Goal: Information Seeking & Learning: Learn about a topic

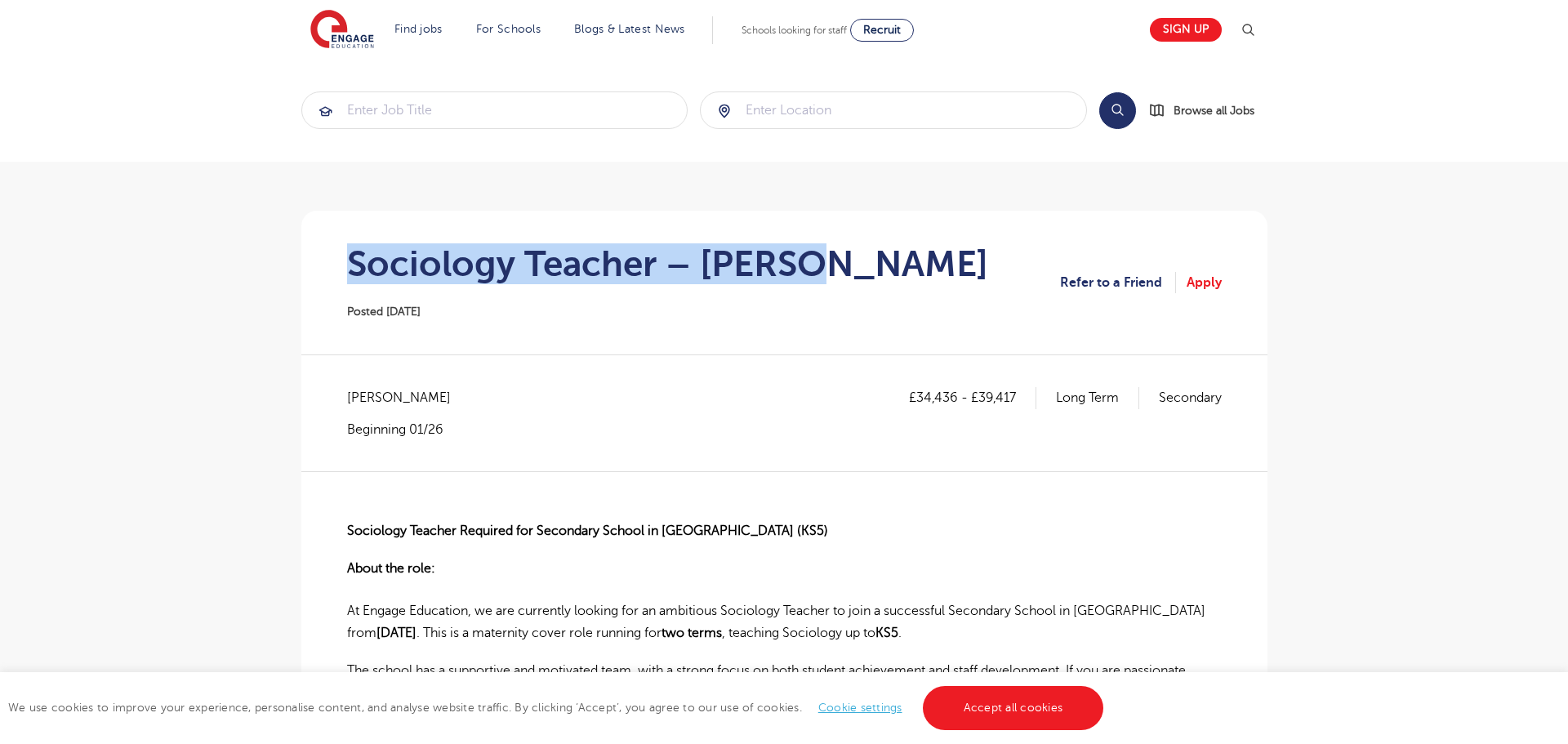
drag, startPoint x: 825, startPoint y: 262, endPoint x: 384, endPoint y: 244, distance: 441.4
click at [320, 228] on section "Sociology Teacher – Merton Posted 26/09/25 Refer to a Friend Apply" at bounding box center [784, 282] width 940 height 143
copy h1 "Sociology Teacher – Merton"
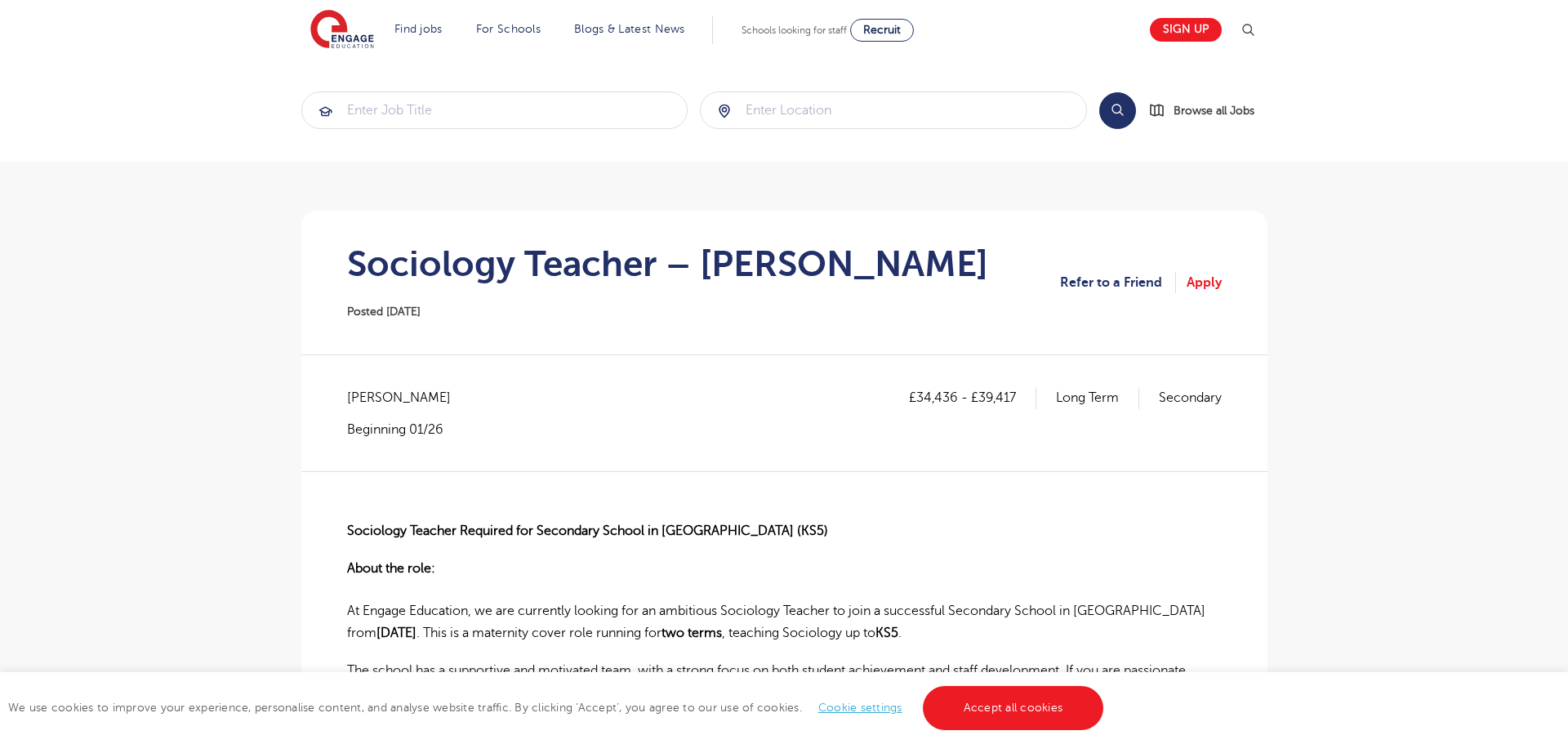
drag, startPoint x: 1, startPoint y: 418, endPoint x: -3, endPoint y: 452, distance: 34.2
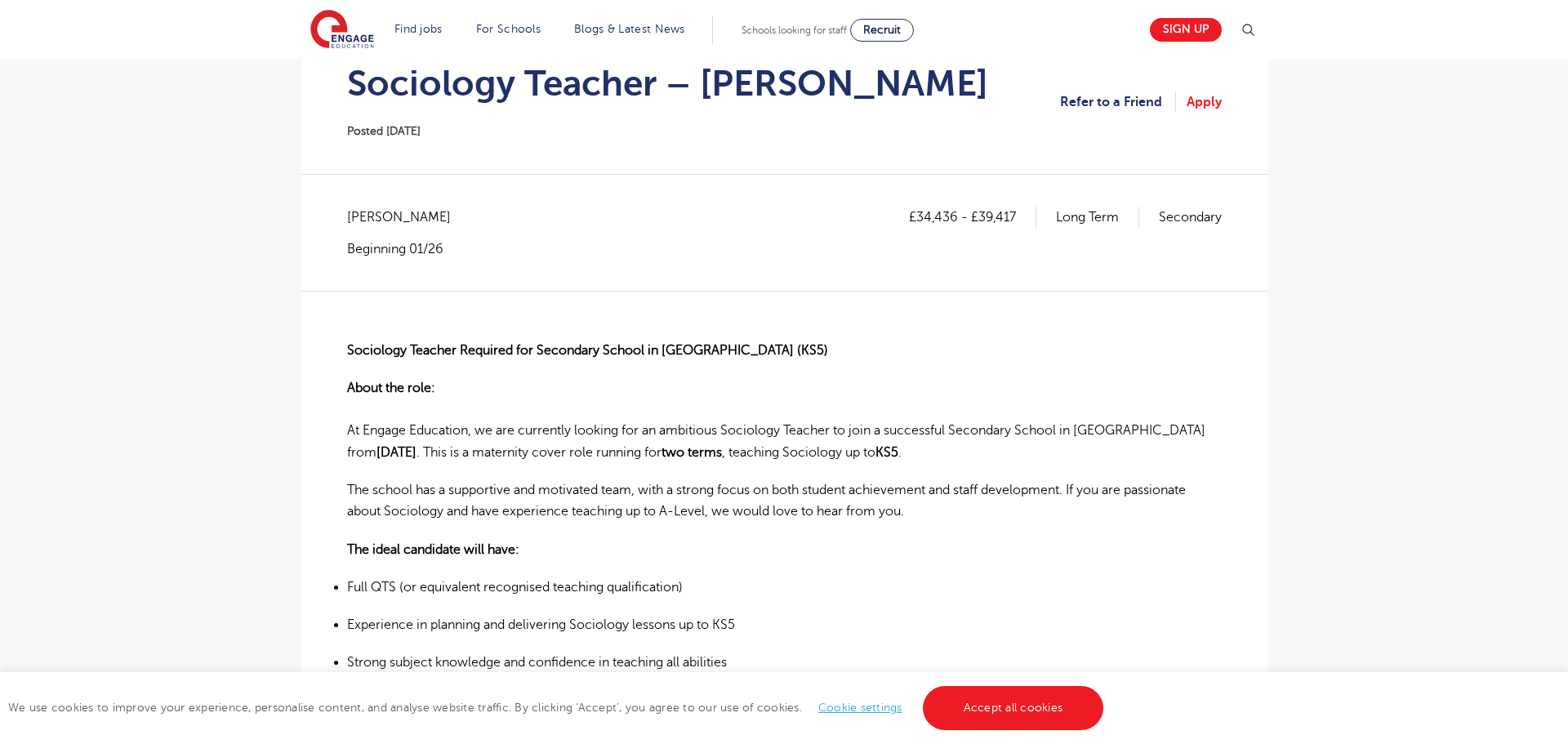
scroll to position [163, 0]
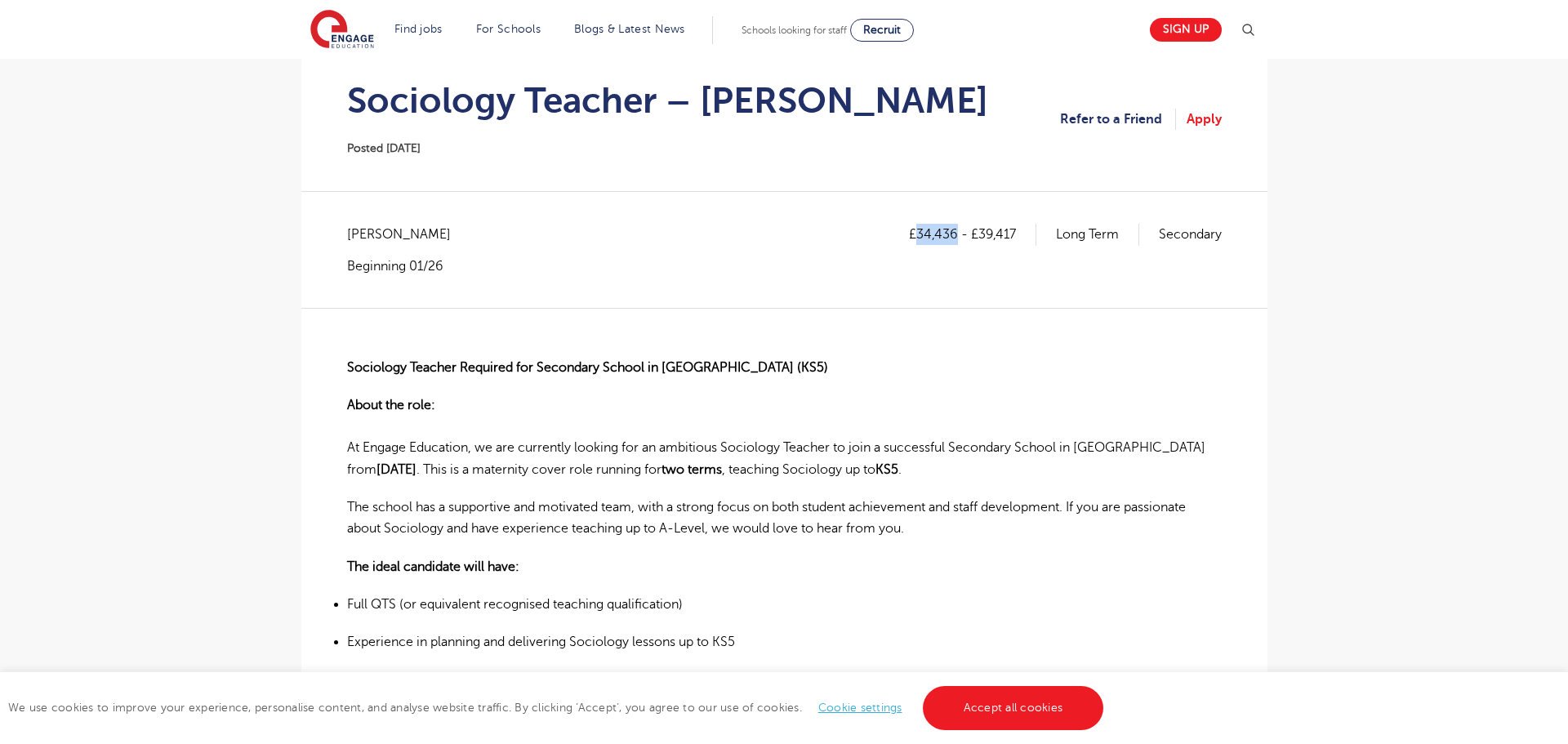
drag, startPoint x: 915, startPoint y: 232, endPoint x: 954, endPoint y: 227, distance: 39.3
click at [954, 227] on p "£34,436 - £39,417" at bounding box center [972, 233] width 128 height 21
copy p "34,436"
drag, startPoint x: 977, startPoint y: 236, endPoint x: 999, endPoint y: 244, distance: 23.4
click at [1014, 237] on p "£34,436 - £39,417" at bounding box center [972, 233] width 128 height 21
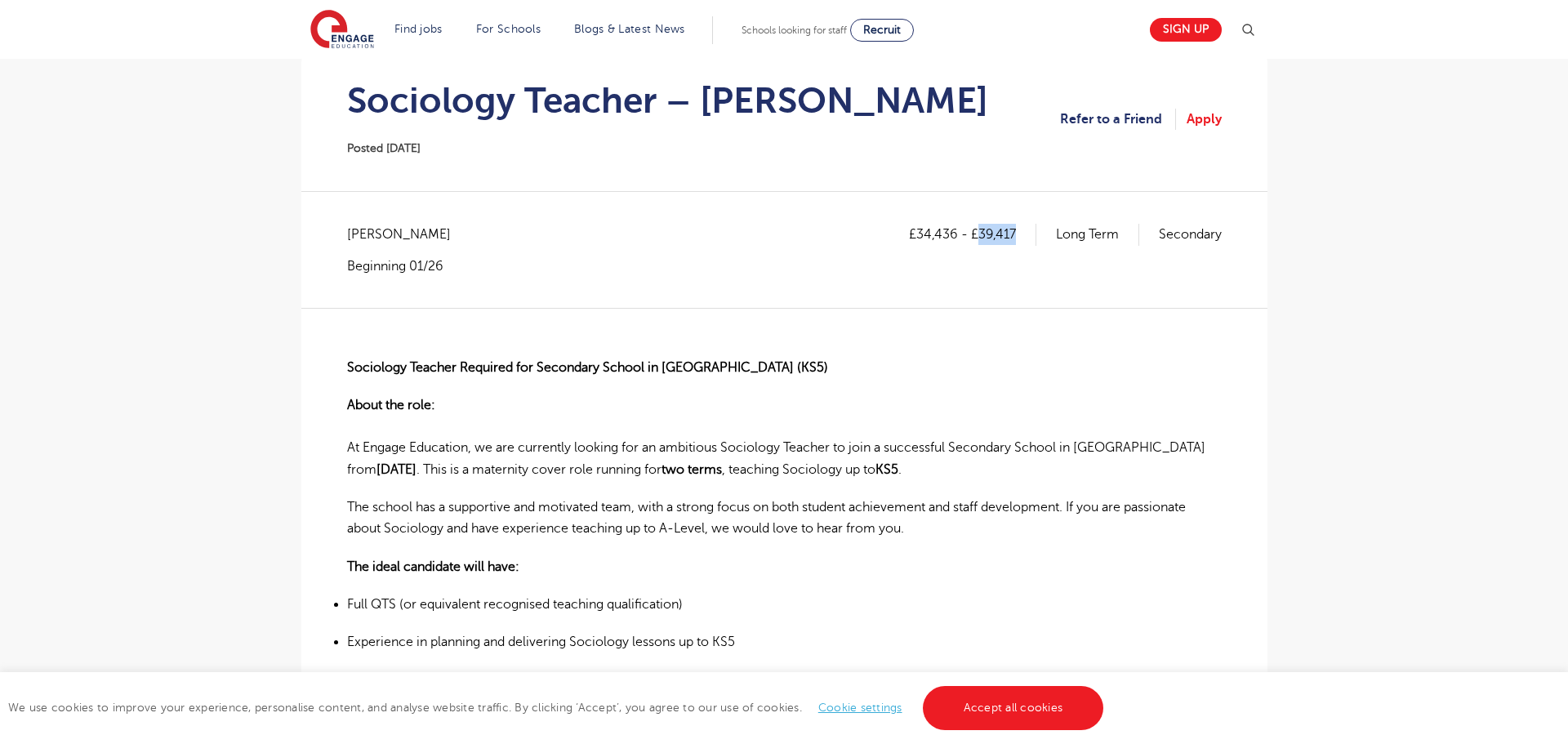
copy p "39,417"
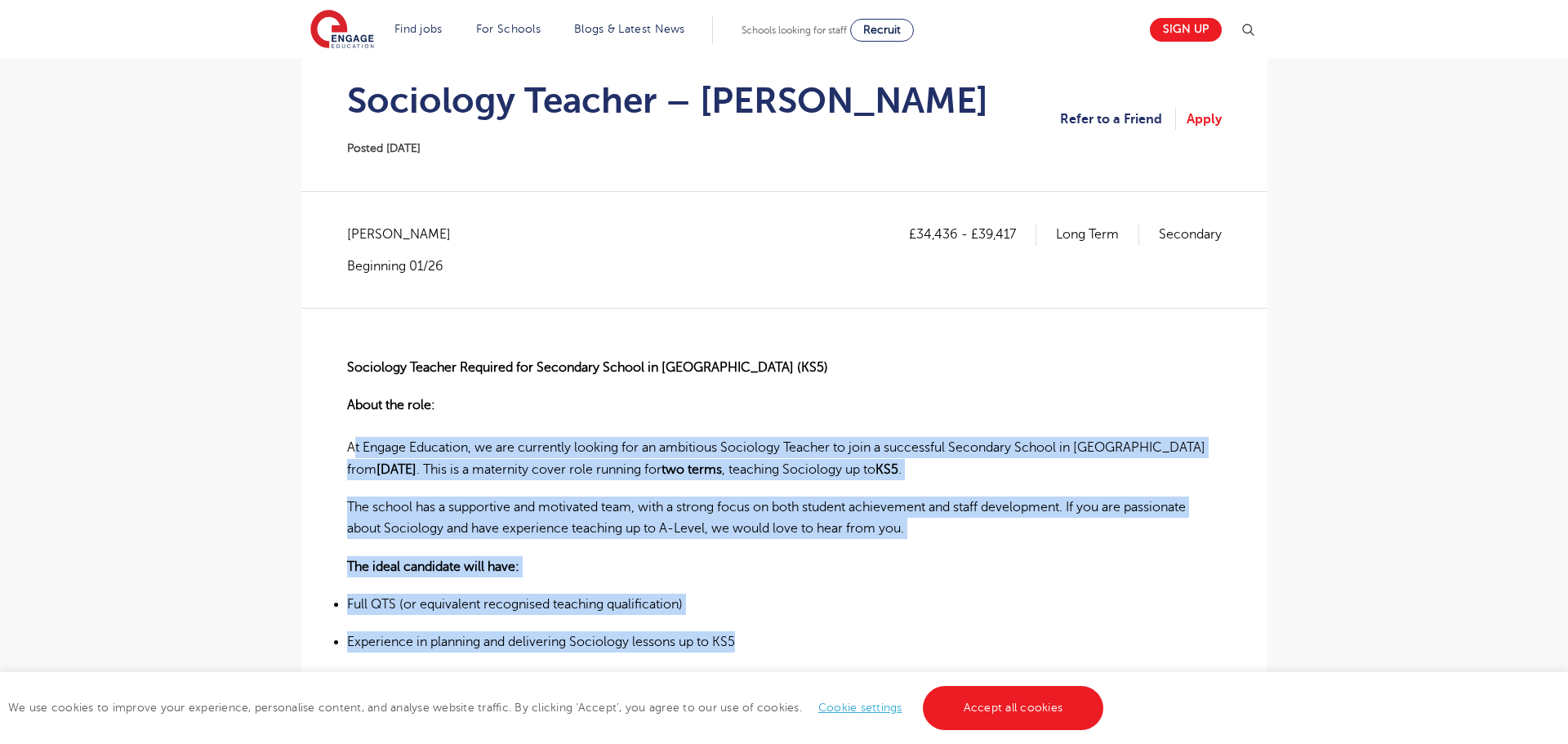
drag, startPoint x: 347, startPoint y: 439, endPoint x: 840, endPoint y: 652, distance: 537.0
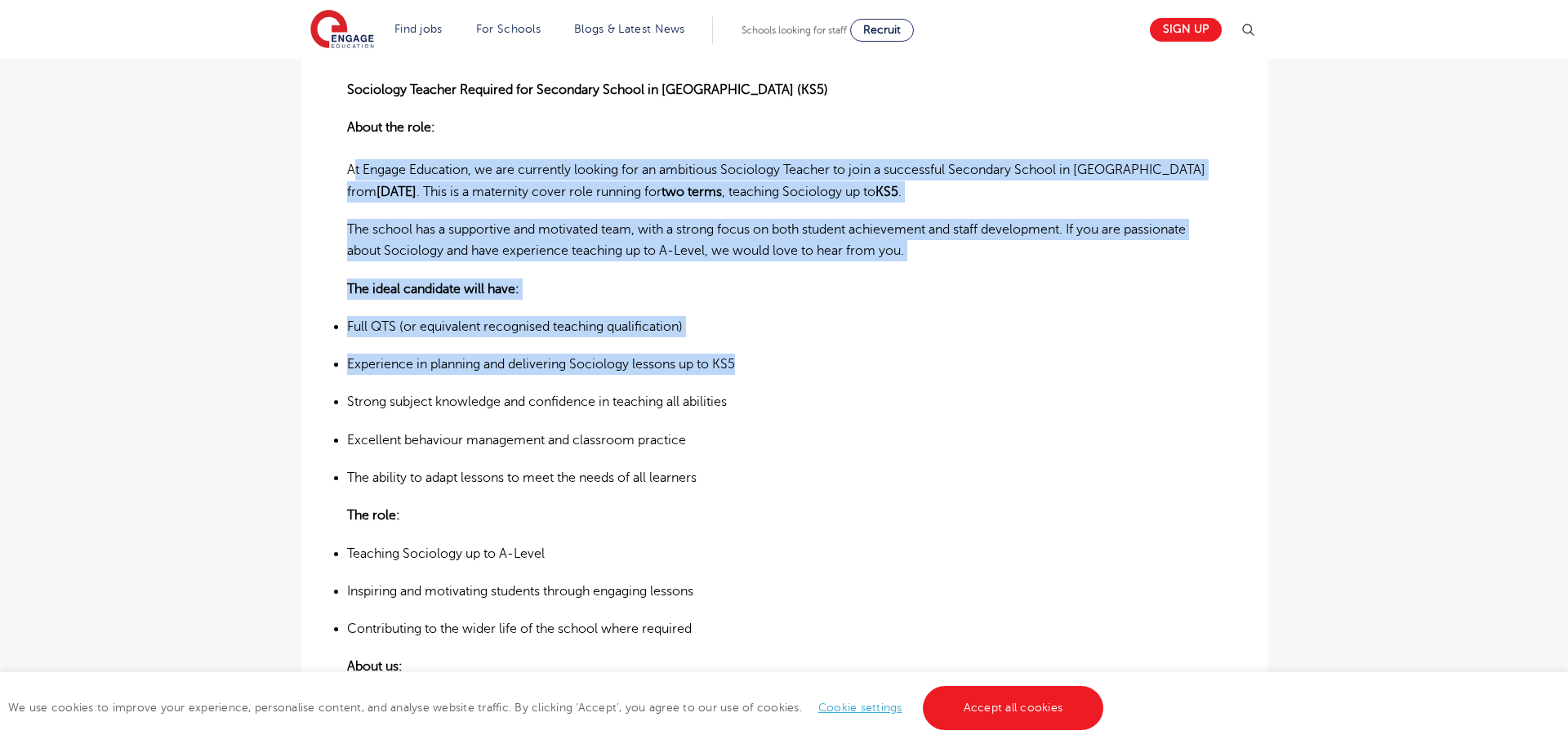
scroll to position [435, 0]
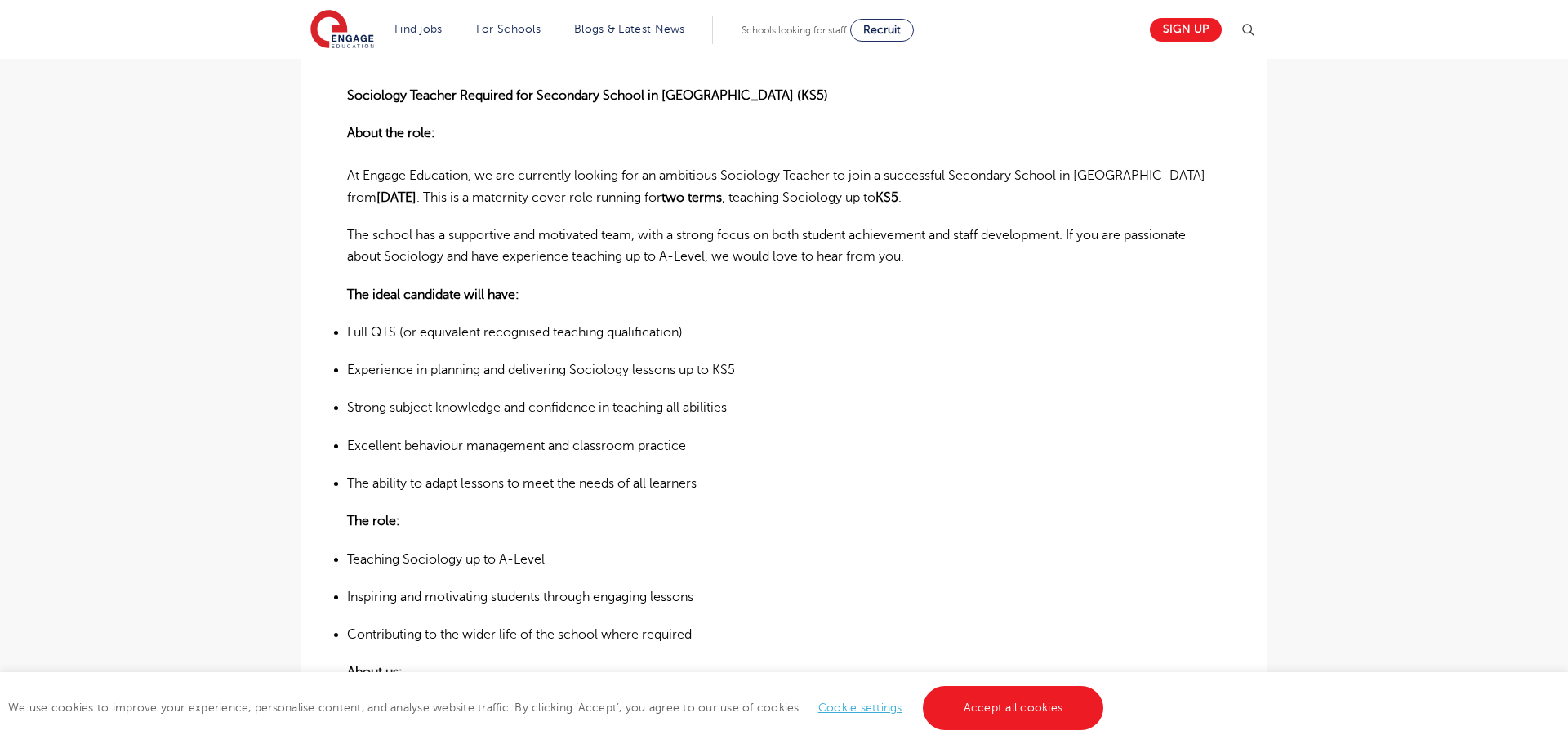
click at [1014, 107] on div "Sociology Teacher Required for Secondary School in Merton (KS5) About the role:…" at bounding box center [784, 545] width 874 height 1019
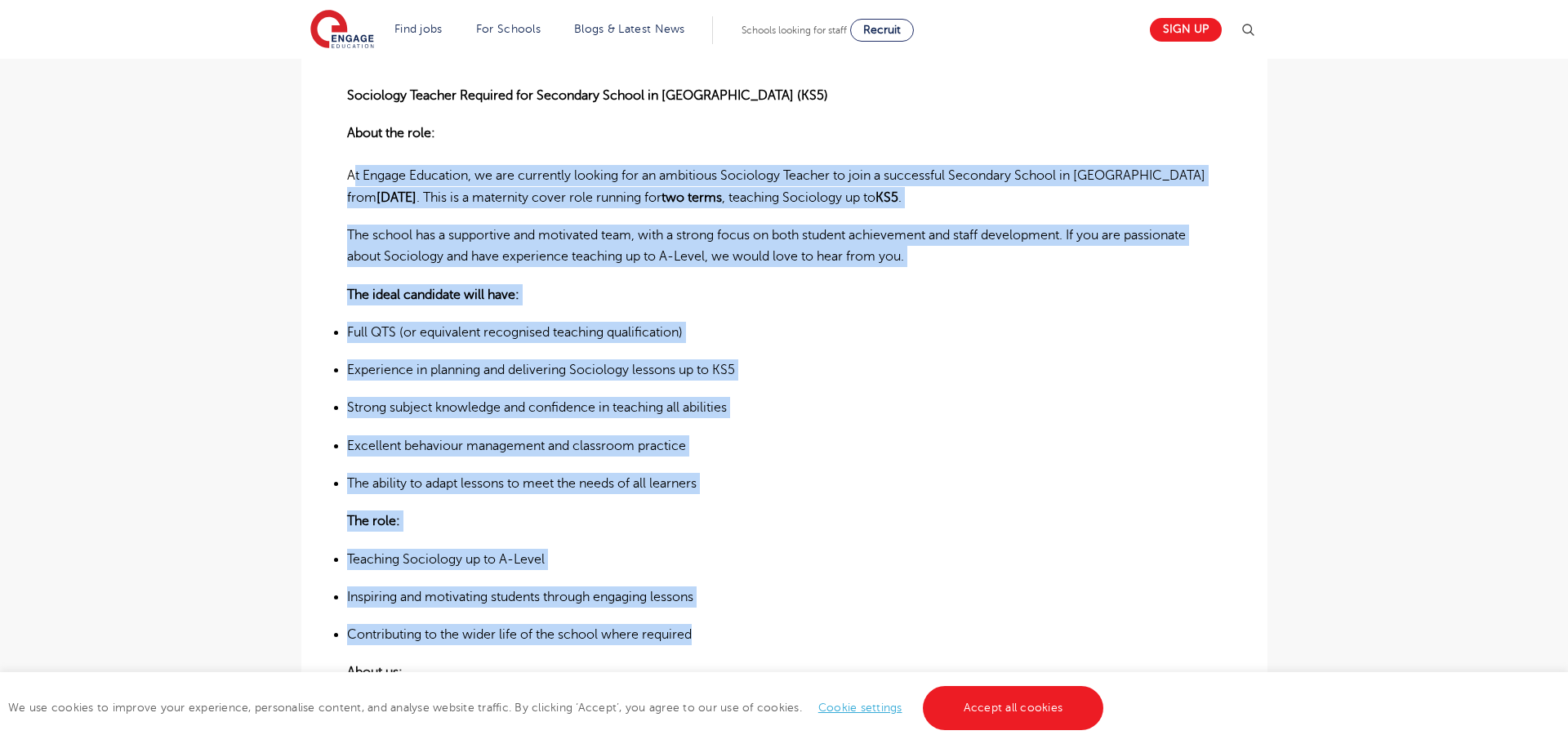
drag, startPoint x: 348, startPoint y: 179, endPoint x: 703, endPoint y: 642, distance: 583.4
click at [703, 642] on div "Sociology Teacher Required for Secondary School in Merton (KS5) About the role:…" at bounding box center [784, 545] width 874 height 1019
copy div "At Engage Education, we are currently looking for an ambitious Sociology Teache…"
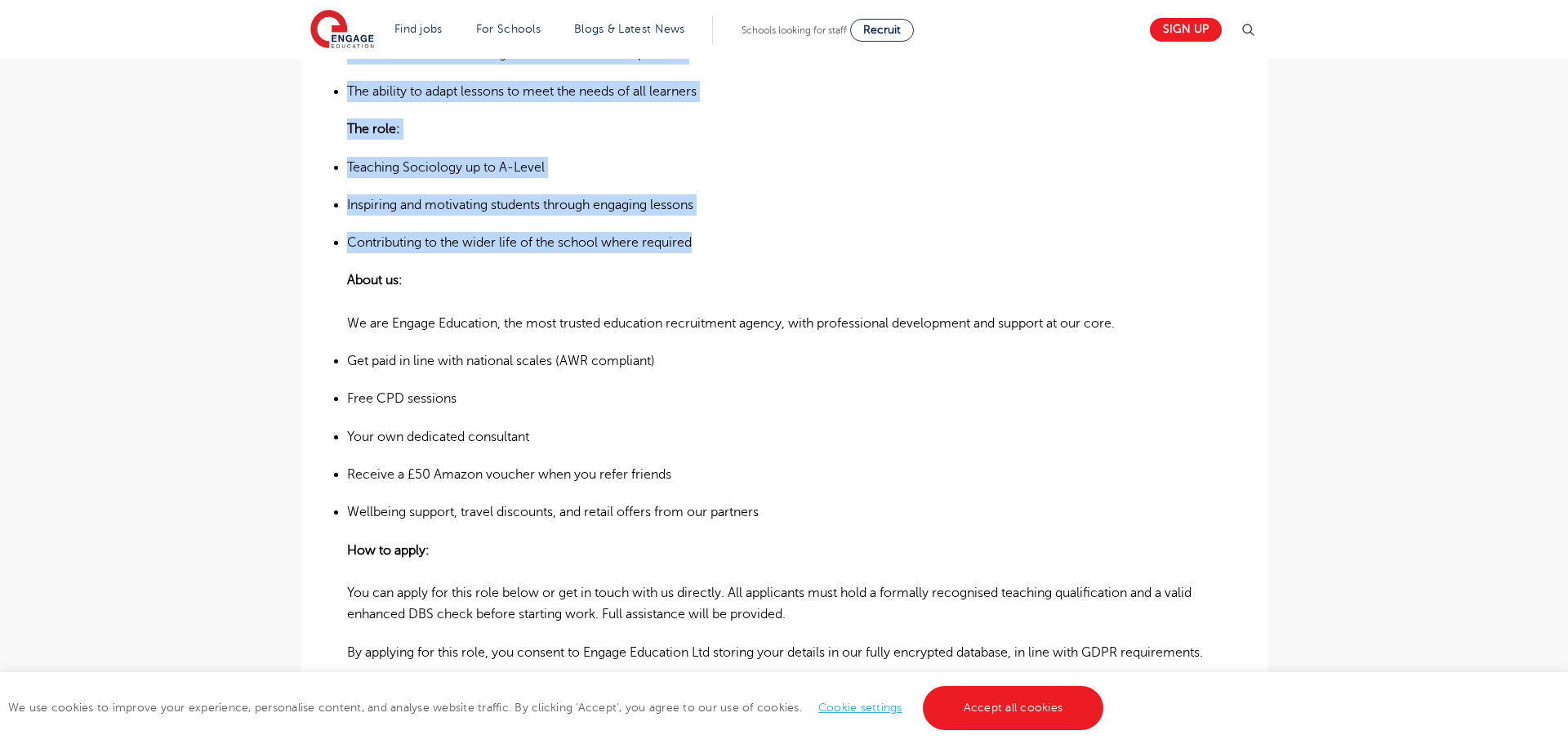
scroll to position [896, 0]
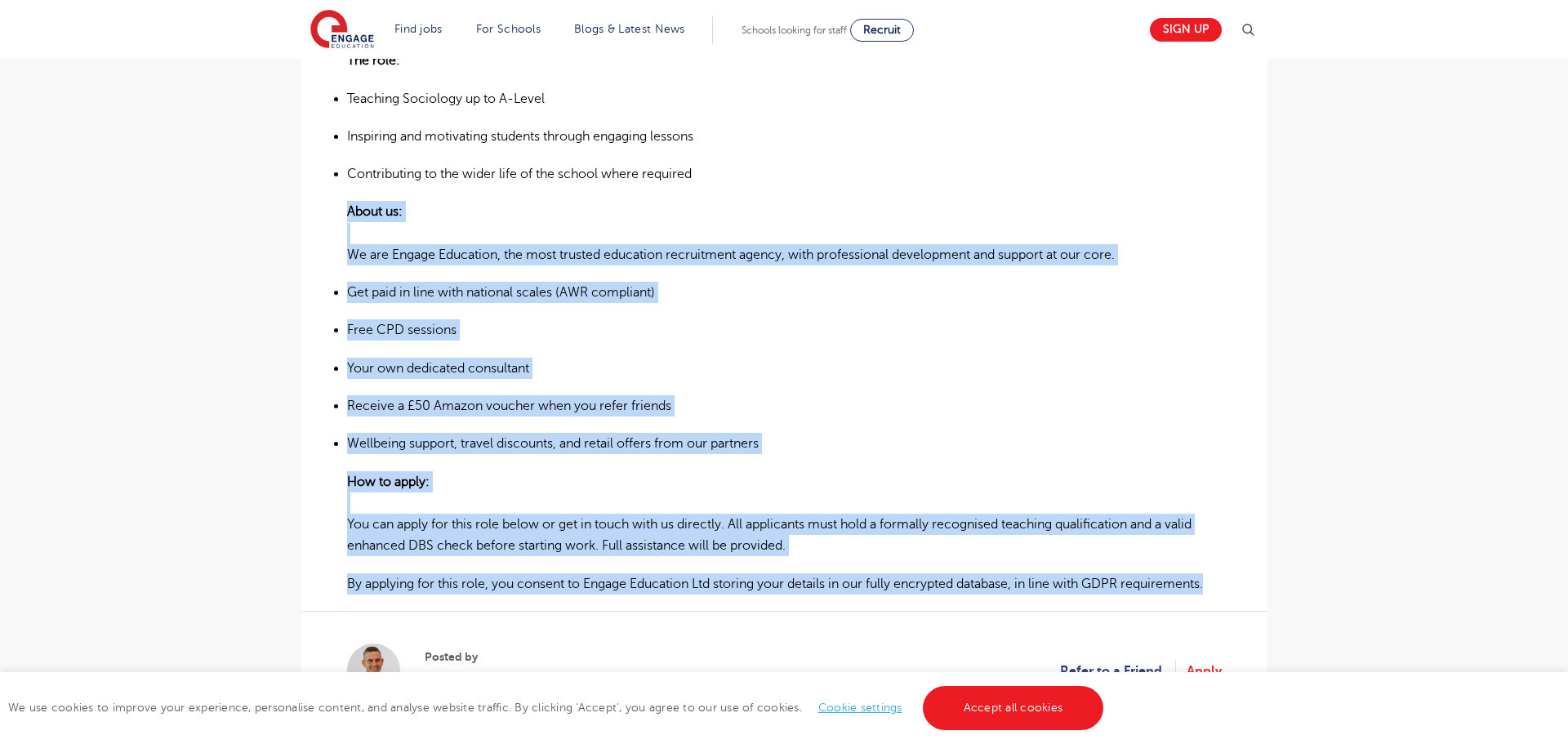
drag, startPoint x: 349, startPoint y: 207, endPoint x: 1056, endPoint y: 526, distance: 775.6
click at [1254, 582] on div "£34,436 - £39,417 Long Term Secondary Merton - Merton Beginning 01/26 Sociology…" at bounding box center [784, 118] width 940 height 1253
copy div "About us: We are Engage Education, the most trusted education recruitment agenc…"
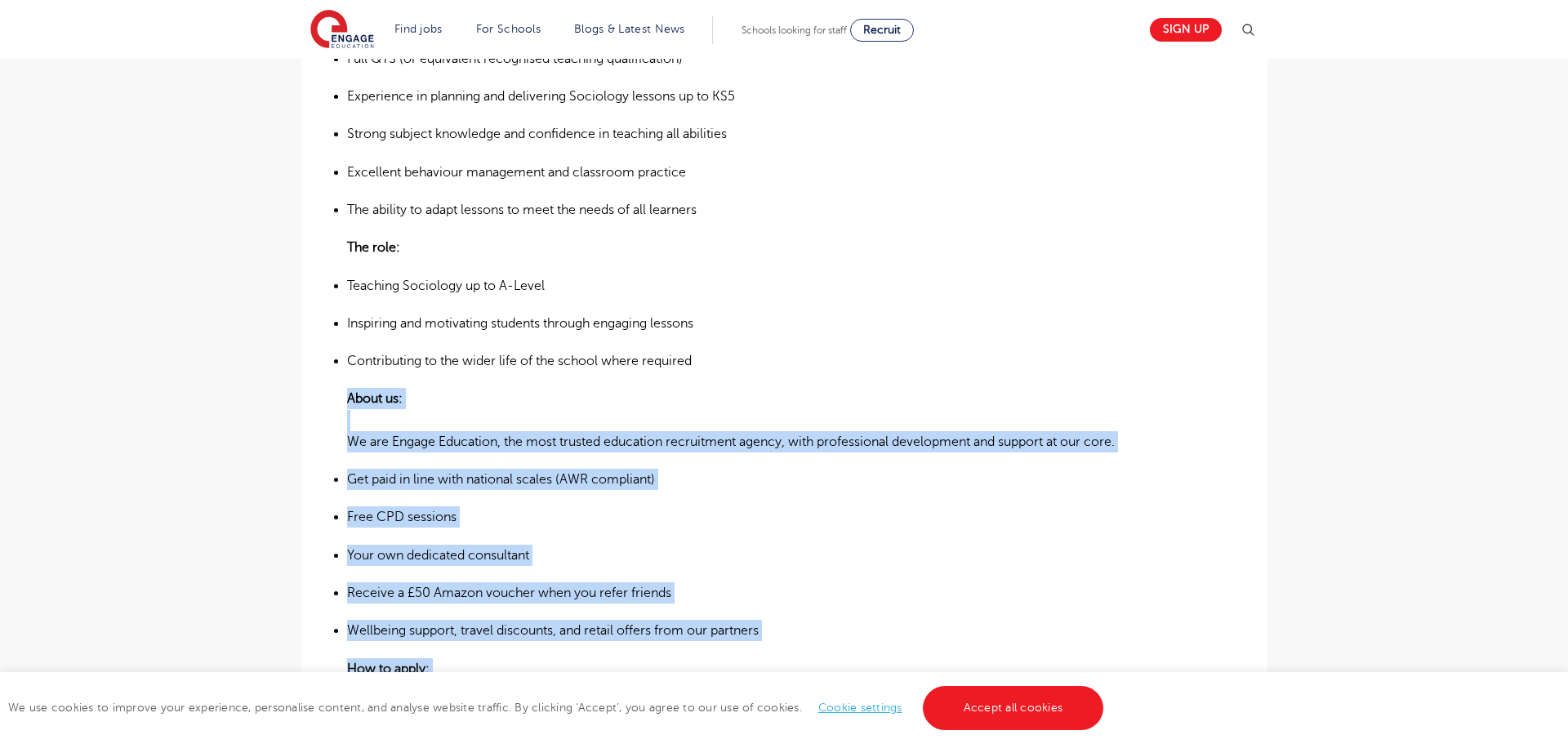
scroll to position [691, 0]
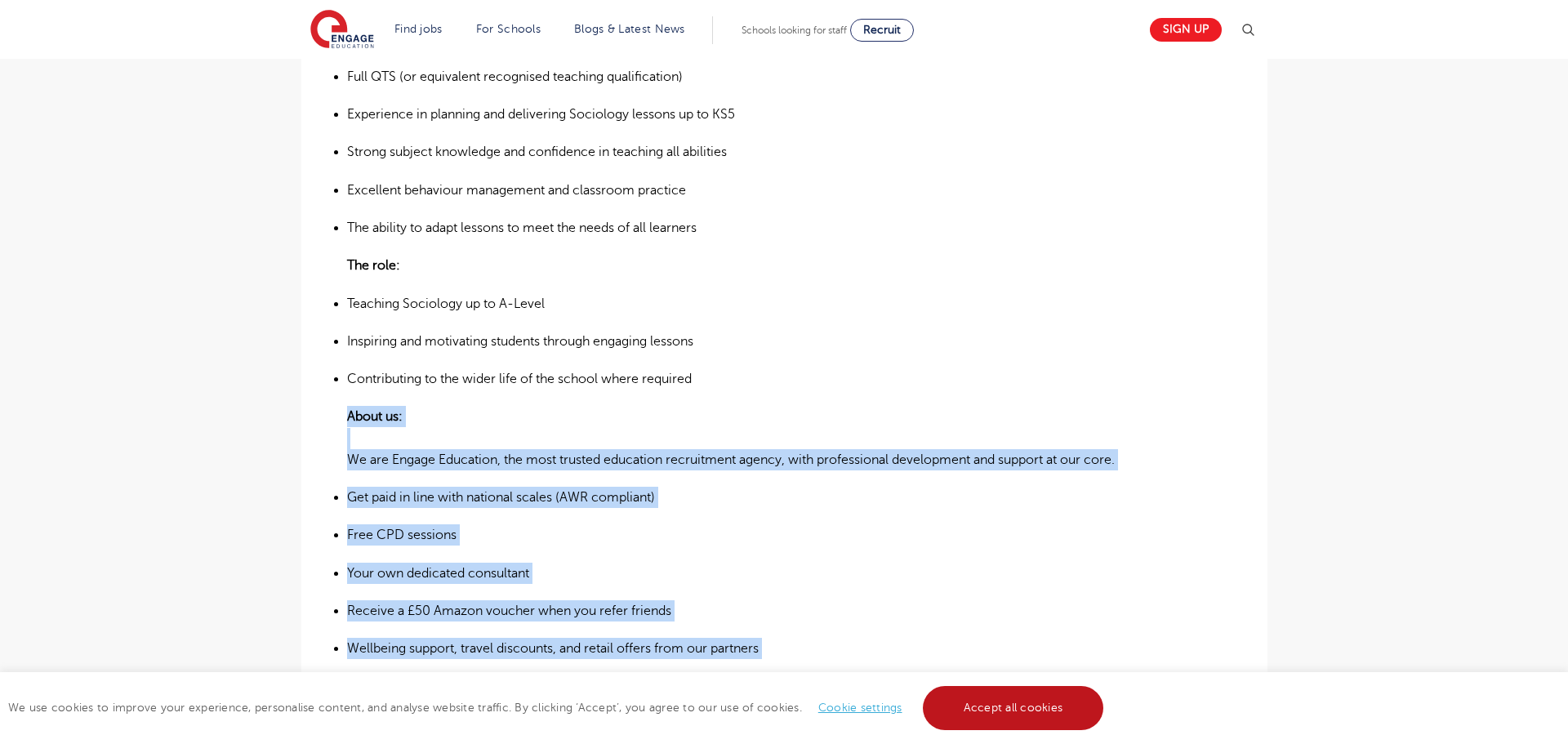
click at [1044, 712] on link "Accept all cookies" at bounding box center [1013, 707] width 181 height 44
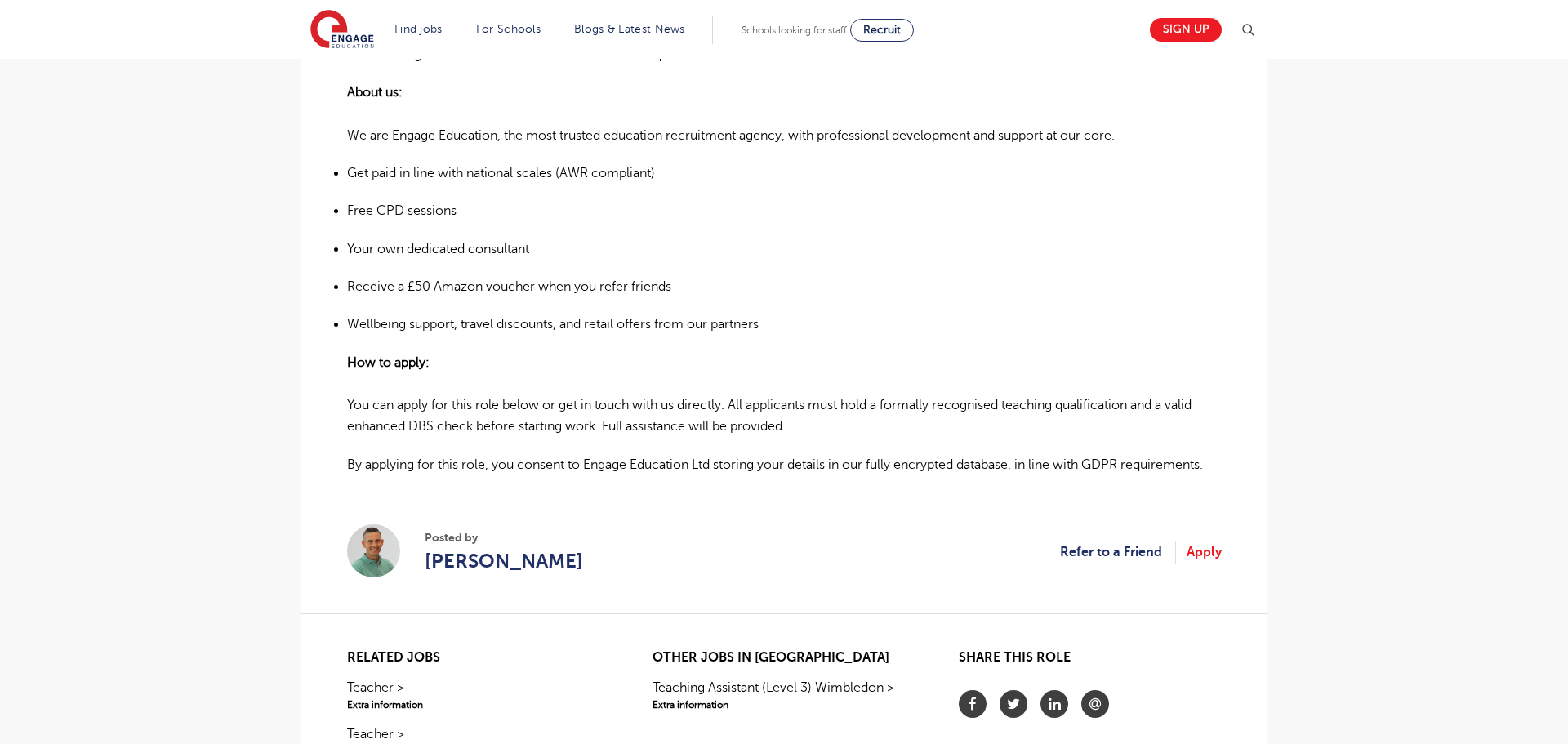
scroll to position [1022, 0]
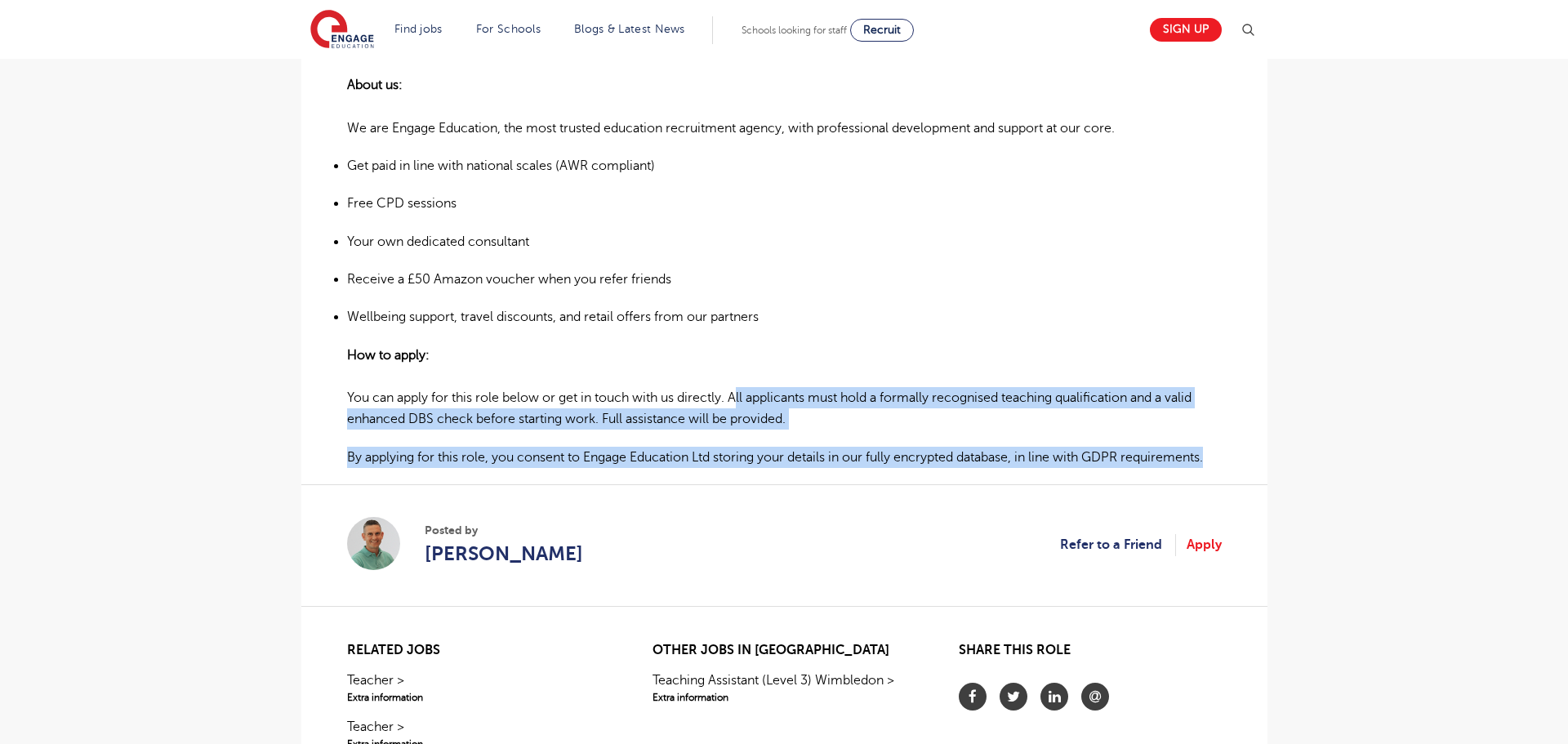
drag, startPoint x: 733, startPoint y: 400, endPoint x: 1242, endPoint y: 456, distance: 512.1
copy div "All applicants must hold a formally recognised teaching qualification and a val…"
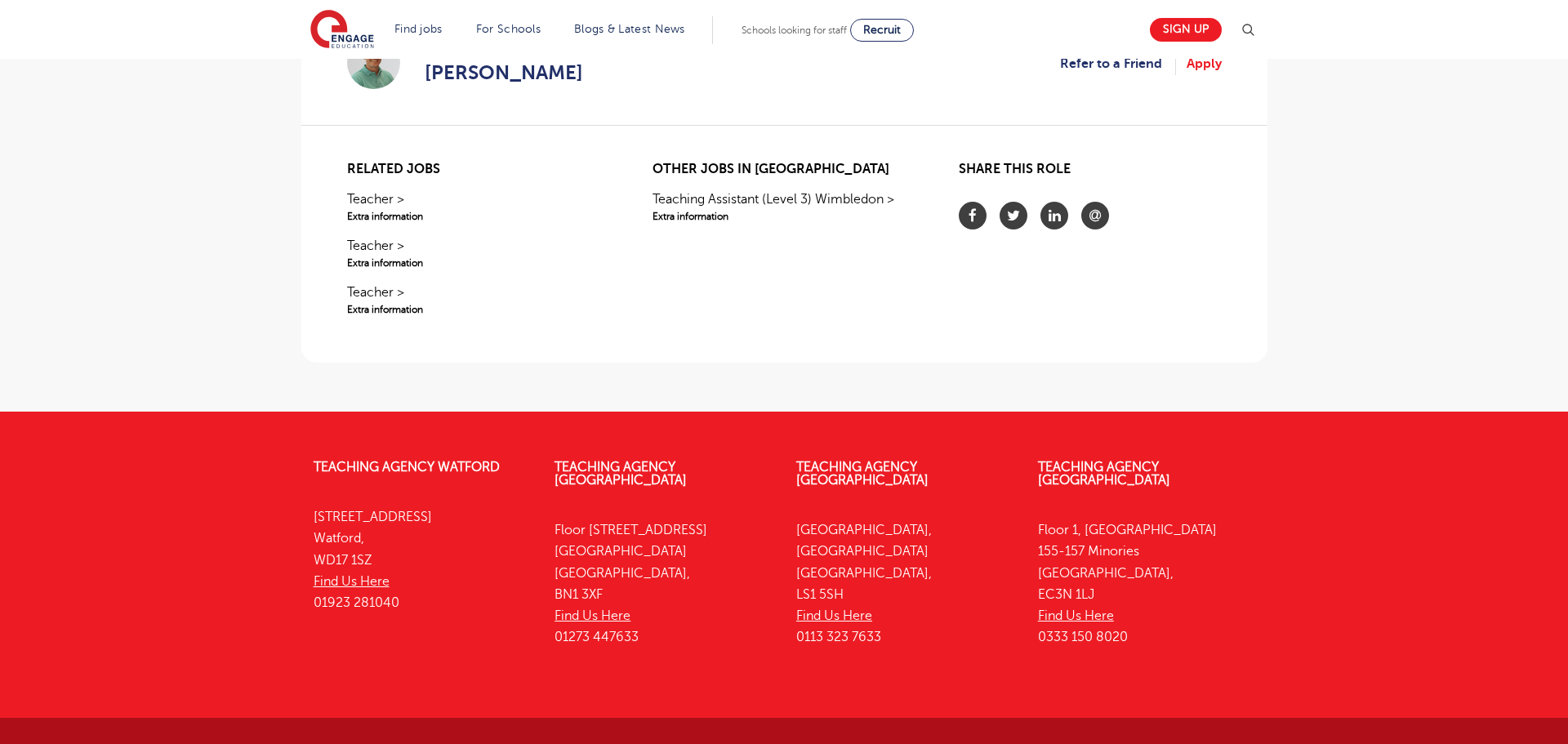
scroll to position [1530, 0]
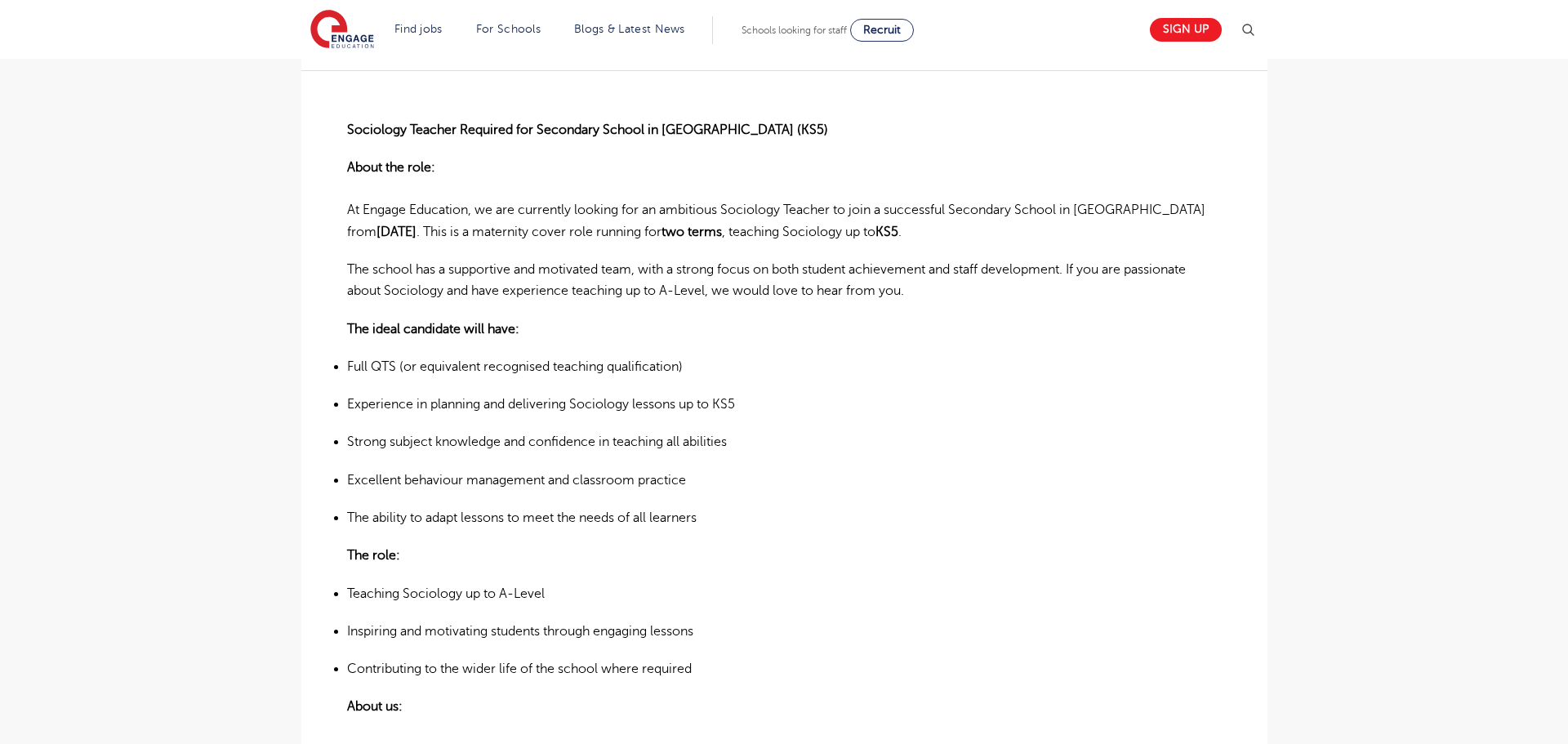
scroll to position [398, 0]
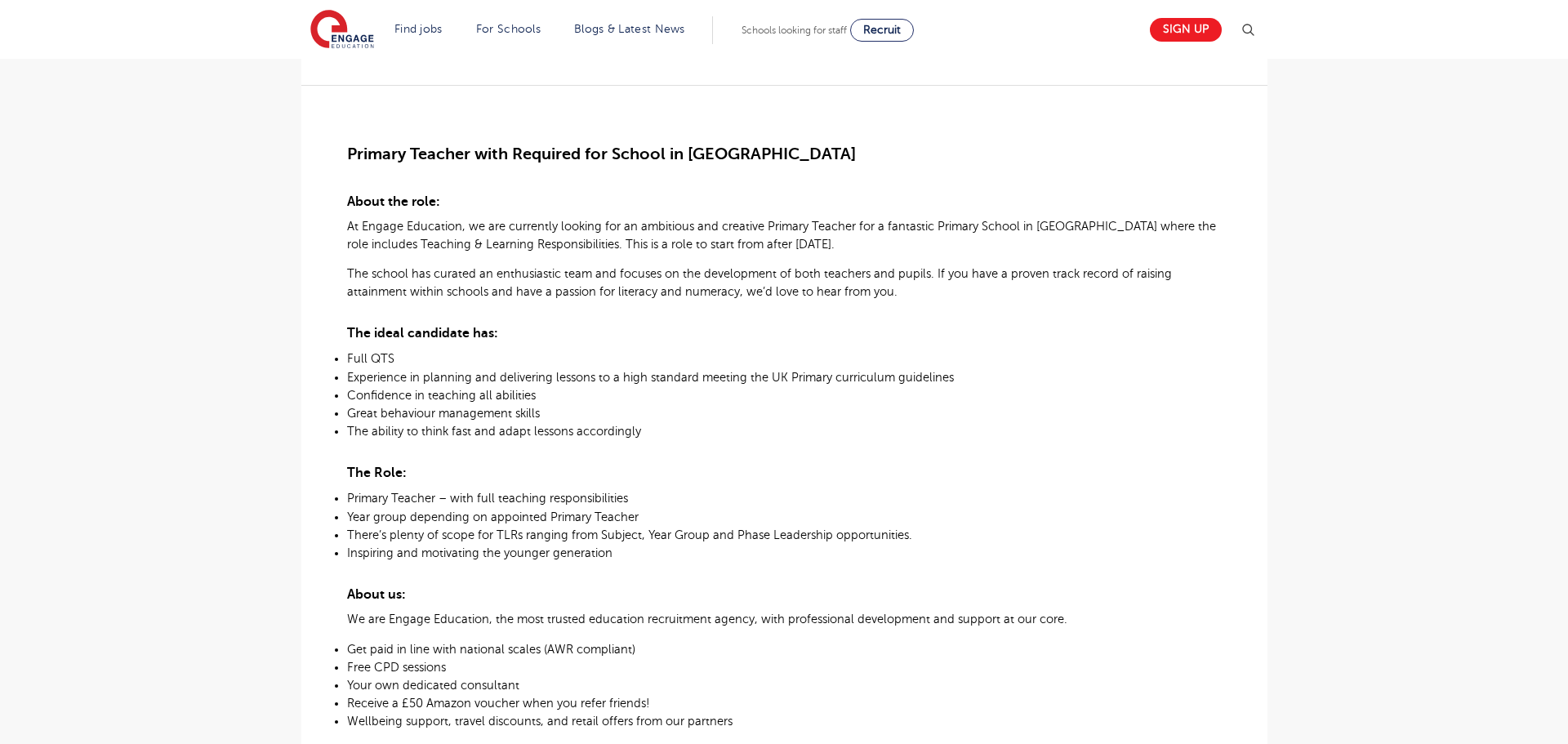
scroll to position [334, 0]
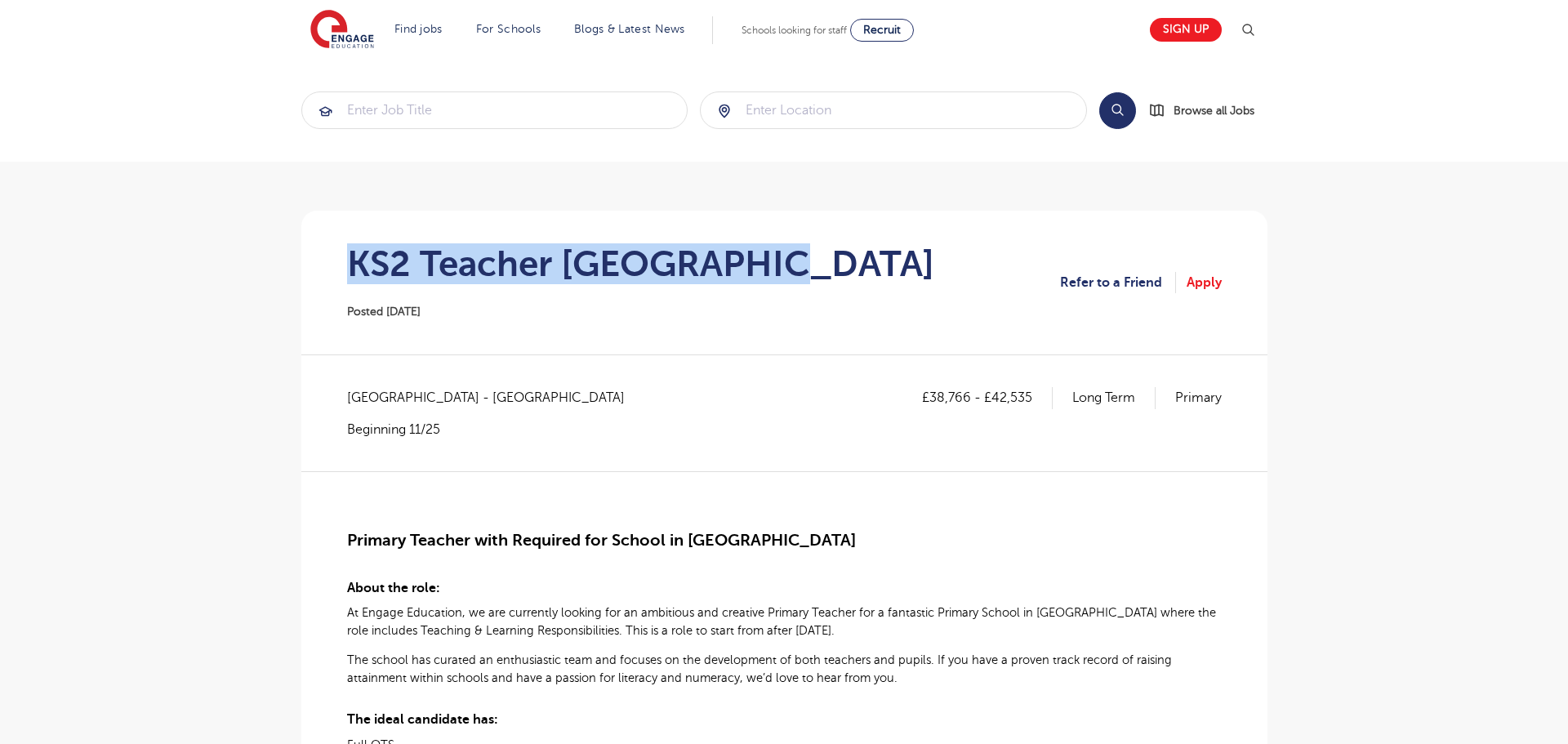
drag, startPoint x: 348, startPoint y: 262, endPoint x: 747, endPoint y: 261, distance: 399.0
click at [799, 264] on section "KS2 Teacher Westminster Posted [DATE] Refer to a Friend Apply" at bounding box center [784, 282] width 940 height 143
copy h1 "KS2 Teacher [GEOGRAPHIC_DATA]"
click at [569, 260] on h1 "KS2 Teacher [GEOGRAPHIC_DATA]" at bounding box center [640, 263] width 587 height 41
drag, startPoint x: 569, startPoint y: 260, endPoint x: 692, endPoint y: 270, distance: 123.4
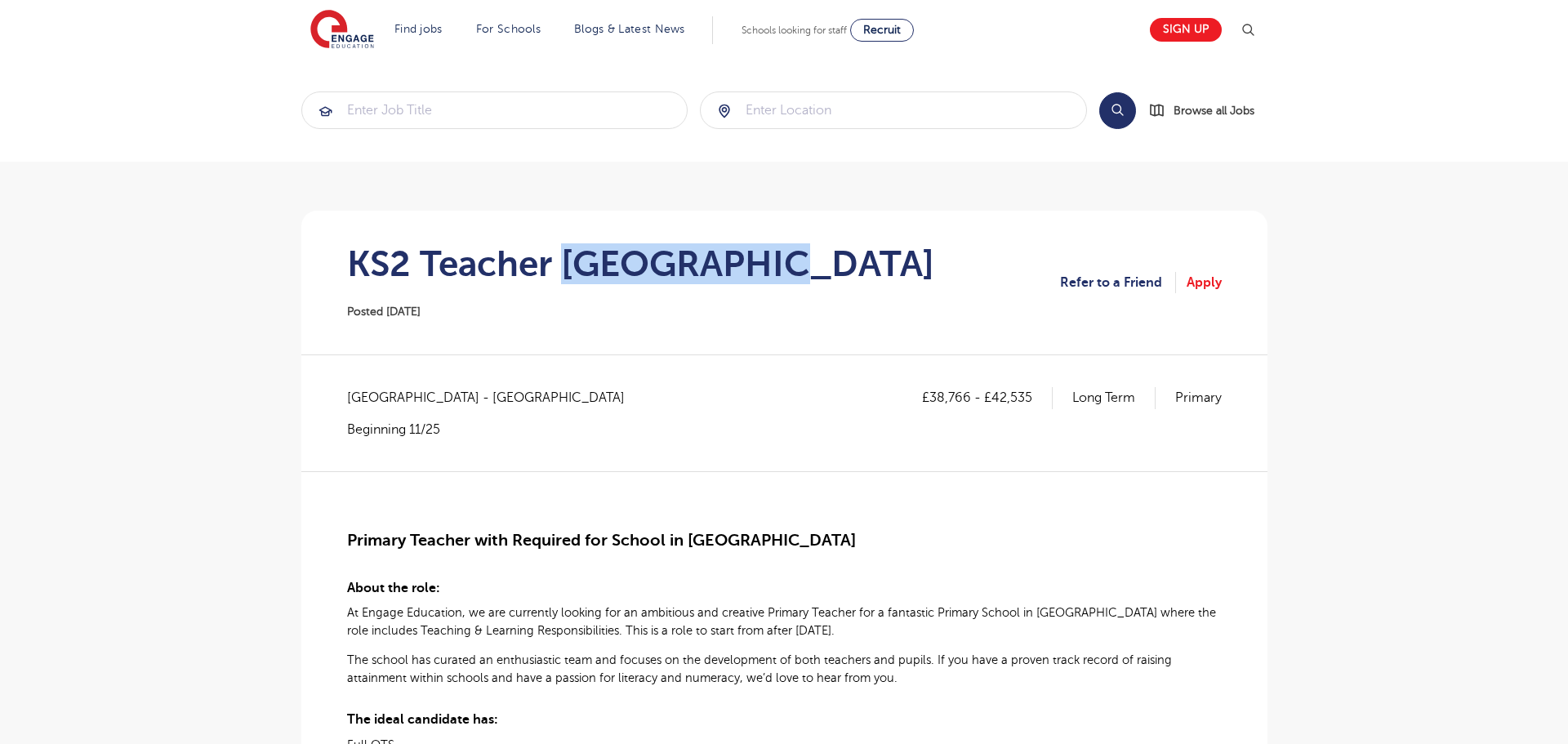
click at [705, 247] on h1 "KS2 Teacher [GEOGRAPHIC_DATA]" at bounding box center [640, 263] width 587 height 41
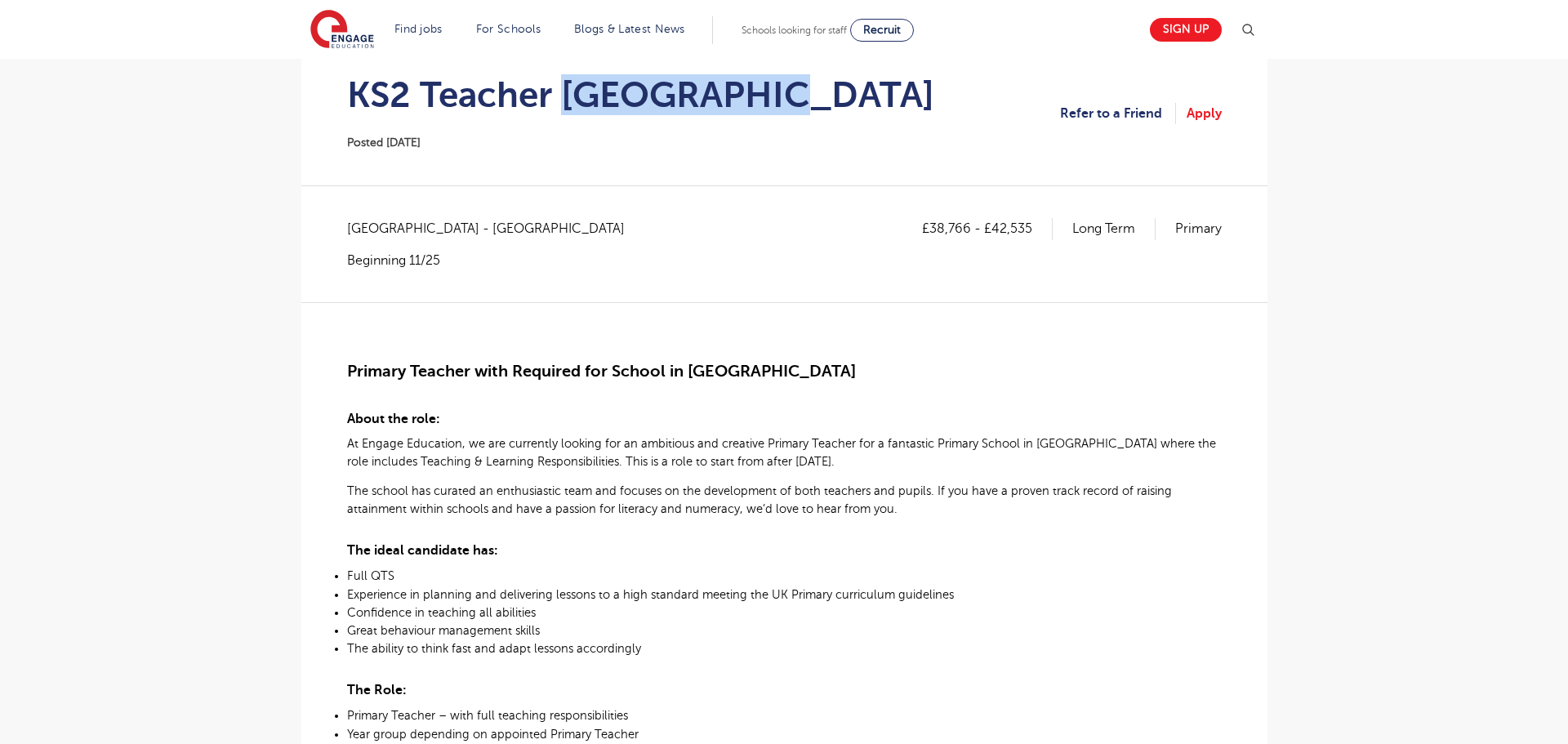
scroll to position [172, 0]
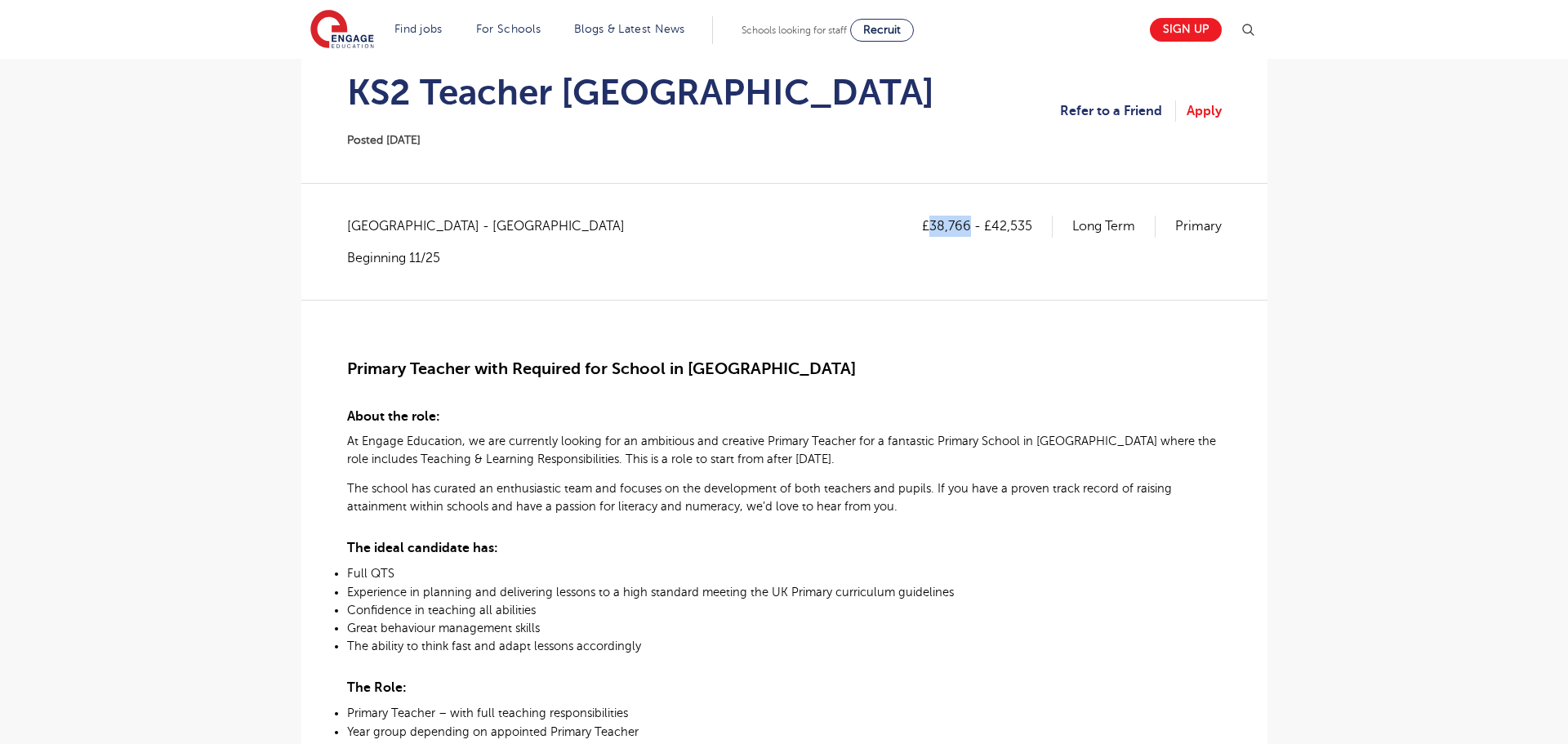
drag, startPoint x: 934, startPoint y: 227, endPoint x: 969, endPoint y: 232, distance: 35.4
click at [969, 232] on p "£38,766 - £42,535" at bounding box center [987, 226] width 131 height 21
copy p "38,766"
drag, startPoint x: 992, startPoint y: 222, endPoint x: 1059, endPoint y: 245, distance: 70.8
click at [1059, 245] on div "£38,766 - £42,535 Long Term Primary" at bounding box center [1072, 241] width 300 height 51
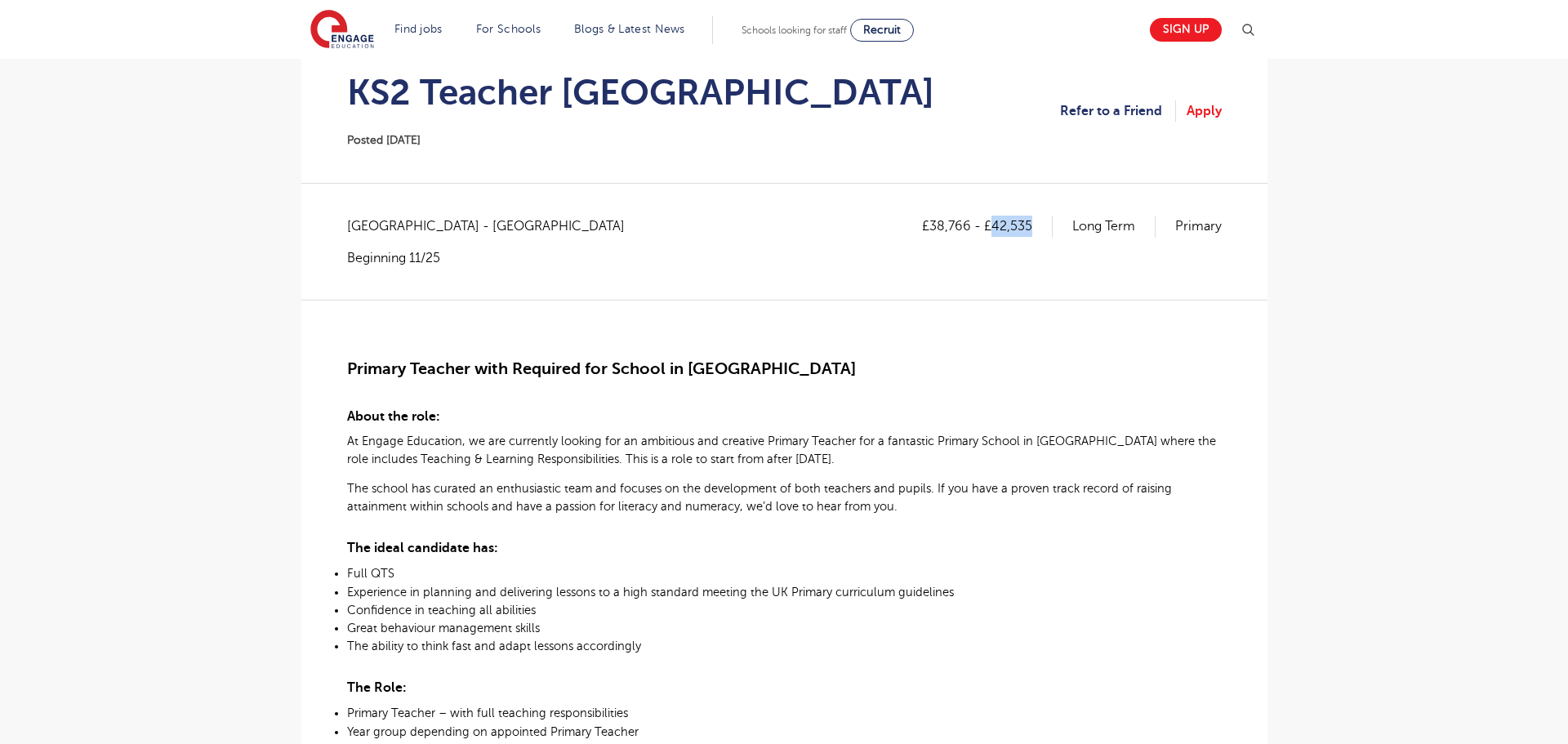
copy p "42,535"
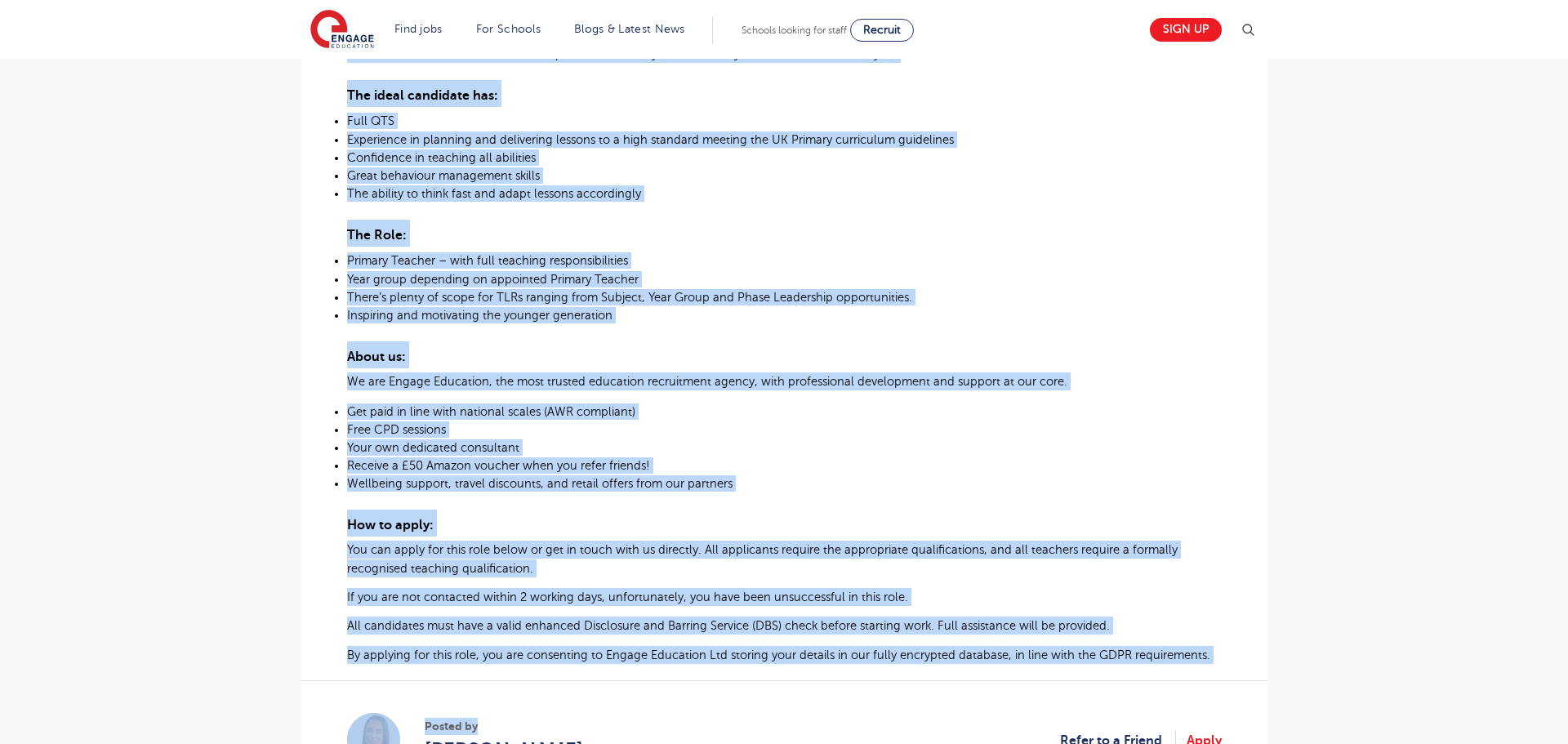
scroll to position [642, 0]
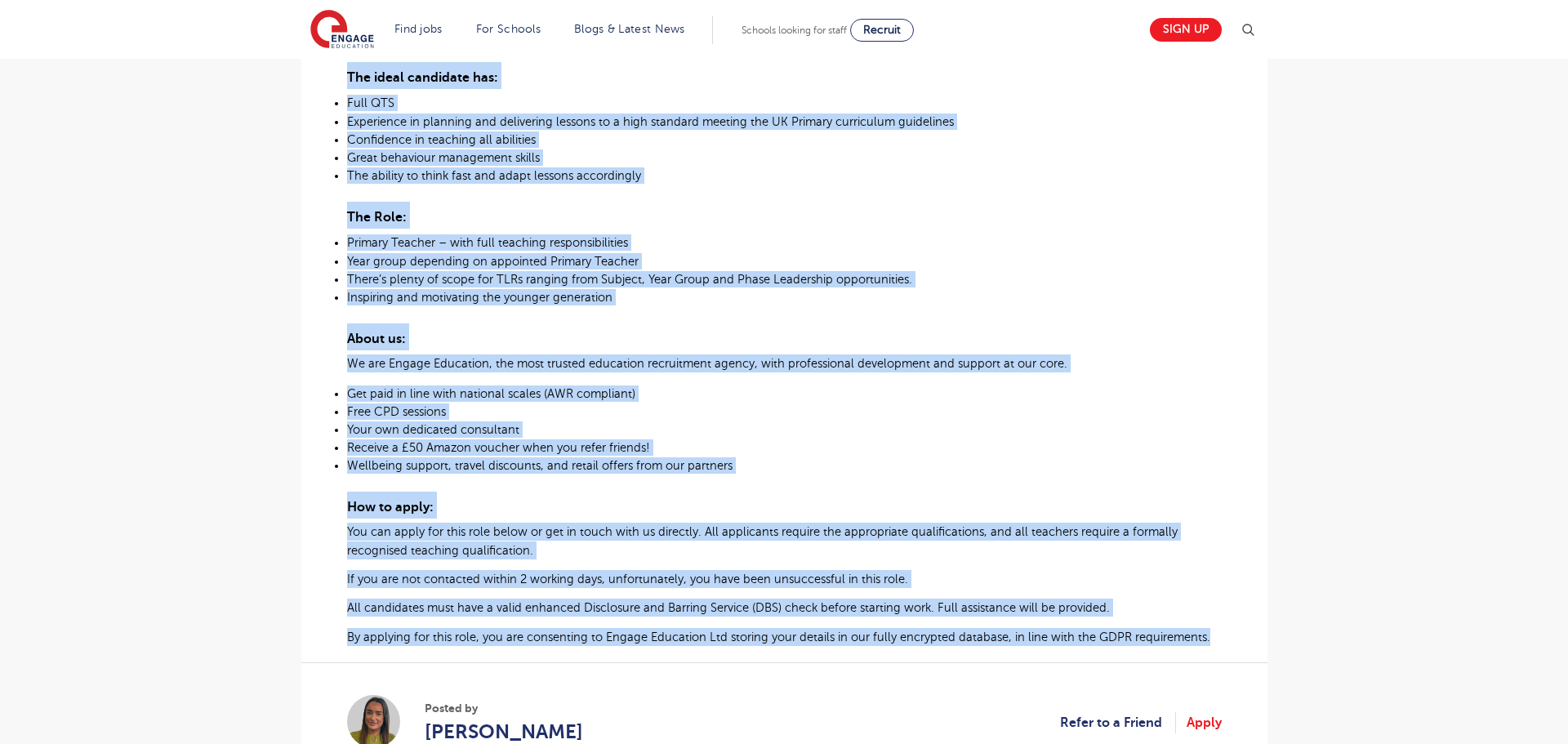
drag, startPoint x: 347, startPoint y: 210, endPoint x: 1216, endPoint y: 619, distance: 960.4
click at [1216, 619] on div "Primary Teacher with Required for School in Westminster About the role: At Enga…" at bounding box center [784, 237] width 874 height 816
copy div "At Engage Education, we are currently looking for an ambitious and creative Pri…"
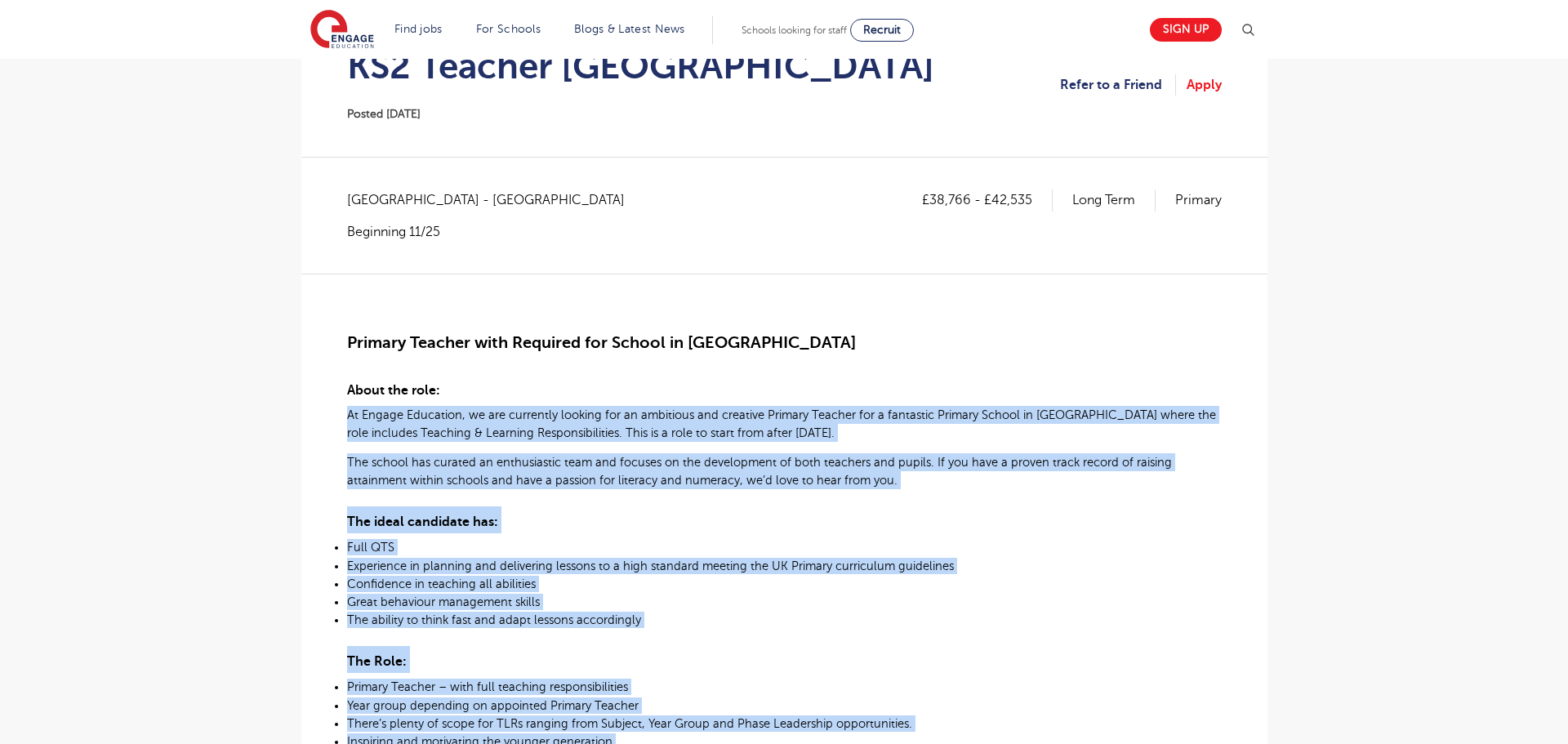
scroll to position [172, 0]
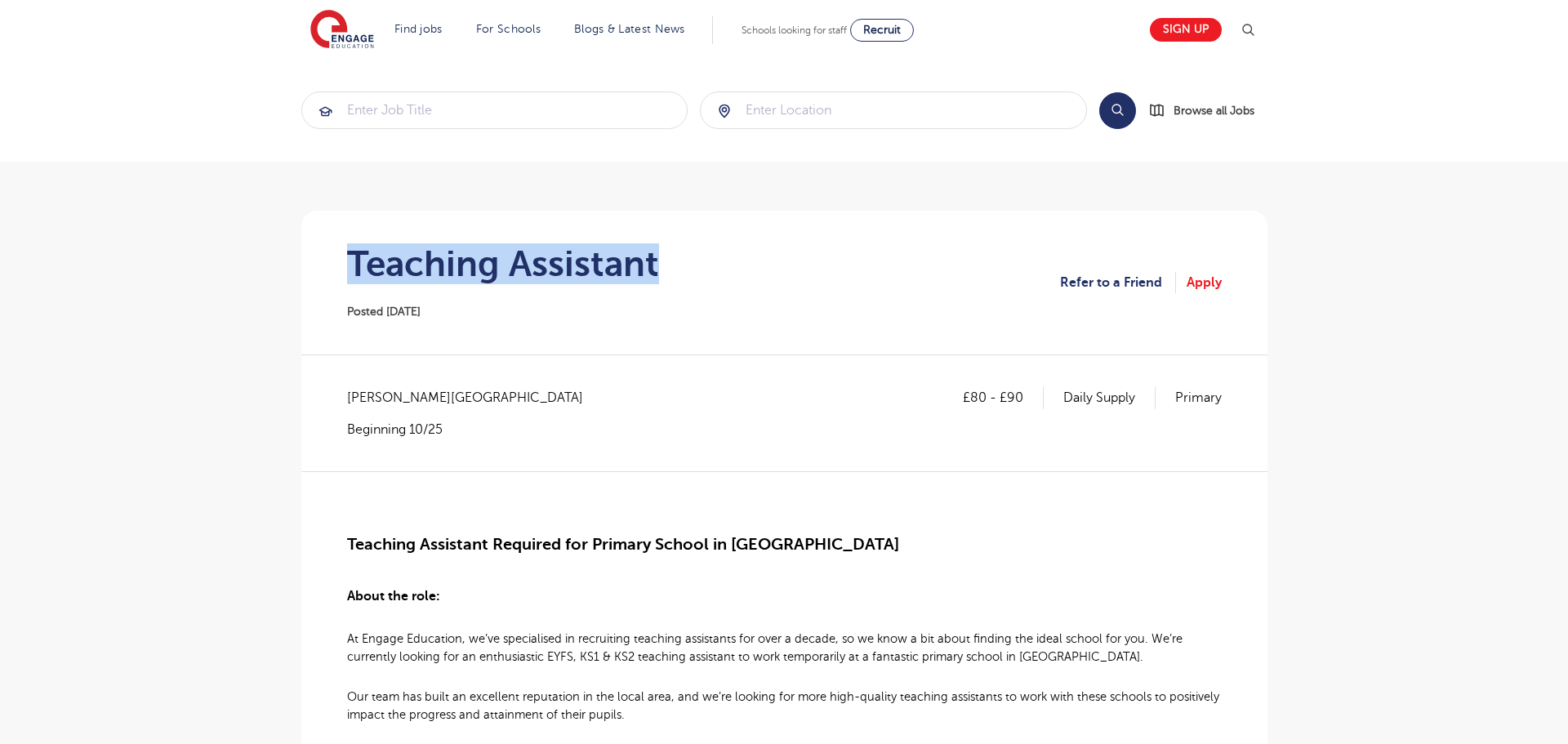
drag, startPoint x: 350, startPoint y: 258, endPoint x: 661, endPoint y: 265, distance: 311.1
click at [661, 264] on section "Teaching Assistant Posted 26/09/25 Refer to a Friend Apply" at bounding box center [784, 282] width 940 height 143
copy h1 "Teaching Assistant"
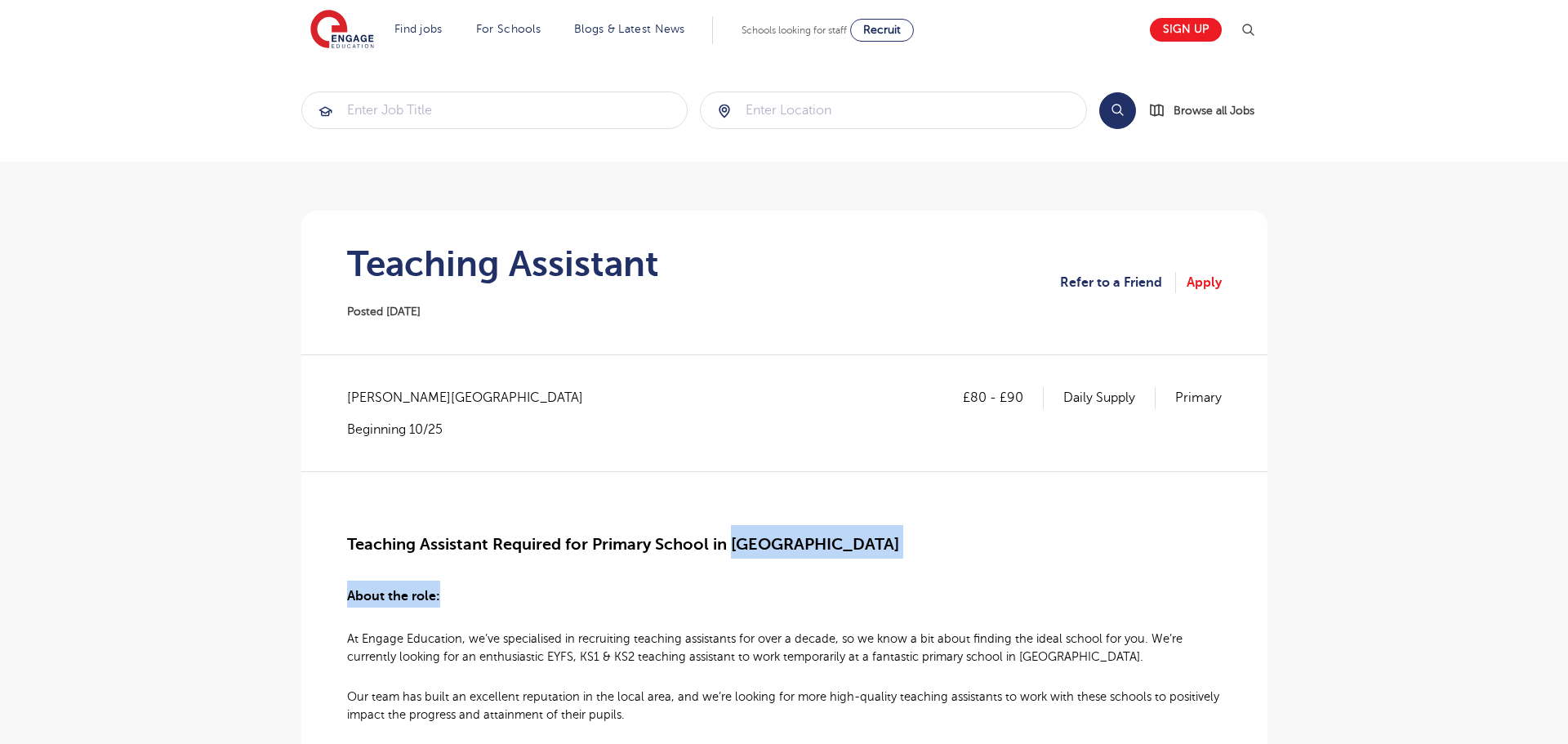
drag, startPoint x: 736, startPoint y: 545, endPoint x: 794, endPoint y: 544, distance: 58.0
click at [851, 584] on h3 "About the role:" at bounding box center [784, 594] width 874 height 27
drag, startPoint x: 734, startPoint y: 545, endPoint x: 828, endPoint y: 551, distance: 94.2
click at [828, 551] on h2 "Teaching Assistant Required for Primary School in Wandsworth" at bounding box center [784, 542] width 874 height 33
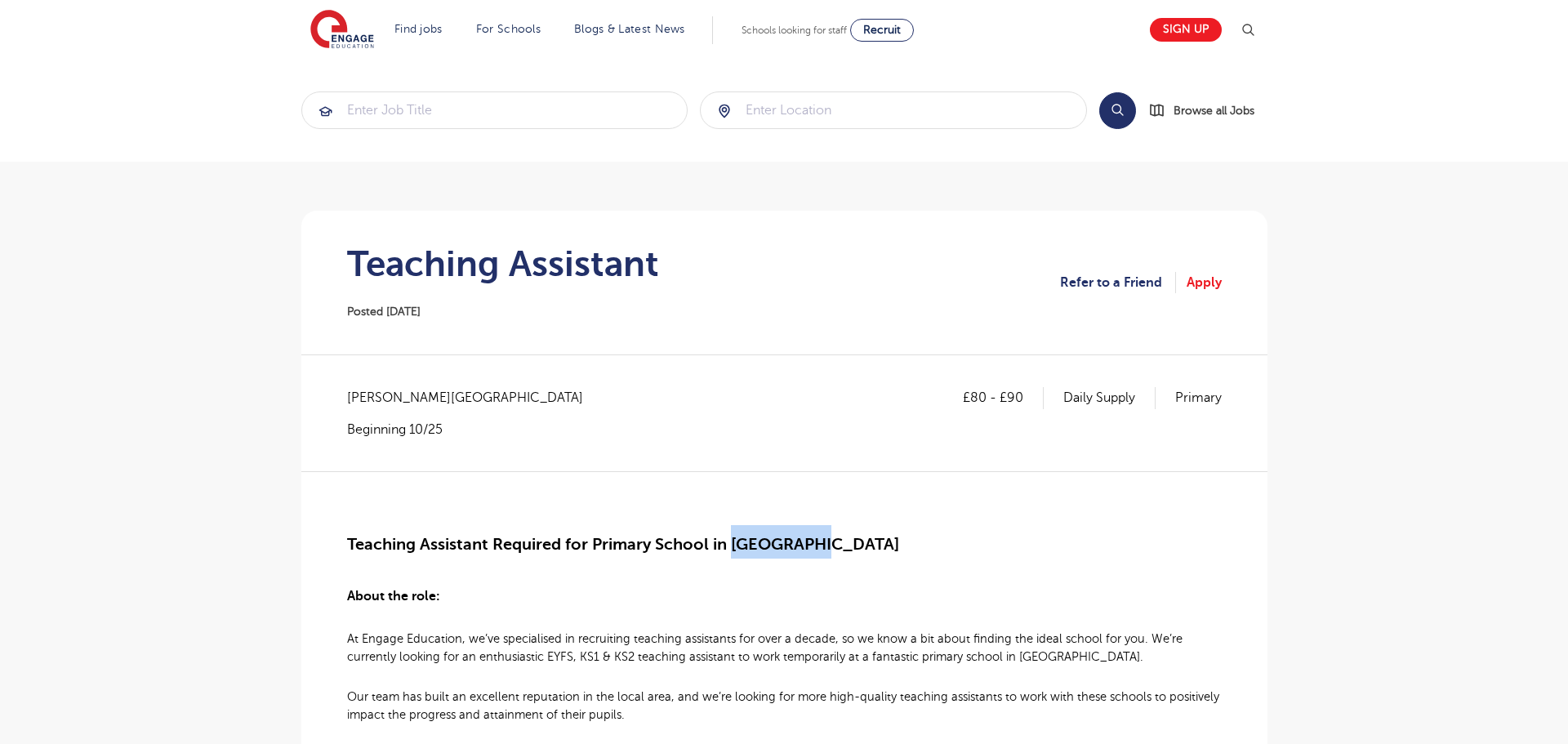
copy span "Wandsworth"
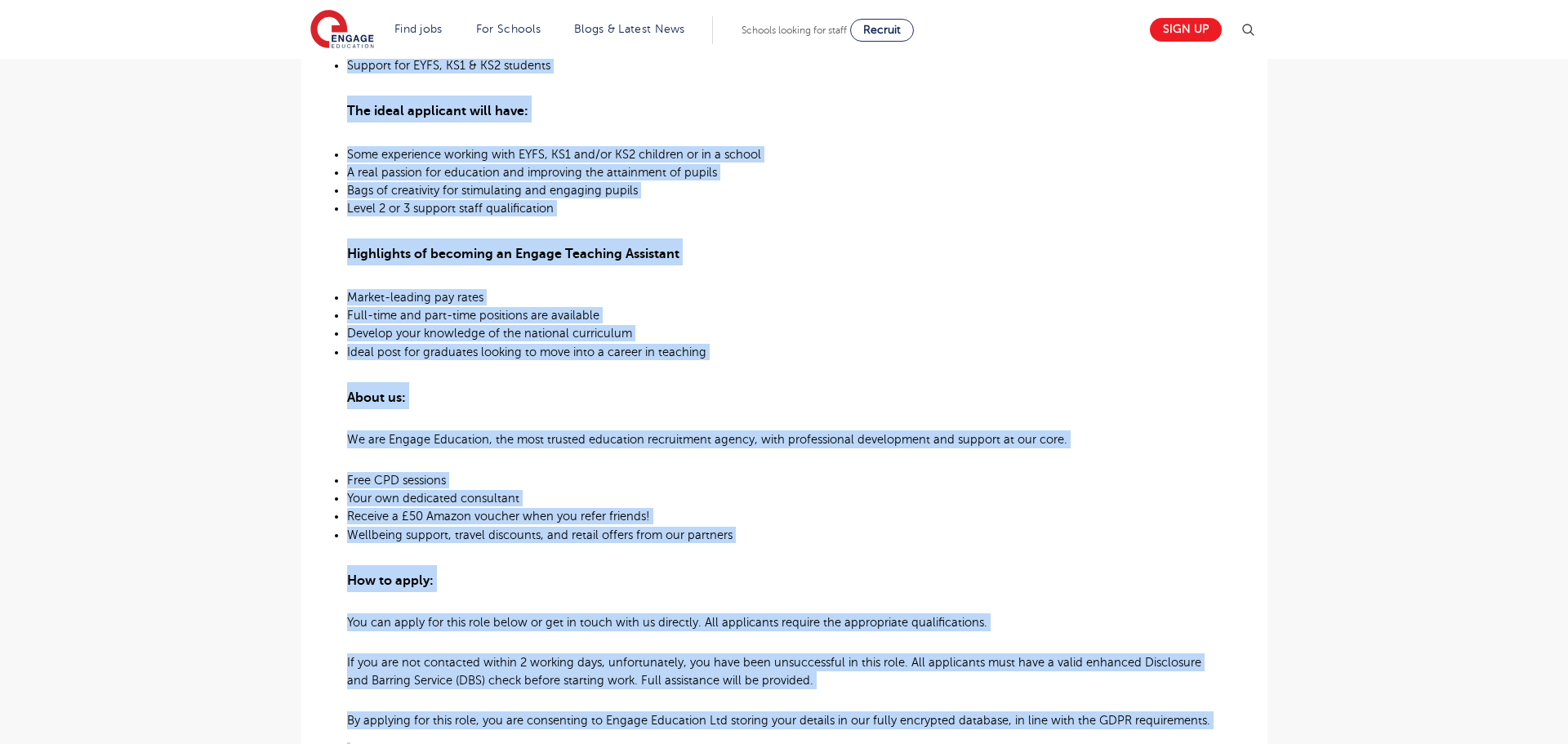
scroll to position [851, 0]
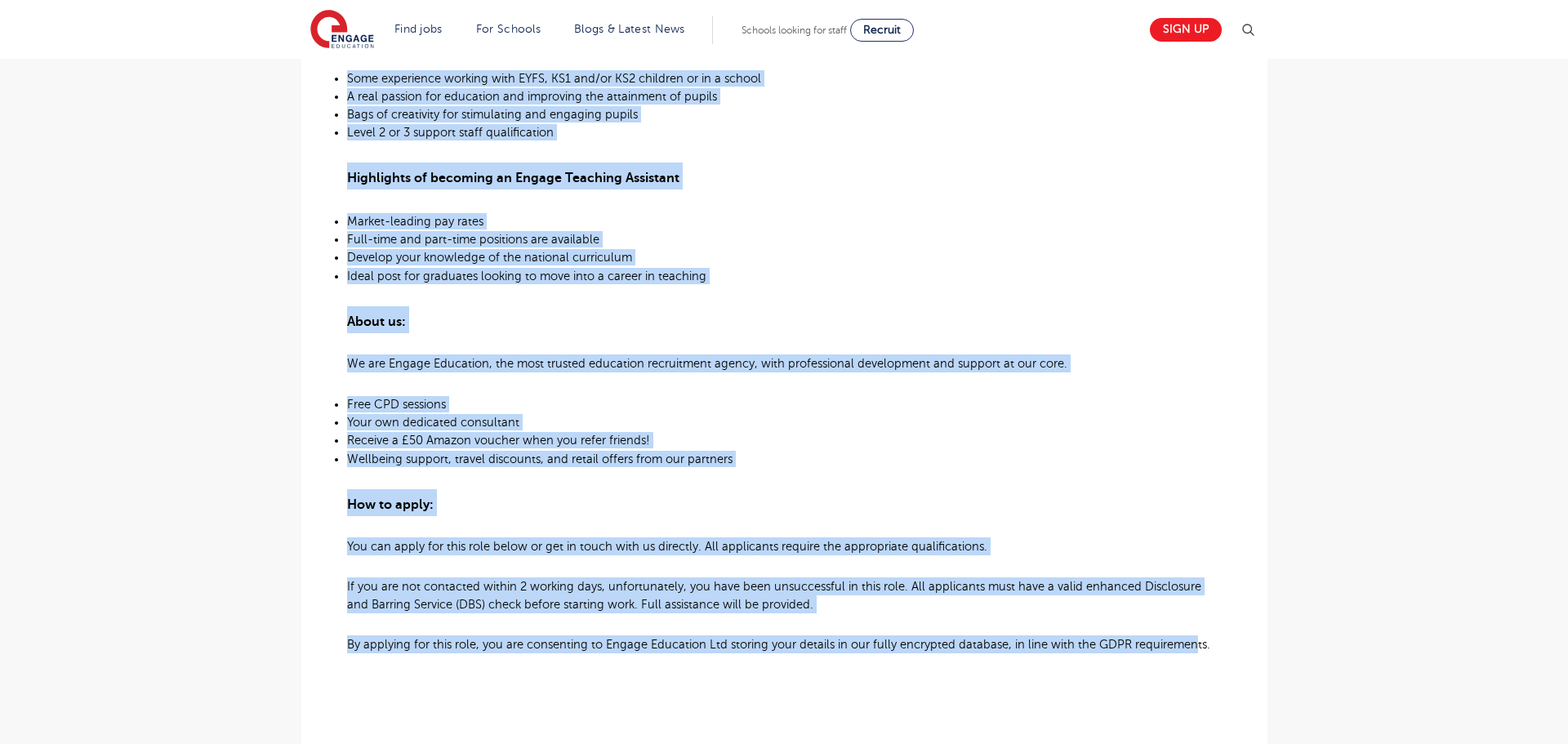
drag, startPoint x: 348, startPoint y: 189, endPoint x: 1188, endPoint y: 651, distance: 958.7
click at [1188, 651] on div "Teaching Assistant Required for Primary School in Wandsworth About the role: At…" at bounding box center [784, 208] width 874 height 1176
click at [1282, 427] on main "Search Browse all Jobs Teaching Assistant Posted 26/09/25 Refer to a Friend App…" at bounding box center [784, 194] width 1568 height 2090
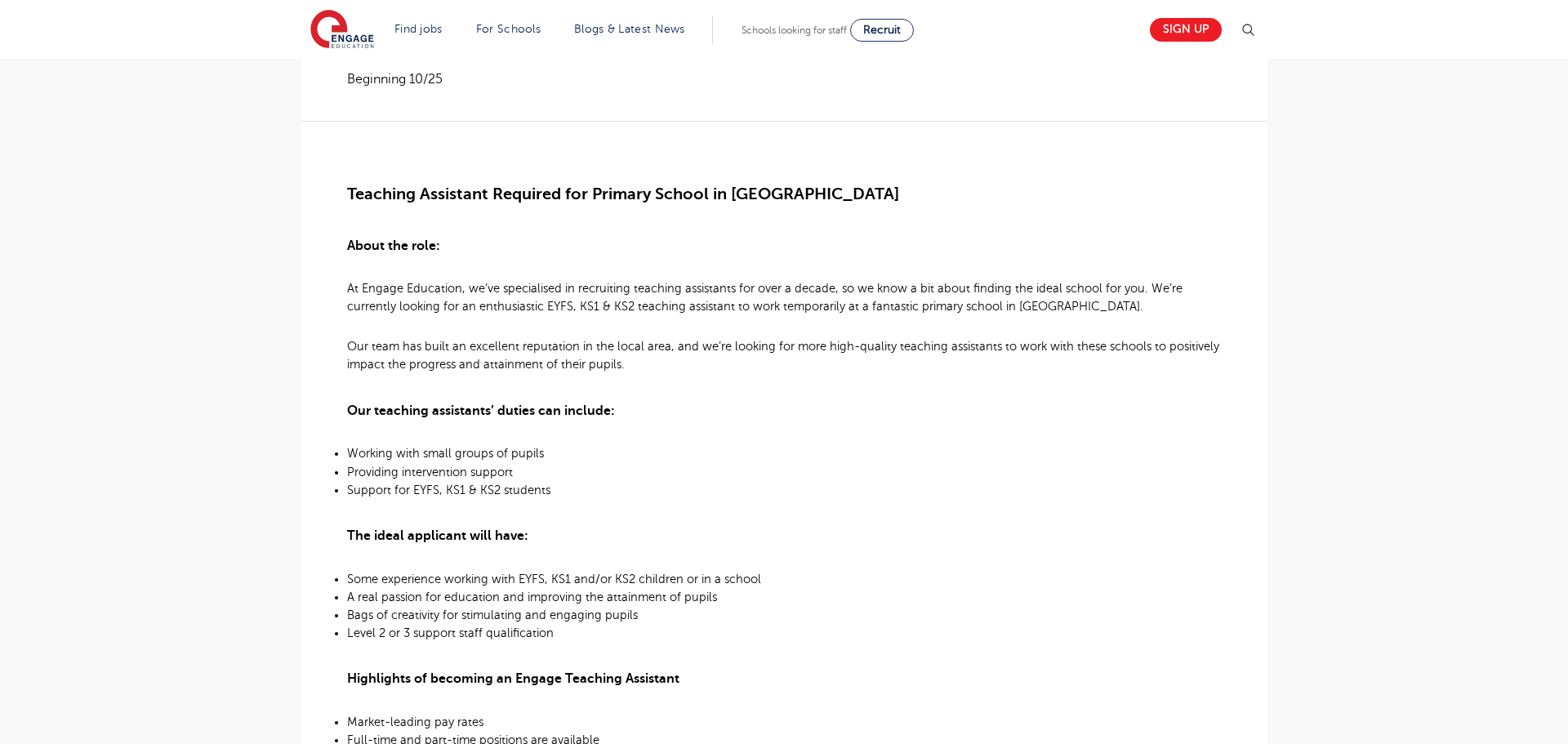
scroll to position [332, 0]
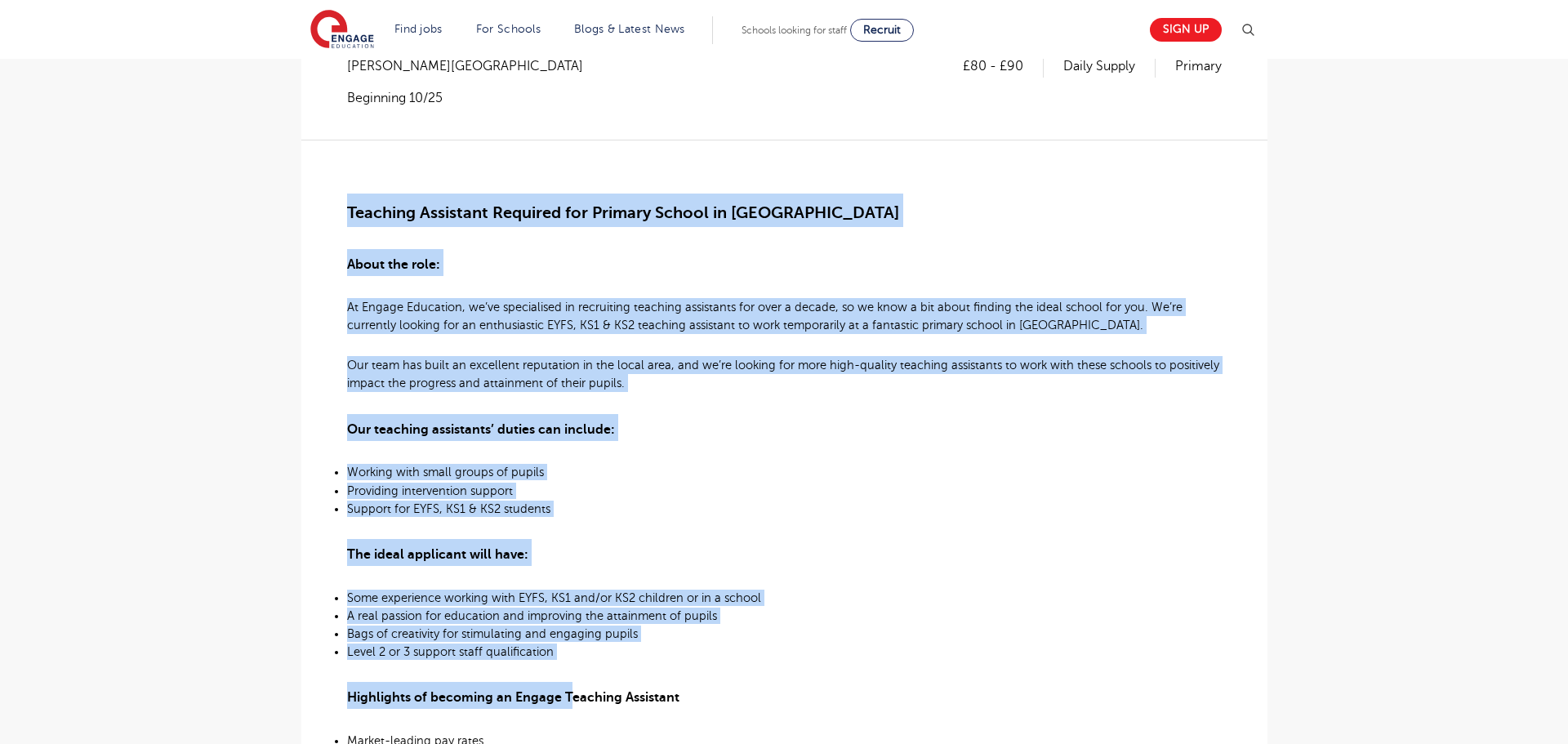
drag, startPoint x: 346, startPoint y: 214, endPoint x: 568, endPoint y: 704, distance: 537.9
click at [568, 704] on div "Teaching Assistant Required for Primary School in Wandsworth About the role: At…" at bounding box center [784, 728] width 874 height 1176
click at [482, 292] on div "Teaching Assistant Required for Primary School in Wandsworth About the role: At…" at bounding box center [784, 728] width 874 height 1176
click at [366, 309] on span "At Engage Education, we’ve specialised in recruiting teaching assistants for ov…" at bounding box center [764, 316] width 835 height 31
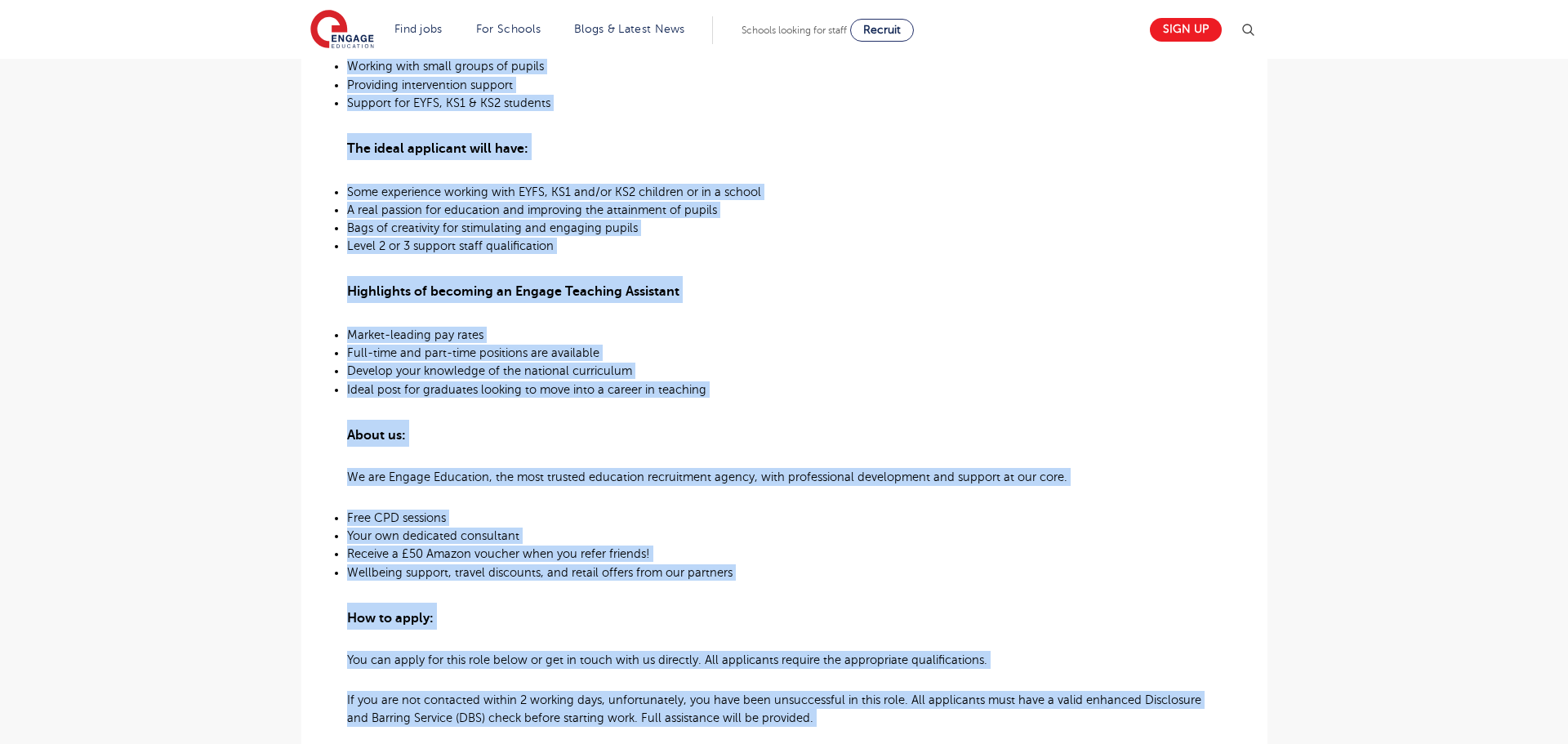
scroll to position [848, 0]
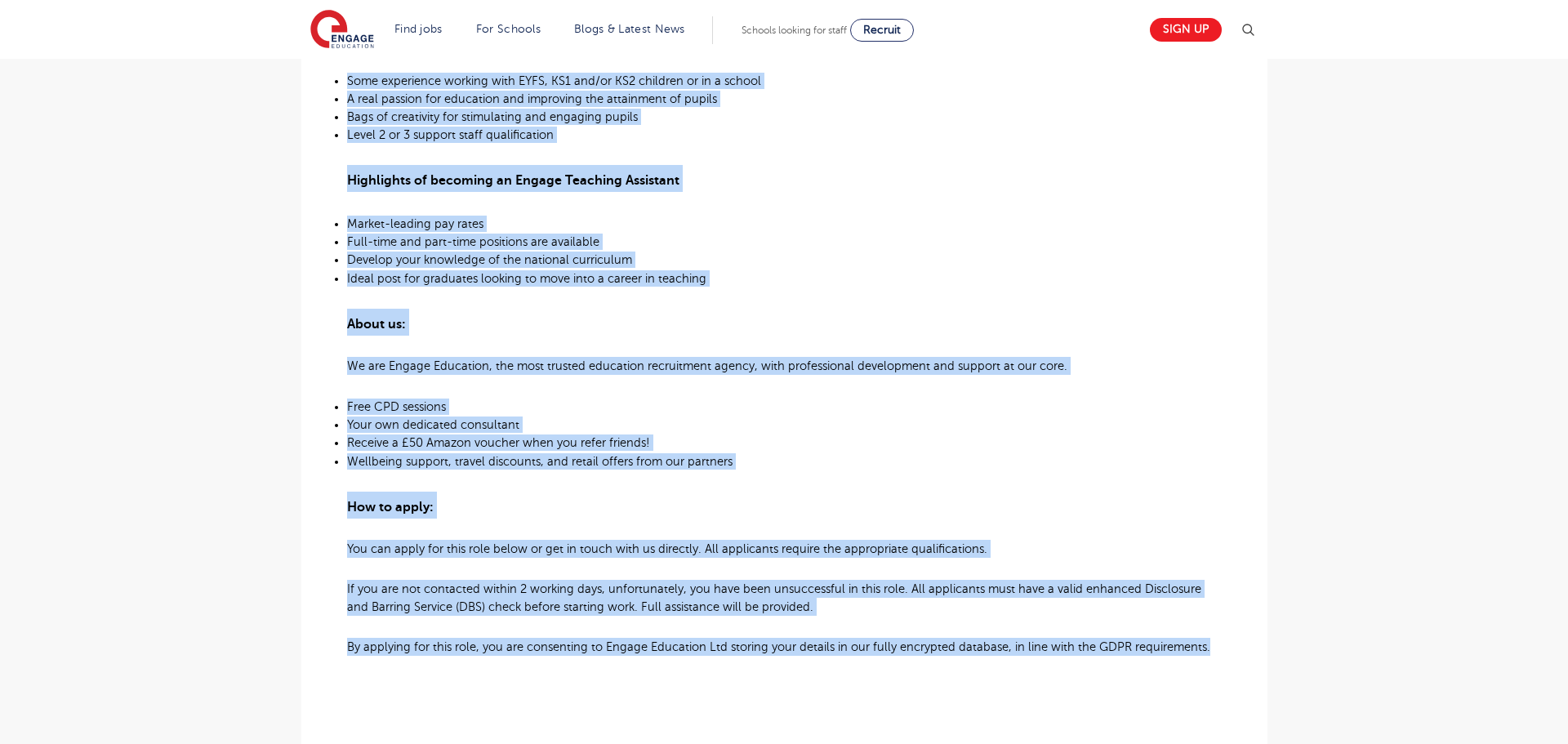
drag, startPoint x: 346, startPoint y: 305, endPoint x: 1325, endPoint y: 664, distance: 1042.7
click at [1325, 664] on main "Search Browse all Jobs Teaching Assistant Posted 26/09/25 Refer to a Friend App…" at bounding box center [784, 197] width 1568 height 2090
copy div "At Engage Education, we’ve specialised in recruiting teaching assistants for ov…"
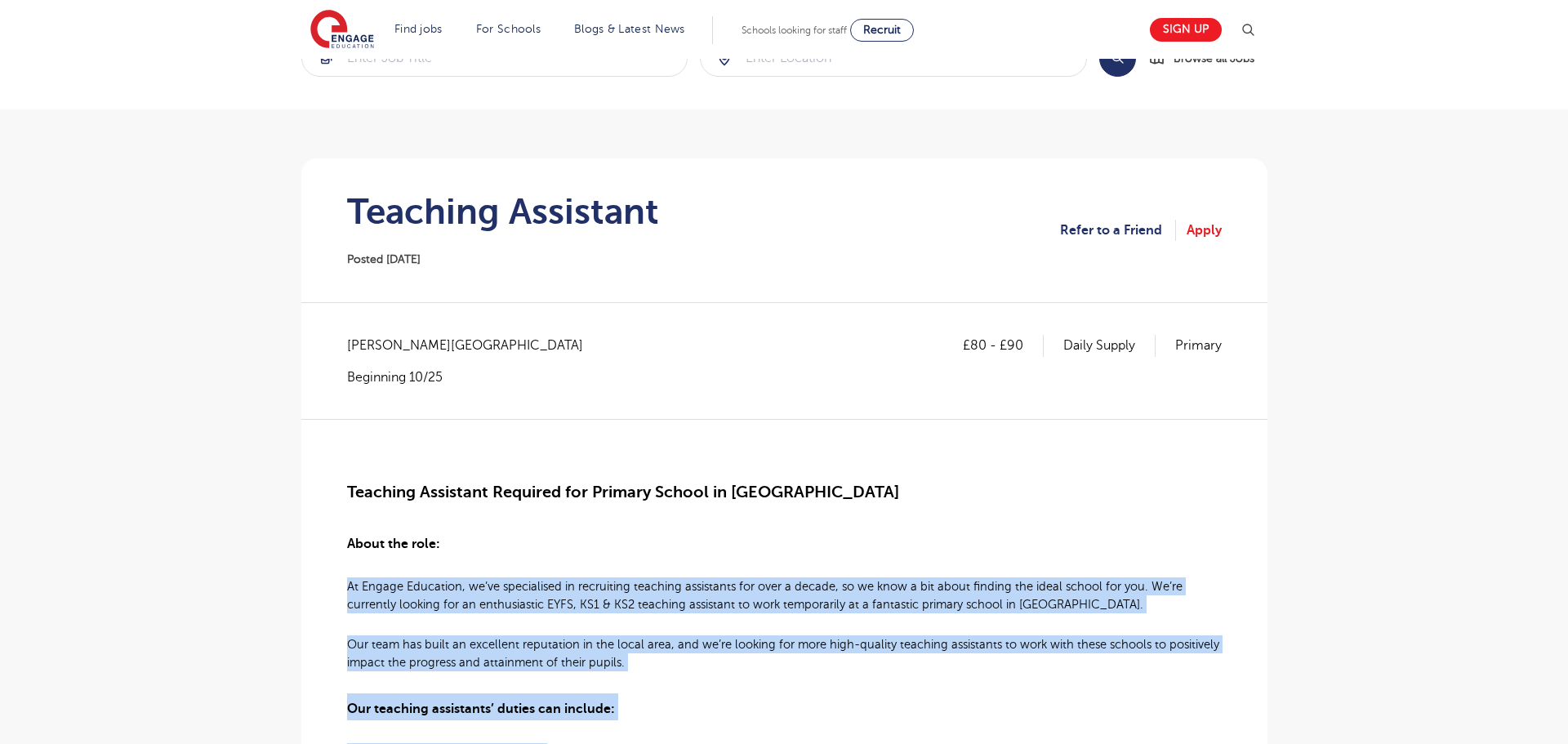
scroll to position [0, 0]
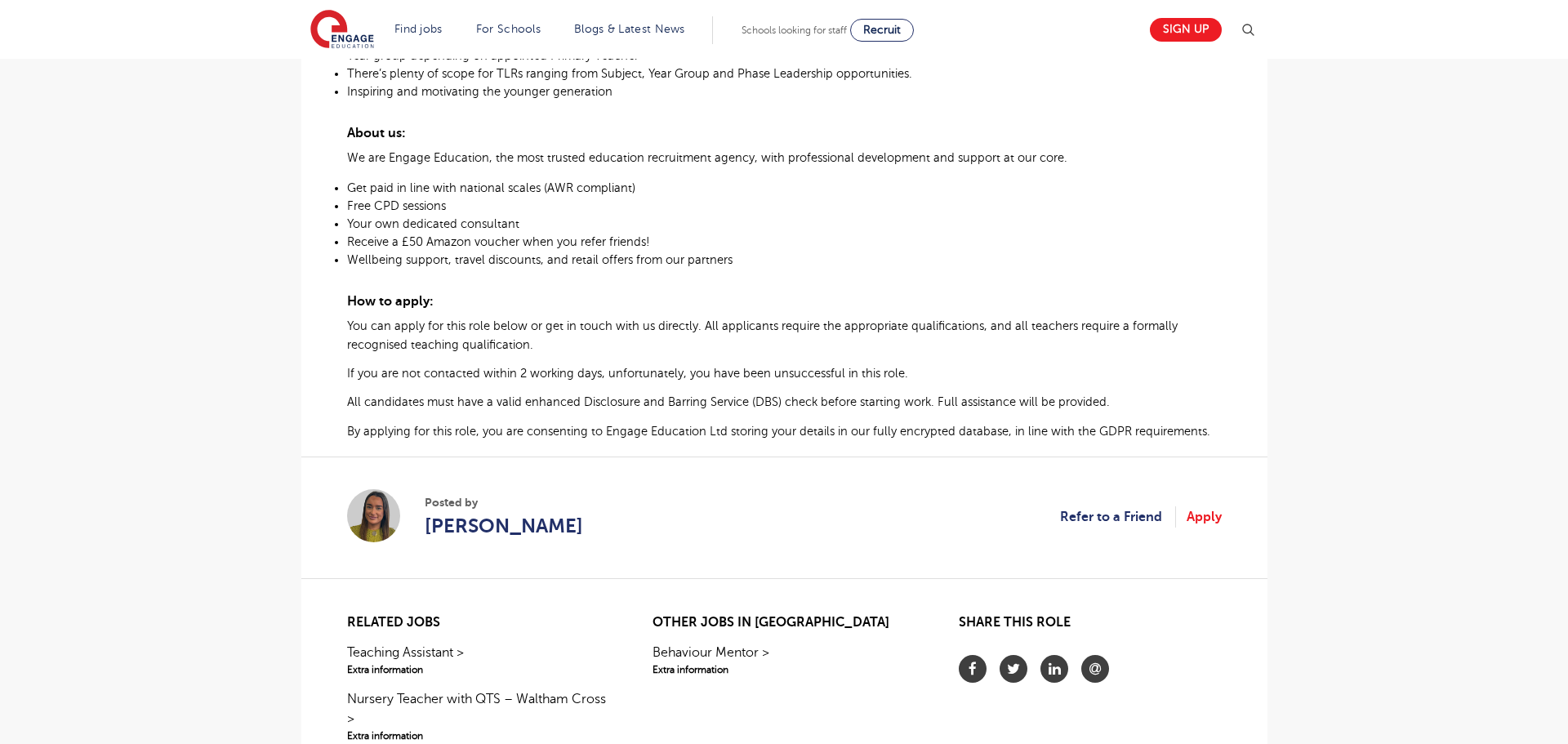
scroll to position [868, 0]
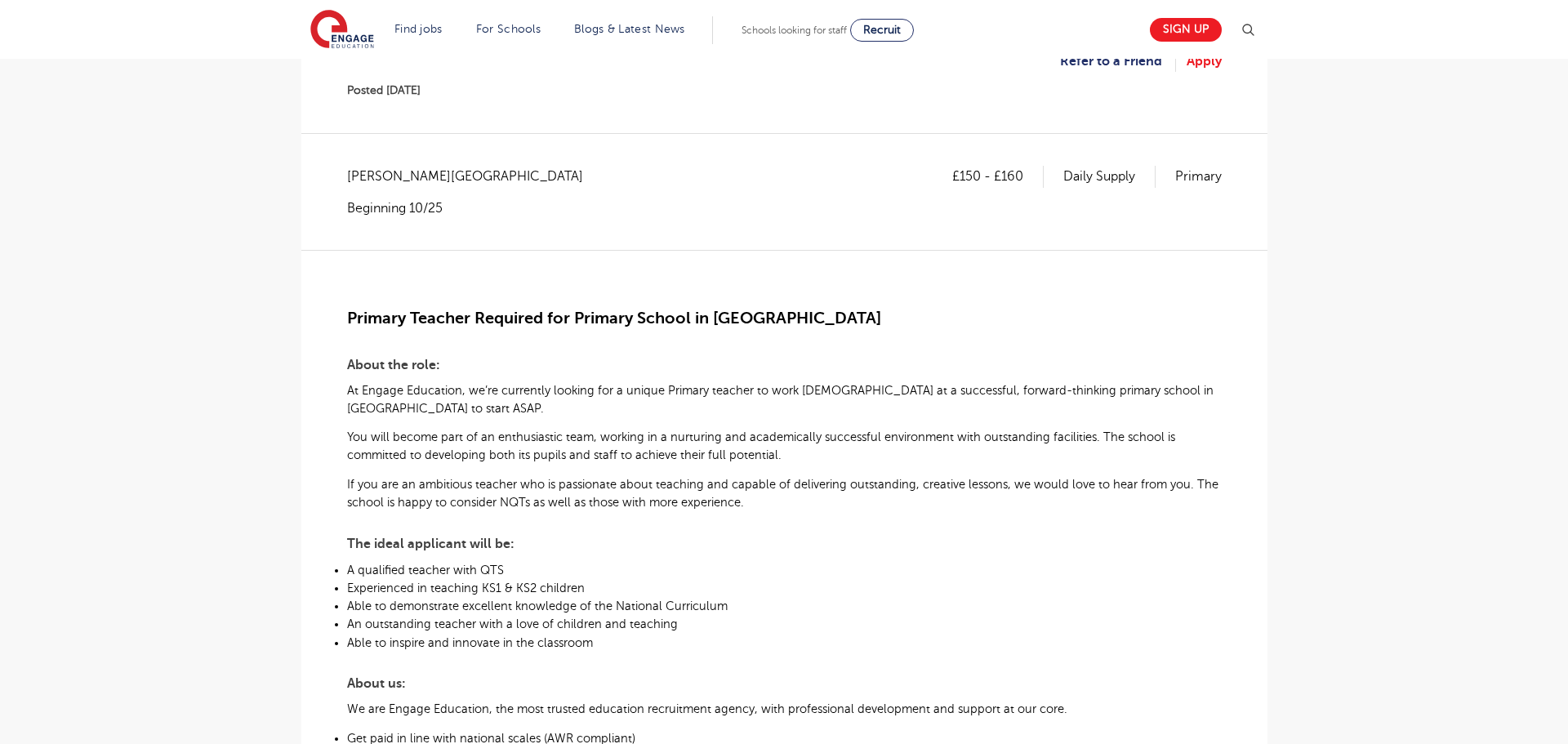
scroll to position [227, 0]
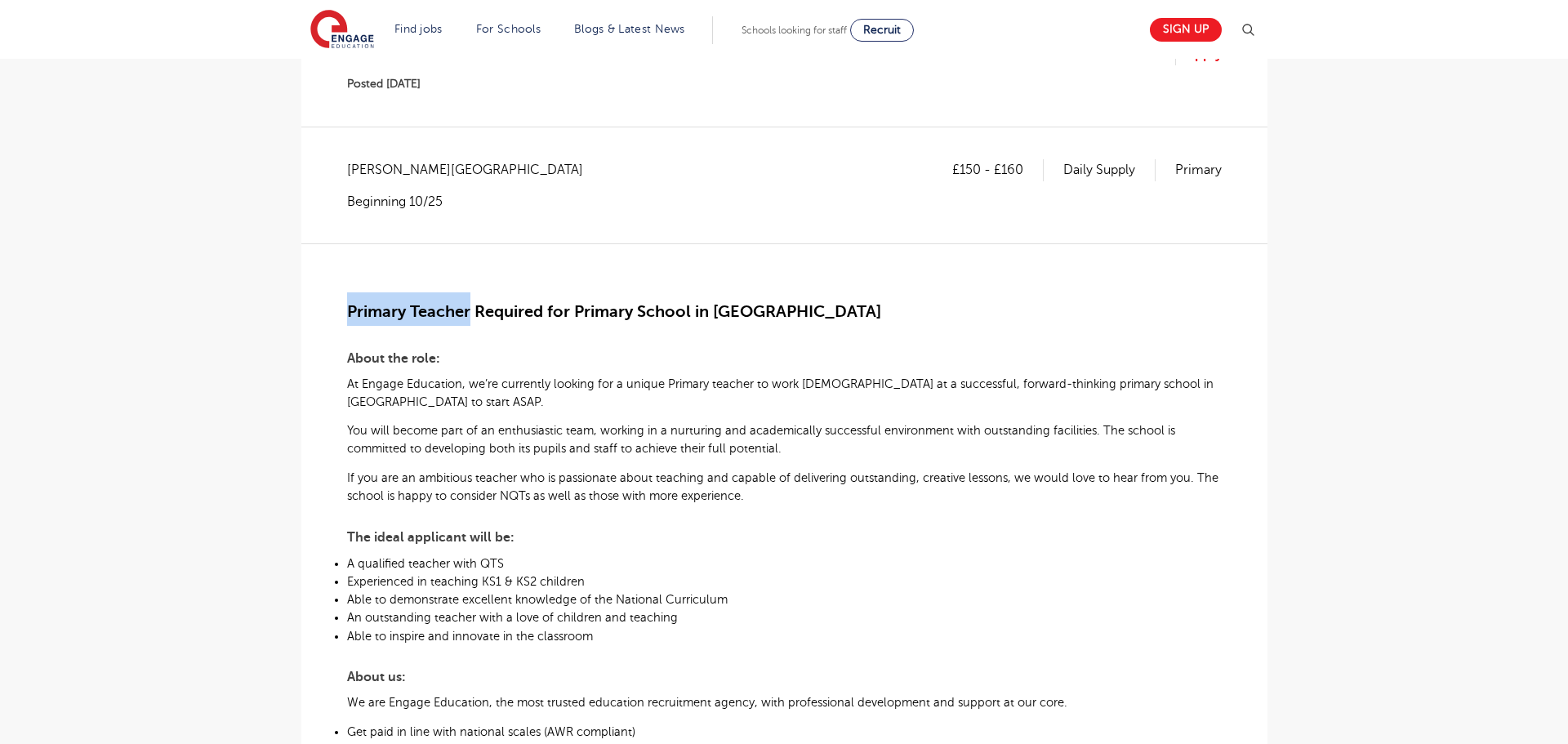
drag, startPoint x: 347, startPoint y: 310, endPoint x: 473, endPoint y: 317, distance: 126.2
click at [473, 317] on span "Primary Teacher Required for Primary School in Wandsworth" at bounding box center [614, 311] width 534 height 19
copy span "Primary Teacher"
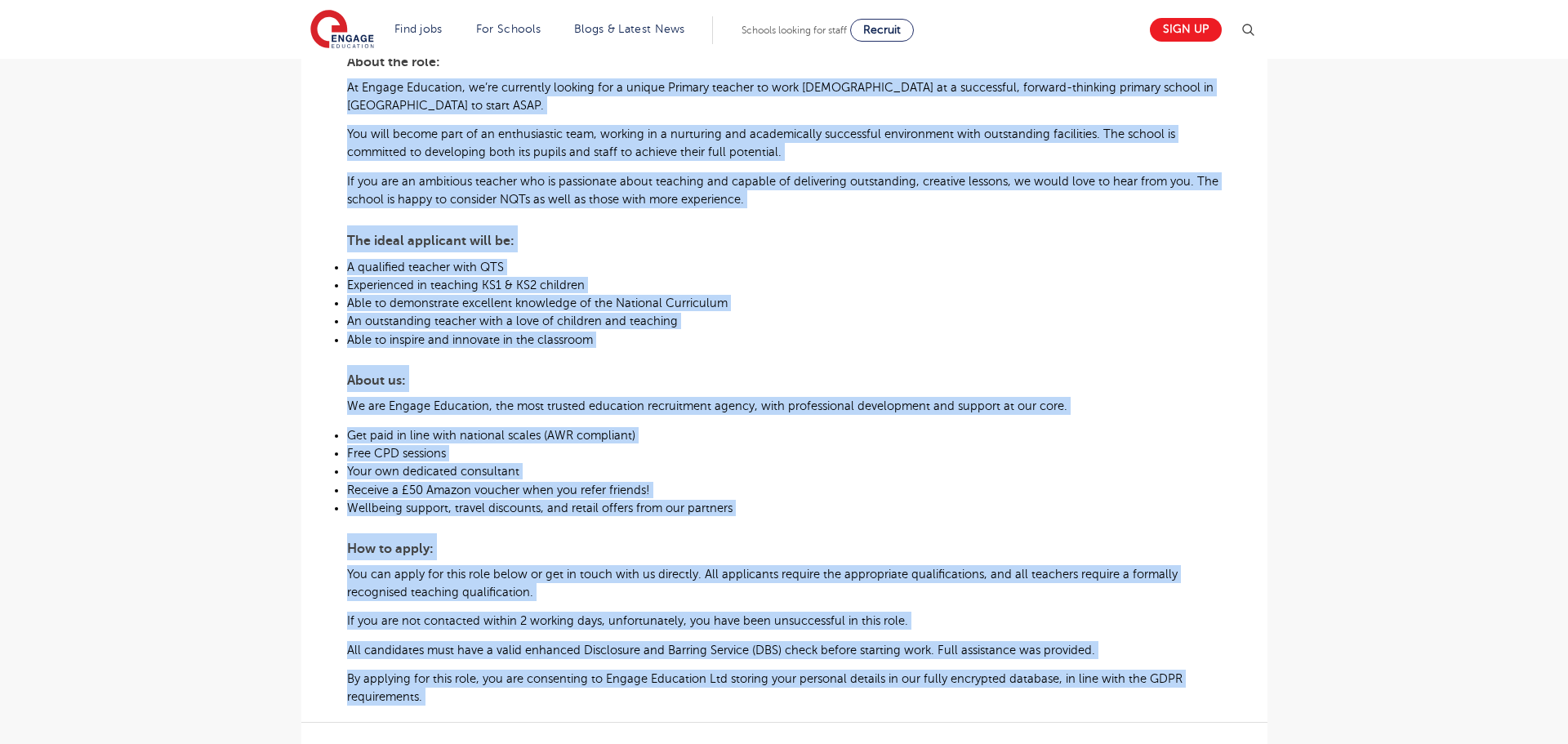
scroll to position [607, 0]
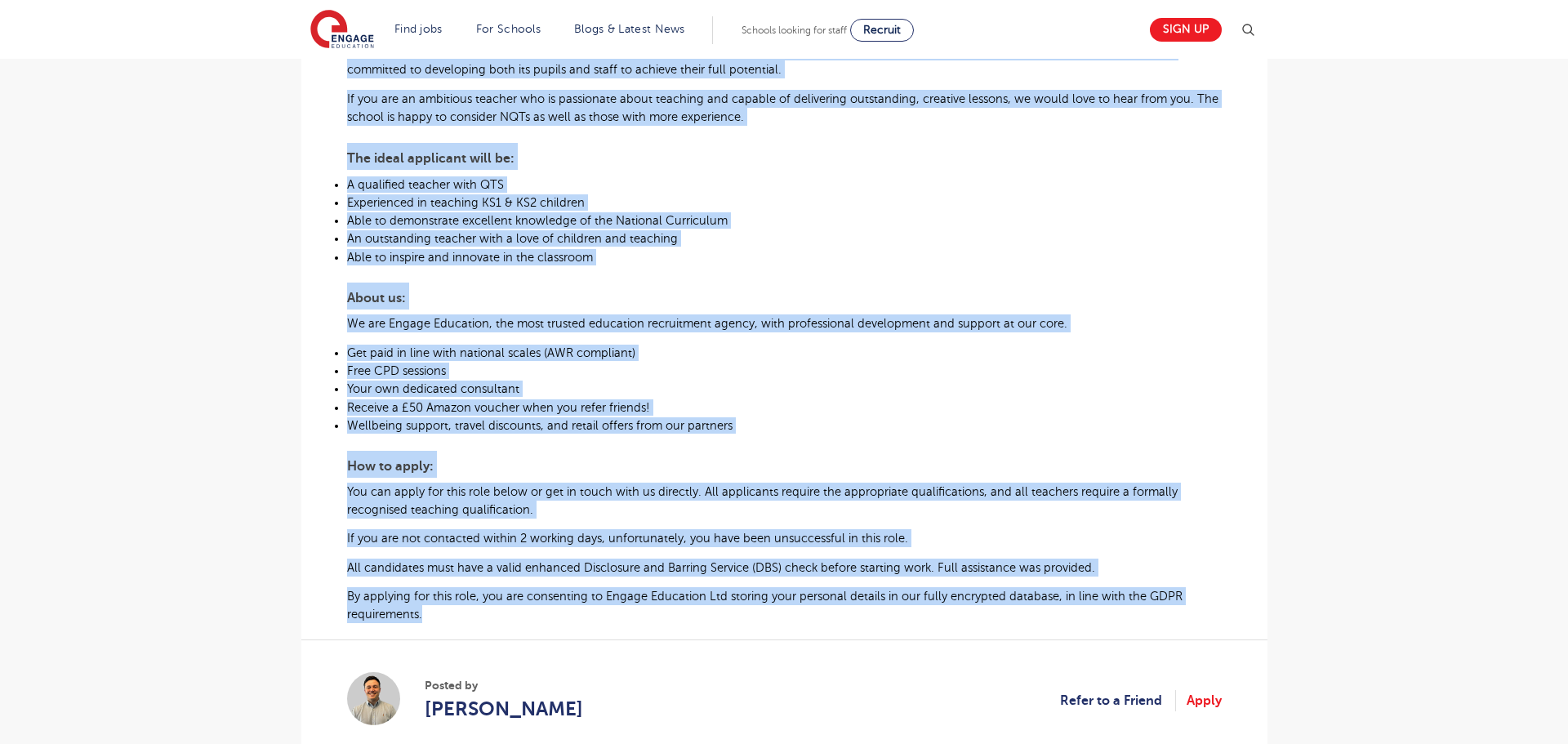
drag, startPoint x: 346, startPoint y: 383, endPoint x: 448, endPoint y: 616, distance: 254.3
click at [448, 616] on div "Primary Teacher Required for Primary School in Wandsworth About the role: At En…" at bounding box center [784, 243] width 874 height 759
copy div "At Engage Education, we’re currently looking for a unique Primary teacher to wo…"
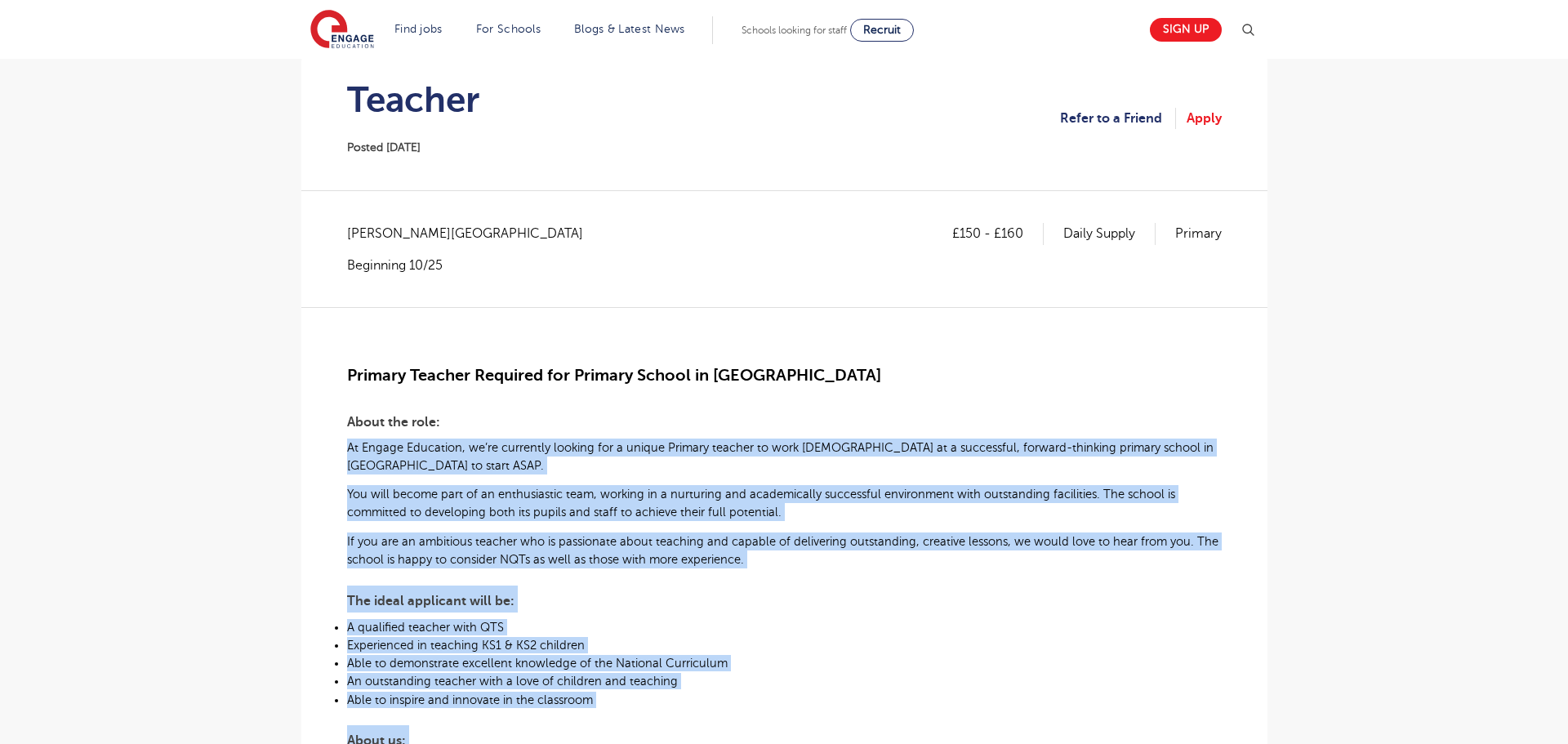
scroll to position [0, 0]
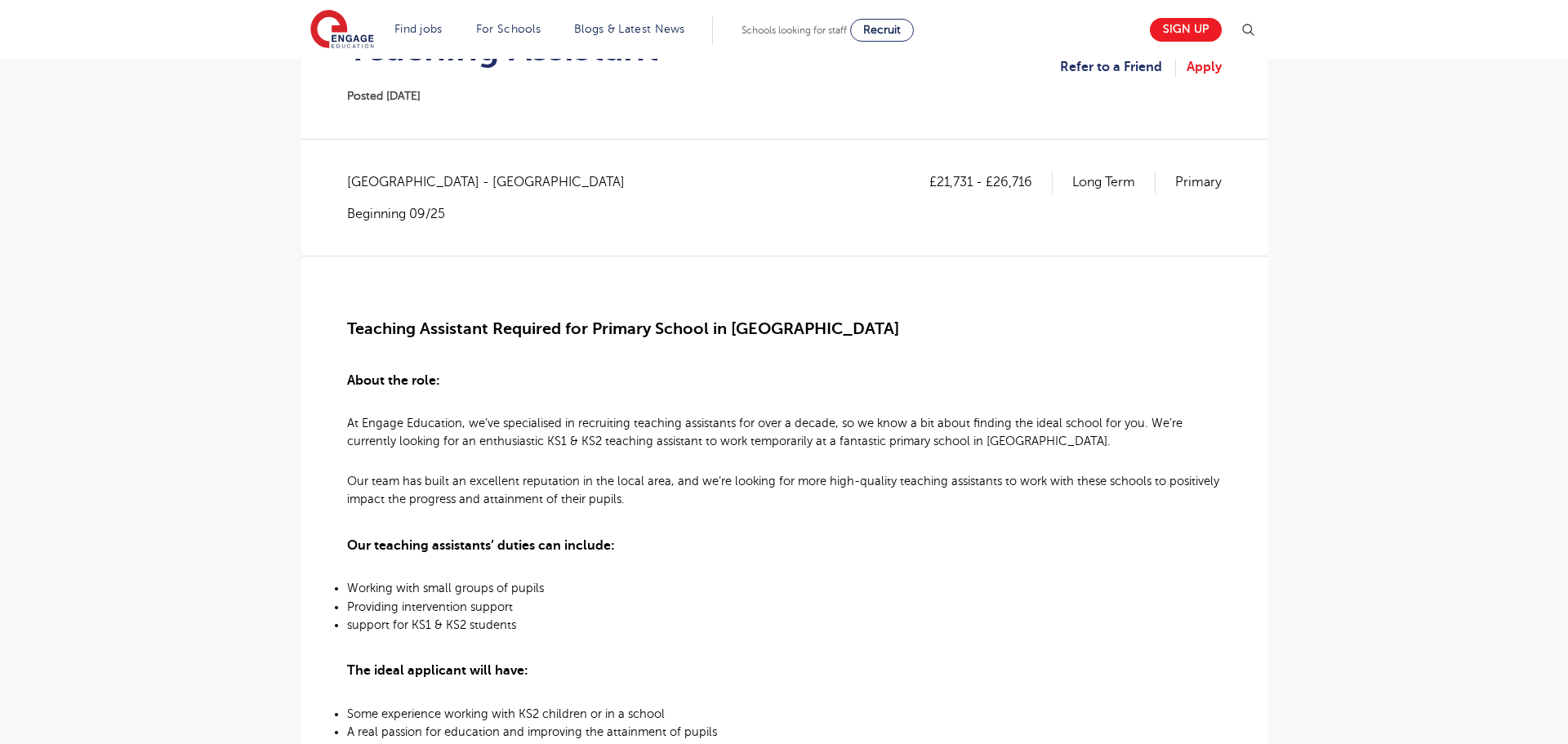
scroll to position [243, 0]
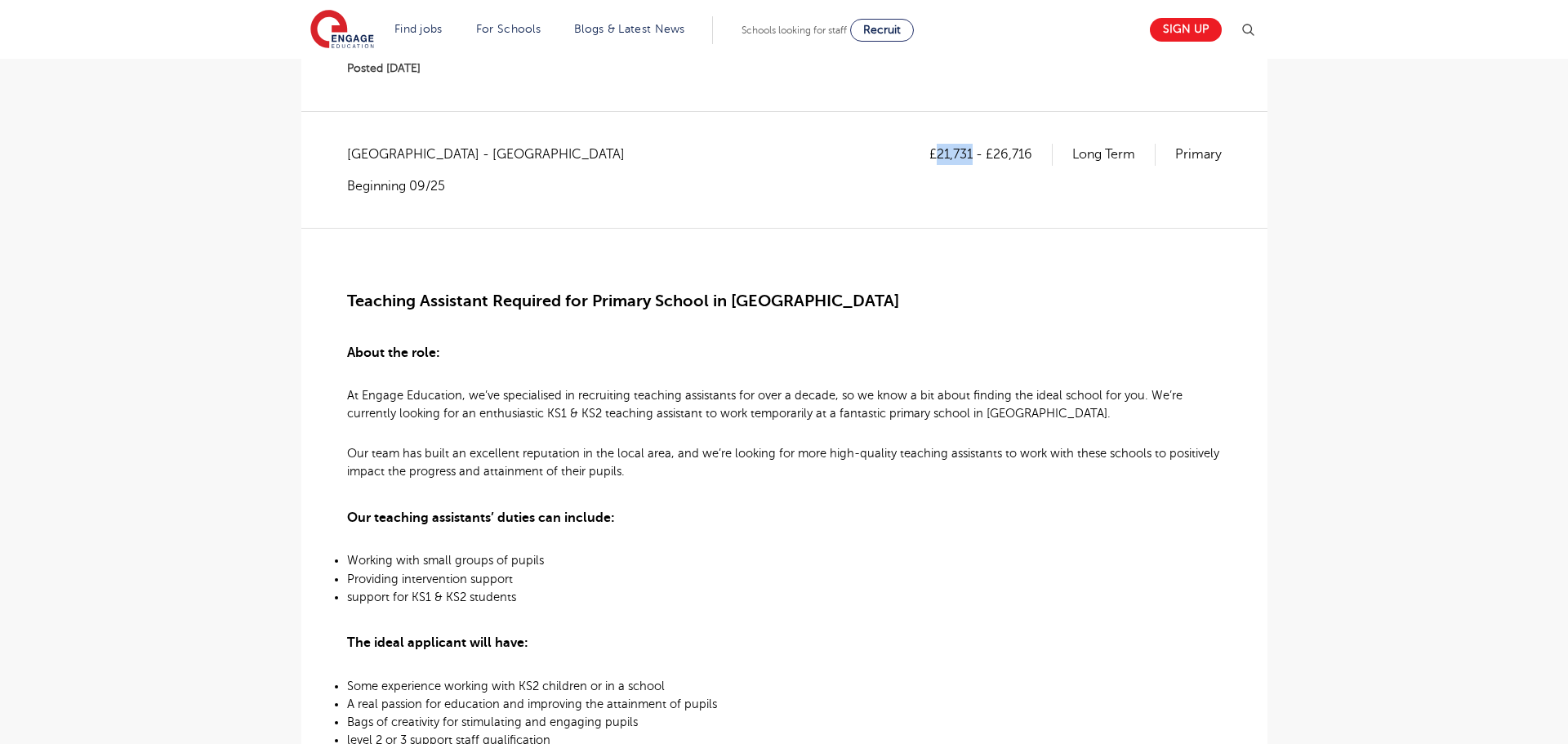
drag, startPoint x: 974, startPoint y: 152, endPoint x: 939, endPoint y: 154, distance: 35.1
click at [939, 154] on p "£21,731 - £26,716" at bounding box center [991, 153] width 123 height 21
copy p "21,731"
drag, startPoint x: 996, startPoint y: 150, endPoint x: 1034, endPoint y: 152, distance: 38.1
click at [1034, 152] on p "£21,731 - £26,716" at bounding box center [991, 153] width 123 height 21
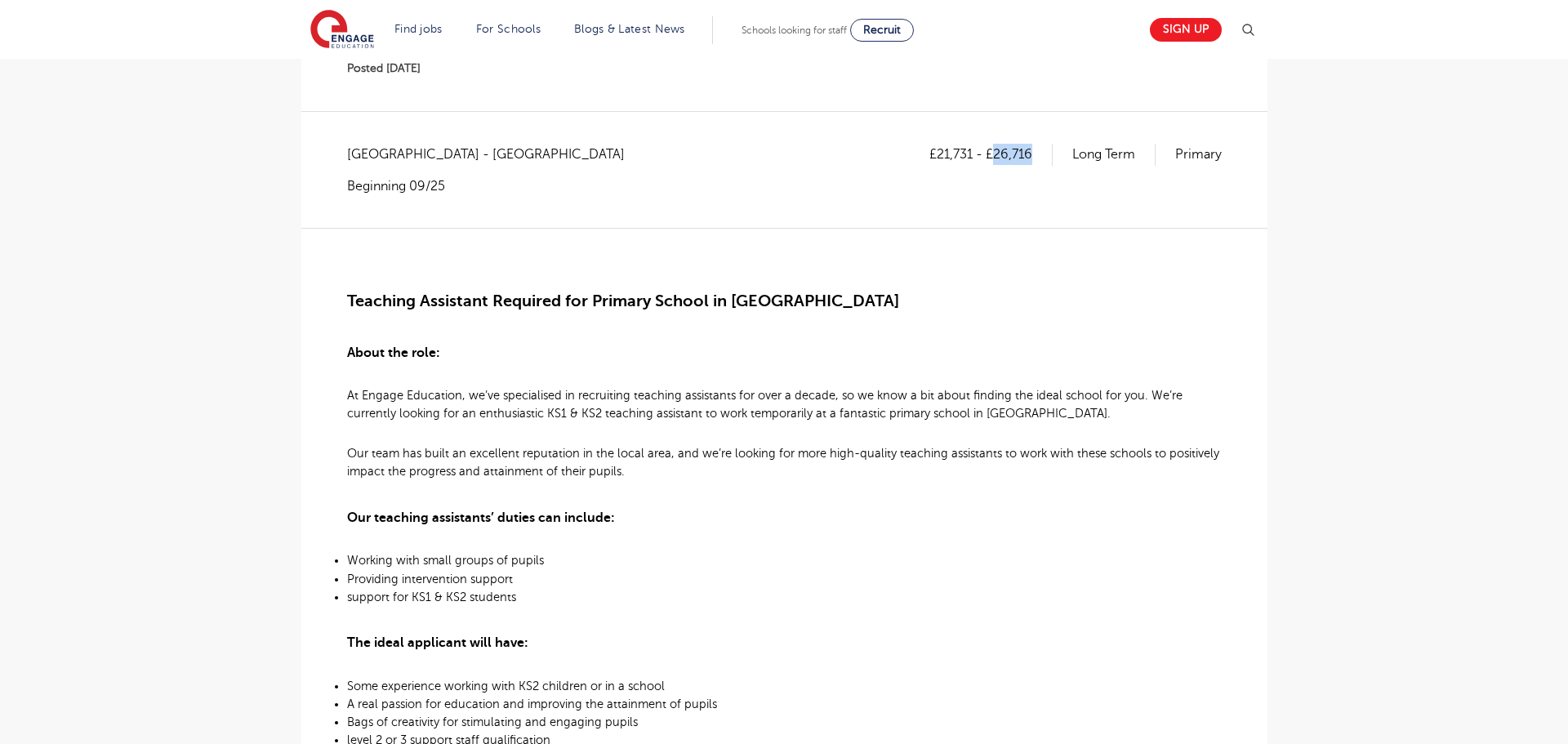
copy p "26,716"
click at [1316, 197] on main "Search Browse all Jobs Teaching Assistant Posted 26/09/25 Refer to a Friend App…" at bounding box center [784, 721] width 1568 height 1928
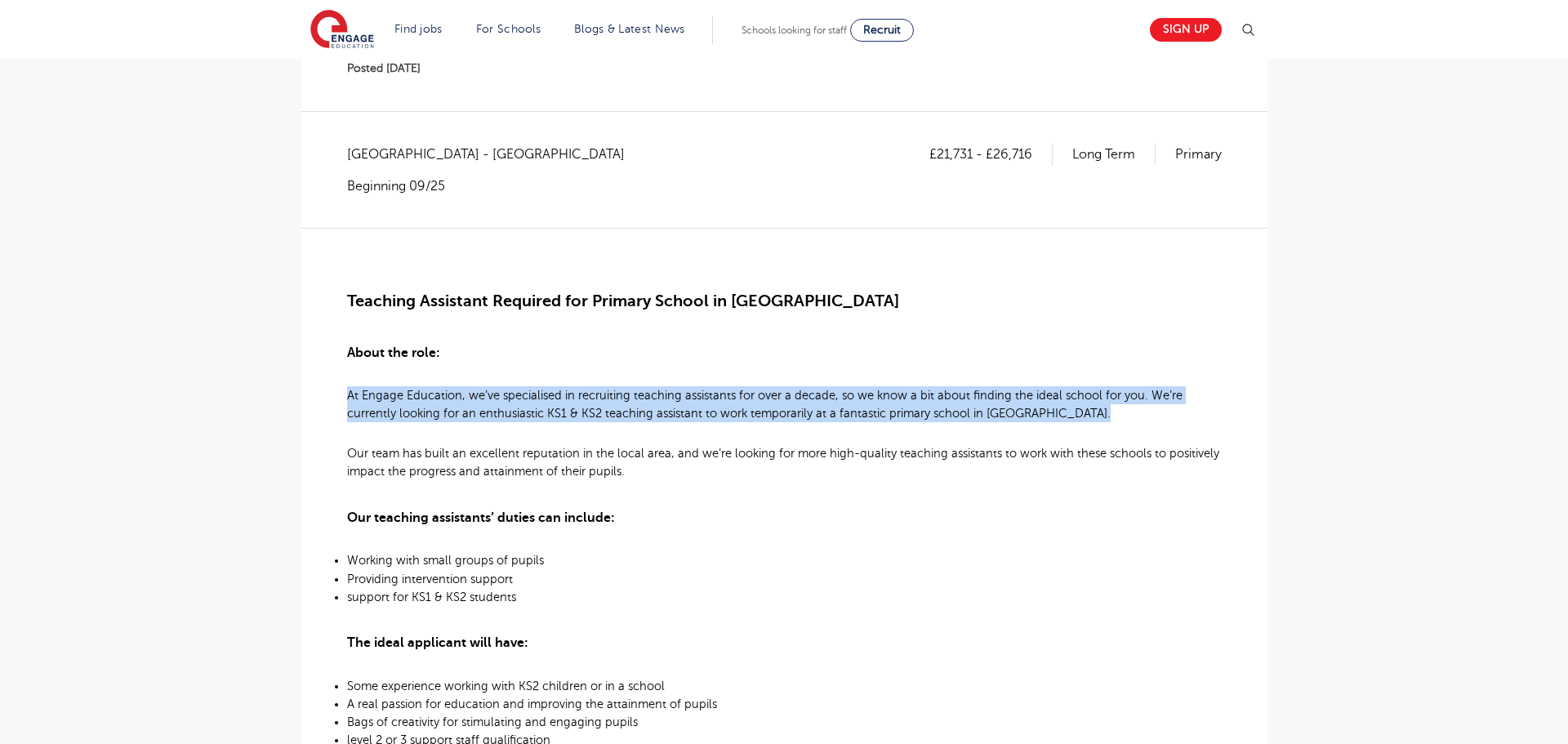
drag, startPoint x: 1, startPoint y: 396, endPoint x: 18, endPoint y: 444, distance: 50.9
click at [18, 444] on main "Search Browse all Jobs Teaching Assistant Posted 26/09/25 Refer to a Friend App…" at bounding box center [784, 721] width 1568 height 1928
click at [743, 373] on div "Teaching Assistant Required for Primary School in Oxford About the role: At Eng…" at bounding box center [784, 743] width 874 height 1032
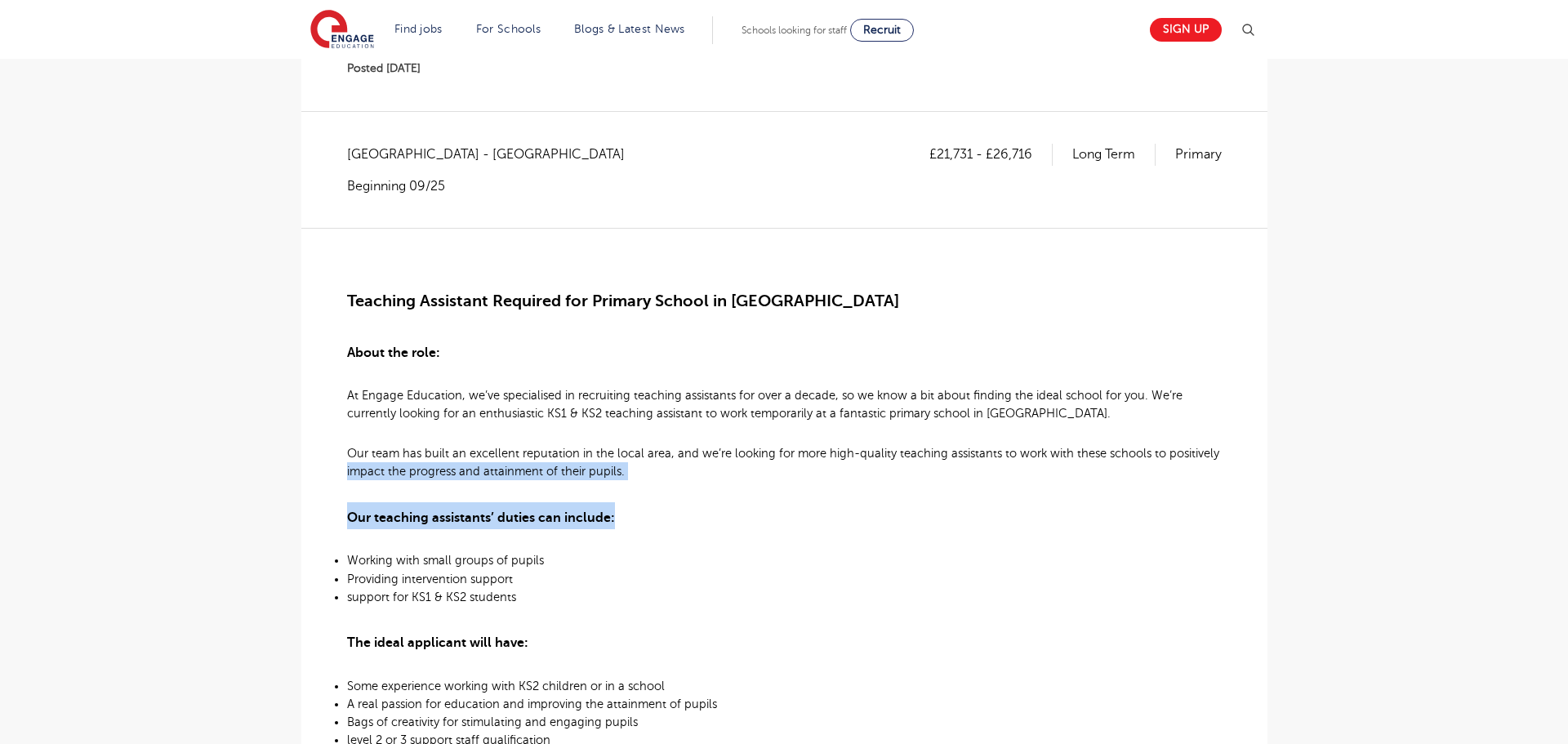
drag, startPoint x: 18, startPoint y: 498, endPoint x: 23, endPoint y: 530, distance: 32.4
click at [23, 530] on main "Search Browse all Jobs Teaching Assistant Posted 26/09/25 Refer to a Friend App…" at bounding box center [784, 721] width 1568 height 1928
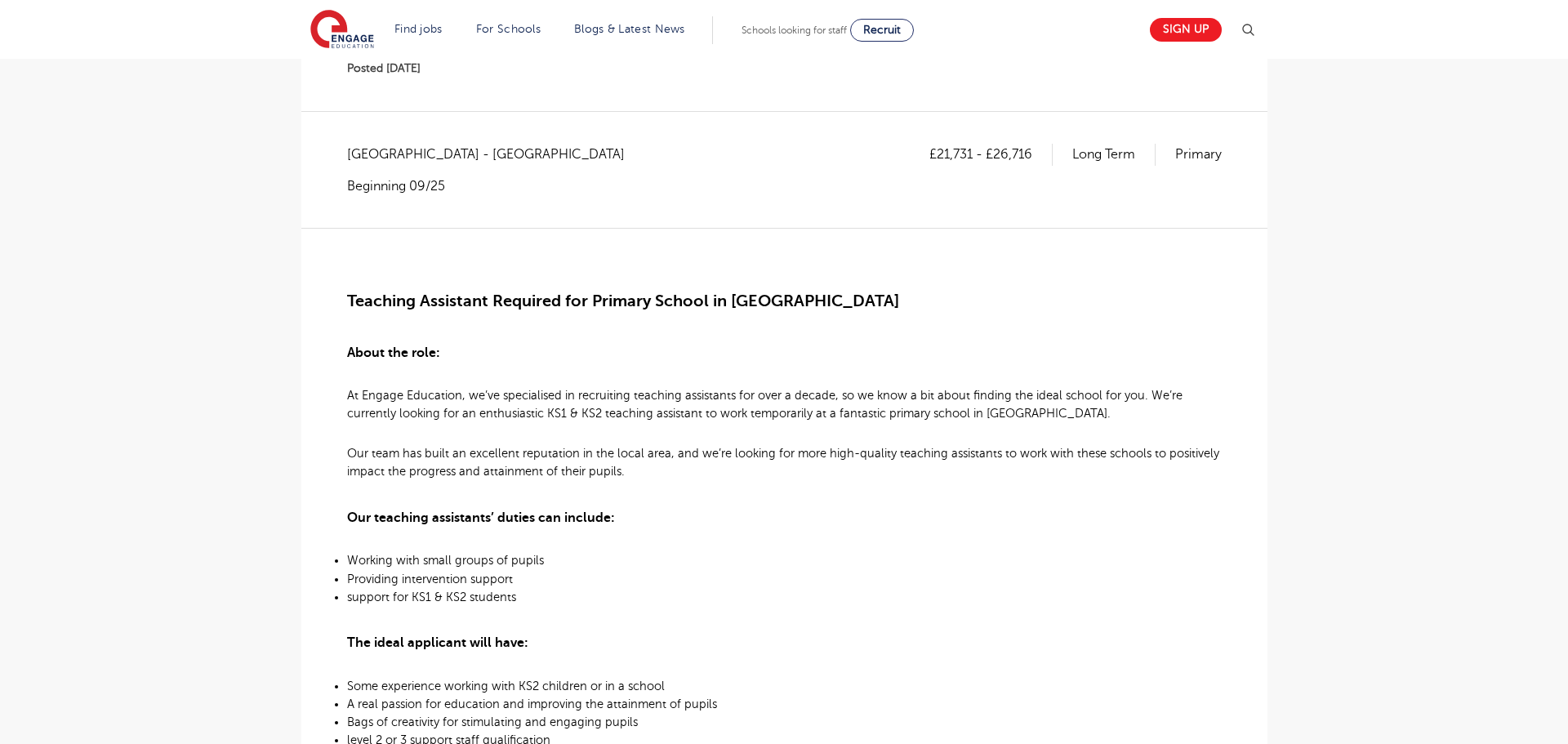
click at [812, 353] on h3 "About the role:" at bounding box center [784, 351] width 874 height 27
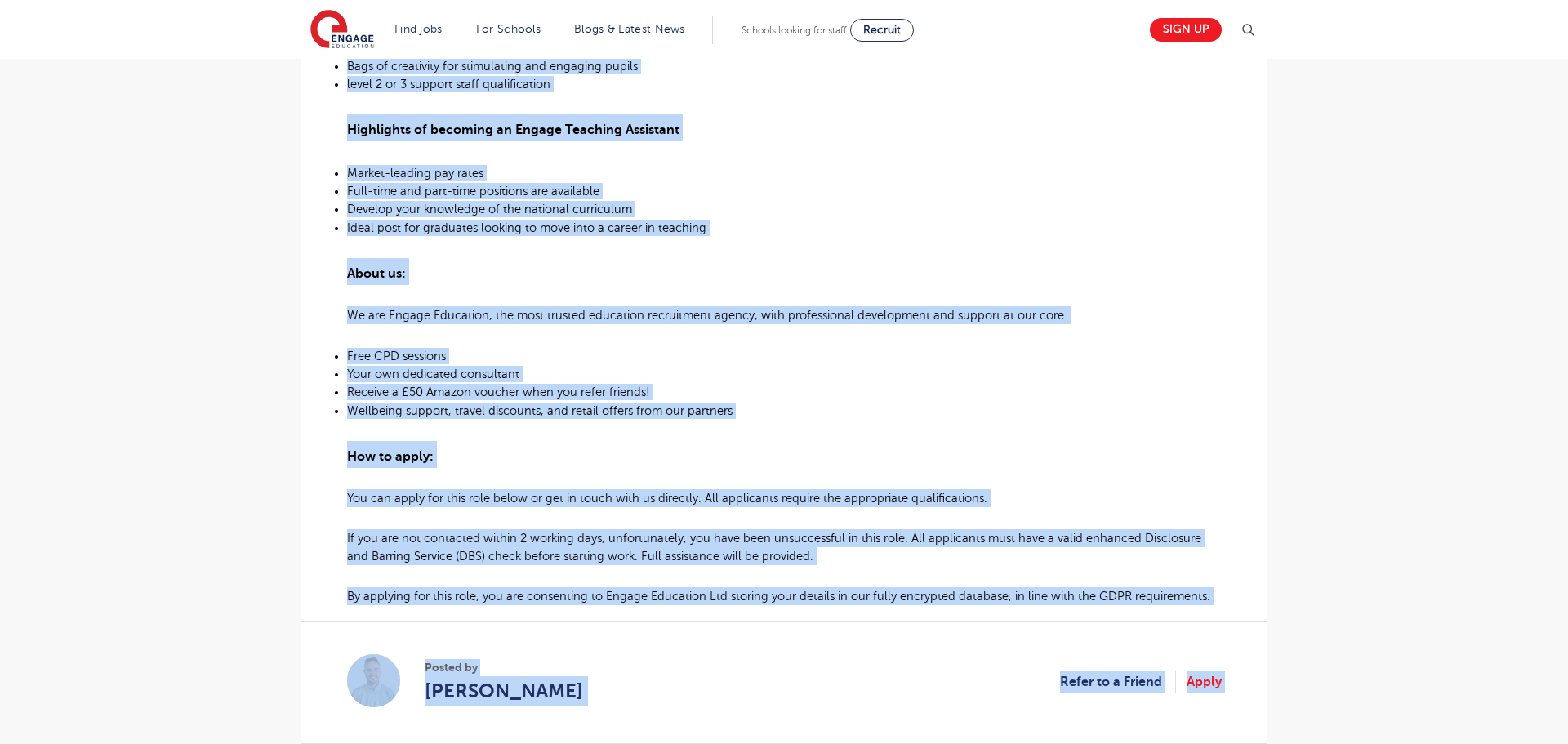
scroll to position [1094, 0]
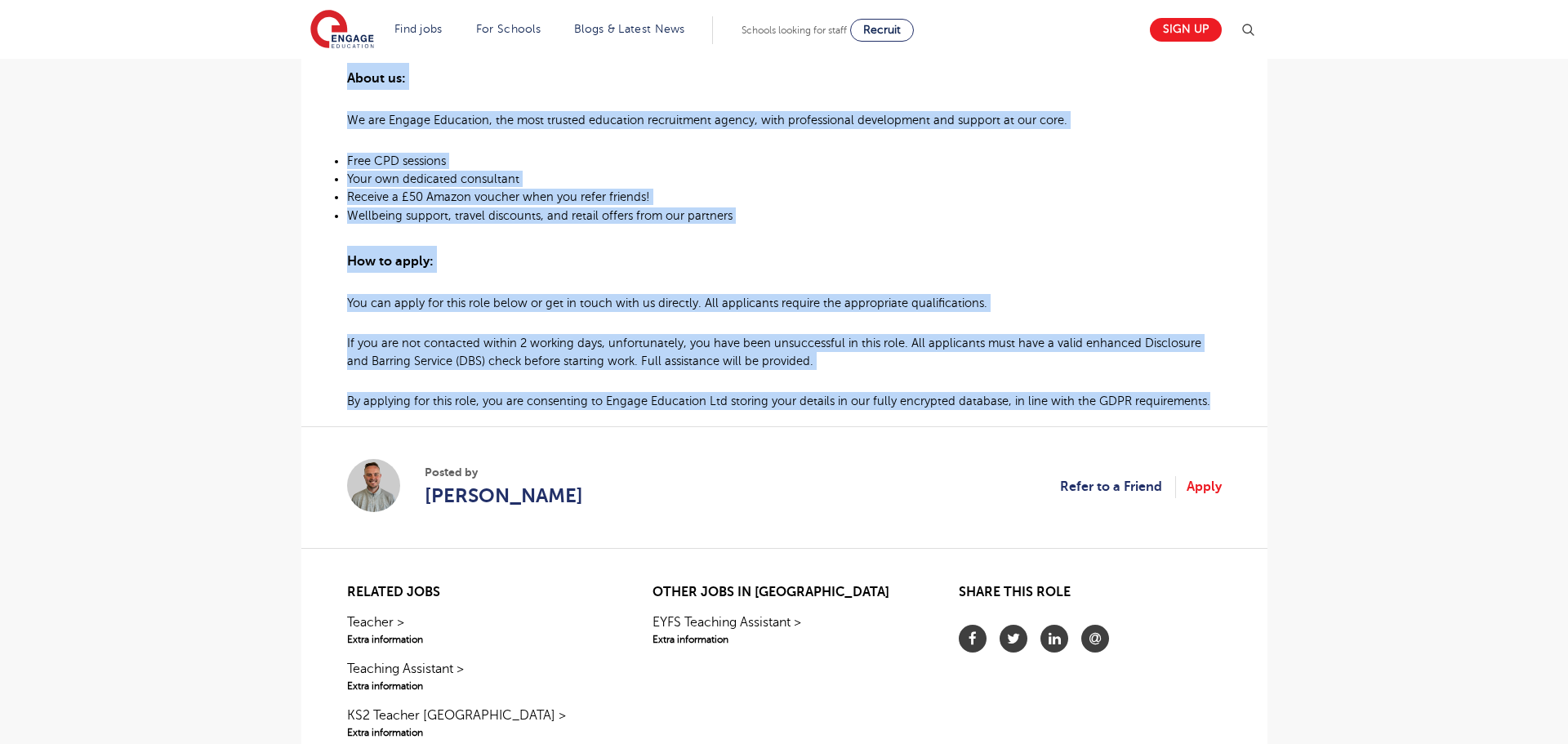
drag, startPoint x: 348, startPoint y: 394, endPoint x: 1160, endPoint y: 402, distance: 812.0
copy div "At Engage Education, we’ve specialised in recruiting teaching assistants for ov…"
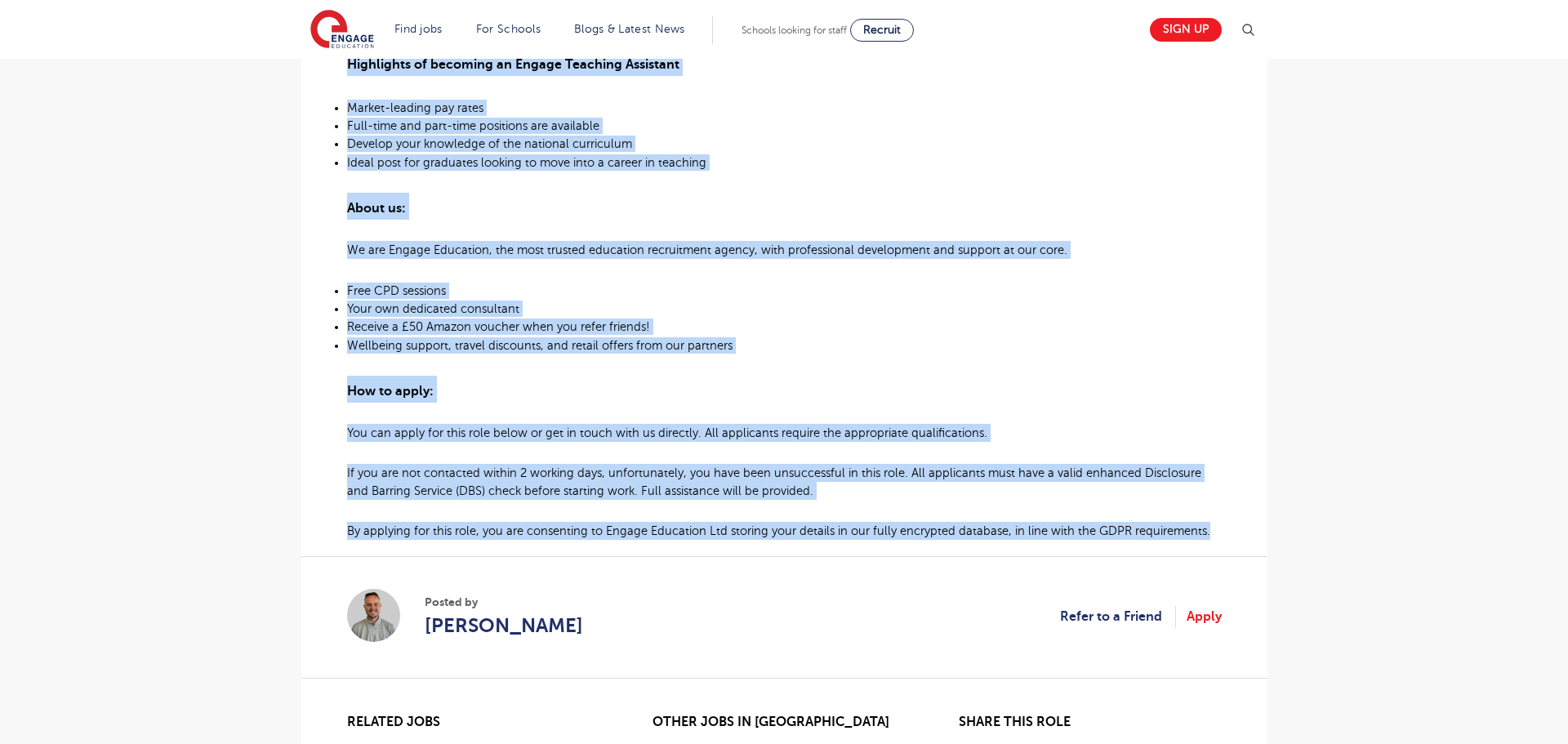
scroll to position [972, 0]
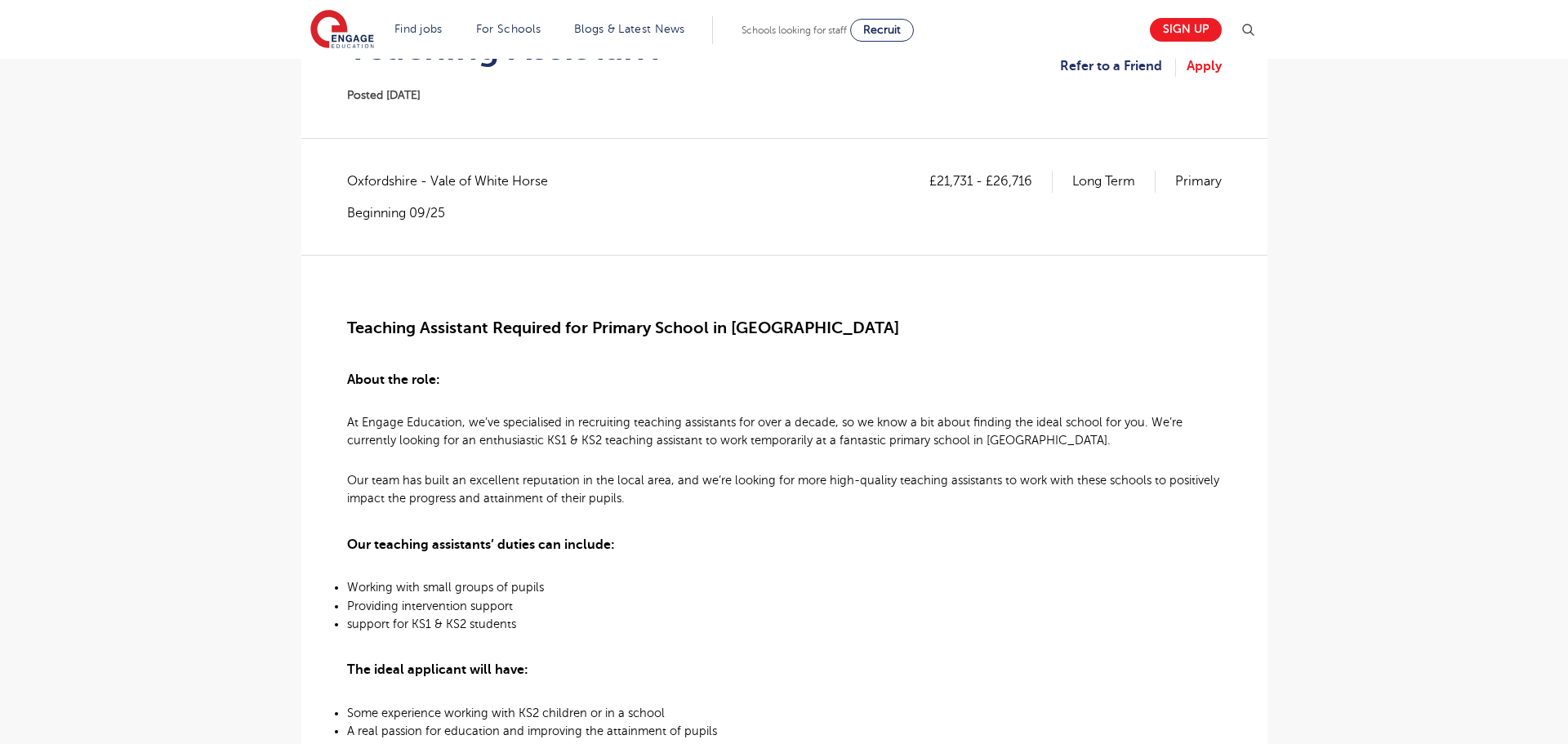
scroll to position [214, 0]
click at [1, 416] on main "Search Browse all Jobs Teaching Assistant Posted [DATE] Refer to a Friend Apply…" at bounding box center [784, 750] width 1568 height 1928
drag, startPoint x: 347, startPoint y: 327, endPoint x: 491, endPoint y: 339, distance: 144.5
click at [491, 338] on span "Teaching Assistant Required for Primary School in [GEOGRAPHIC_DATA]" at bounding box center [623, 330] width 552 height 19
copy span "Teaching Assistant"
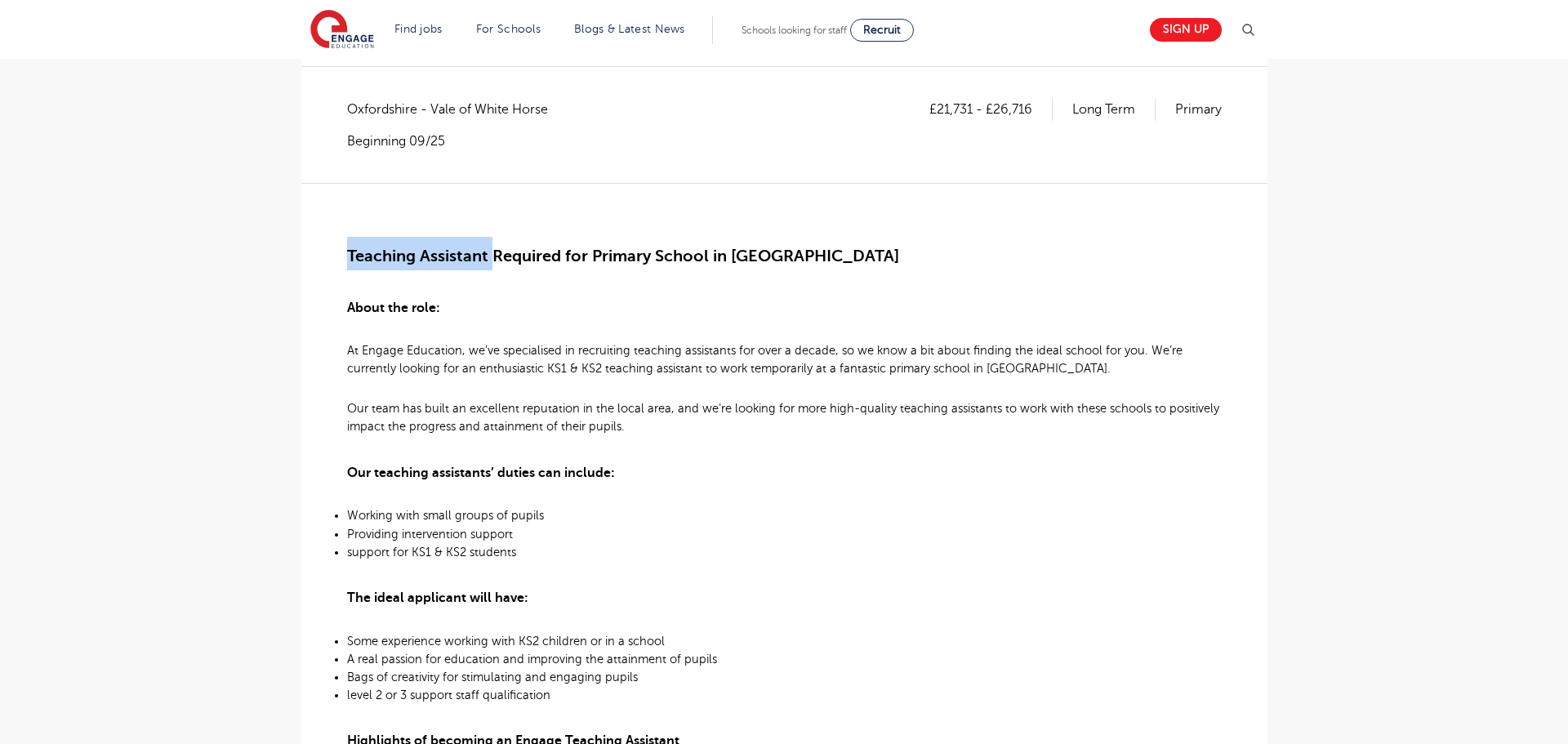
scroll to position [281, 0]
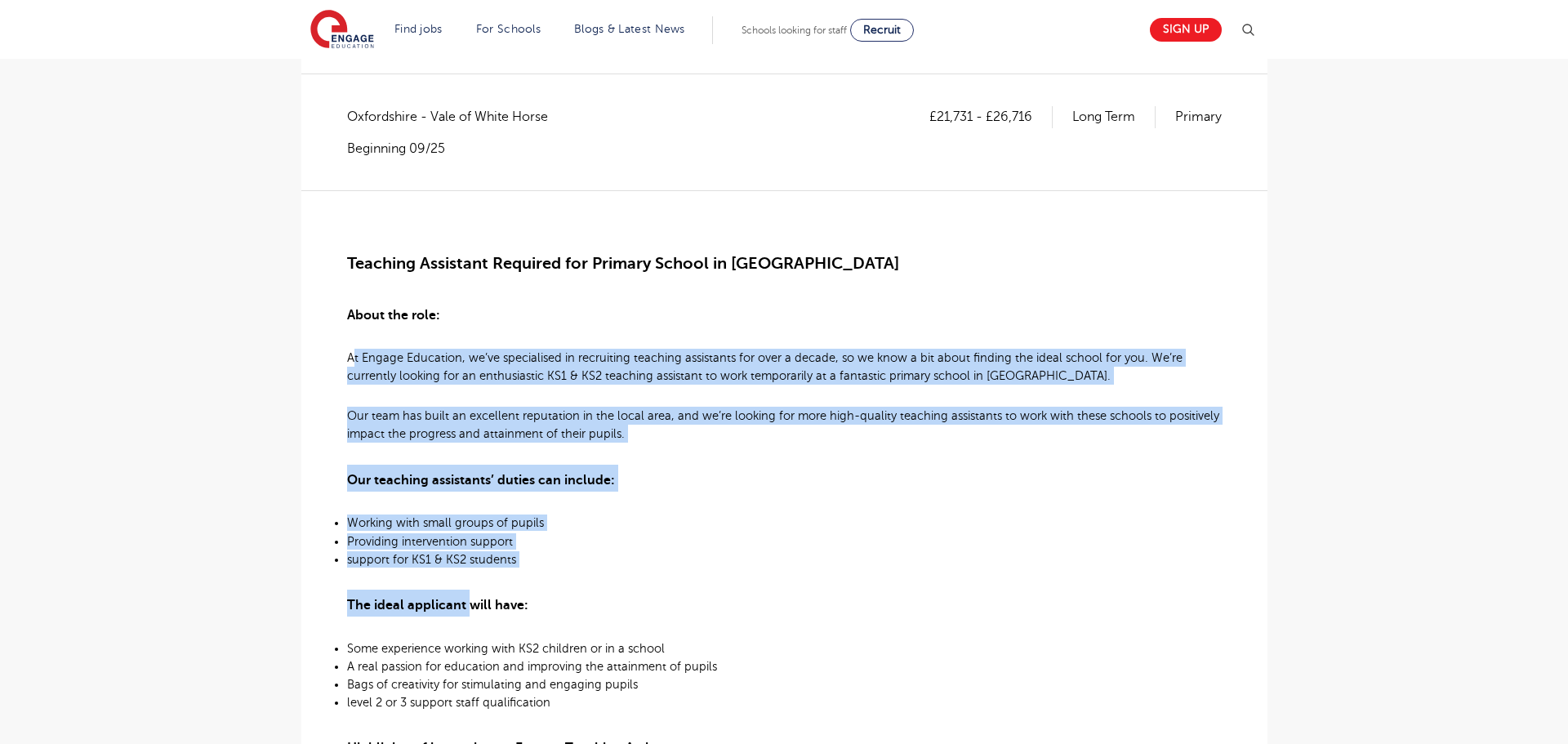
drag, startPoint x: 350, startPoint y: 358, endPoint x: 410, endPoint y: 463, distance: 120.9
click at [460, 580] on div "Teaching Assistant Required for Primary School in Didcot About the role: At Eng…" at bounding box center [784, 706] width 874 height 1032
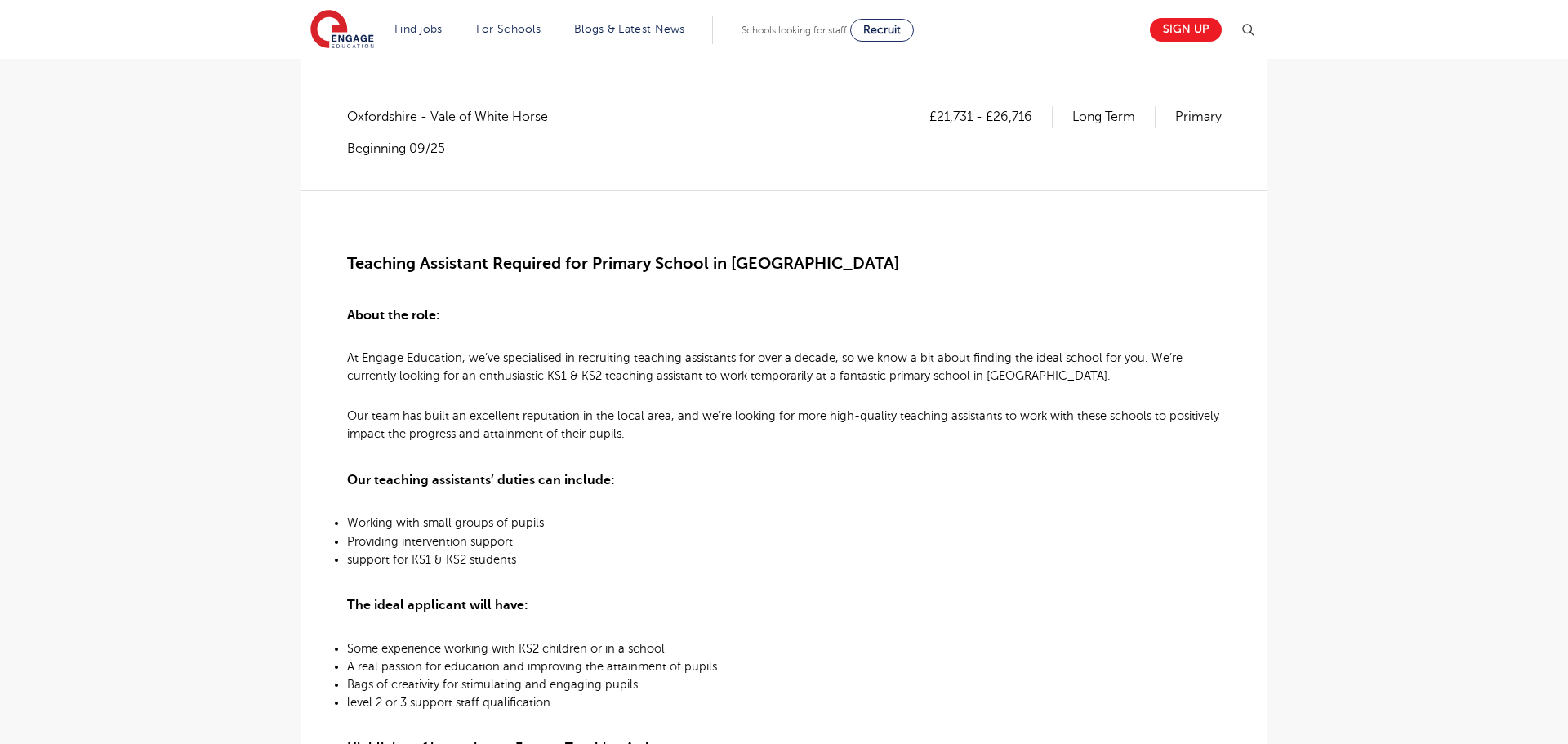
click at [327, 363] on div "£21,731 - £26,716 Long Term Primary Oxfordshire - Vale of White Horse Beginning…" at bounding box center [784, 739] width 940 height 1267
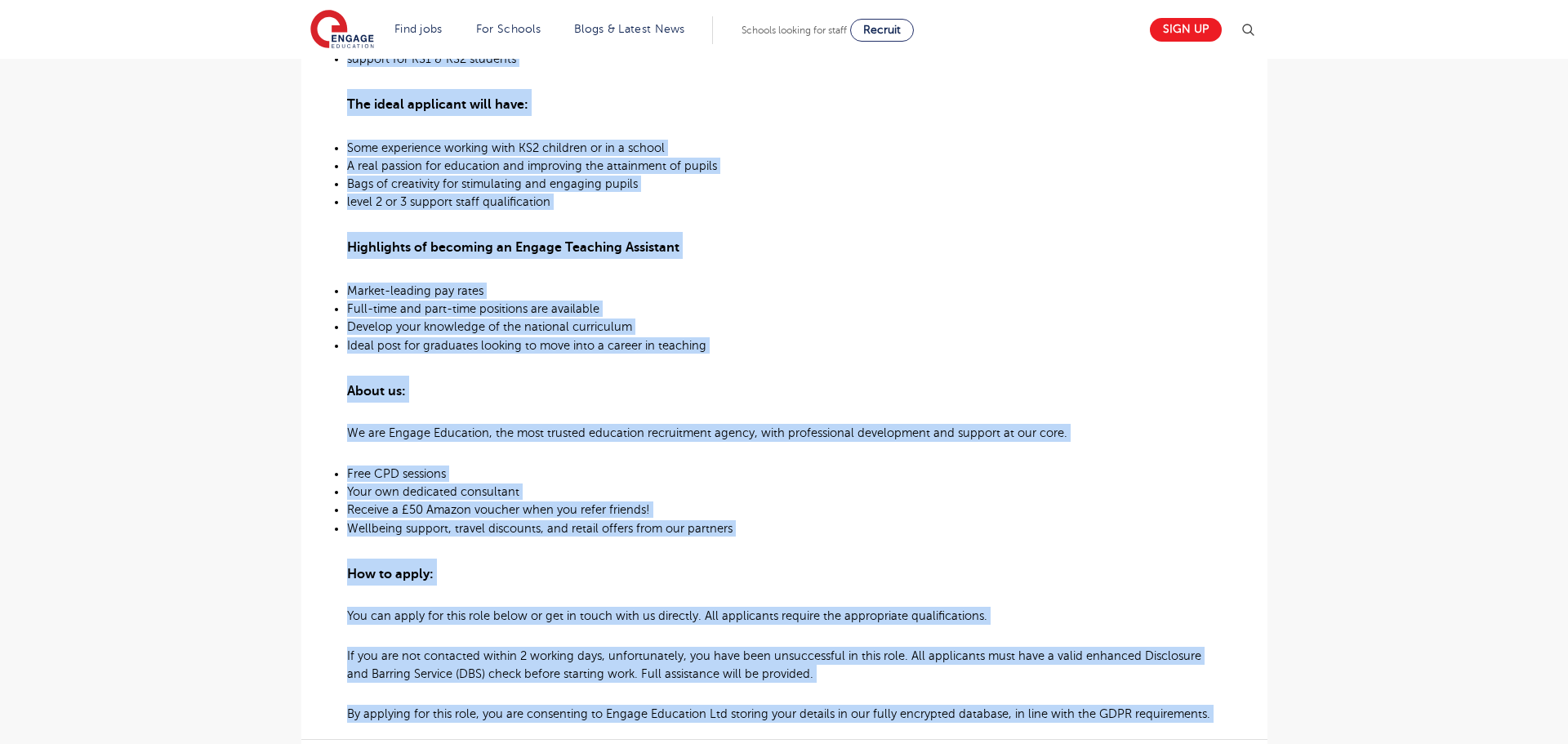
scroll to position [838, 0]
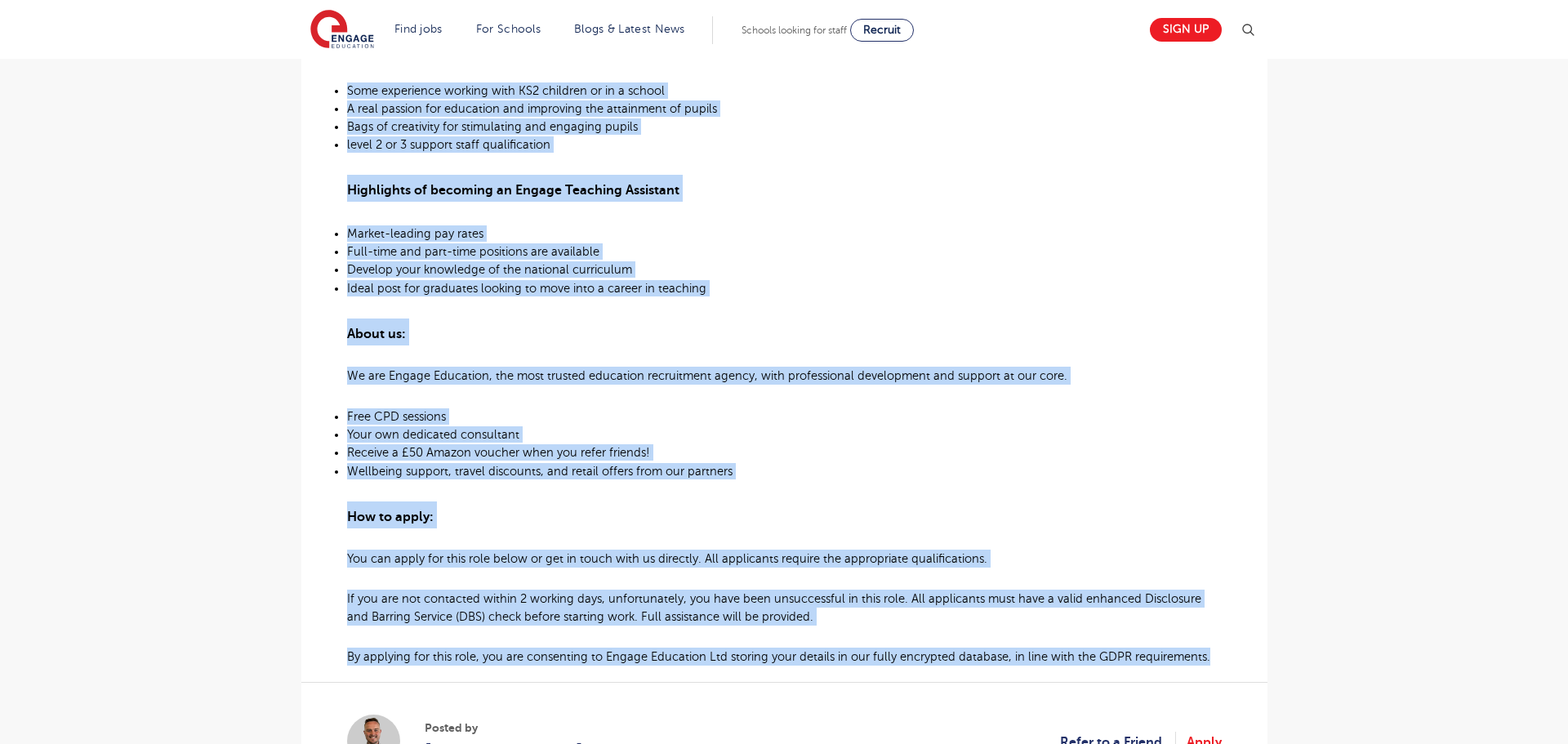
drag, startPoint x: 346, startPoint y: 357, endPoint x: 1259, endPoint y: 655, distance: 960.4
click at [1259, 655] on section "Teaching Assistant Posted 26/09/25 Refer to a Friend Apply £21,731 - £26,716 Lo…" at bounding box center [784, 207] width 966 height 1669
copy div "At Engage Education, we’ve specialised in recruiting teaching assistants for ov…"
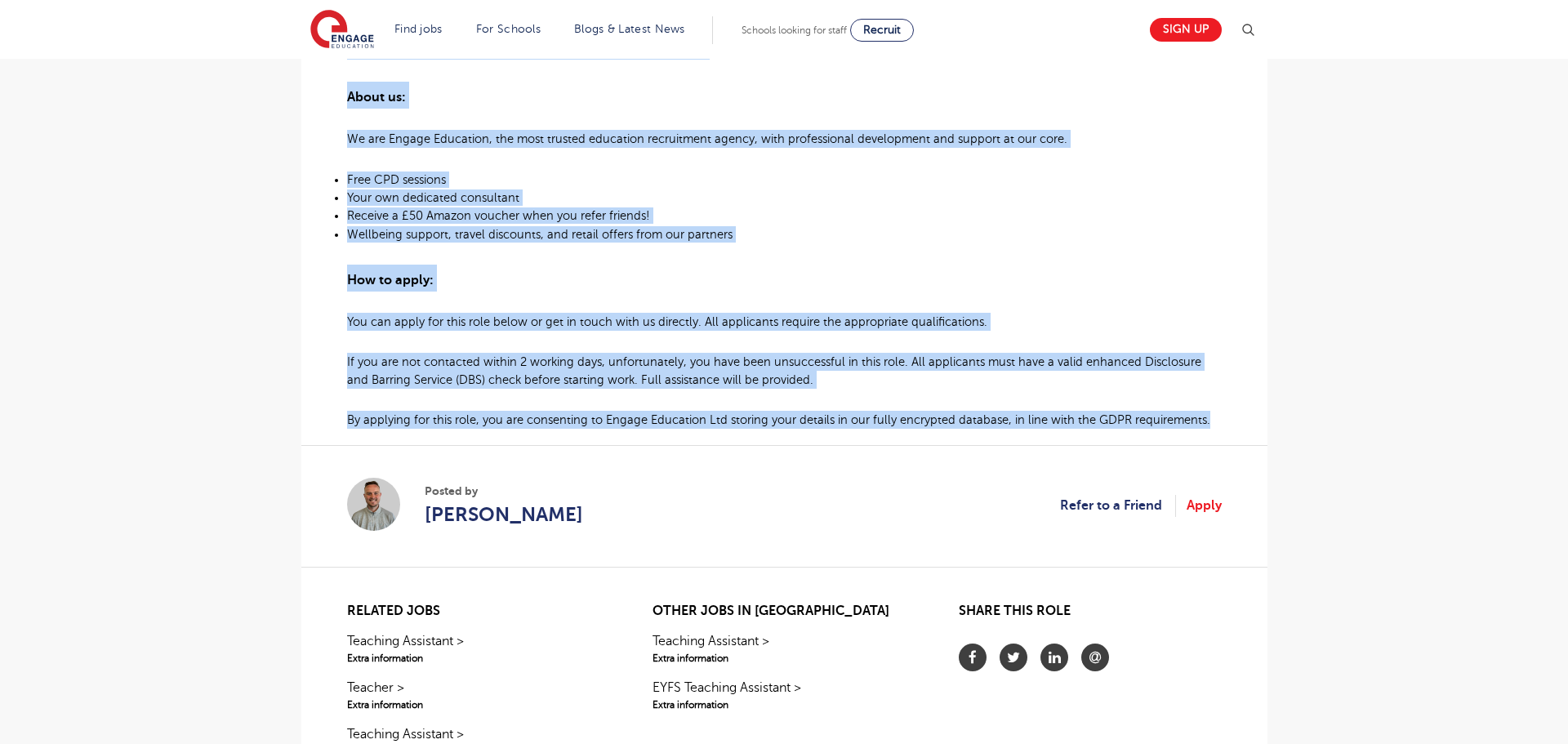
scroll to position [1093, 0]
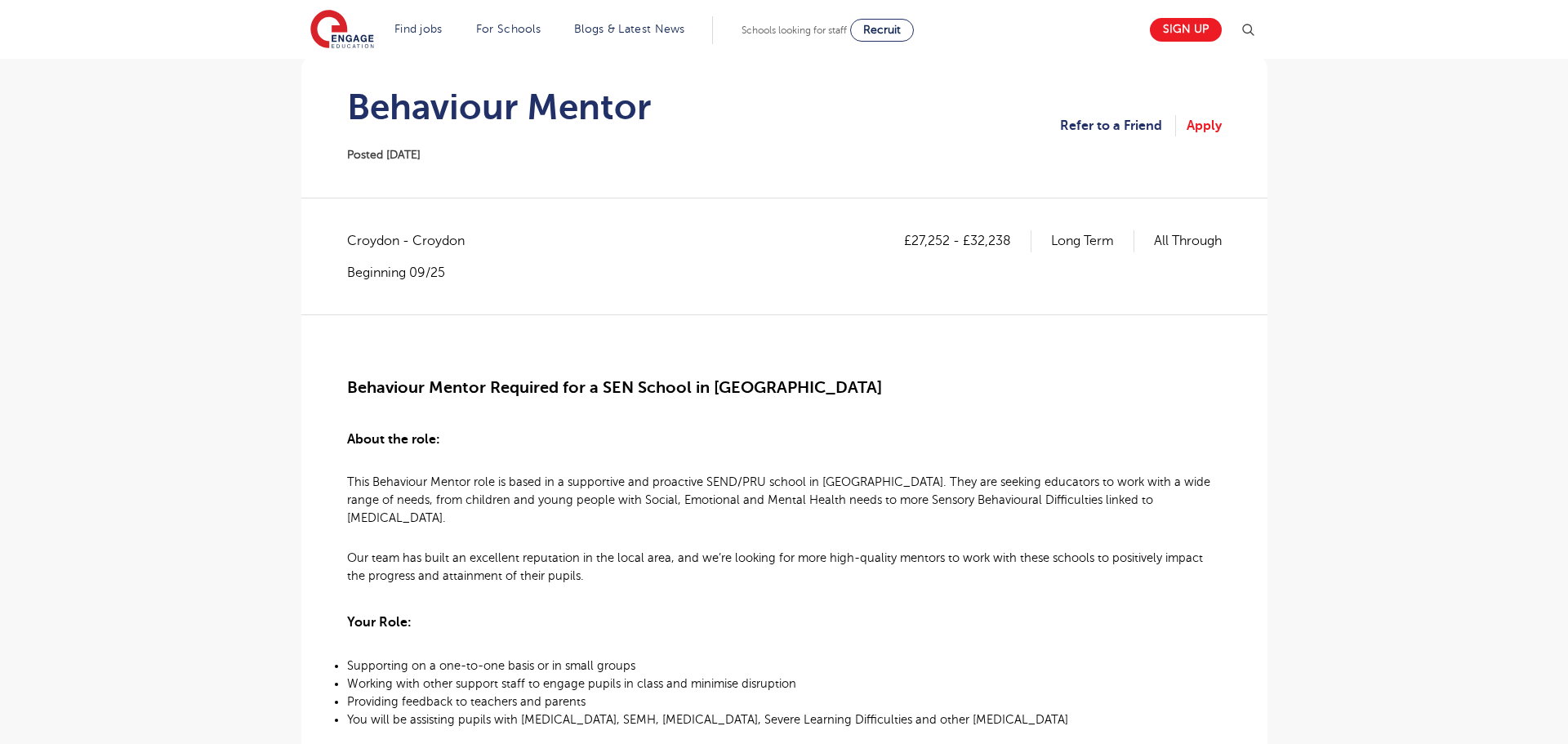
scroll to position [165, 0]
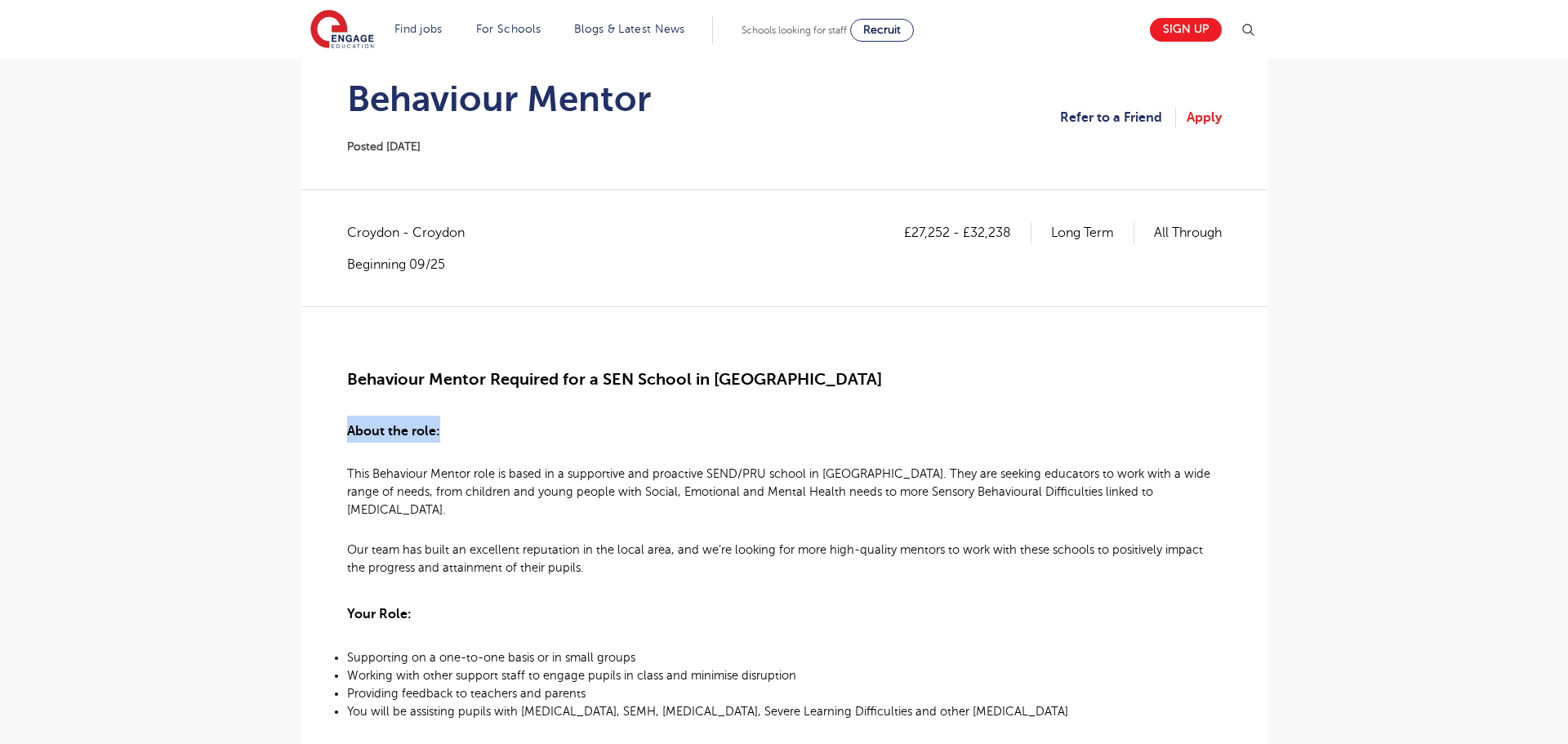
drag, startPoint x: 19, startPoint y: 454, endPoint x: 23, endPoint y: 475, distance: 21.4
drag, startPoint x: 348, startPoint y: 376, endPoint x: 559, endPoint y: 392, distance: 211.6
click at [559, 392] on h2 "Behaviour Mentor Required for a SEN School in [GEOGRAPHIC_DATA]" at bounding box center [784, 377] width 874 height 33
copy span "Behaviour Mentor Required"
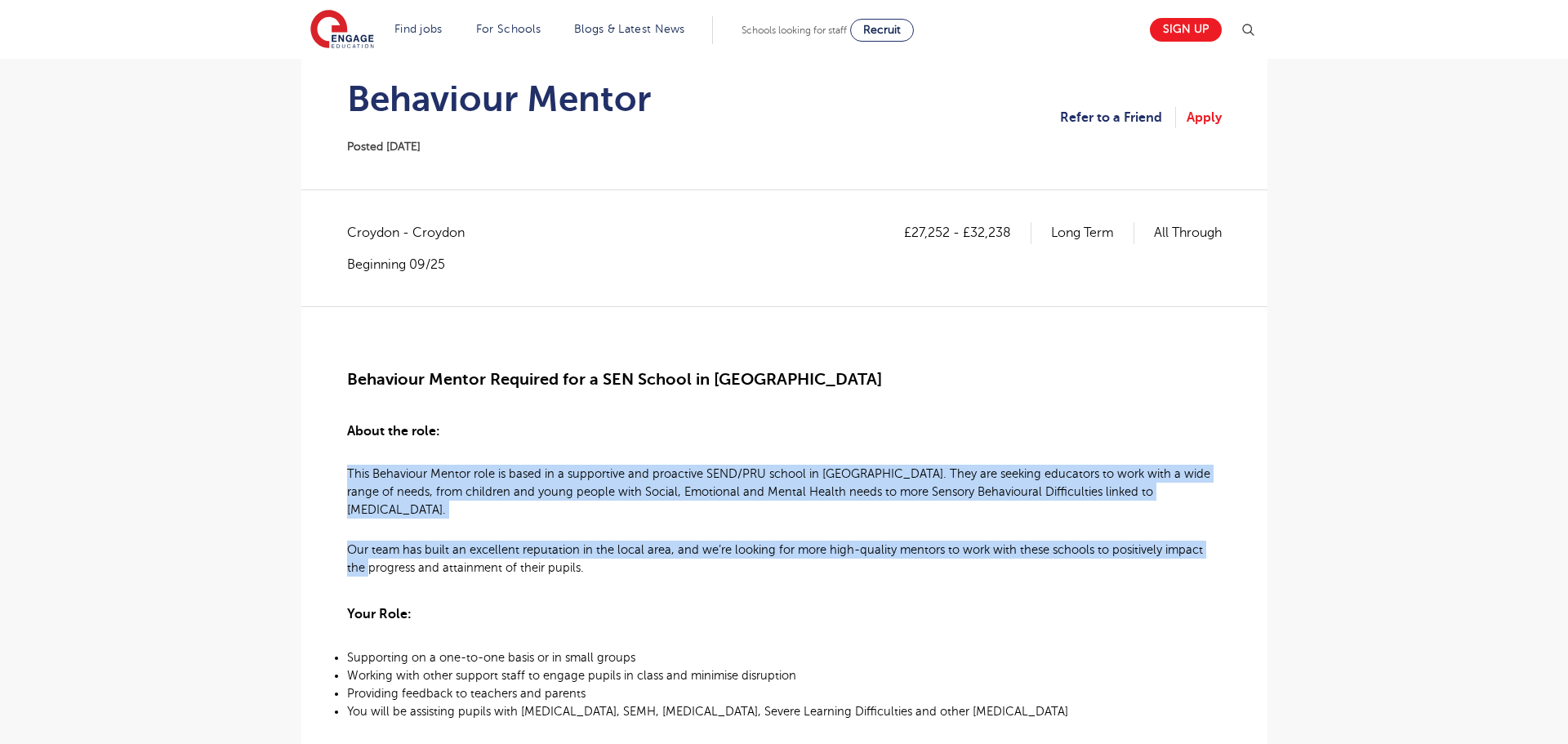
drag, startPoint x: 2, startPoint y: 481, endPoint x: 20, endPoint y: 547, distance: 68.4
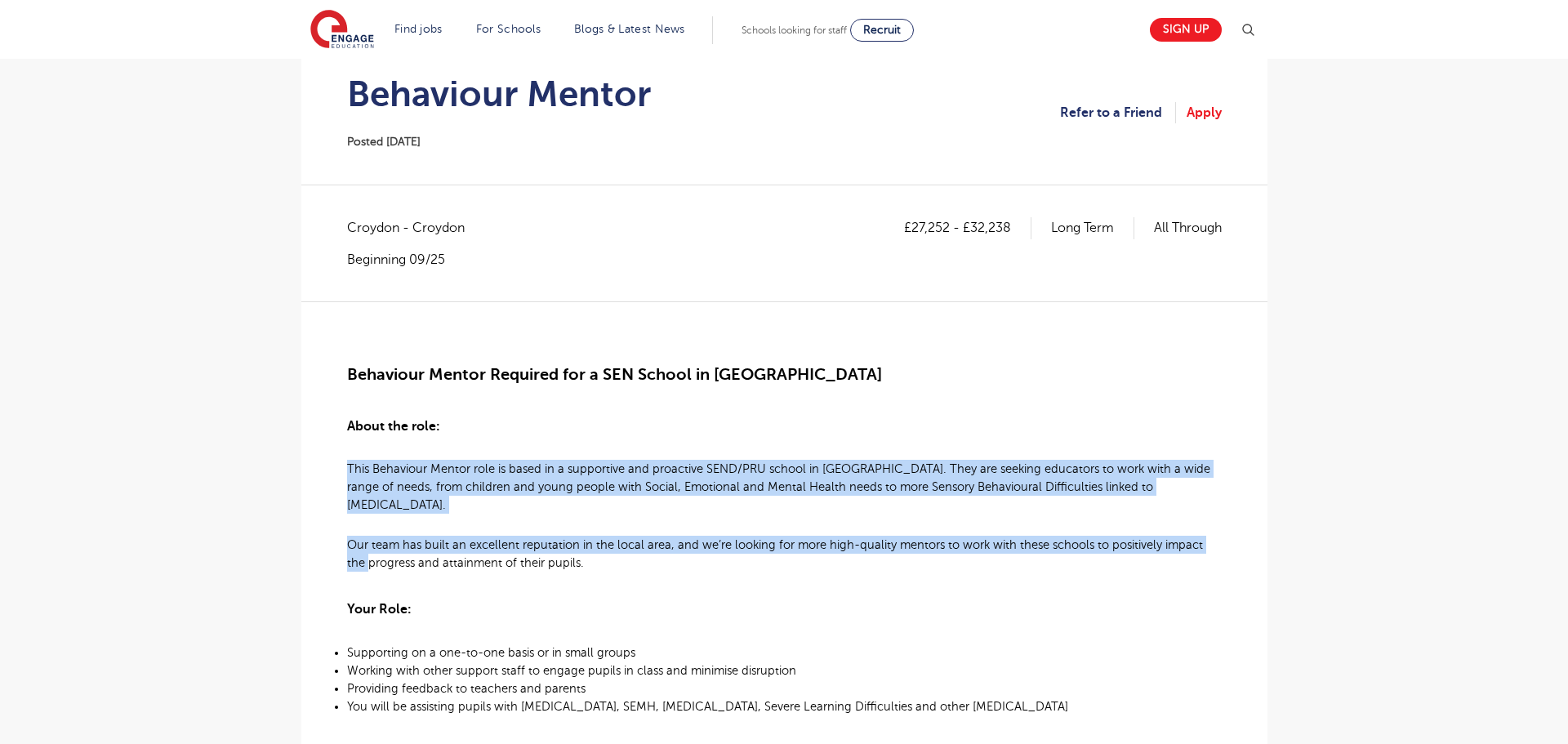
scroll to position [125, 0]
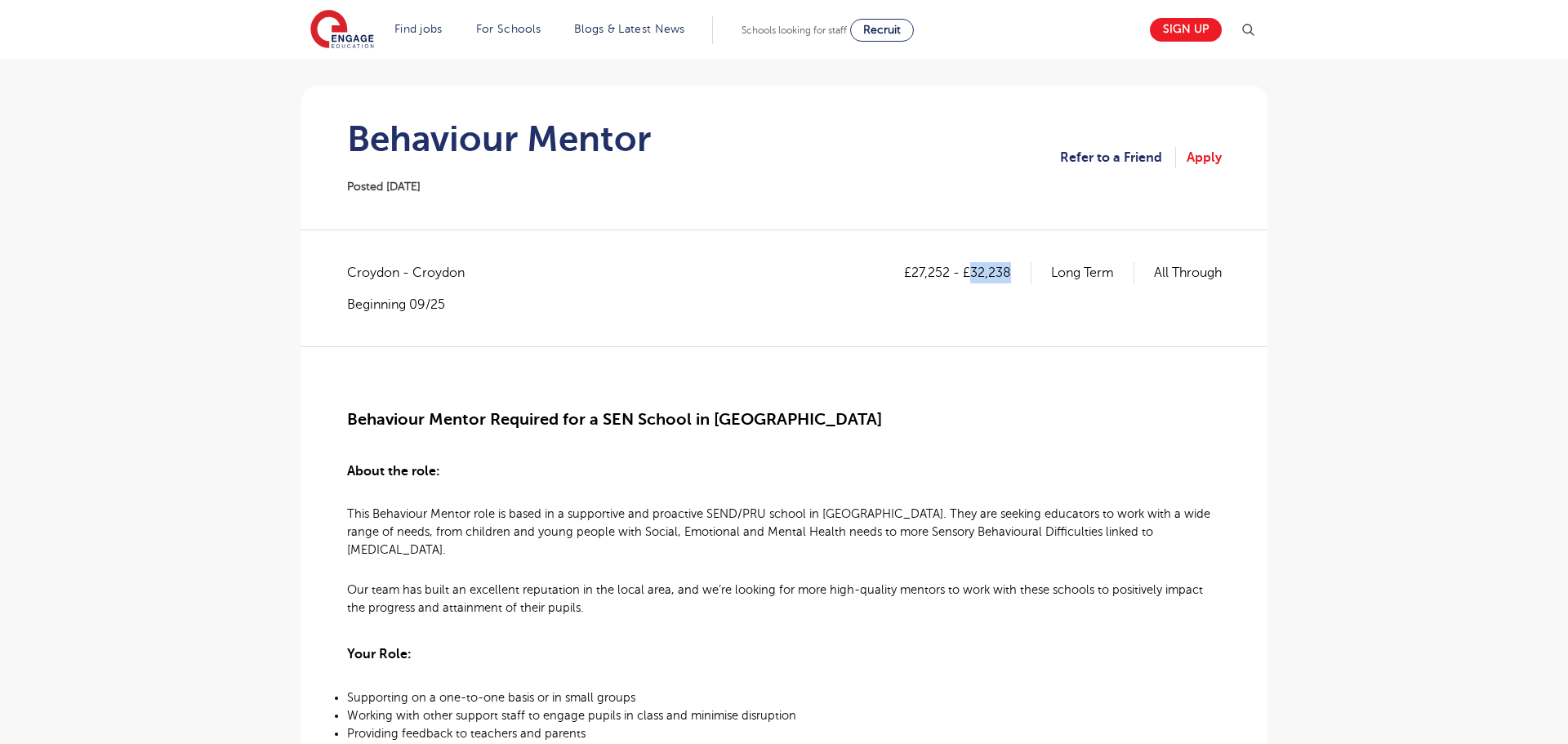
drag, startPoint x: 970, startPoint y: 269, endPoint x: 1006, endPoint y: 273, distance: 36.2
click at [1009, 269] on p "£27,252 - £32,238" at bounding box center [968, 272] width 128 height 21
copy p "32,238"
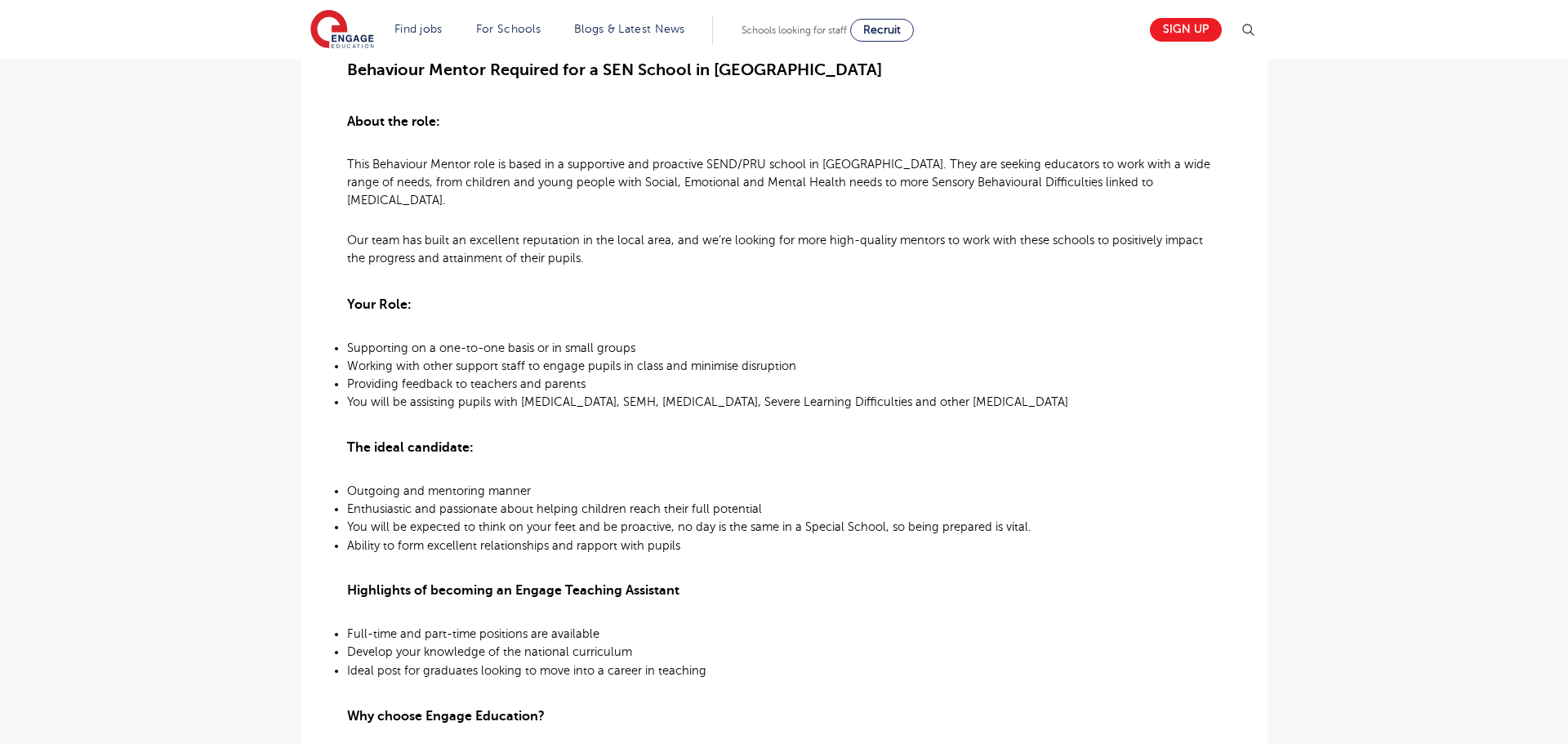
scroll to position [472, 0]
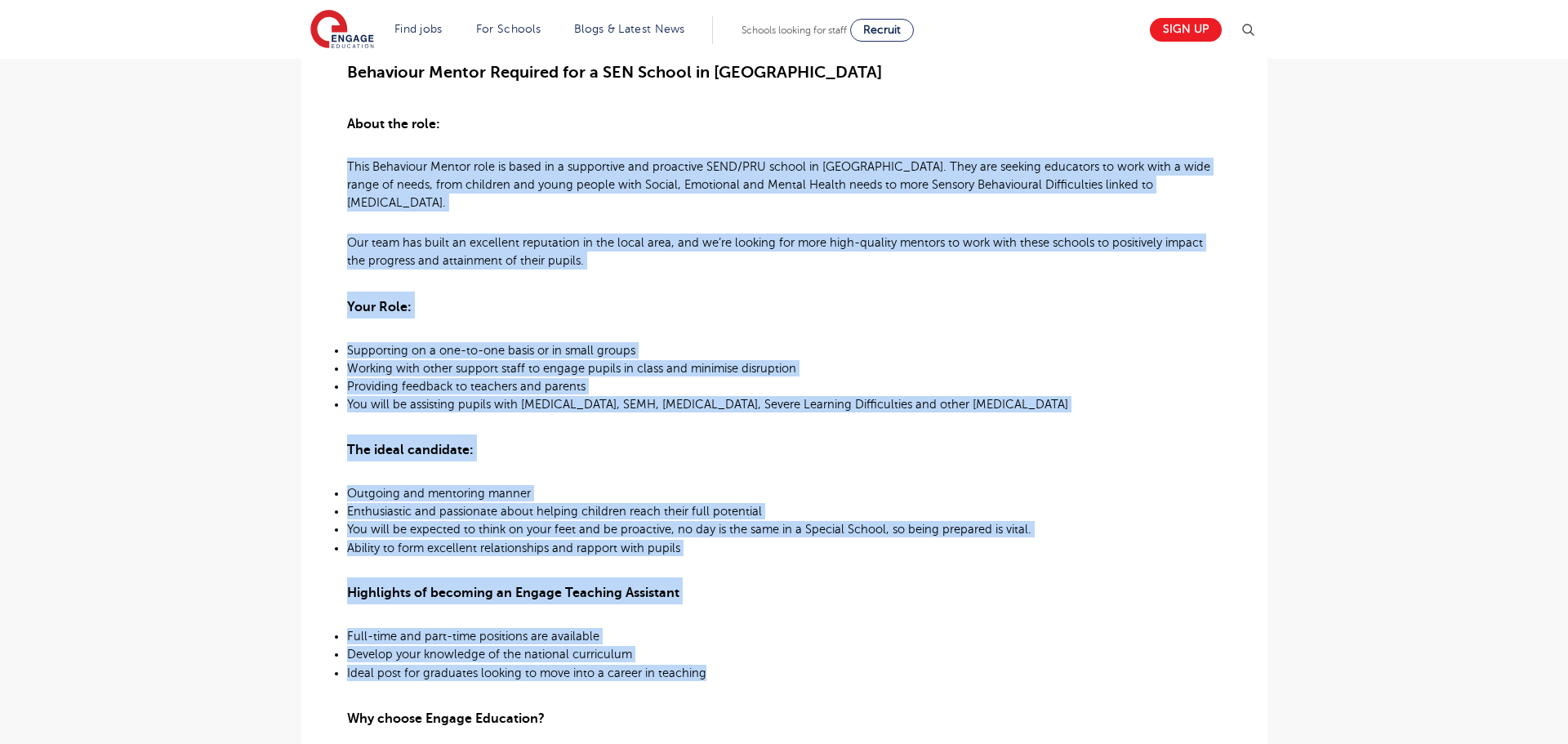
drag, startPoint x: 347, startPoint y: 167, endPoint x: 739, endPoint y: 655, distance: 625.9
click at [739, 655] on div "Behaviour Mentor Required for a SEN School in Croydon About the role: This Beha…" at bounding box center [784, 562] width 874 height 1126
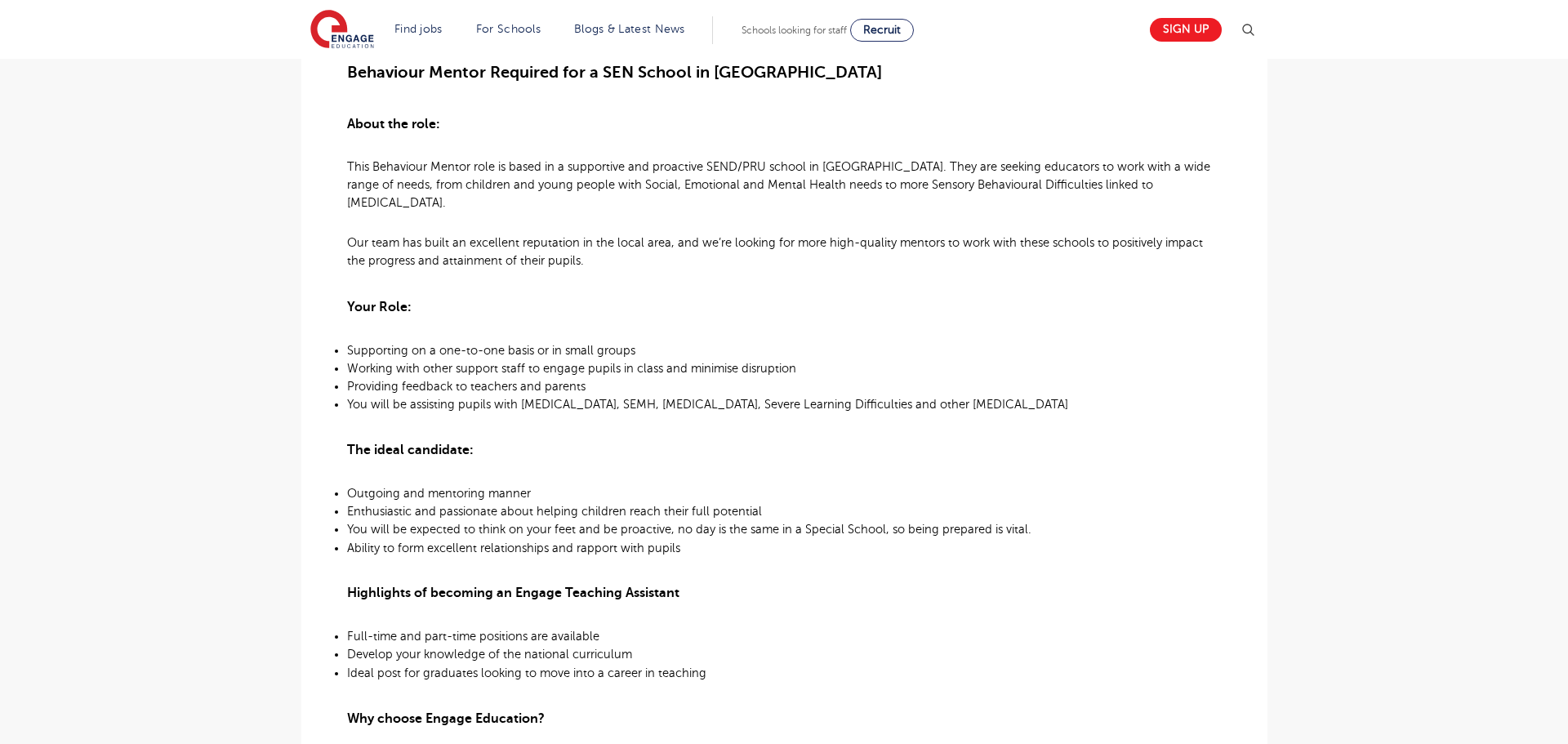
click at [701, 111] on h3 "About the role:" at bounding box center [784, 122] width 874 height 27
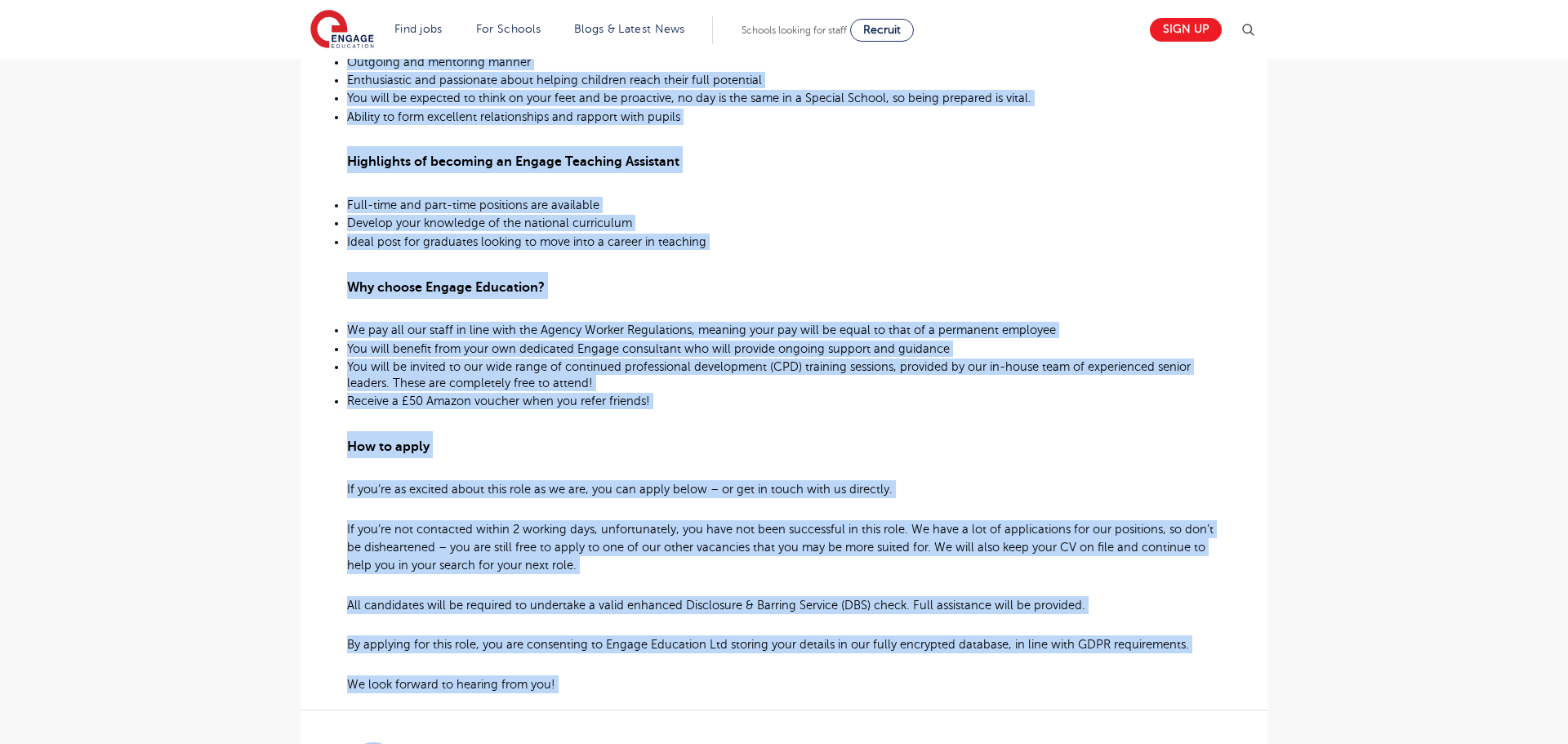
scroll to position [951, 0]
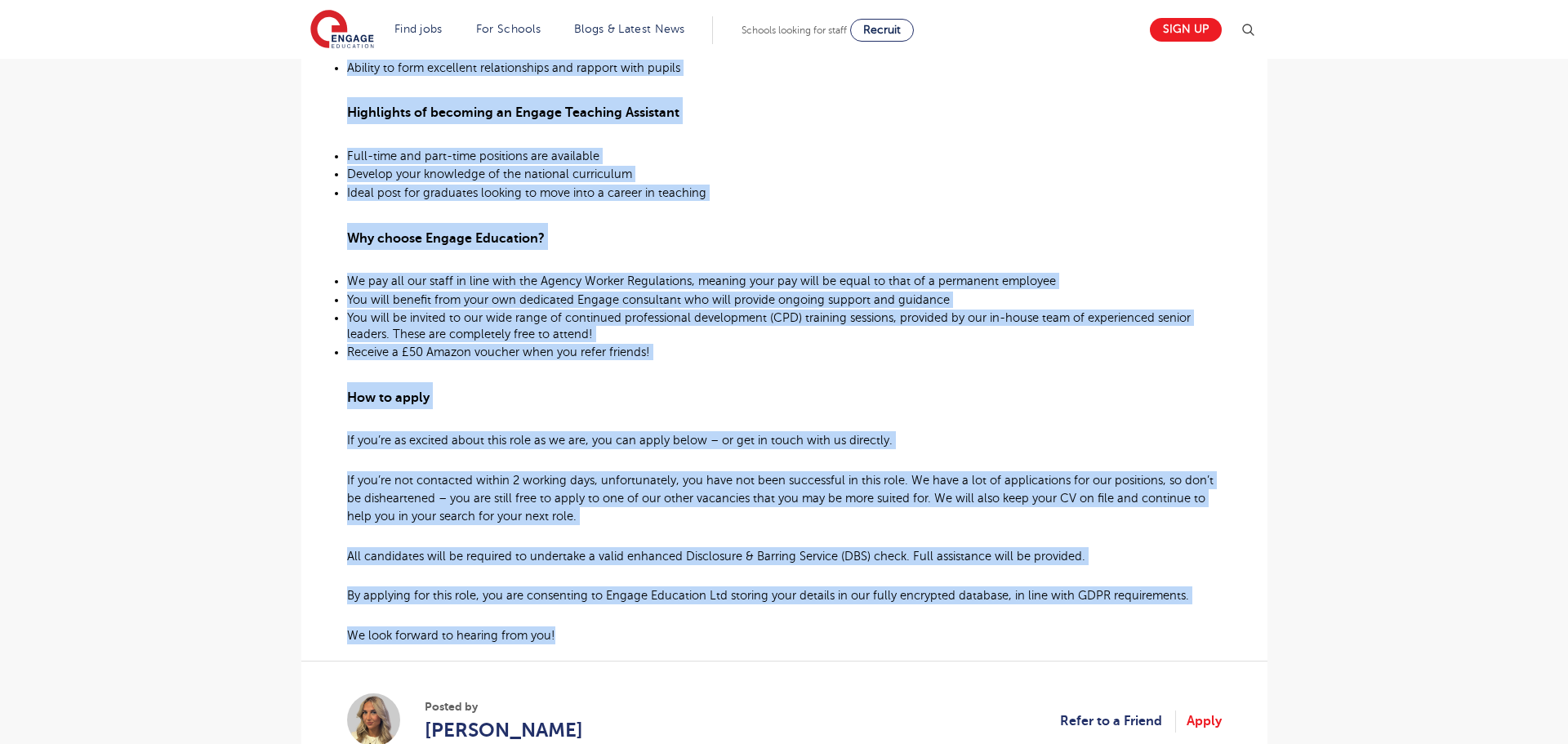
drag, startPoint x: 347, startPoint y: 121, endPoint x: 573, endPoint y: 622, distance: 549.6
click at [573, 622] on div "Behaviour Mentor Required for a SEN School in Croydon About the role: This Beha…" at bounding box center [784, 82] width 874 height 1126
copy div "About the role: This Behaviour Mentor role is based in a supportive and proacti…"
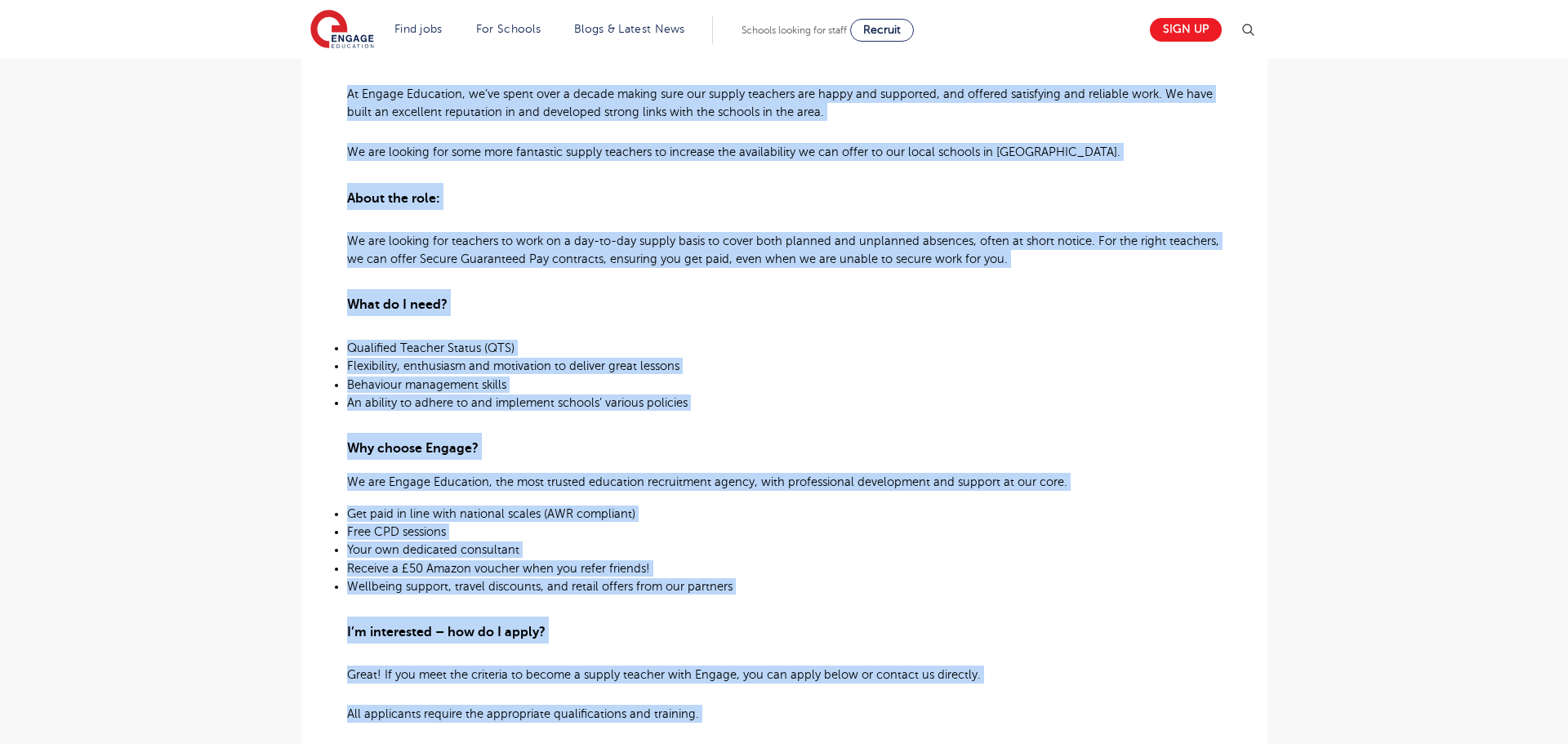
scroll to position [714, 0]
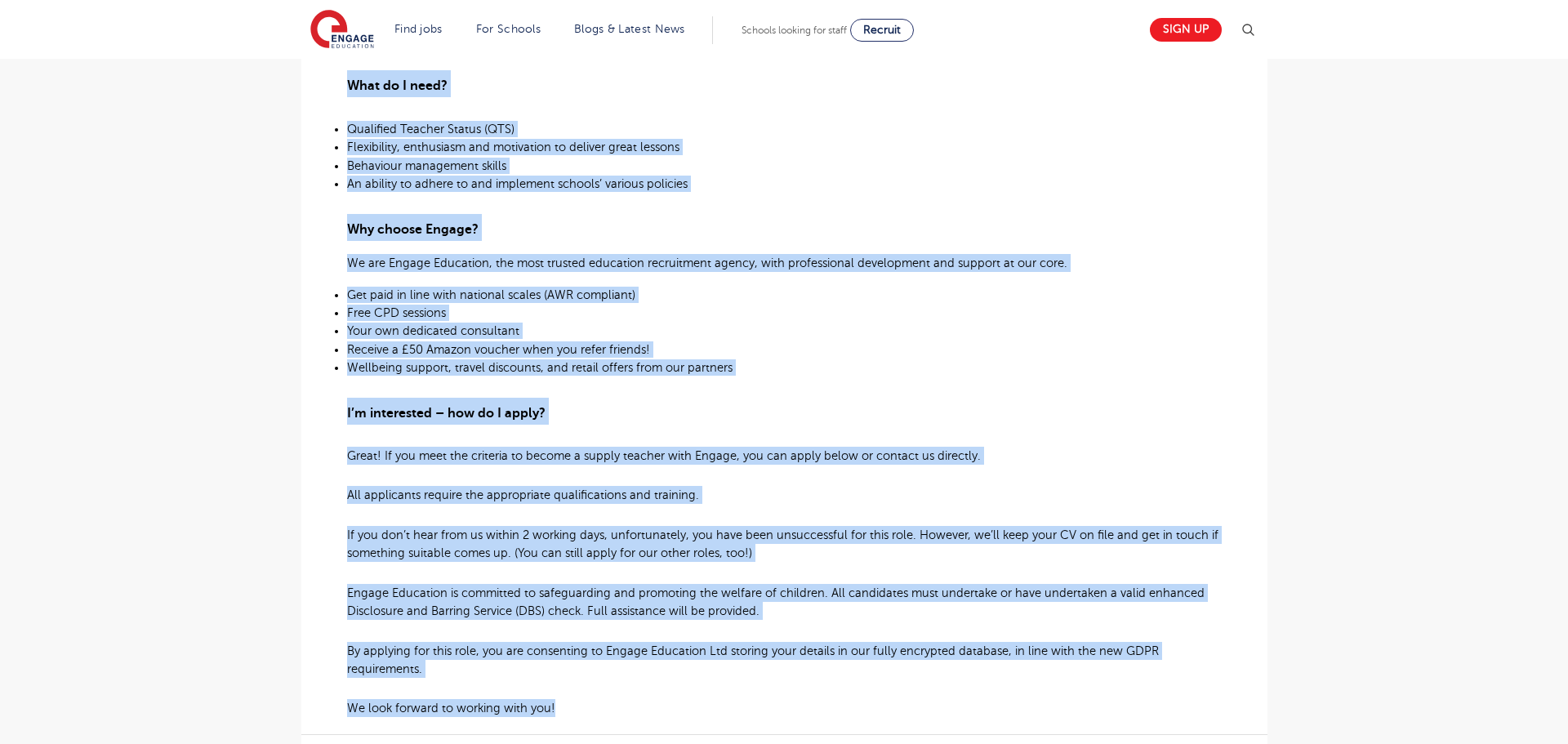
drag, startPoint x: 346, startPoint y: 297, endPoint x: 669, endPoint y: 702, distance: 518.0
click at [669, 702] on div "Supply Teachers needed for Secondary Schools in [GEOGRAPHIC_DATA] At Engage Edu…" at bounding box center [784, 237] width 874 height 961
copy div "Lo Ipsumd Sitametco, ad’el seddo eius t incidi utlabo etdo mag aliqua enimadmi …"
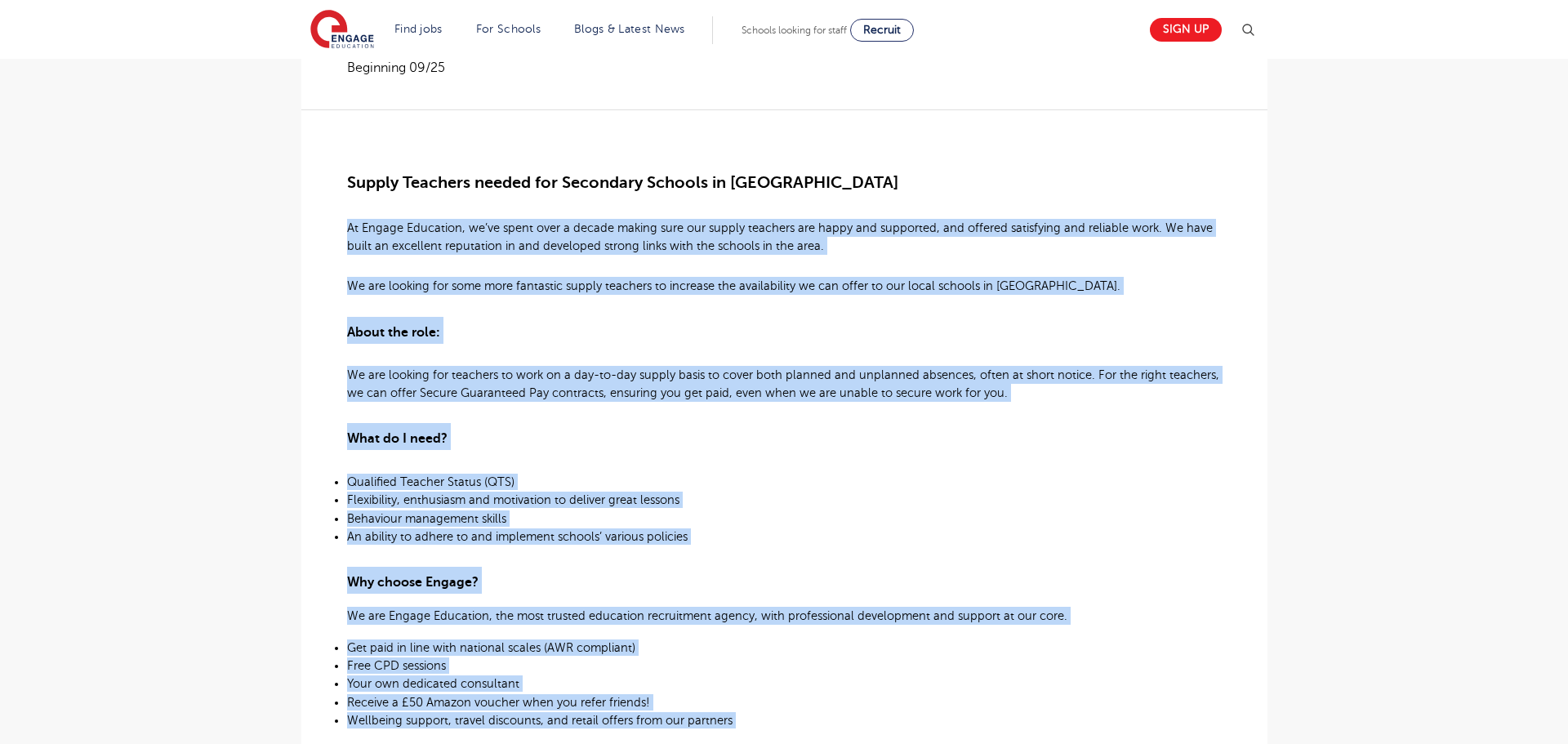
scroll to position [0, 0]
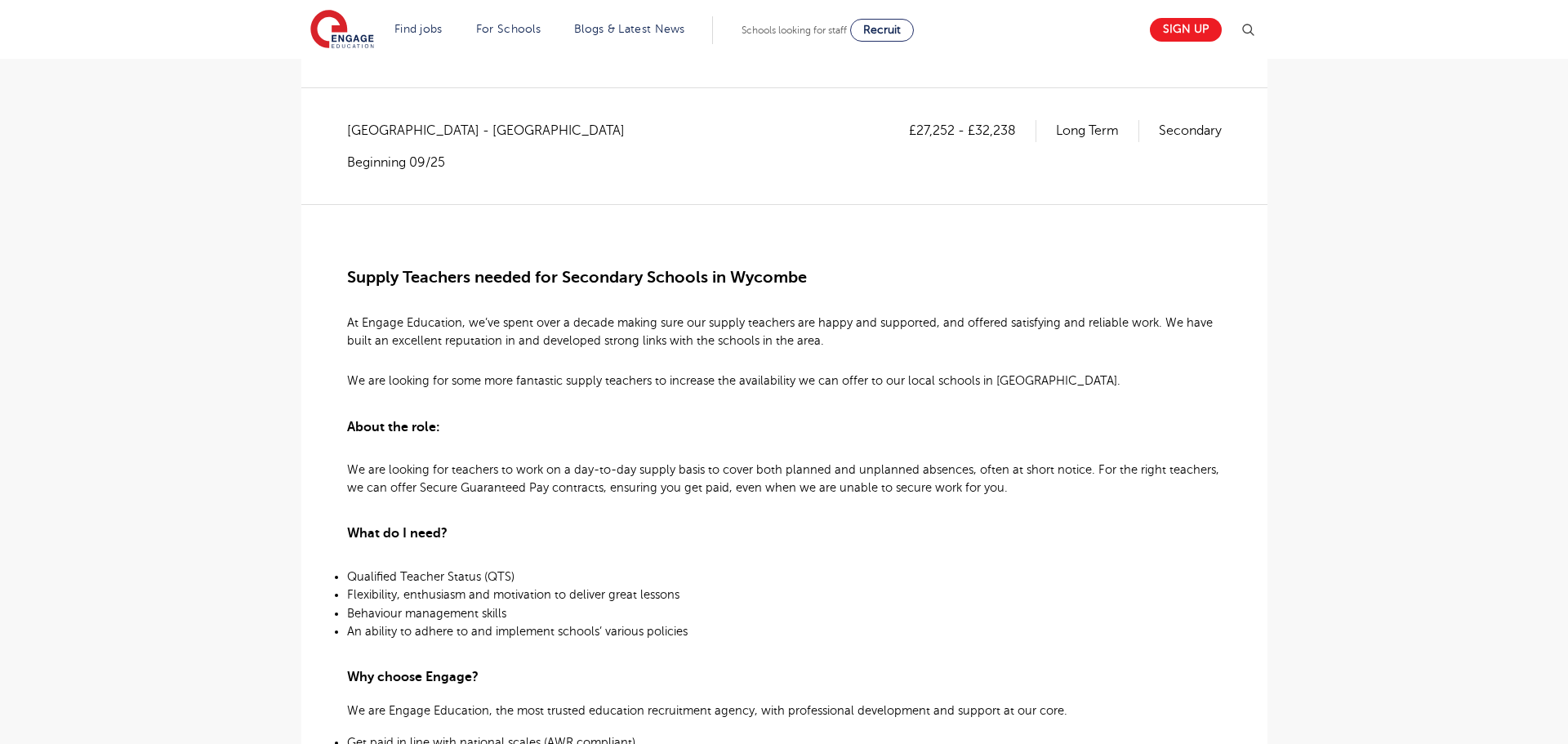
scroll to position [295, 0]
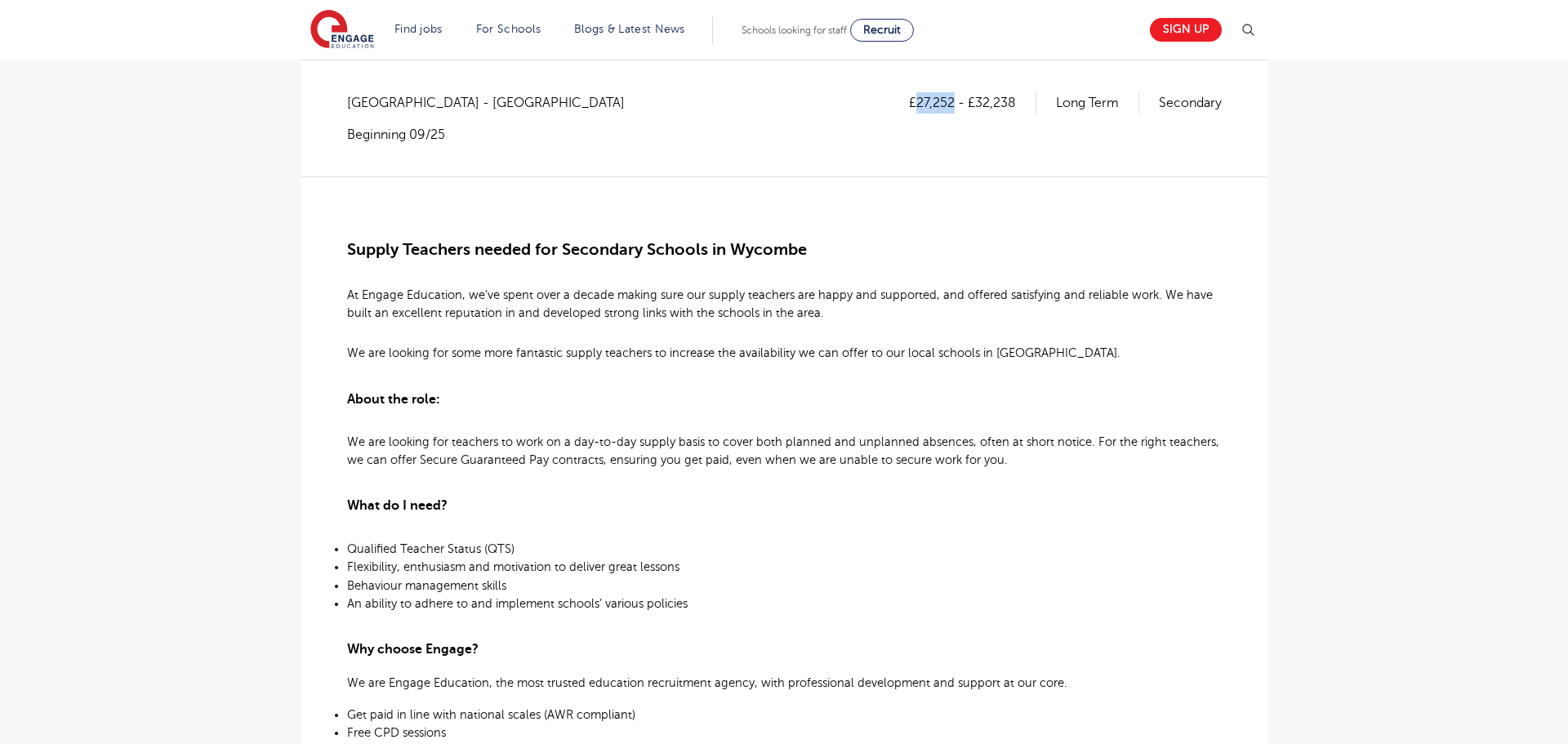
drag, startPoint x: 914, startPoint y: 99, endPoint x: 953, endPoint y: 106, distance: 39.6
click at [953, 106] on p "£27,252 - £32,238" at bounding box center [972, 102] width 128 height 21
copy p "27,252"
drag, startPoint x: 976, startPoint y: 96, endPoint x: 1017, endPoint y: 110, distance: 43.3
click at [1017, 110] on p "£27,252 - £32,238" at bounding box center [972, 102] width 128 height 21
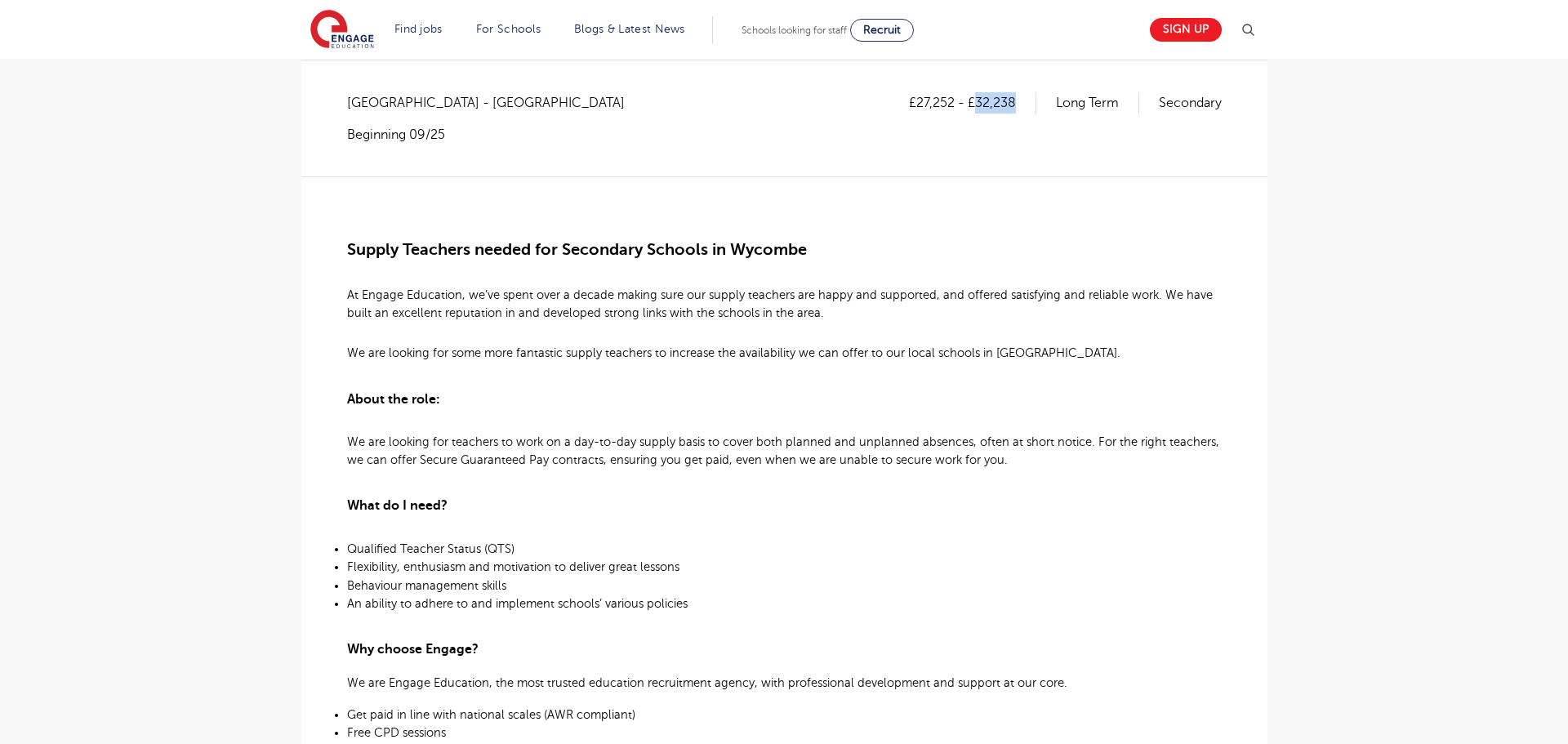
copy p "32,238"
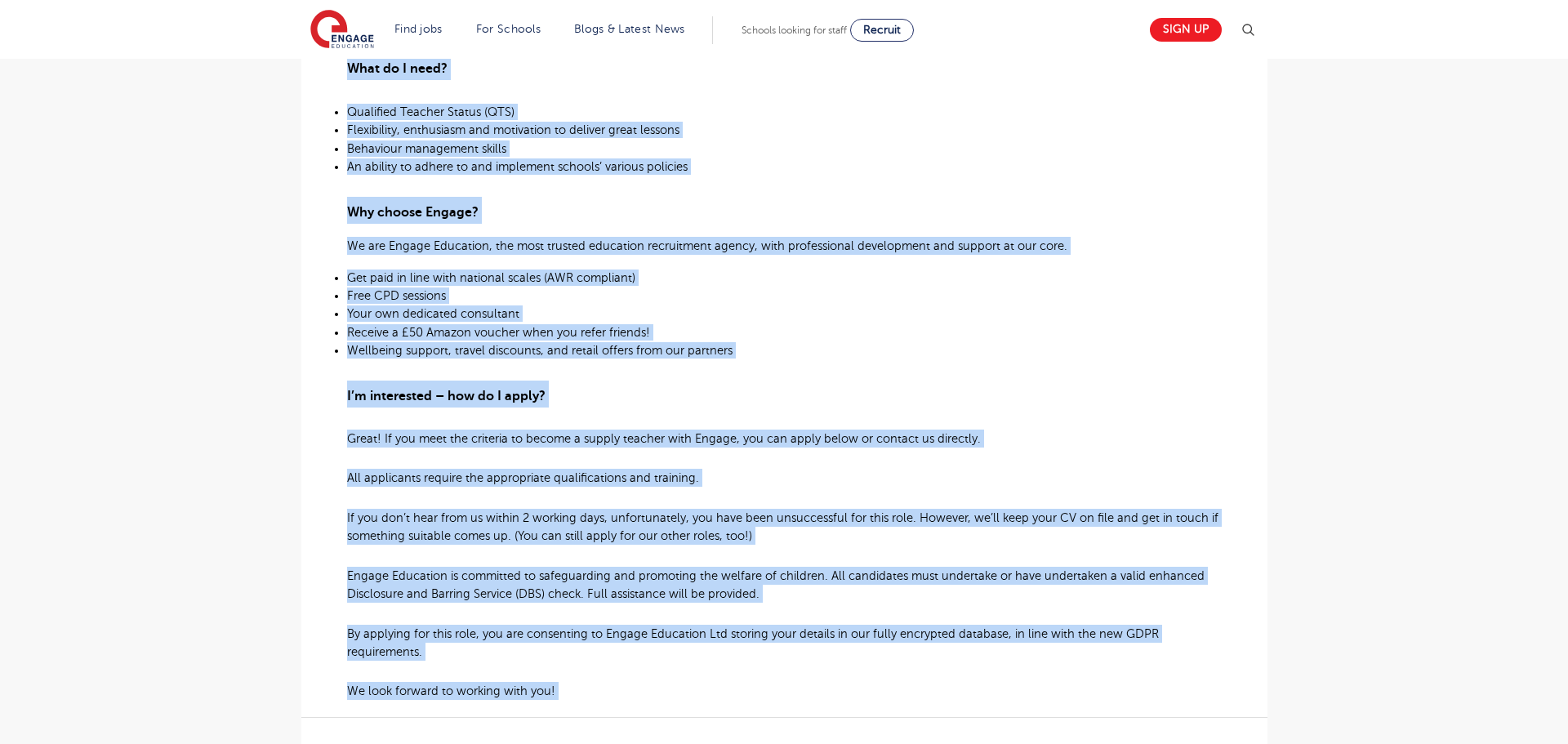
scroll to position [746, 0]
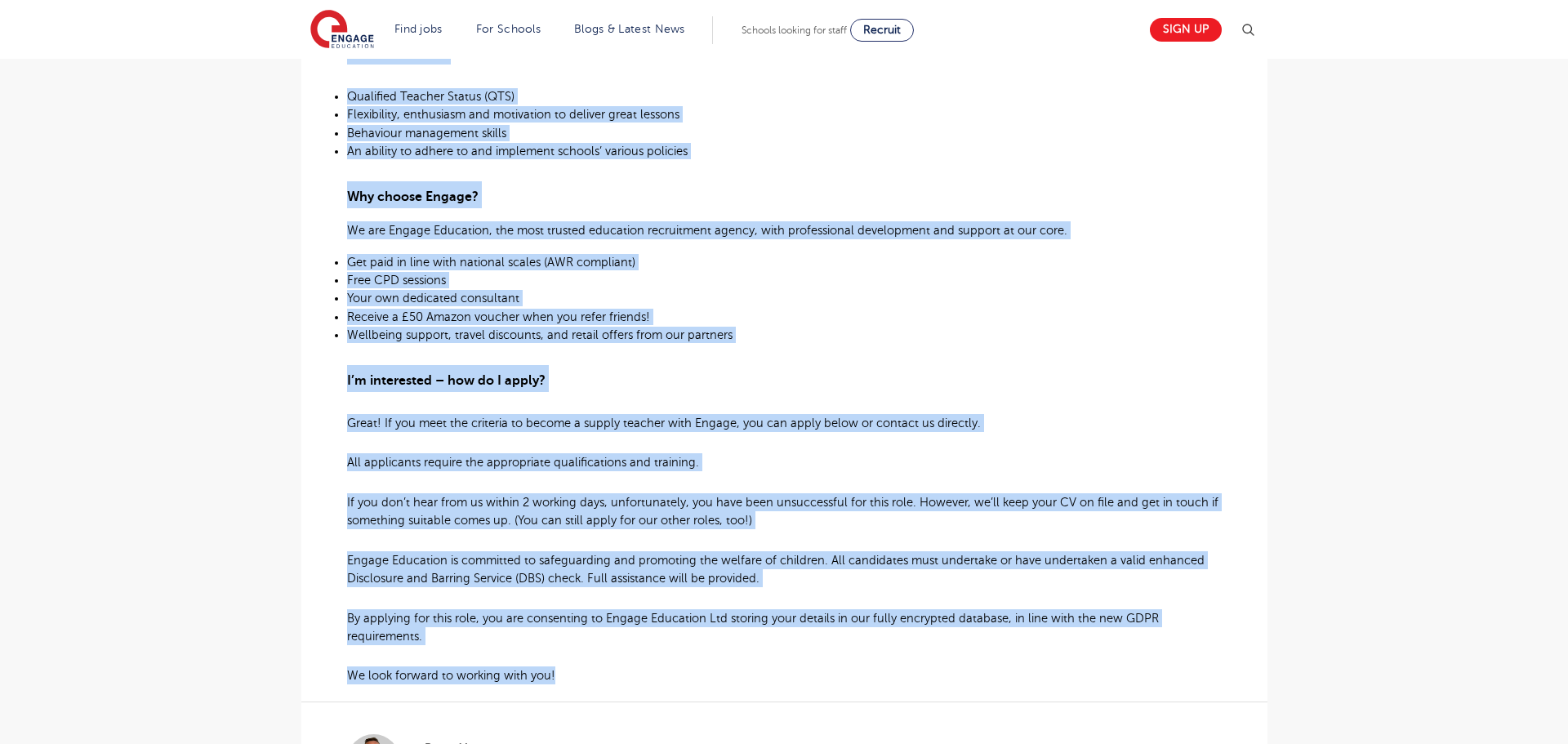
drag, startPoint x: 349, startPoint y: 289, endPoint x: 566, endPoint y: 675, distance: 442.8
click at [566, 675] on div "Supply Teachers needed for Secondary Schools in Wycombe At Engage Education, we…" at bounding box center [784, 204] width 874 height 961
copy div "At Engage Education, we’ve spent over a decade making sure our supply teachers …"
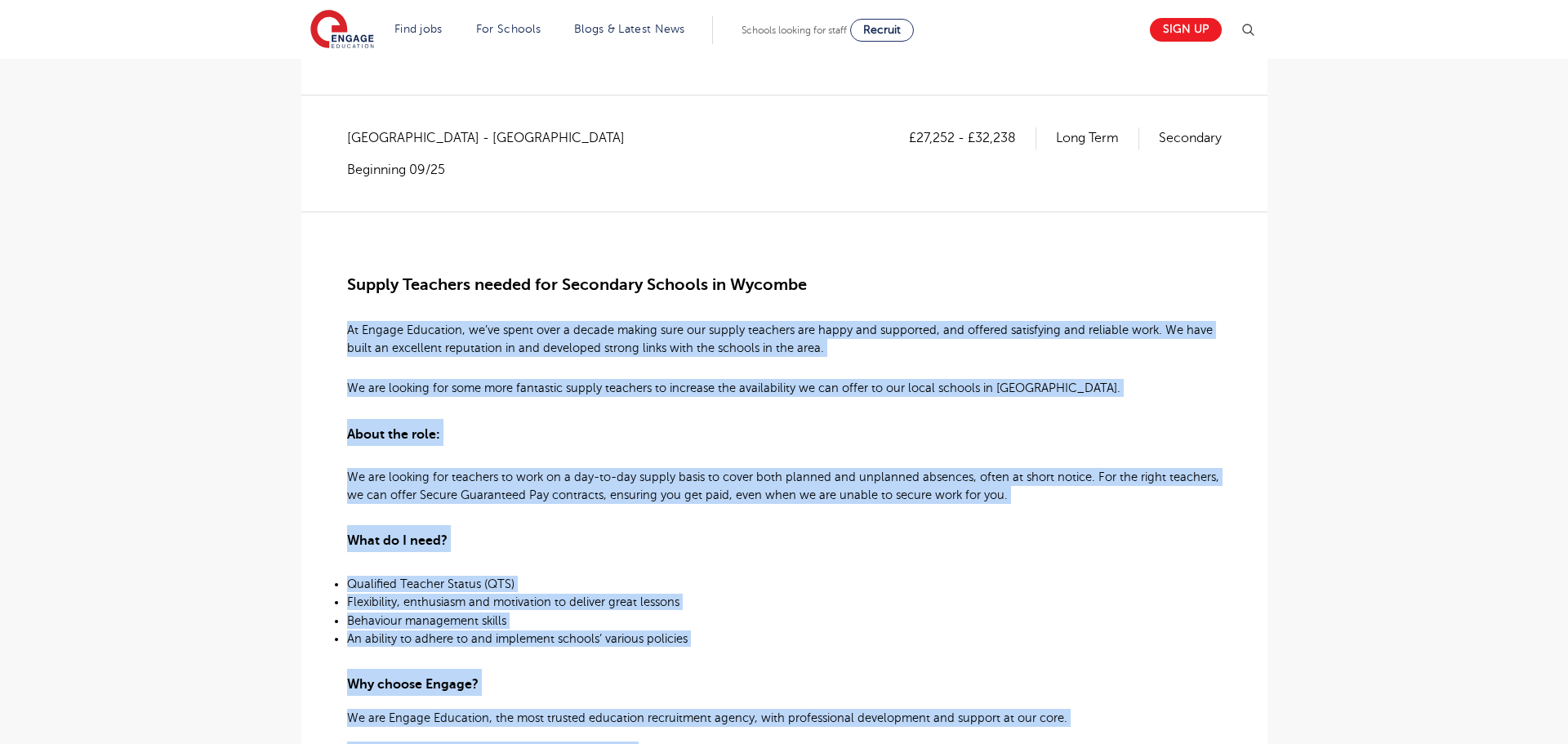
scroll to position [0, 0]
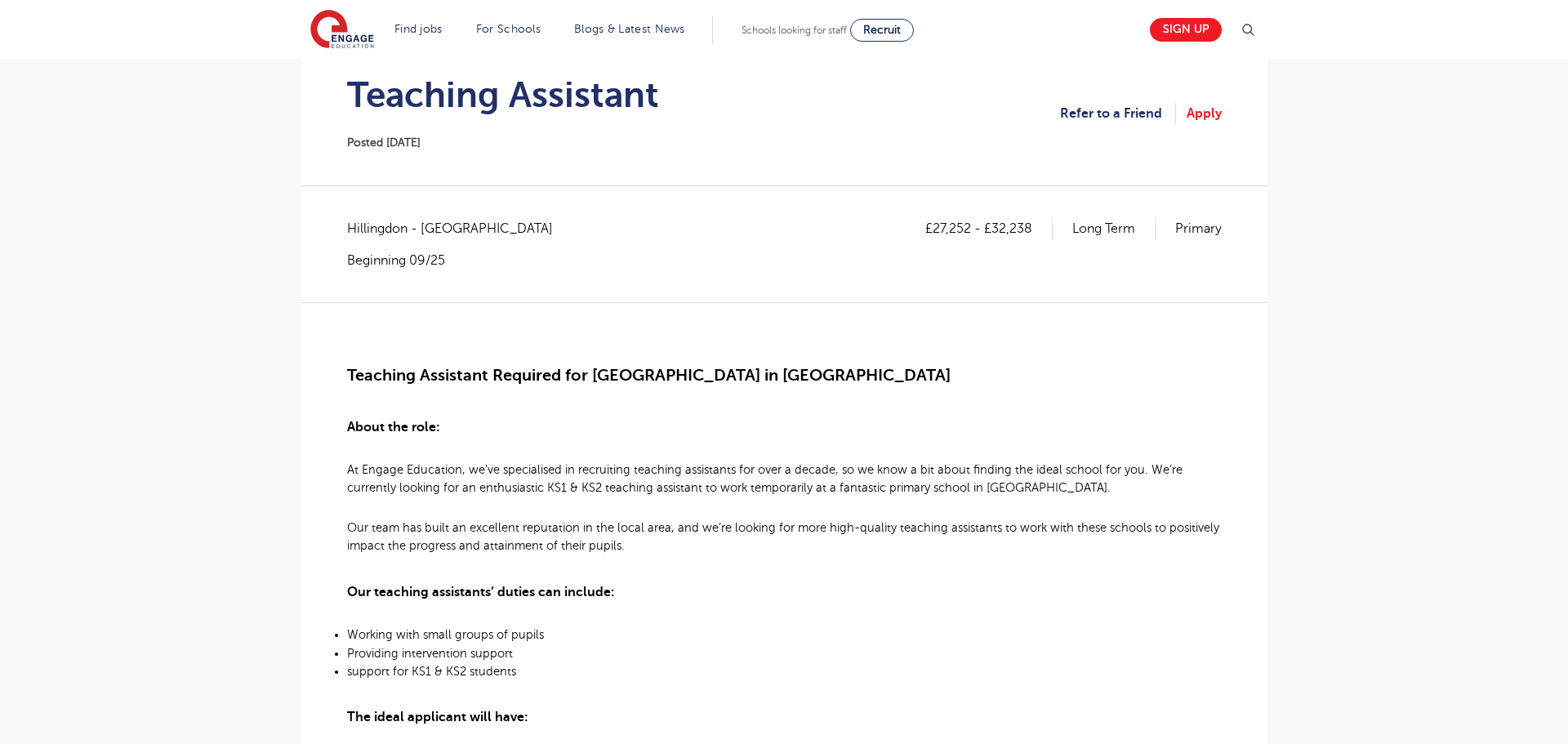
scroll to position [251, 0]
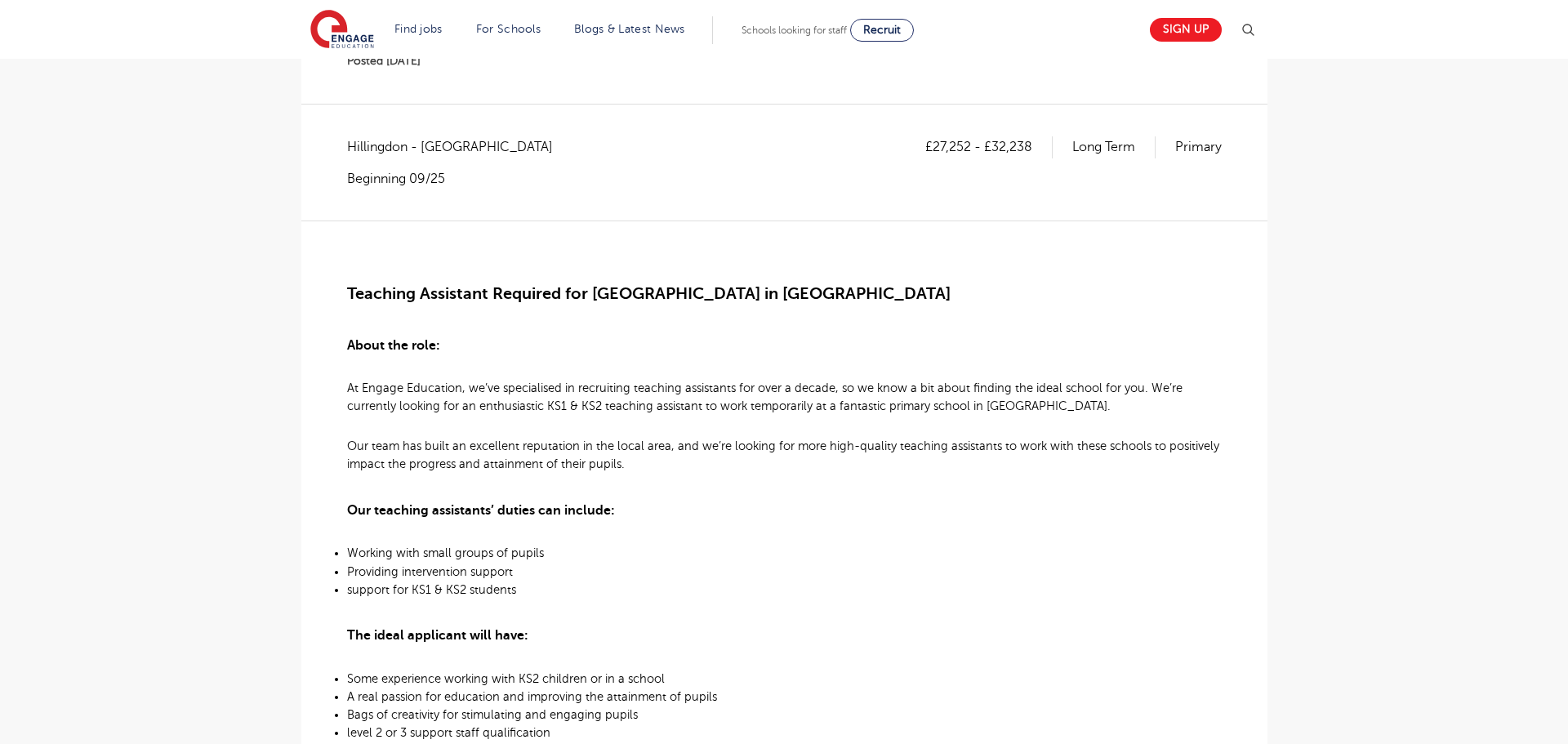
click at [925, 143] on p "£27,252 - £32,238" at bounding box center [989, 147] width 128 height 21
drag, startPoint x: 934, startPoint y: 146, endPoint x: 970, endPoint y: 148, distance: 36.1
click at [970, 148] on p "£27,252 - £32,238" at bounding box center [989, 147] width 128 height 21
copy p "27,252"
drag, startPoint x: 996, startPoint y: 144, endPoint x: 1033, endPoint y: 148, distance: 37.2
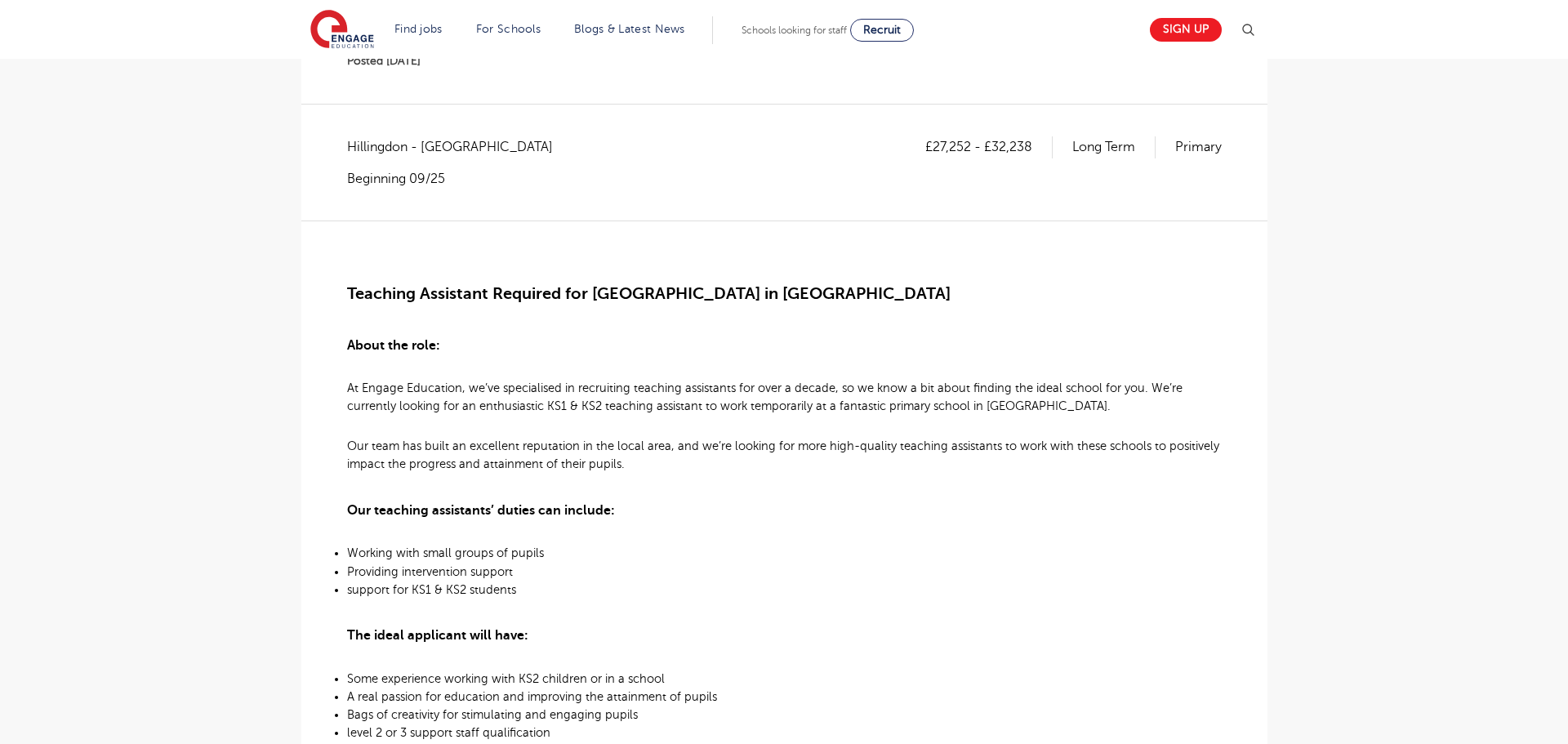
click at [1033, 148] on p "£27,252 - £32,238" at bounding box center [989, 147] width 128 height 21
drag, startPoint x: 994, startPoint y: 147, endPoint x: 1016, endPoint y: 147, distance: 22.0
click at [1031, 143] on p "£27,252 - £32,238" at bounding box center [989, 147] width 128 height 21
click at [989, 147] on p "£27,252 - £32,238" at bounding box center [989, 147] width 128 height 21
drag, startPoint x: 994, startPoint y: 146, endPoint x: 1034, endPoint y: 147, distance: 40.0
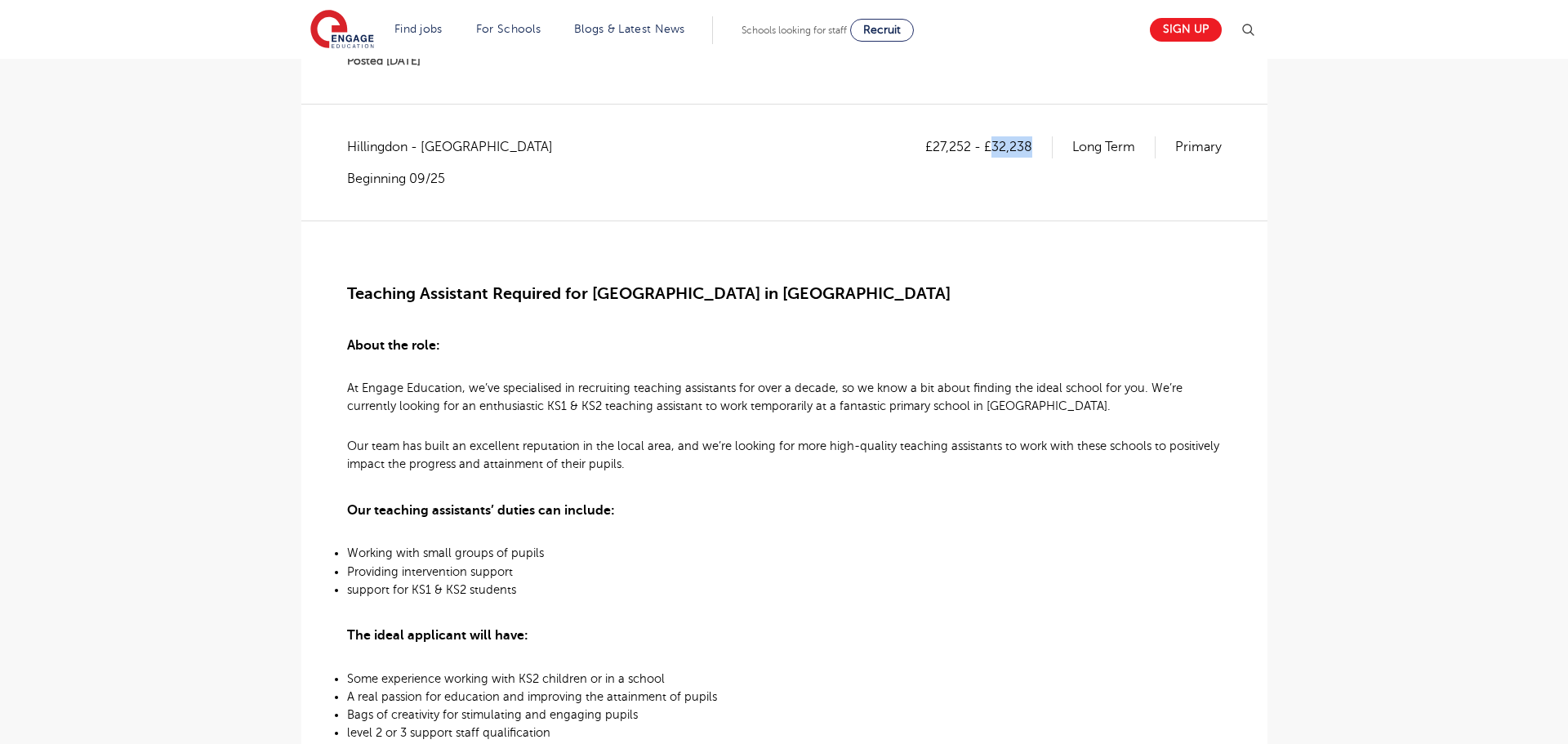
click at [1034, 147] on p "£27,252 - £32,238" at bounding box center [989, 147] width 128 height 21
copy p "32,238"
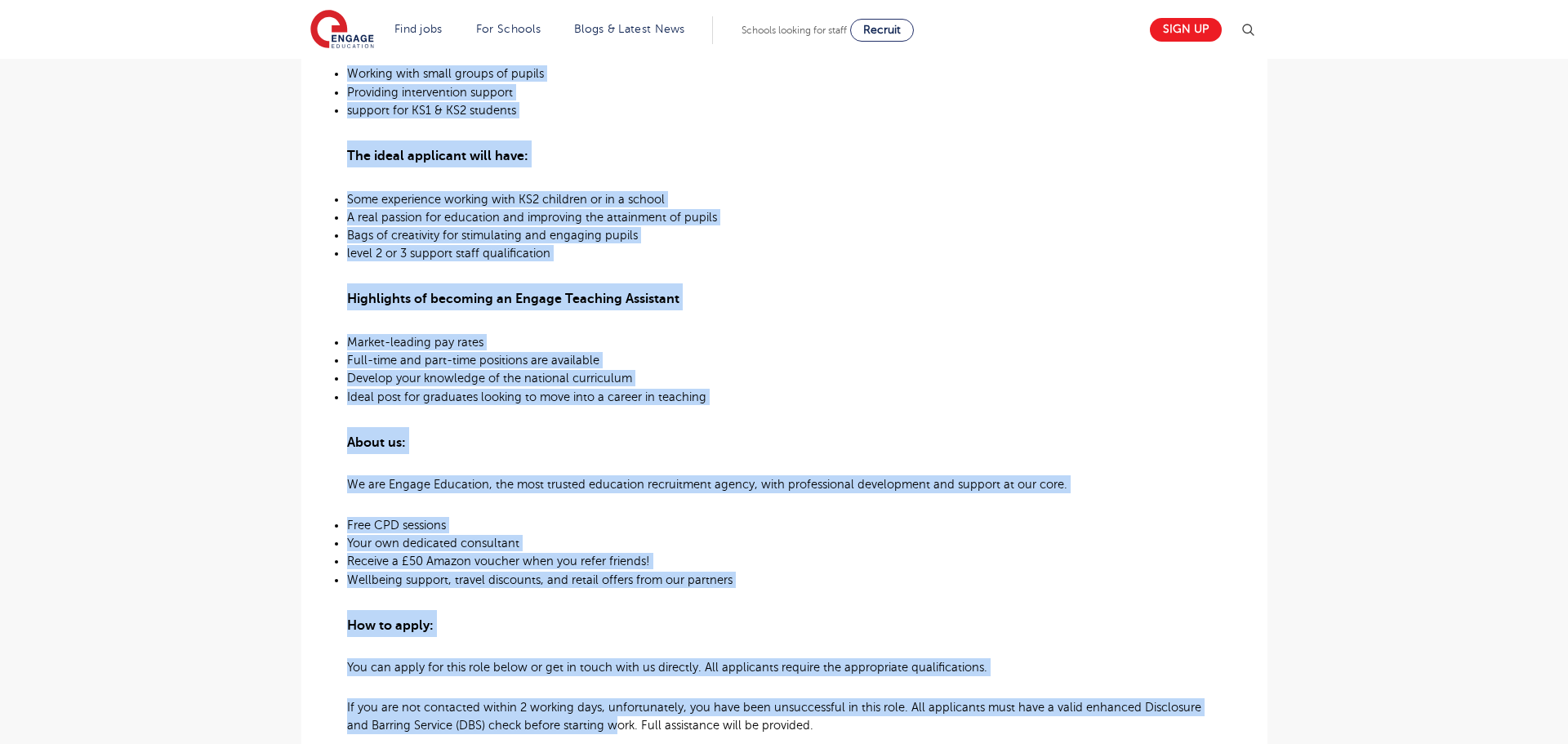
scroll to position [831, 0]
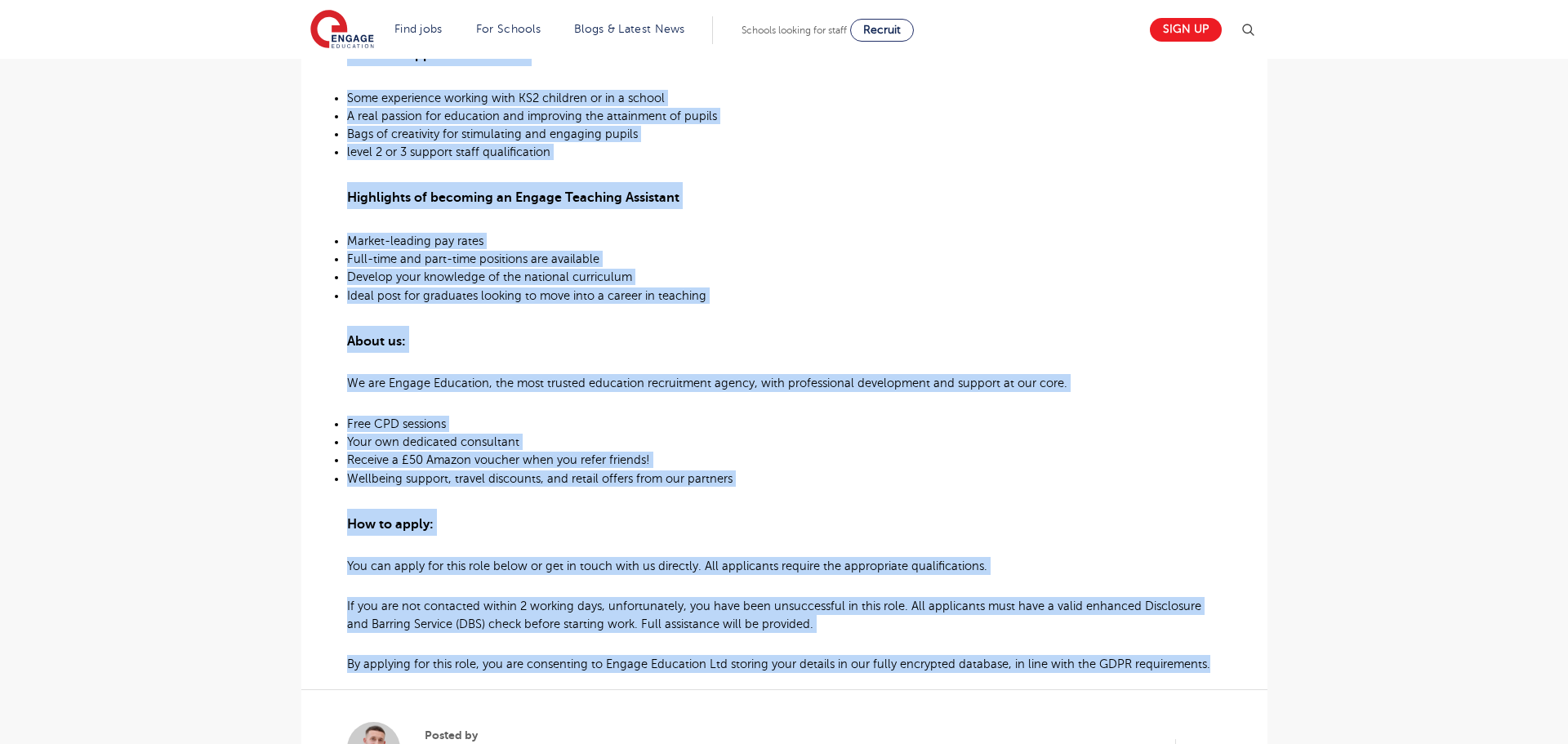
drag, startPoint x: 348, startPoint y: 181, endPoint x: 1214, endPoint y: 657, distance: 988.2
click at [1214, 657] on div "Teaching Assistant Required for Primary School in Hillingdon About the role: At…" at bounding box center [784, 156] width 874 height 1032
copy div "At Engage Education, we’ve specialised in recruiting teaching assistants for ov…"
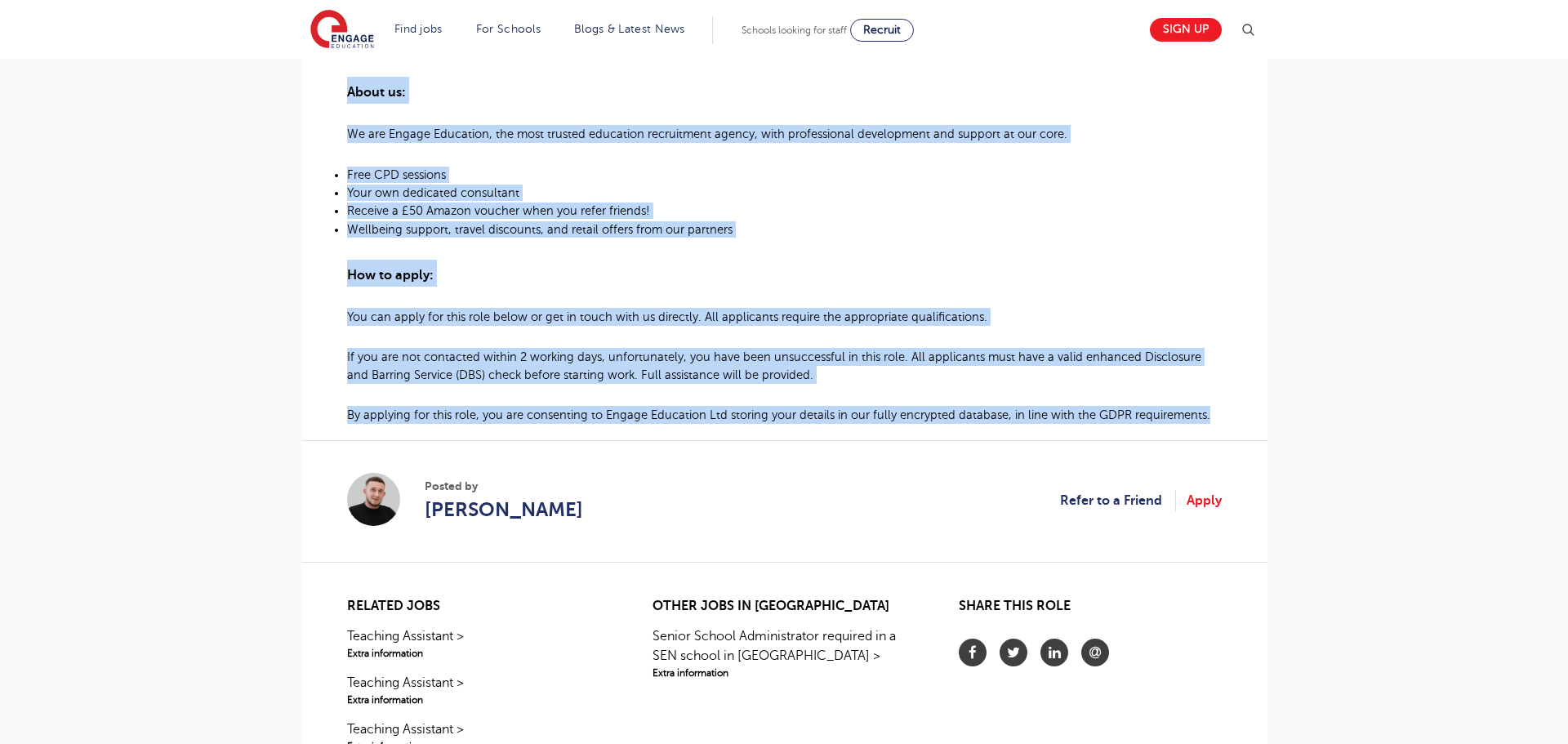
scroll to position [1118, 0]
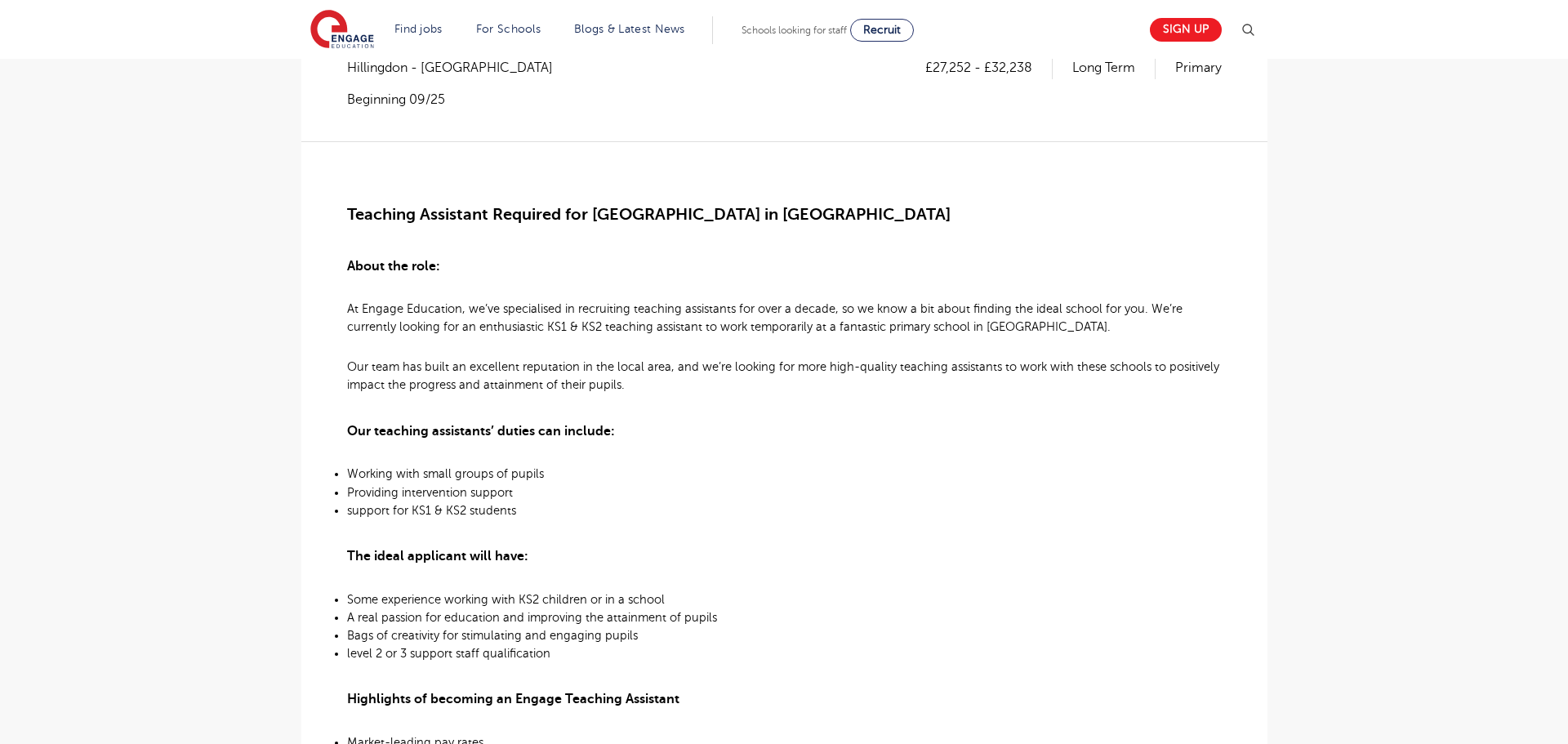
scroll to position [46, 0]
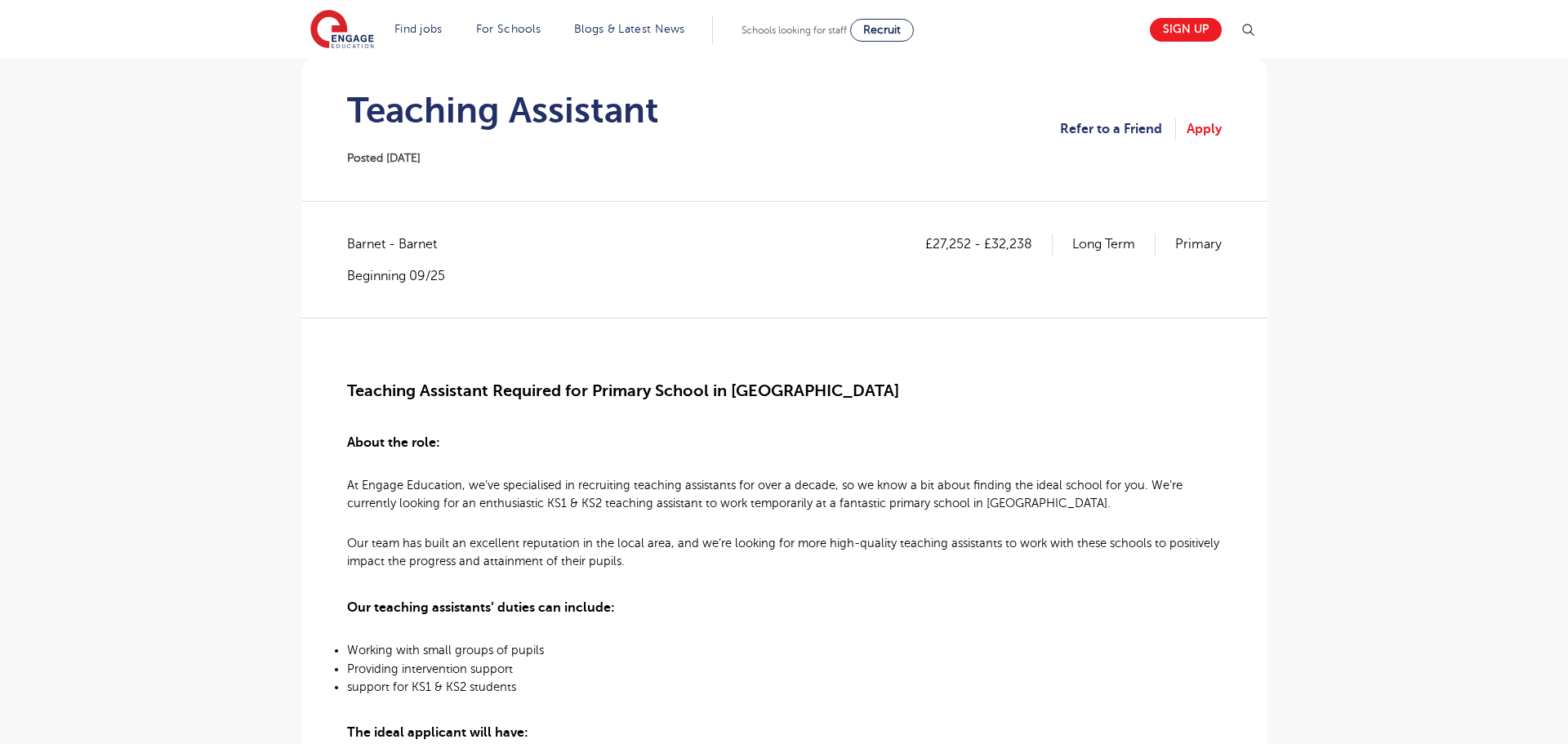
scroll to position [68, 0]
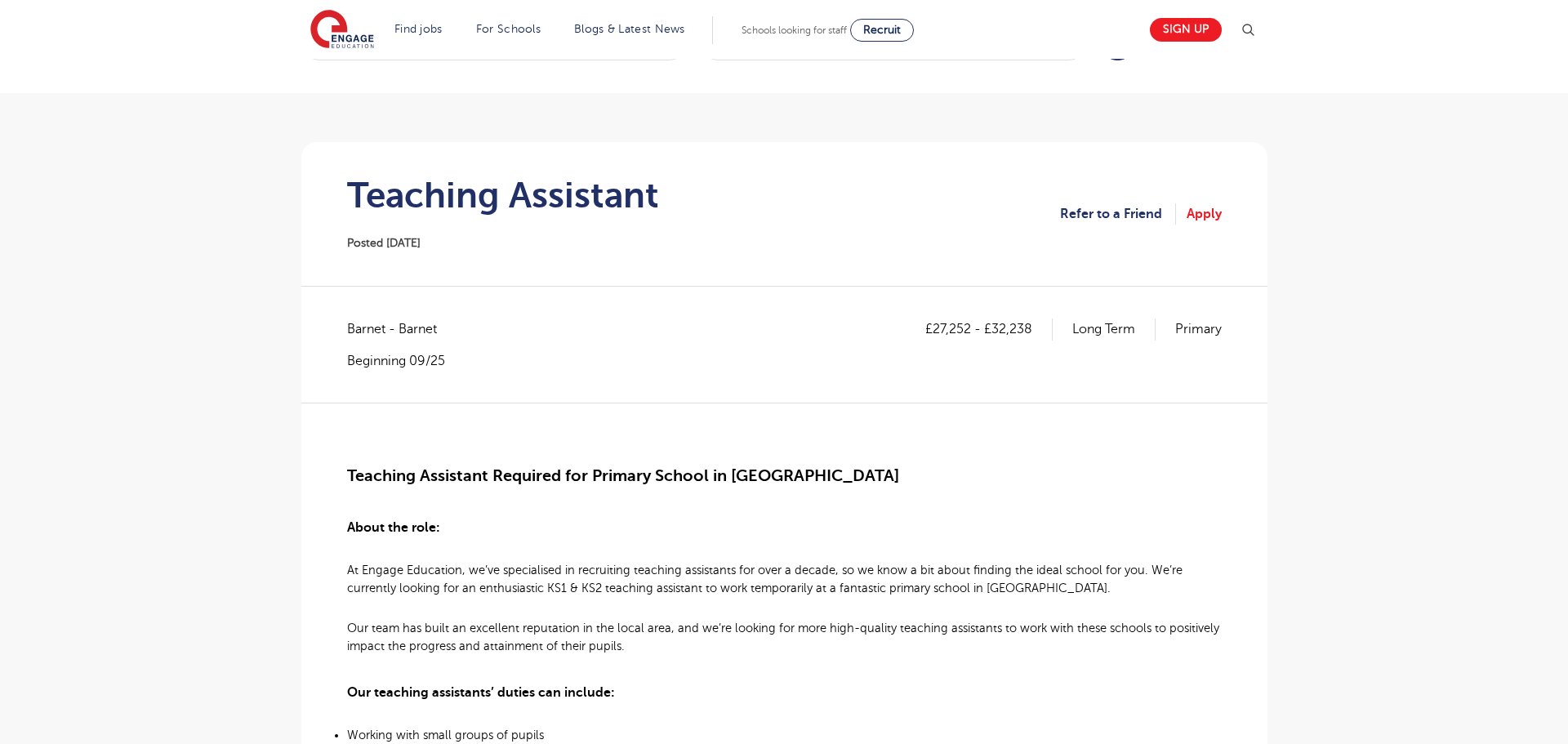
drag, startPoint x: 935, startPoint y: 332, endPoint x: 1016, endPoint y: 350, distance: 83.0
click at [1016, 350] on div "£27,252 - £32,238 Long Term Primary" at bounding box center [1074, 343] width 297 height 51
drag, startPoint x: 970, startPoint y: 328, endPoint x: 931, endPoint y: 325, distance: 39.1
click at [931, 325] on p "£27,252 - £32,238" at bounding box center [989, 328] width 128 height 21
copy p "27,252"
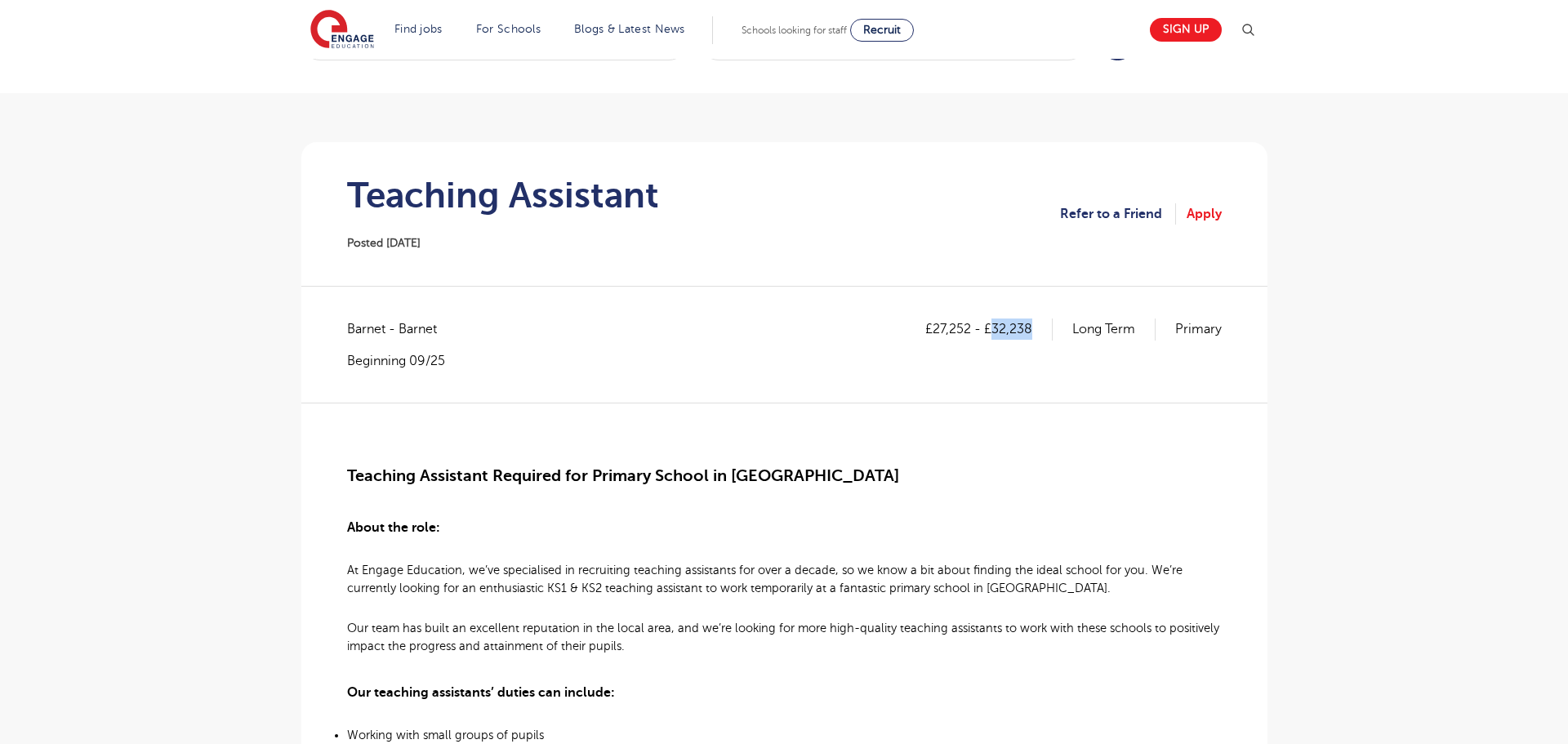
drag, startPoint x: 994, startPoint y: 329, endPoint x: 1033, endPoint y: 327, distance: 39.1
click at [1033, 327] on p "£27,252 - £32,238" at bounding box center [989, 328] width 128 height 21
copy p "32,238"
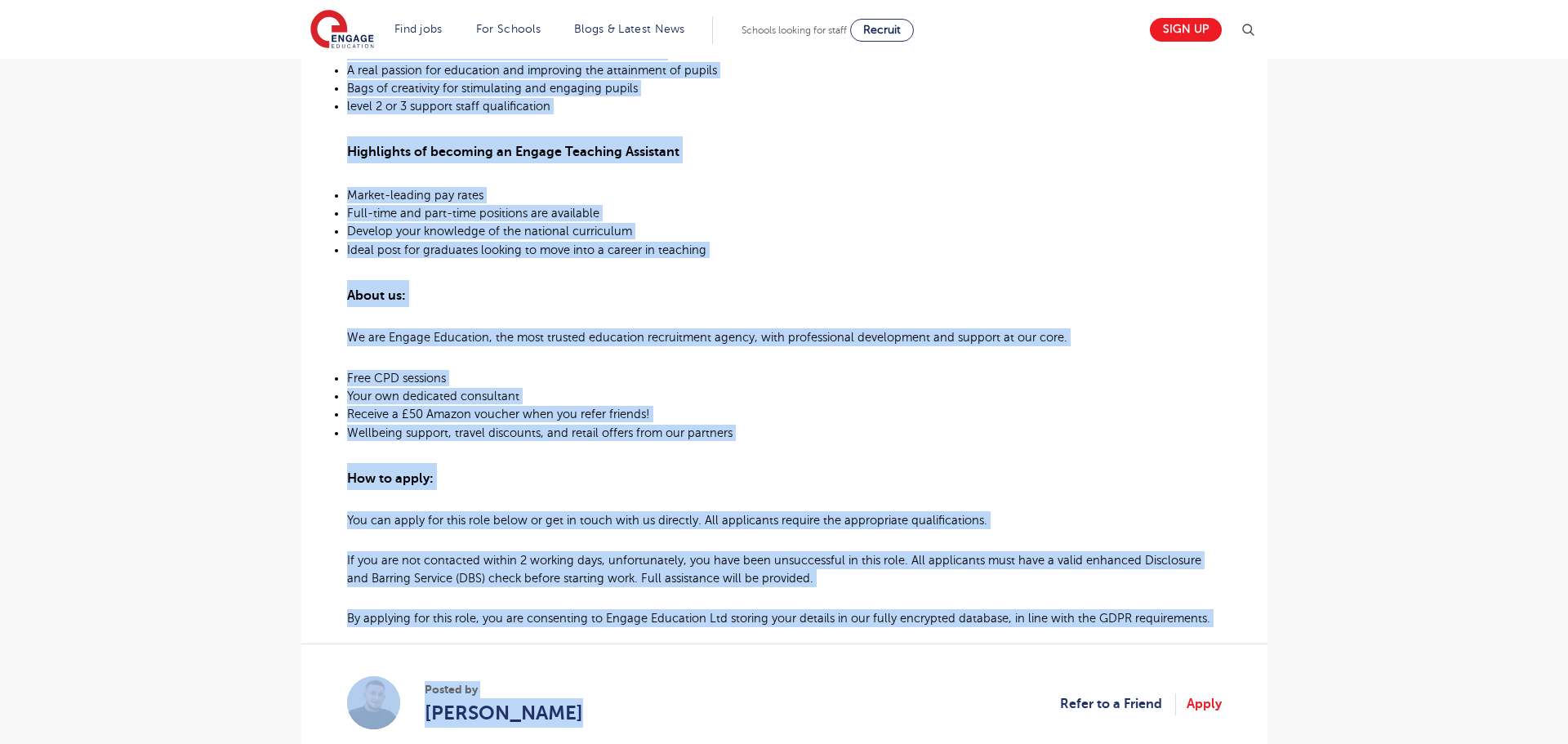
scroll to position [920, 0]
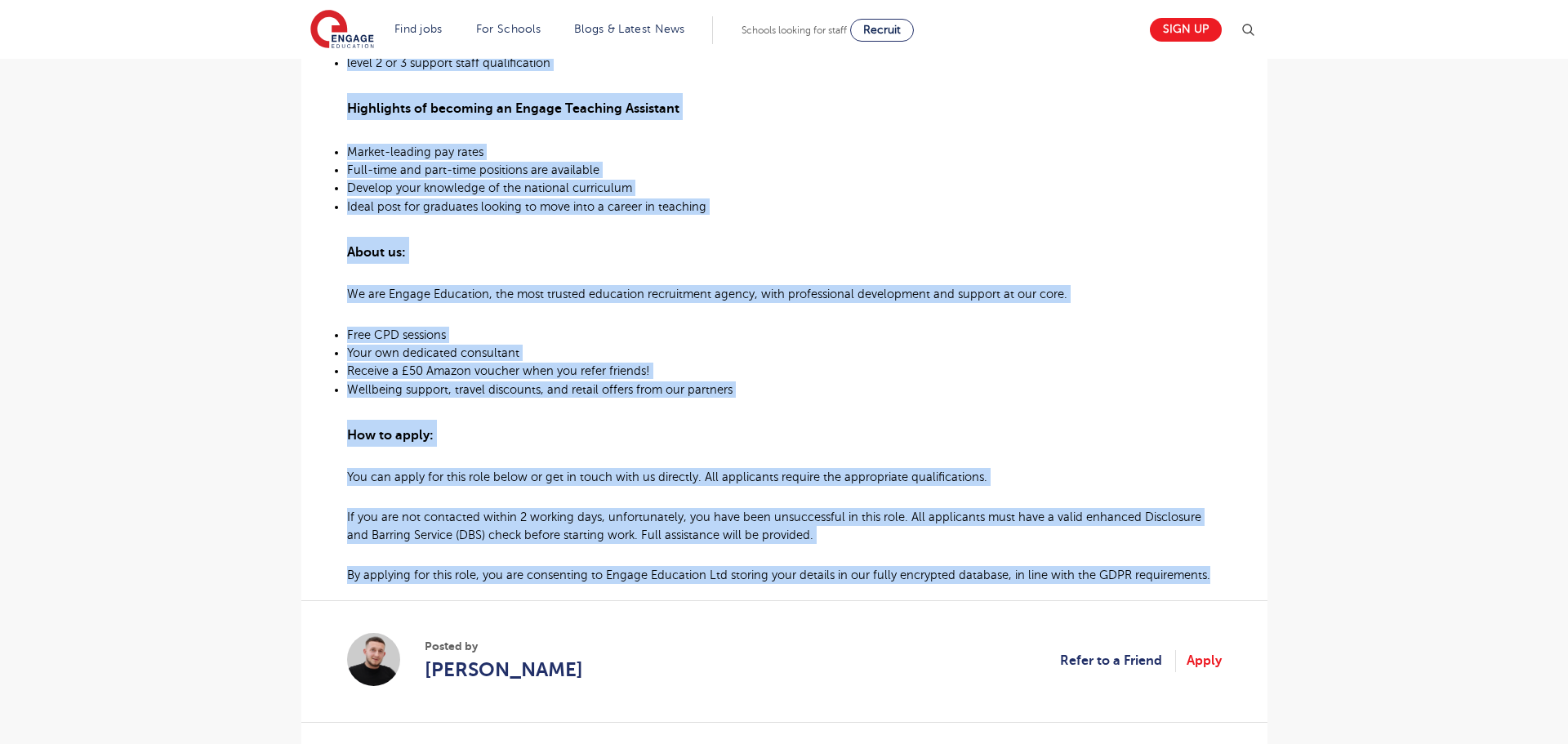
drag, startPoint x: 346, startPoint y: 335, endPoint x: 1256, endPoint y: 583, distance: 943.2
click at [1256, 583] on section "Teaching Assistant Posted 26/09/25 Refer to a Friend Apply £27,252 - £32,238 Lo…" at bounding box center [784, 125] width 966 height 1669
copy div "At Engage Education, we’ve specialised in recruiting teaching assistants for ov…"
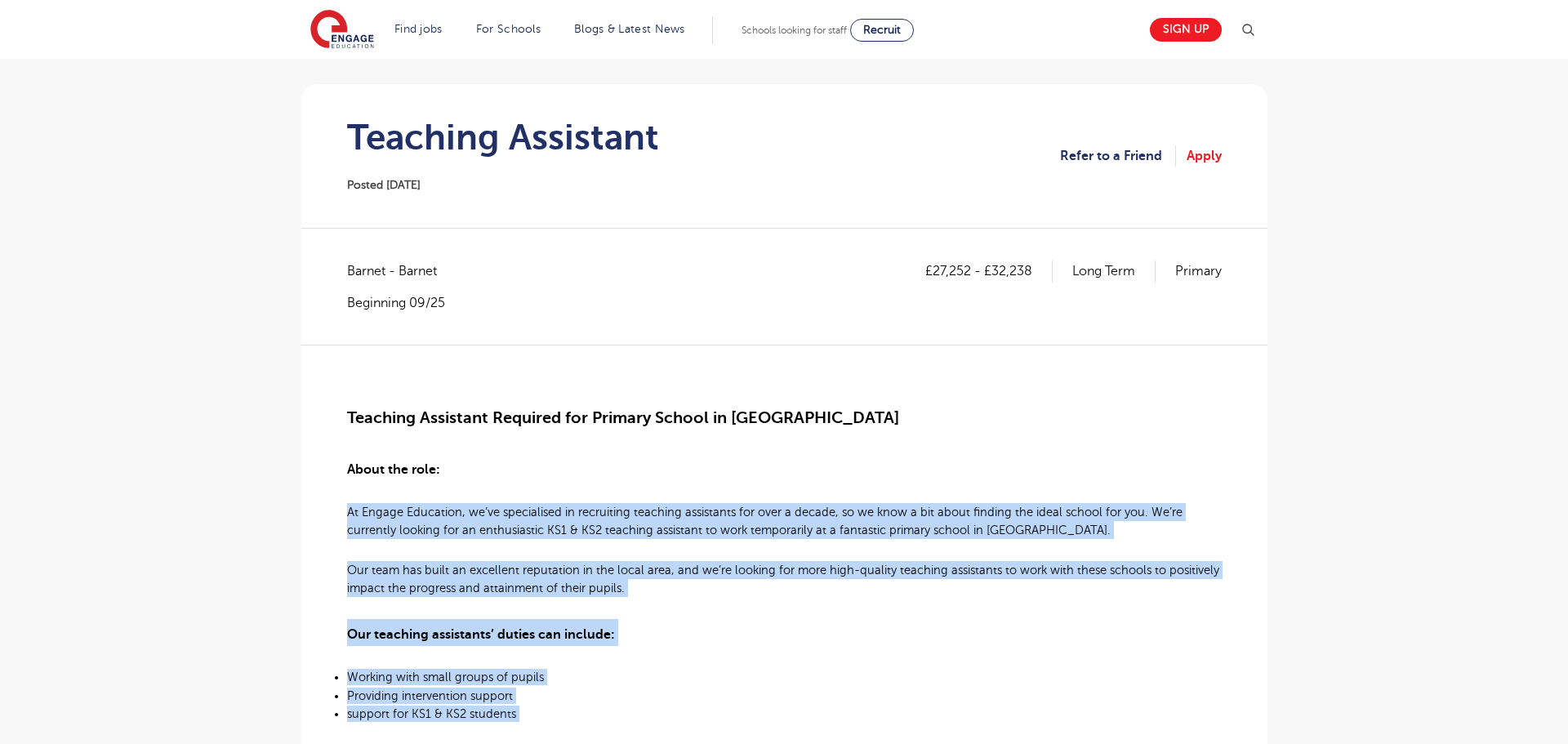
scroll to position [116, 0]
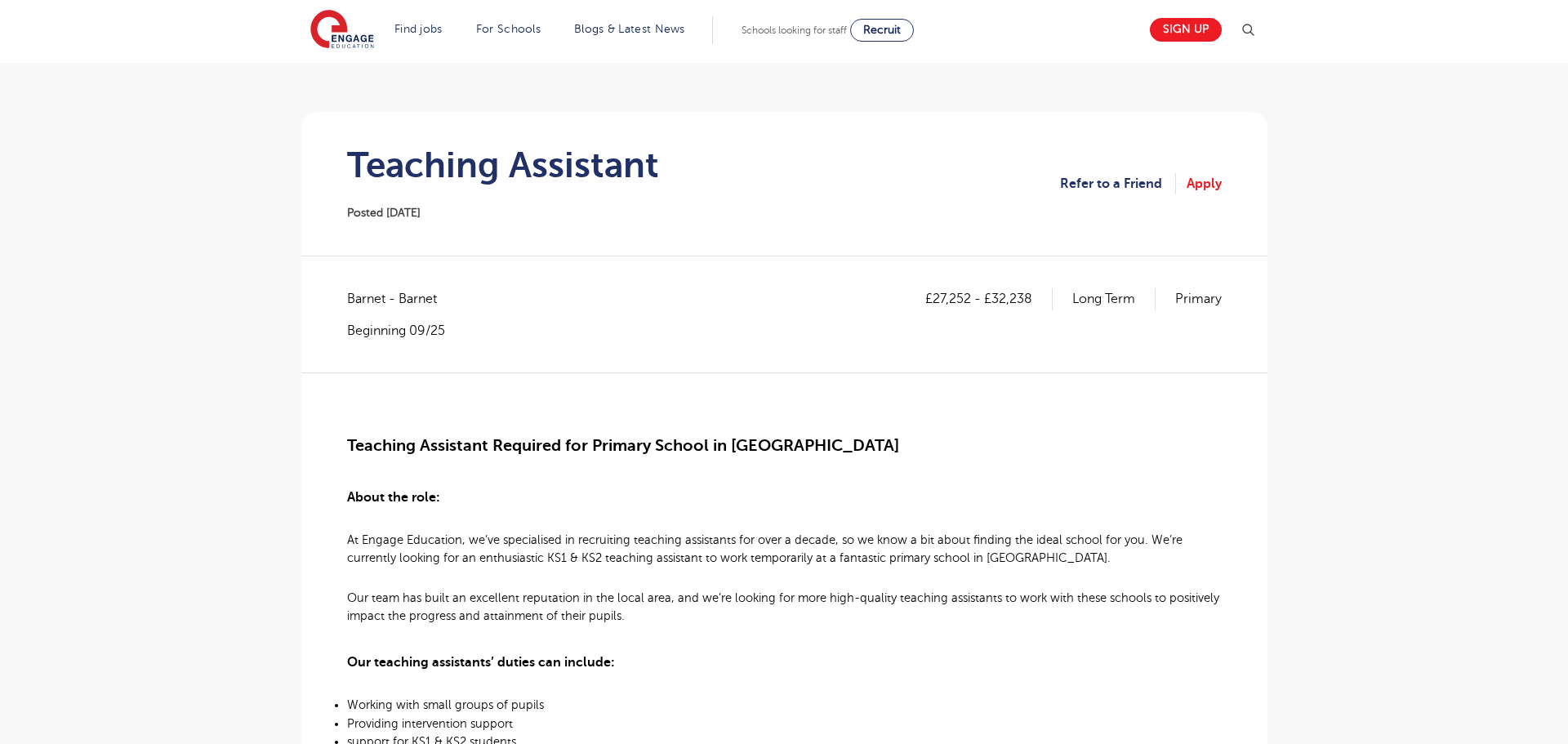
scroll to position [66, 0]
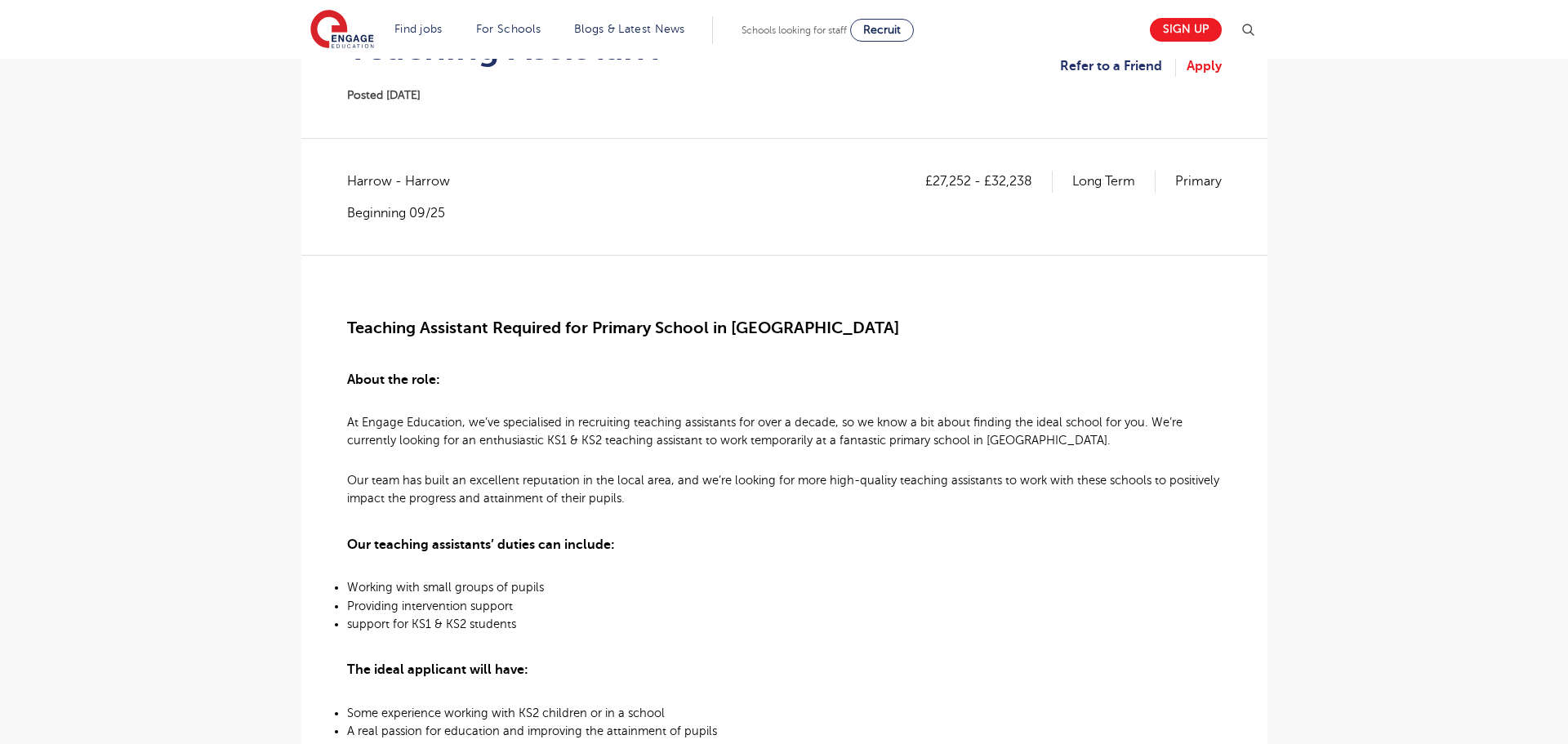
scroll to position [176, 0]
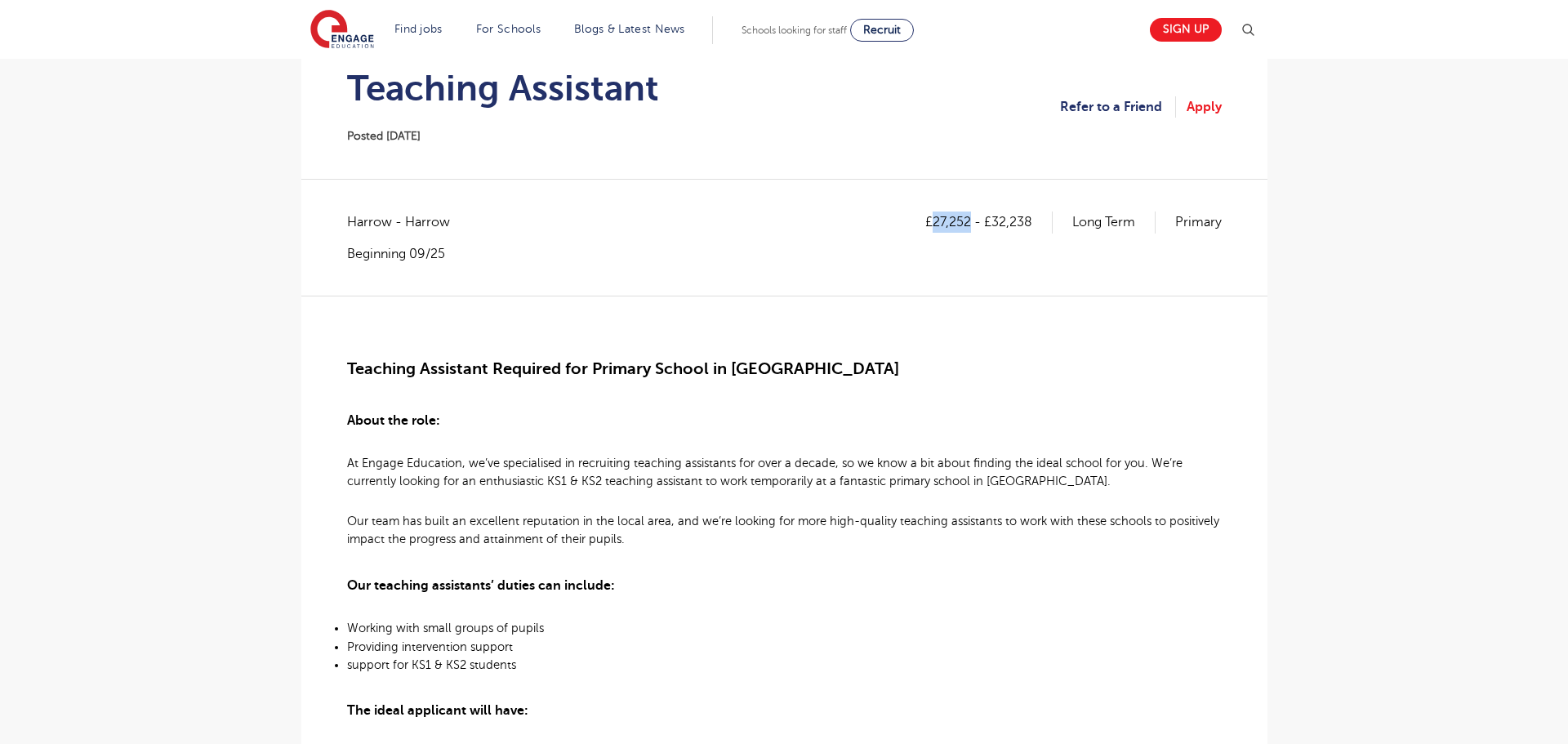
drag, startPoint x: 935, startPoint y: 225, endPoint x: 964, endPoint y: 227, distance: 29.1
click at [970, 227] on p "£27,252 - £32,238" at bounding box center [989, 222] width 128 height 21
copy p "27,252"
drag, startPoint x: 993, startPoint y: 218, endPoint x: 1031, endPoint y: 222, distance: 38.2
click at [1031, 222] on p "£27,252 - £32,238" at bounding box center [989, 222] width 128 height 21
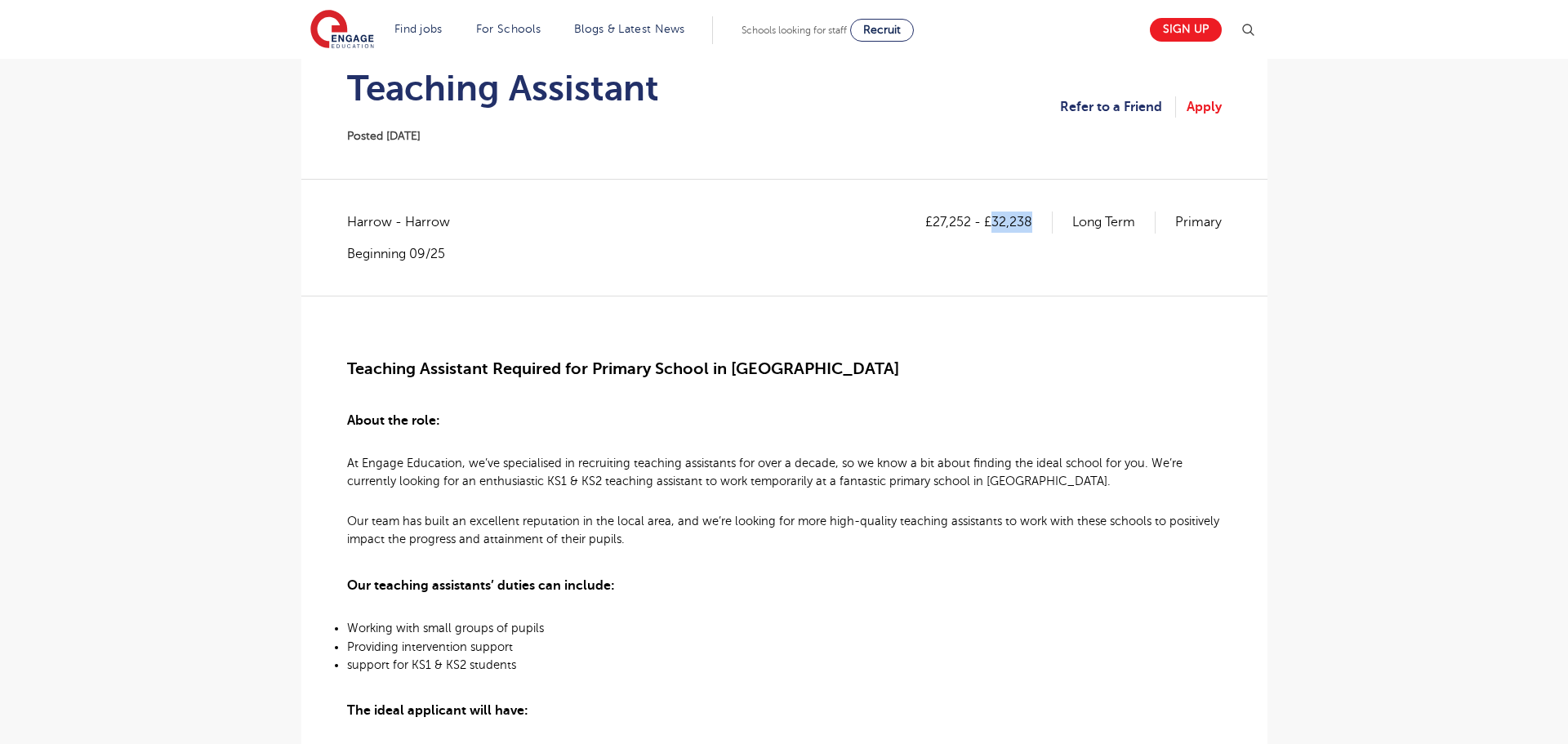
copy p "32,238"
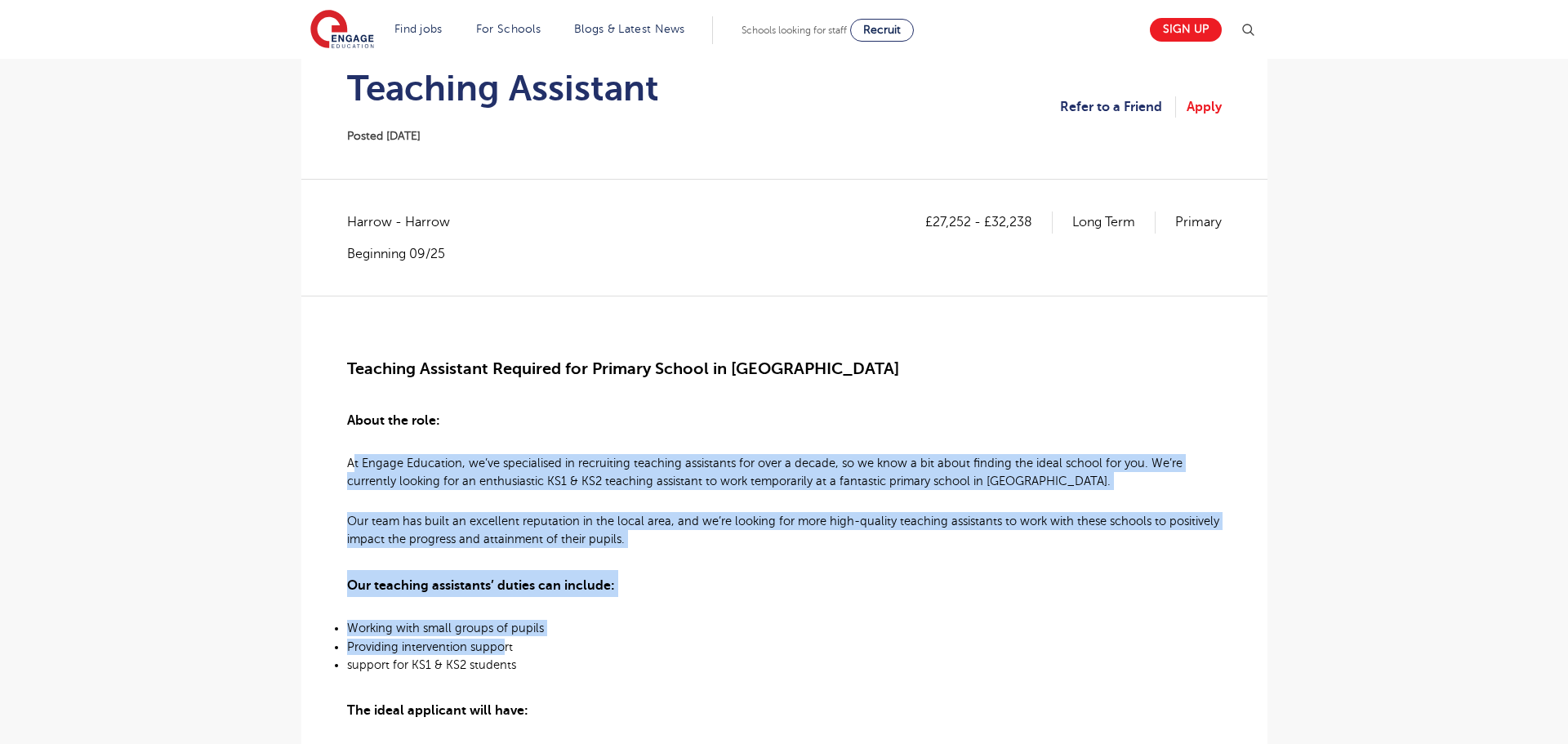
drag, startPoint x: 350, startPoint y: 462, endPoint x: 416, endPoint y: 545, distance: 106.0
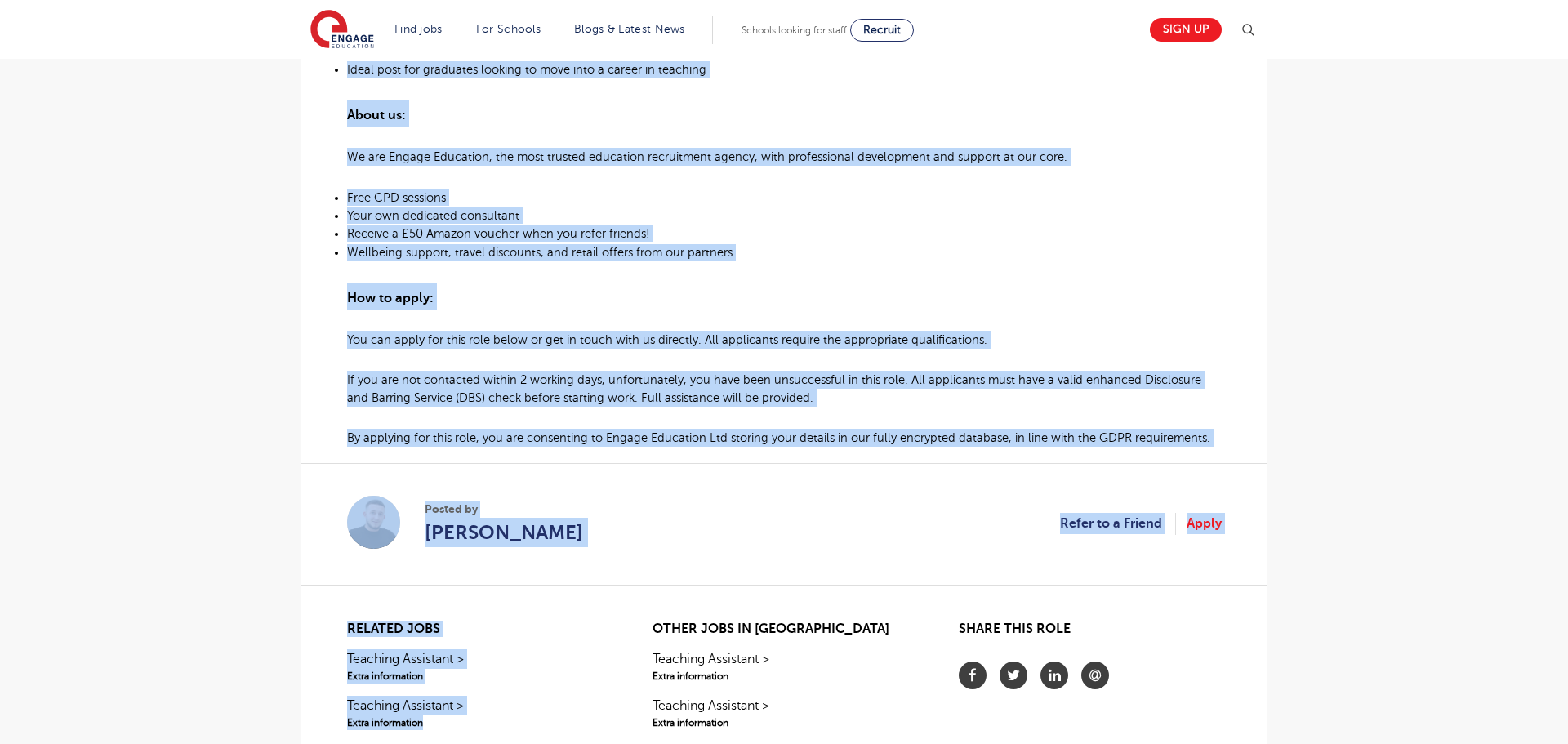
scroll to position [1180, 0]
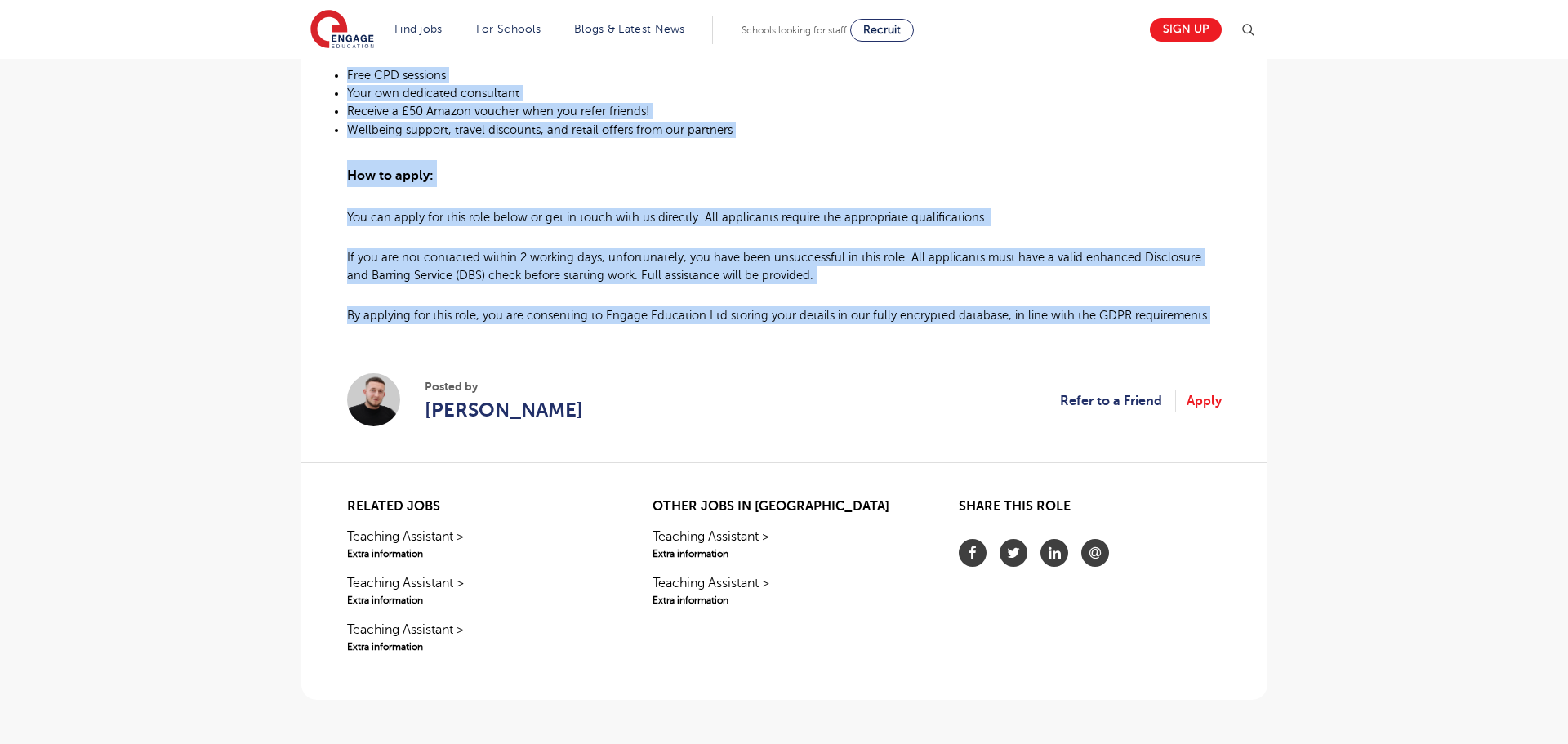
drag, startPoint x: 348, startPoint y: 462, endPoint x: 1226, endPoint y: 314, distance: 890.4
copy div "At Engage Education, we’ve specialised in recruiting teaching assistants for ov…"
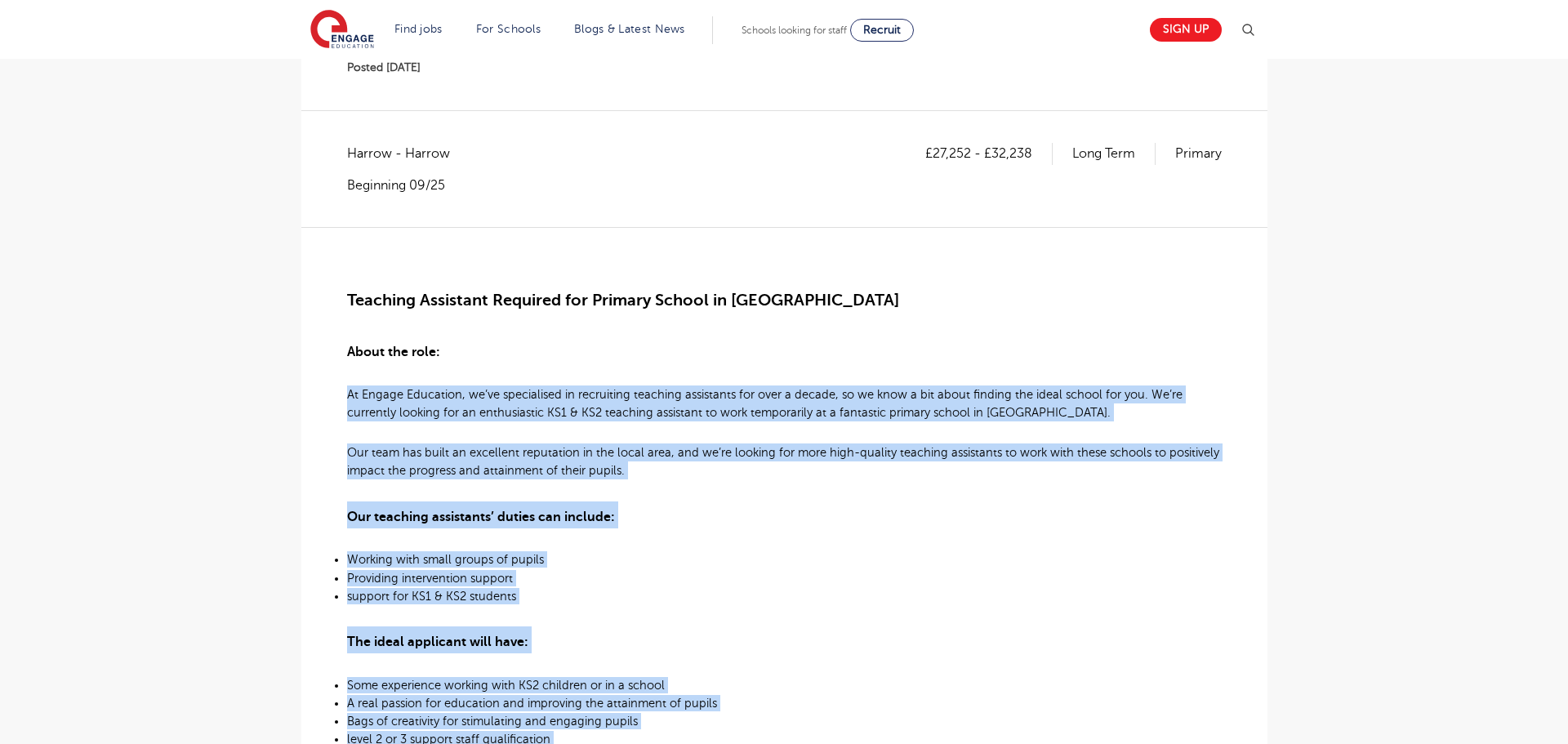
scroll to position [236, 0]
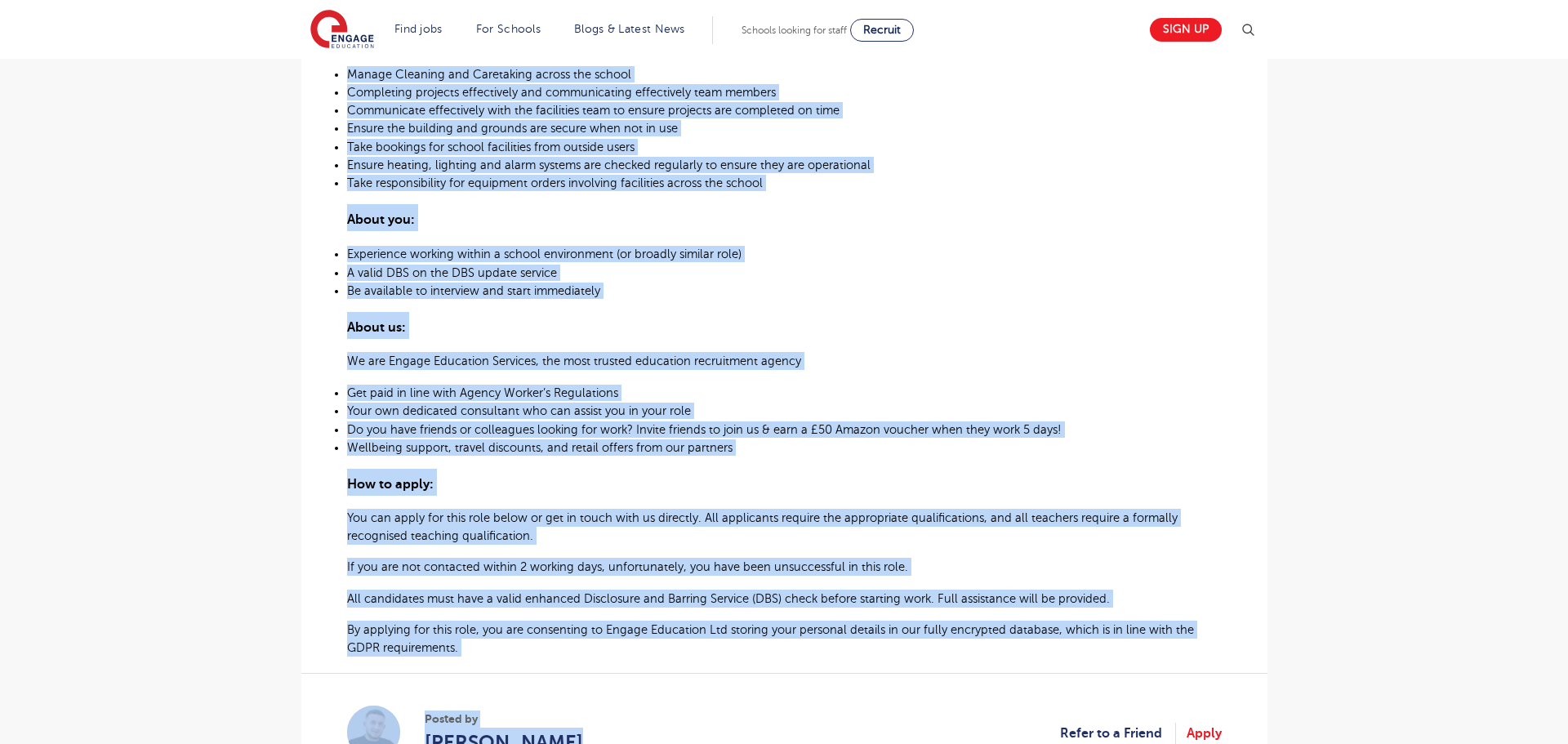
scroll to position [732, 0]
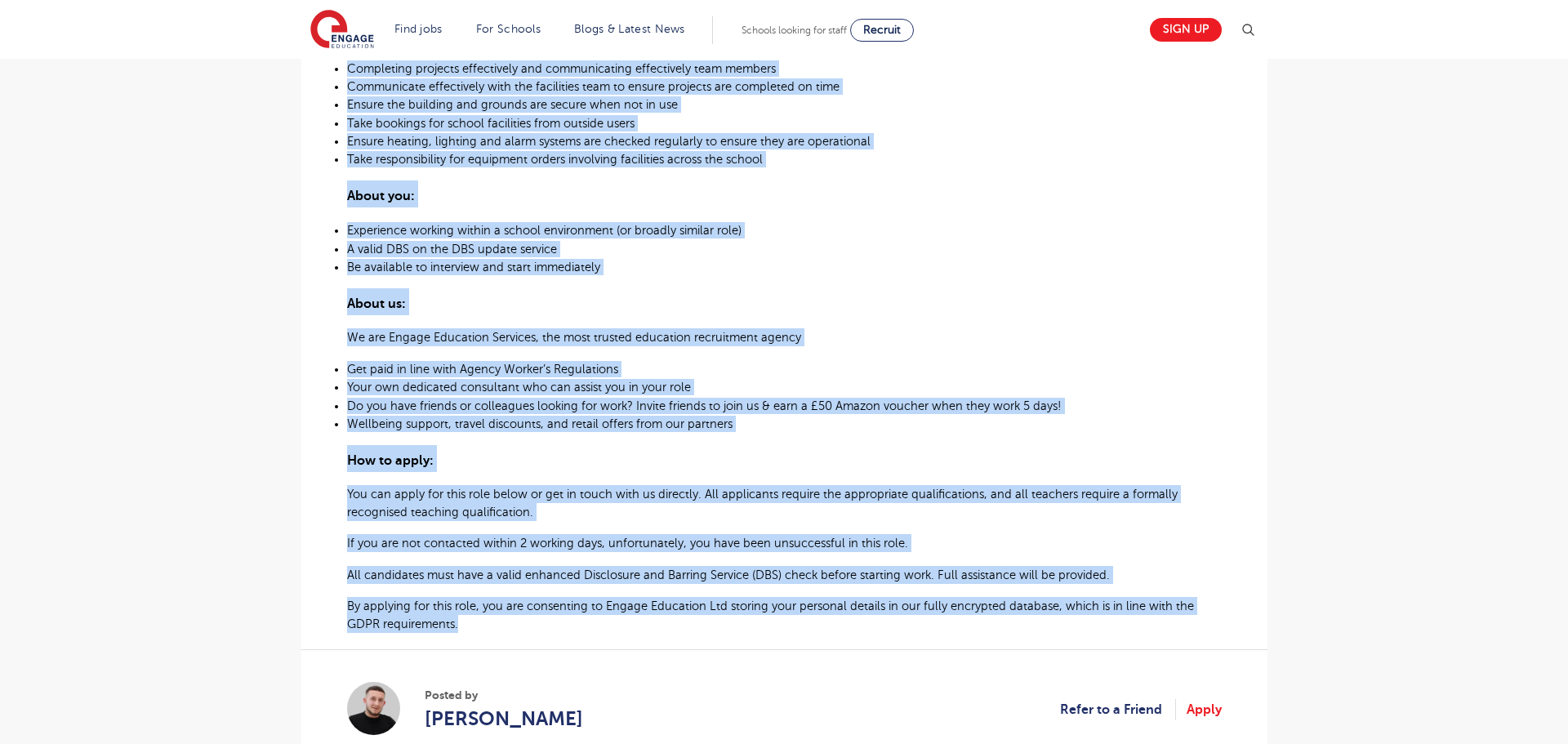
drag, startPoint x: 349, startPoint y: 300, endPoint x: 456, endPoint y: 617, distance: 334.6
click at [456, 617] on div "Caretaker required for School near [GEOGRAPHIC_DATA] At Engage Education Servic…" at bounding box center [784, 186] width 874 height 893
copy div "Lo Ipsumd Sitametco Adipisci, el’se doeiusmod temporinci utl e Doloremag ali e …"
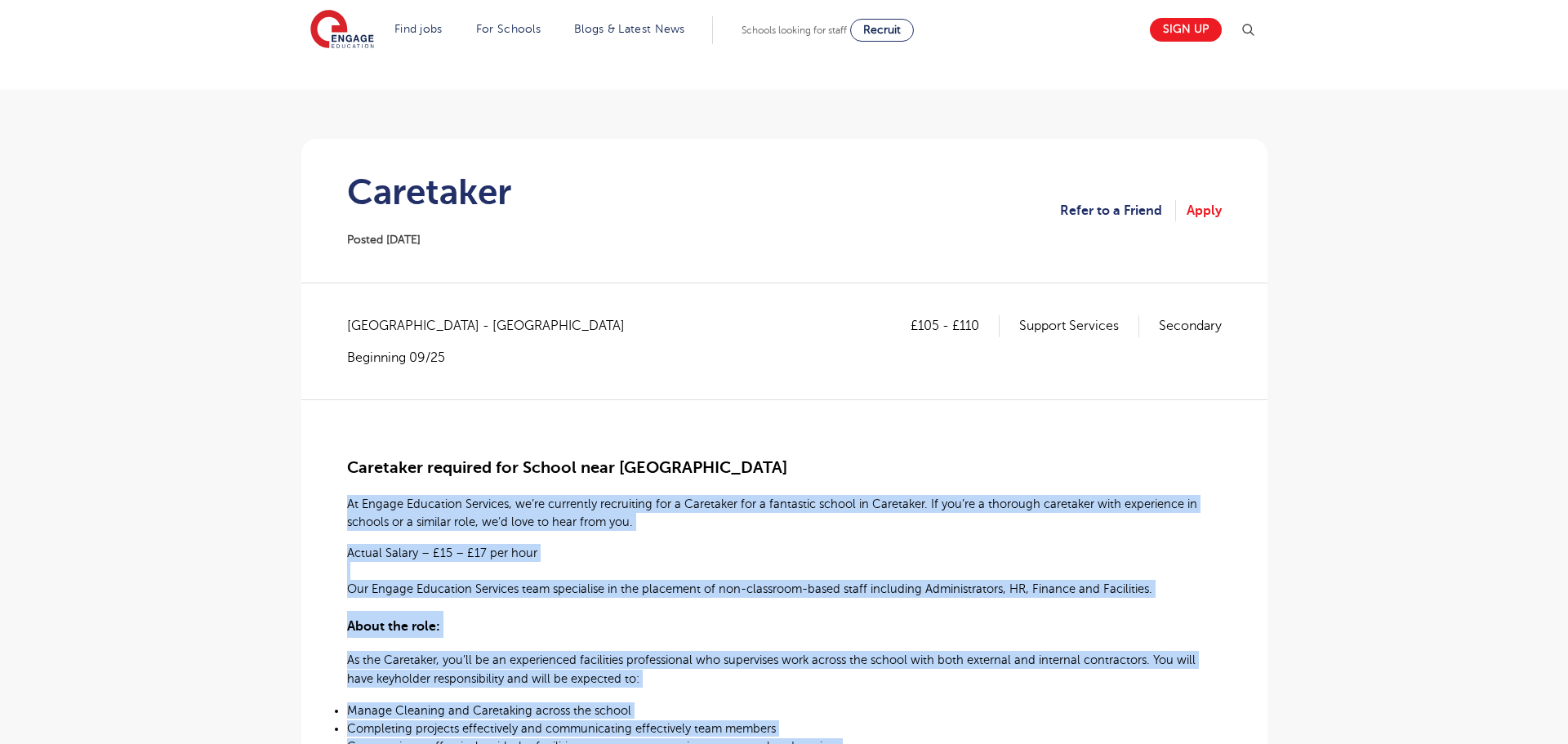
scroll to position [0, 0]
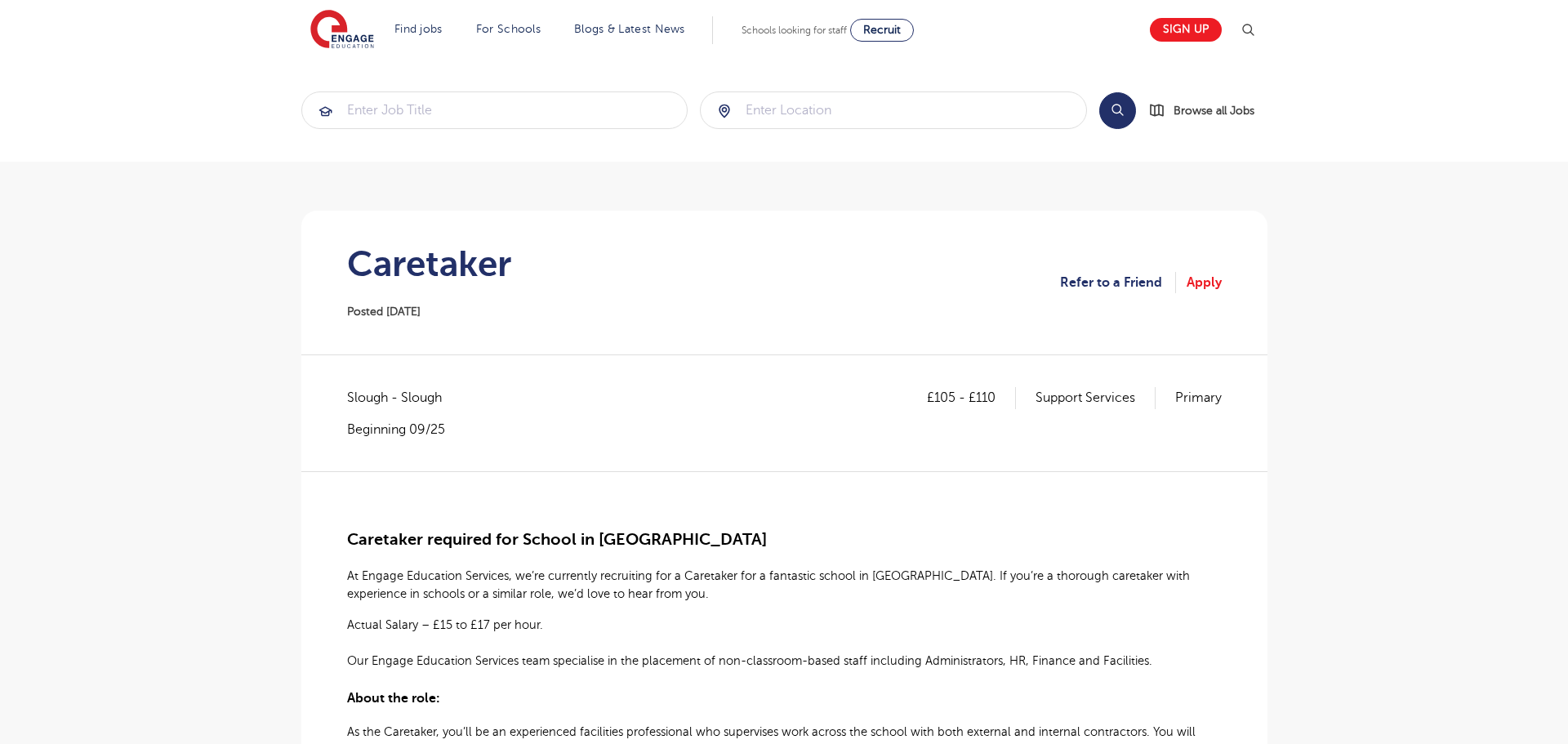
drag, startPoint x: 2, startPoint y: 431, endPoint x: 1, endPoint y: 447, distance: 16.0
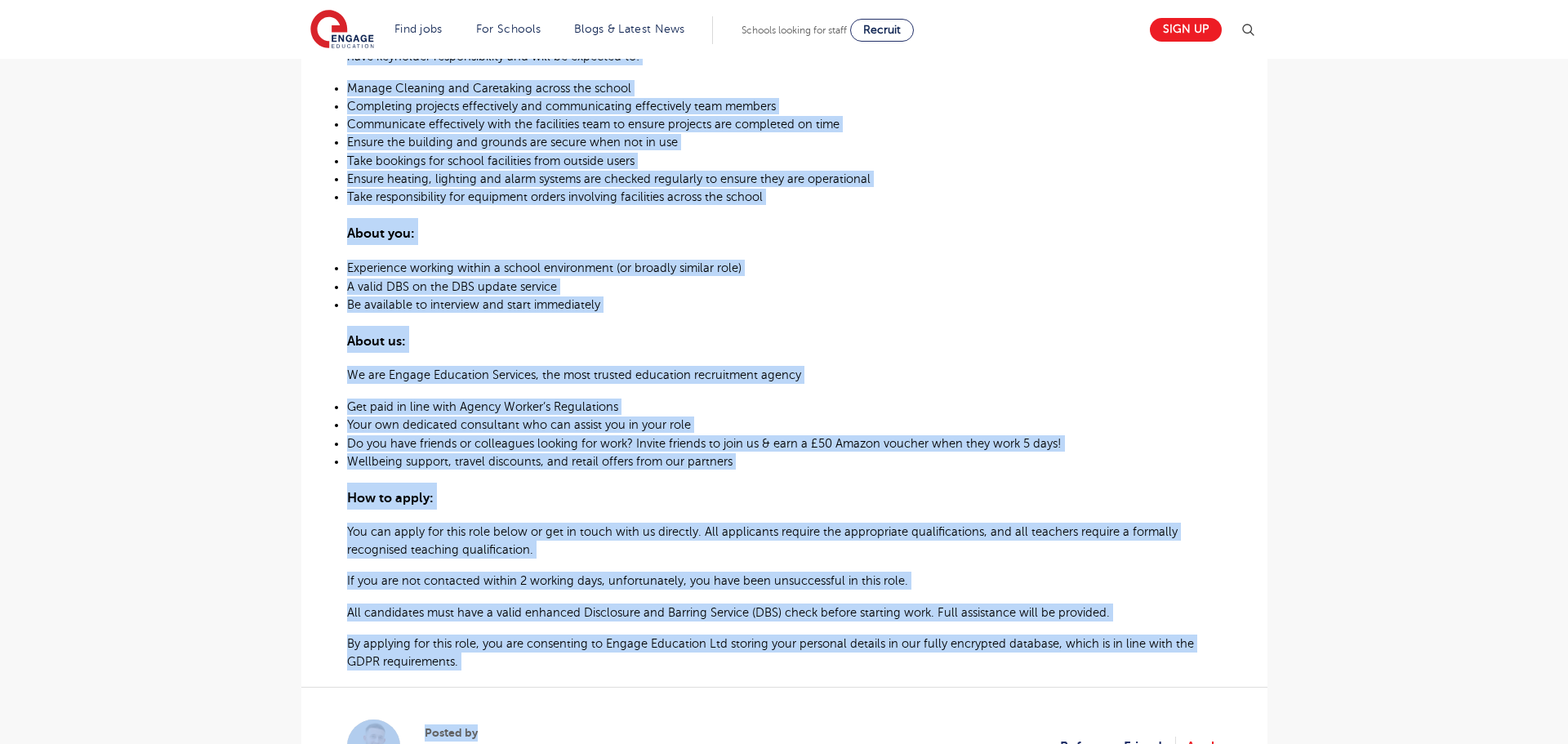
scroll to position [851, 0]
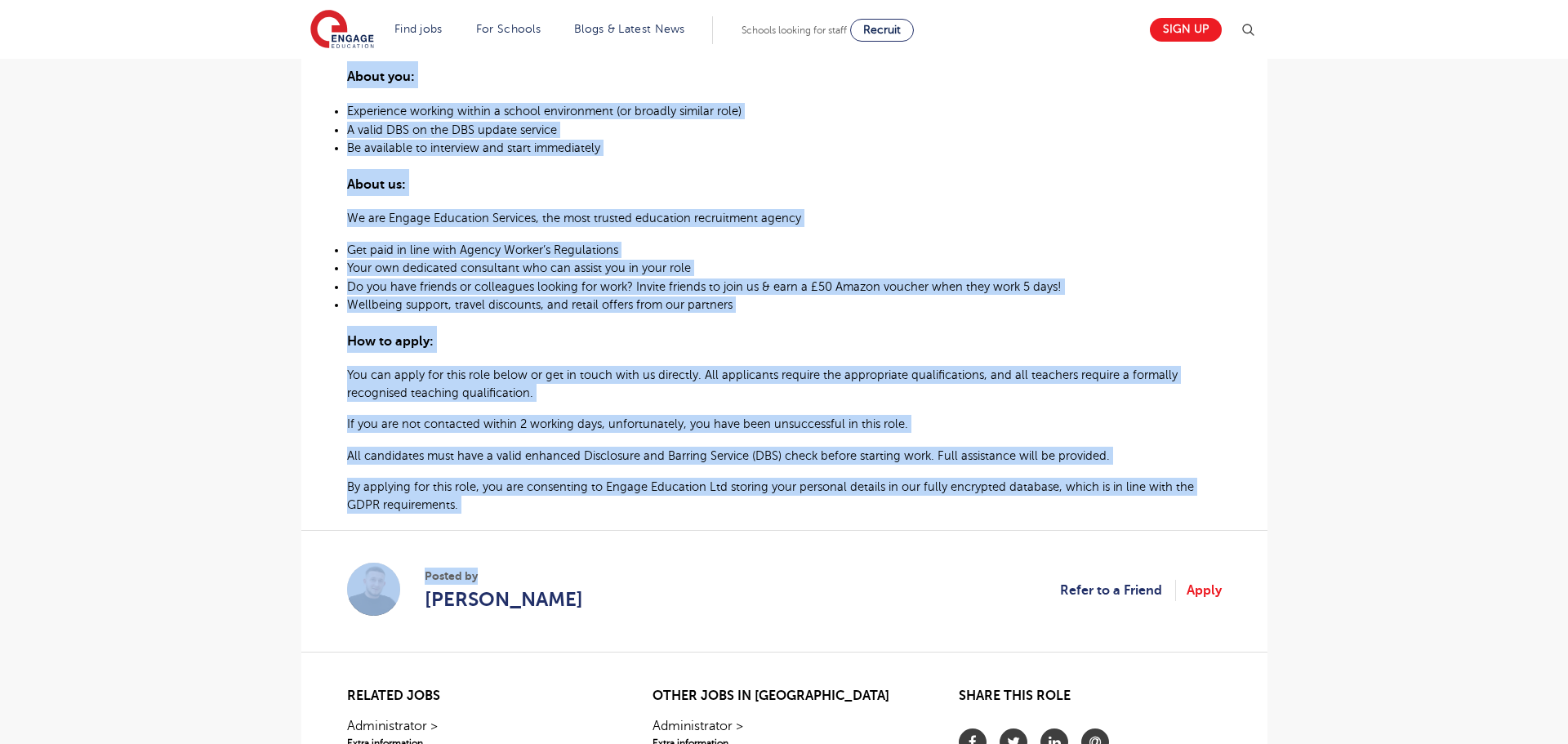
drag, startPoint x: 348, startPoint y: 177, endPoint x: 740, endPoint y: 494, distance: 504.1
click at [792, 528] on div "£105 - £110 Support Services Primary Slough - Slough Beginning 09/25 Caretaker …" at bounding box center [784, 100] width 940 height 1126
copy div "Lo Ipsumd Sitametco Adipisci, el’se doeiusmod temporinci utl e Doloremag ali e …"
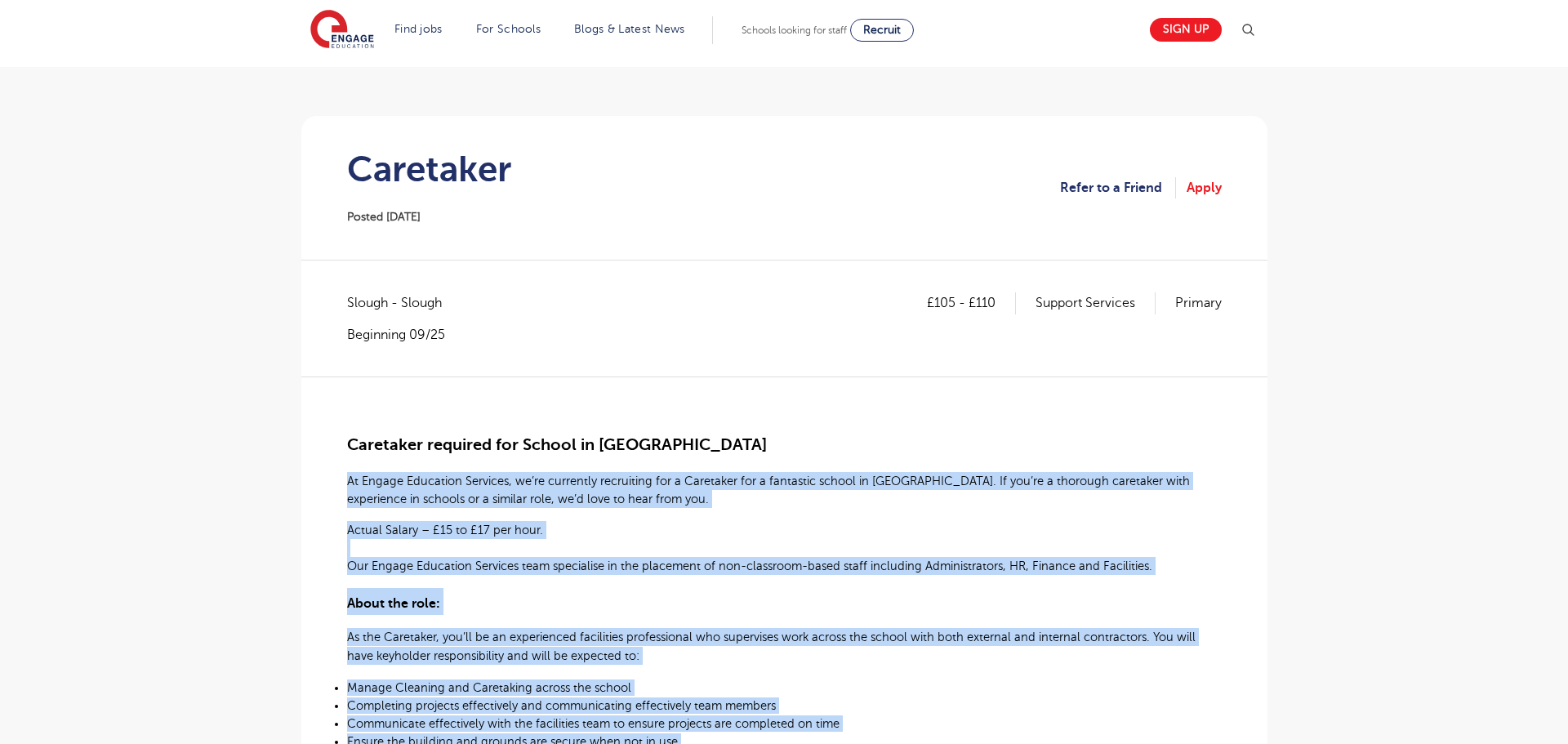
scroll to position [0, 0]
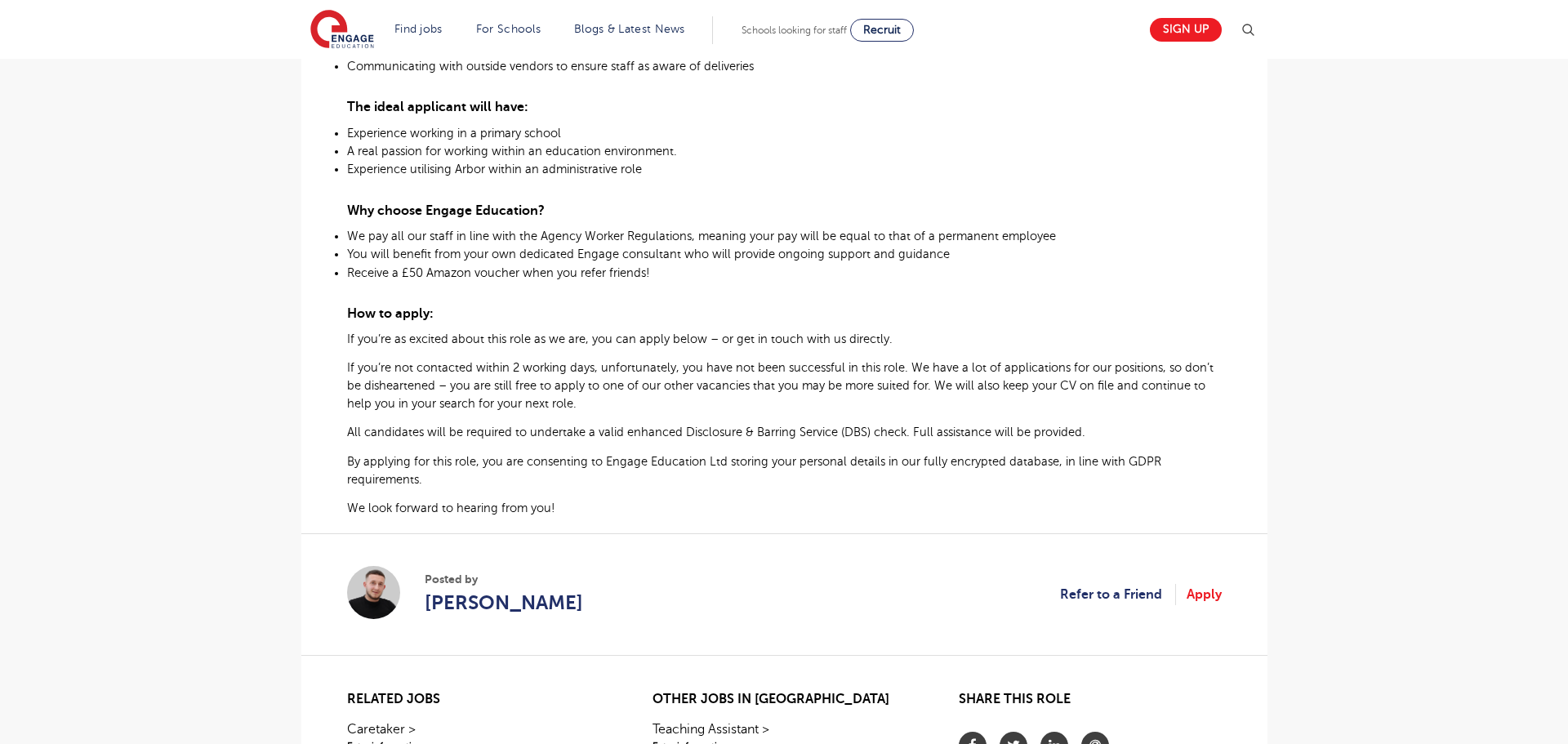
scroll to position [851, 0]
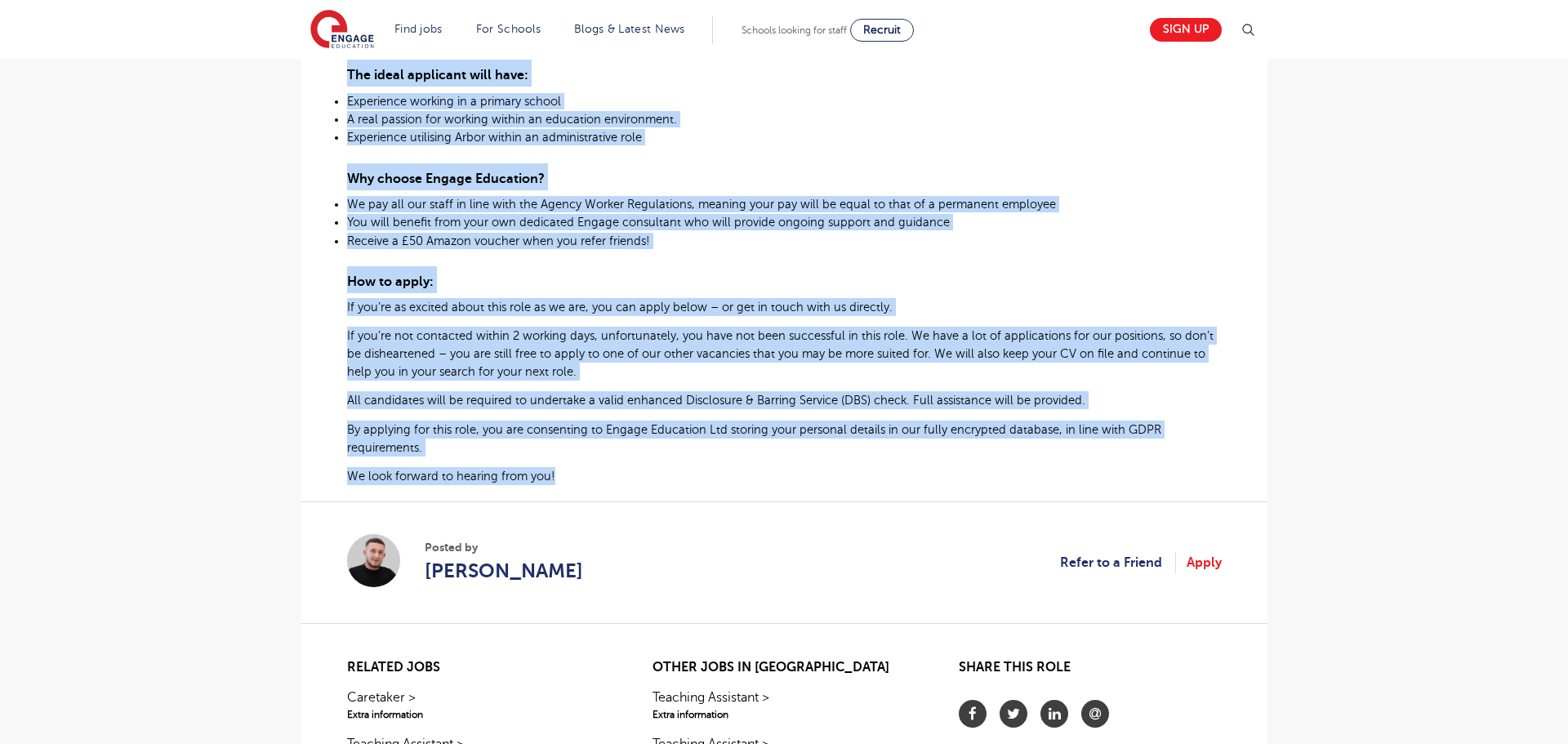
drag, startPoint x: 348, startPoint y: 370, endPoint x: 573, endPoint y: 472, distance: 247.0
click at [573, 472] on div "School Administrator Required for Primary School in Barnet At Engage Education …" at bounding box center [784, 52] width 874 height 865
copy div "At Engage Education Services, we’ve specialised in recruiting education staff f…"
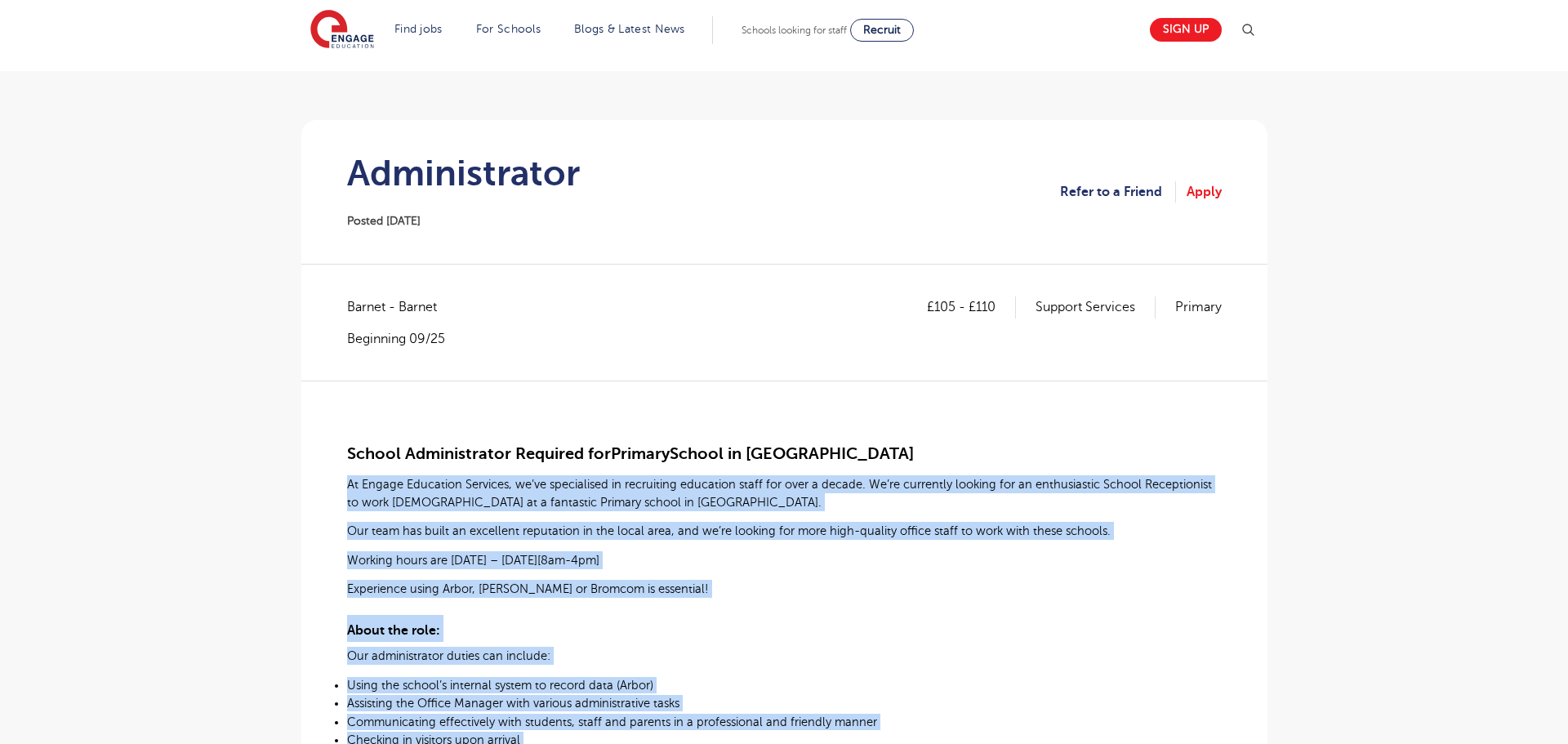
scroll to position [87, 0]
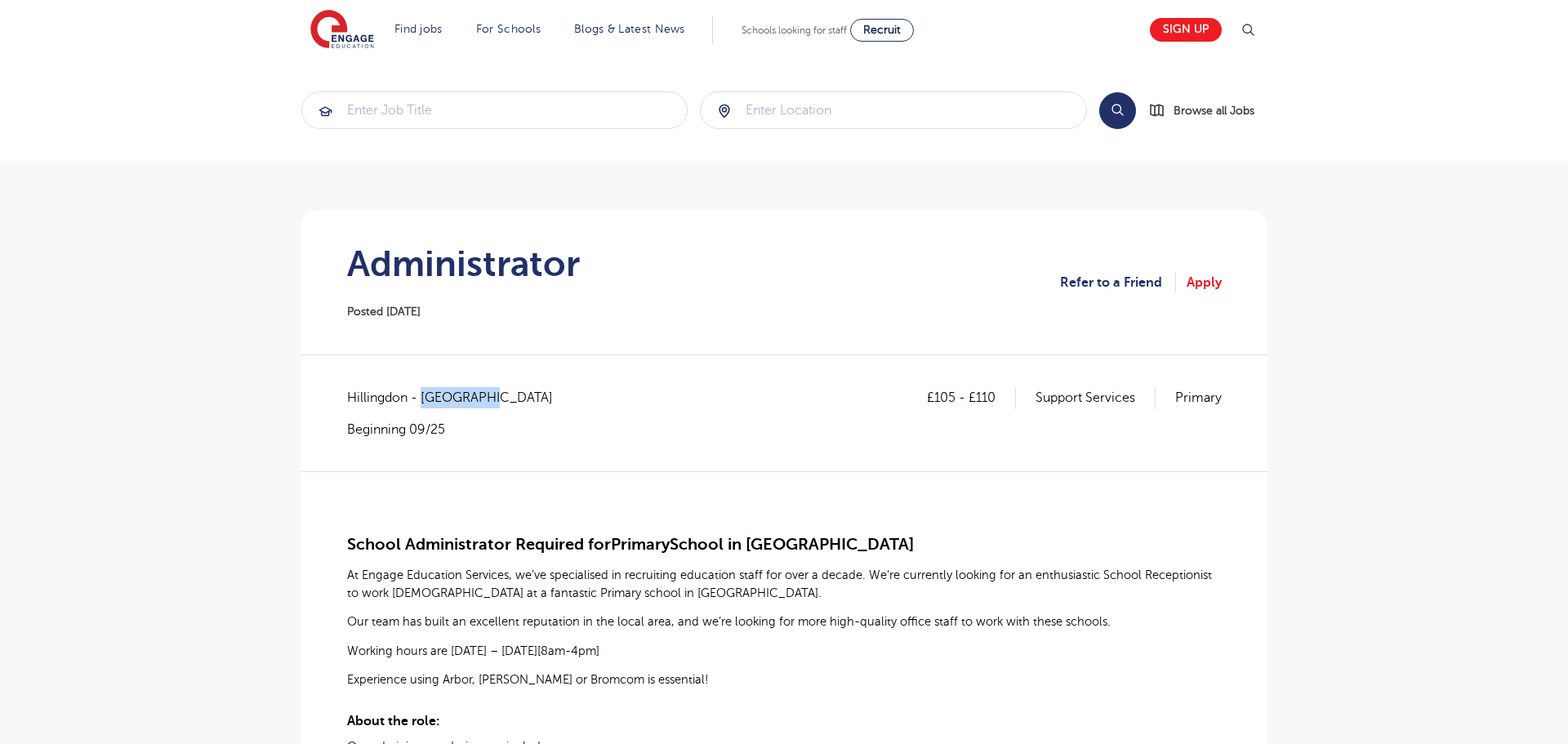
drag, startPoint x: 430, startPoint y: 392, endPoint x: 502, endPoint y: 395, distance: 72.1
click at [502, 395] on div "£105 - £110 Support Services Primary [GEOGRAPHIC_DATA] - [GEOGRAPHIC_DATA] Begi…" at bounding box center [784, 412] width 874 height 51
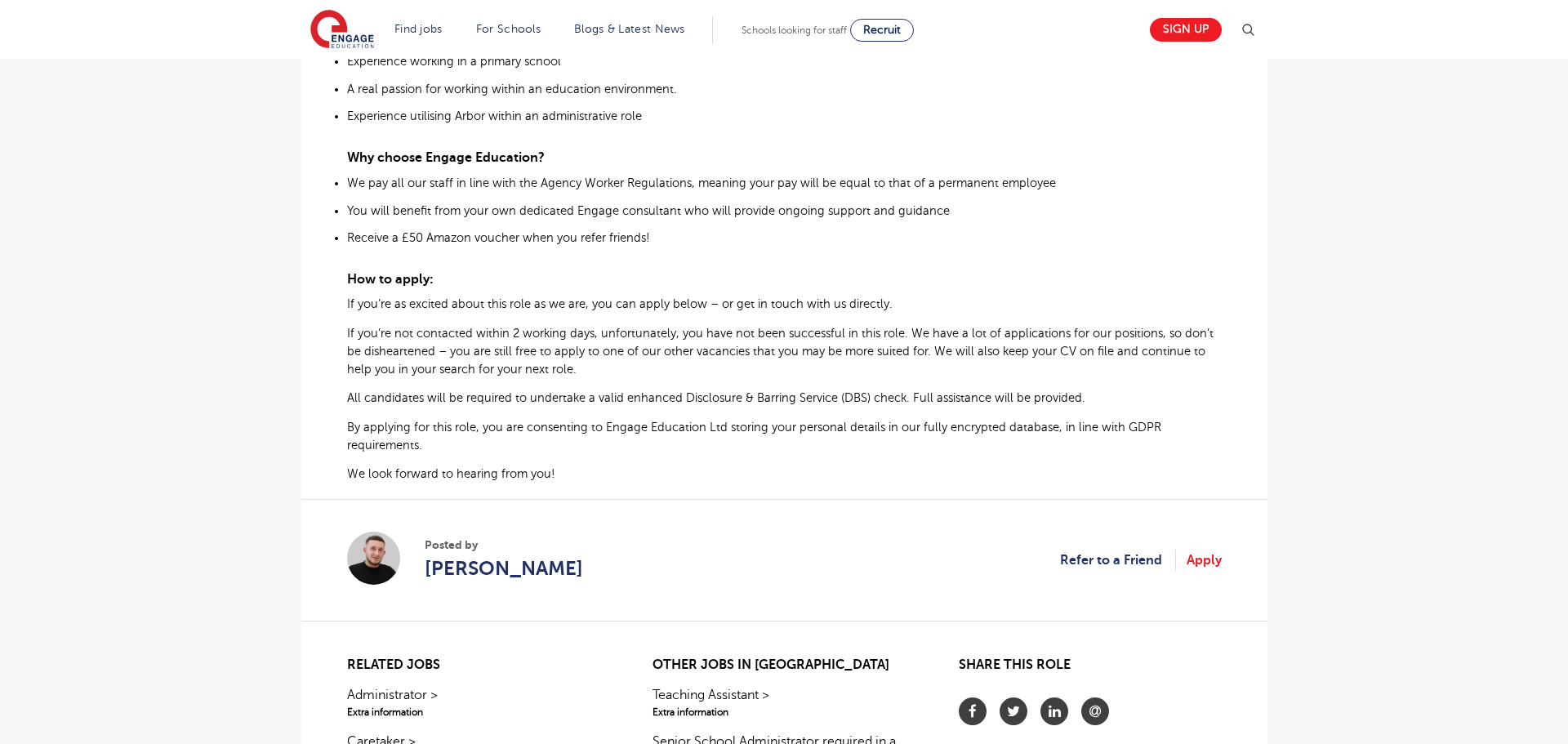
scroll to position [1001, 0]
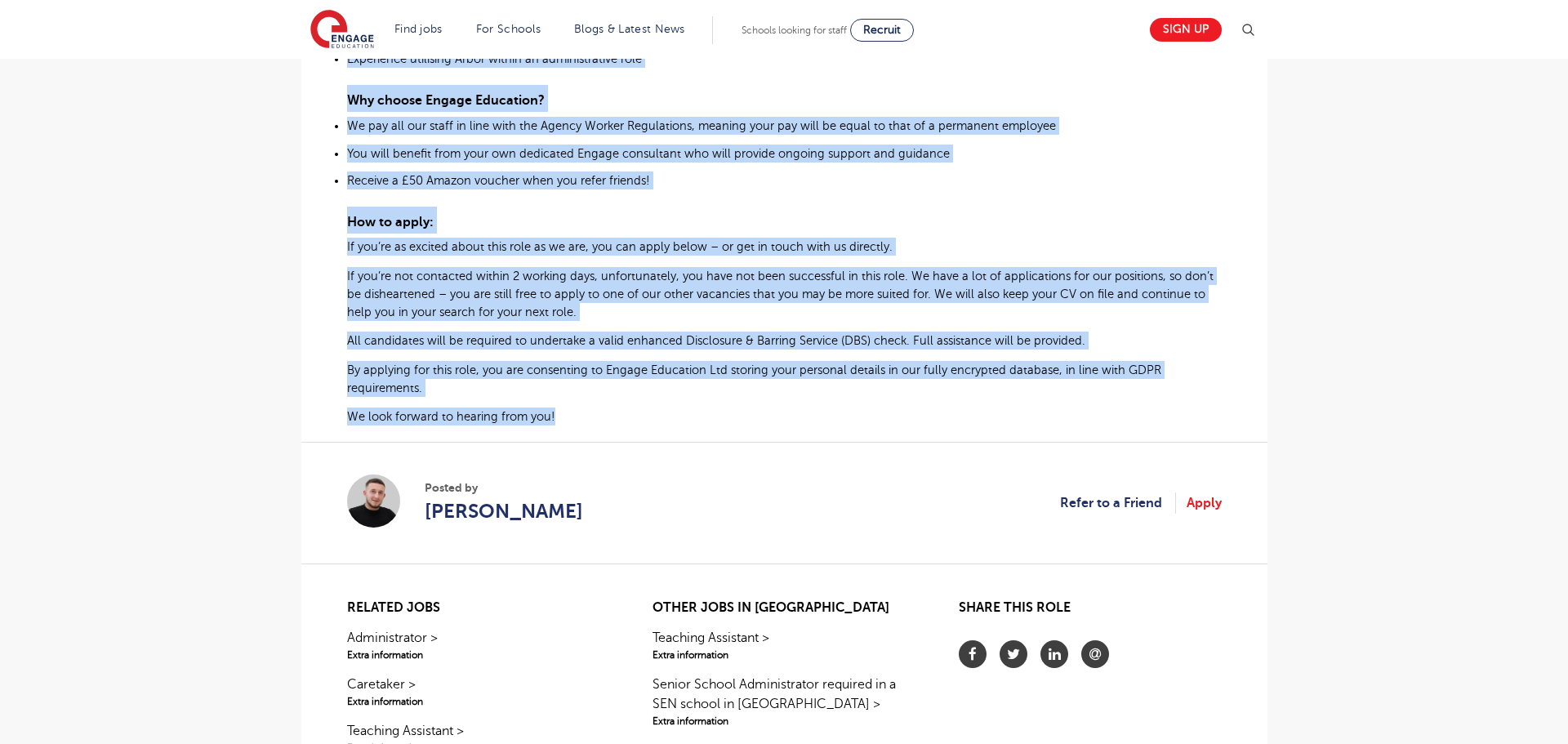
drag, startPoint x: 348, startPoint y: 378, endPoint x: 614, endPoint y: 422, distance: 269.6
copy div "Lo Ipsumd Sitametco Adipisci, el’se doeiusmodte in utlaboreet doloremag aliqu e…"
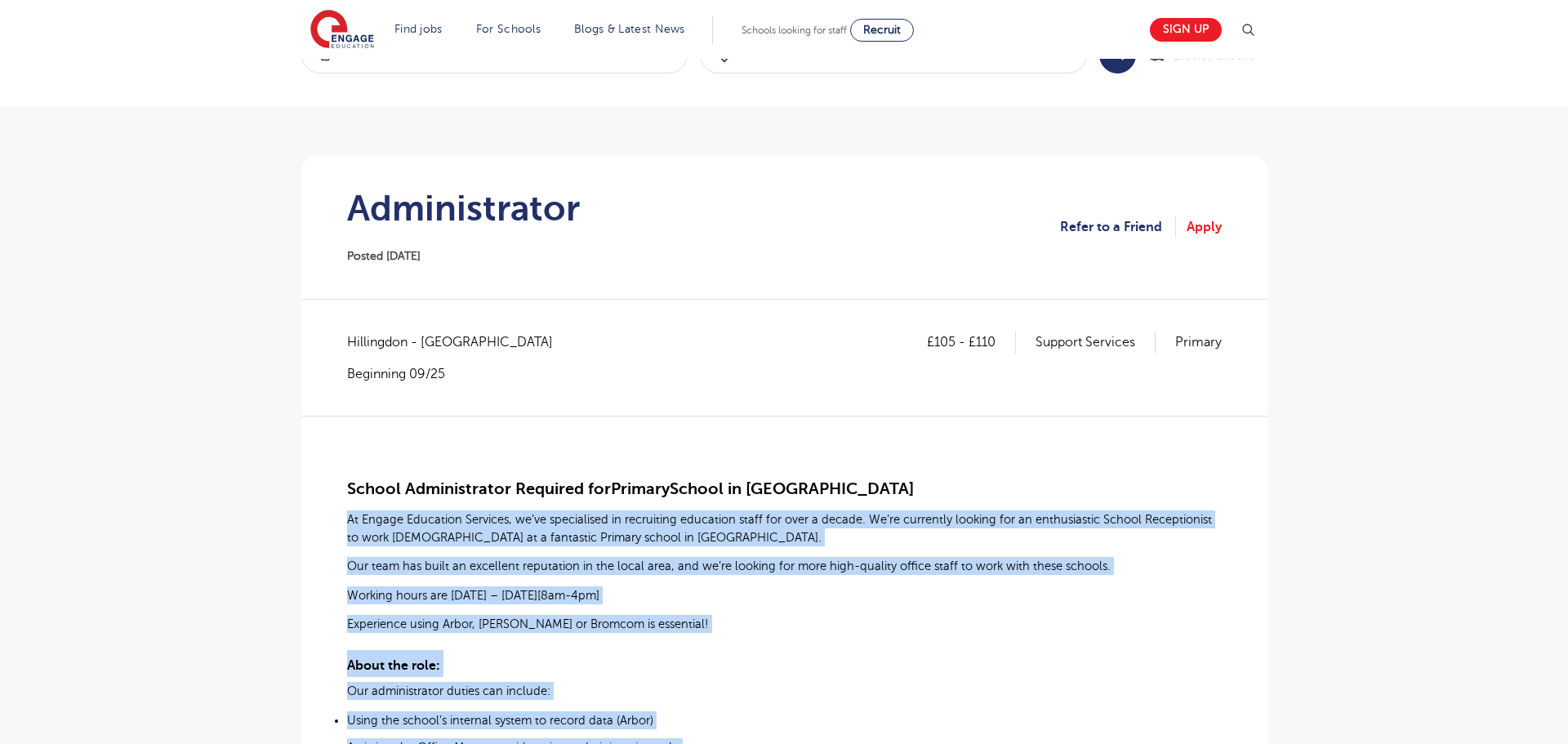
scroll to position [51, 0]
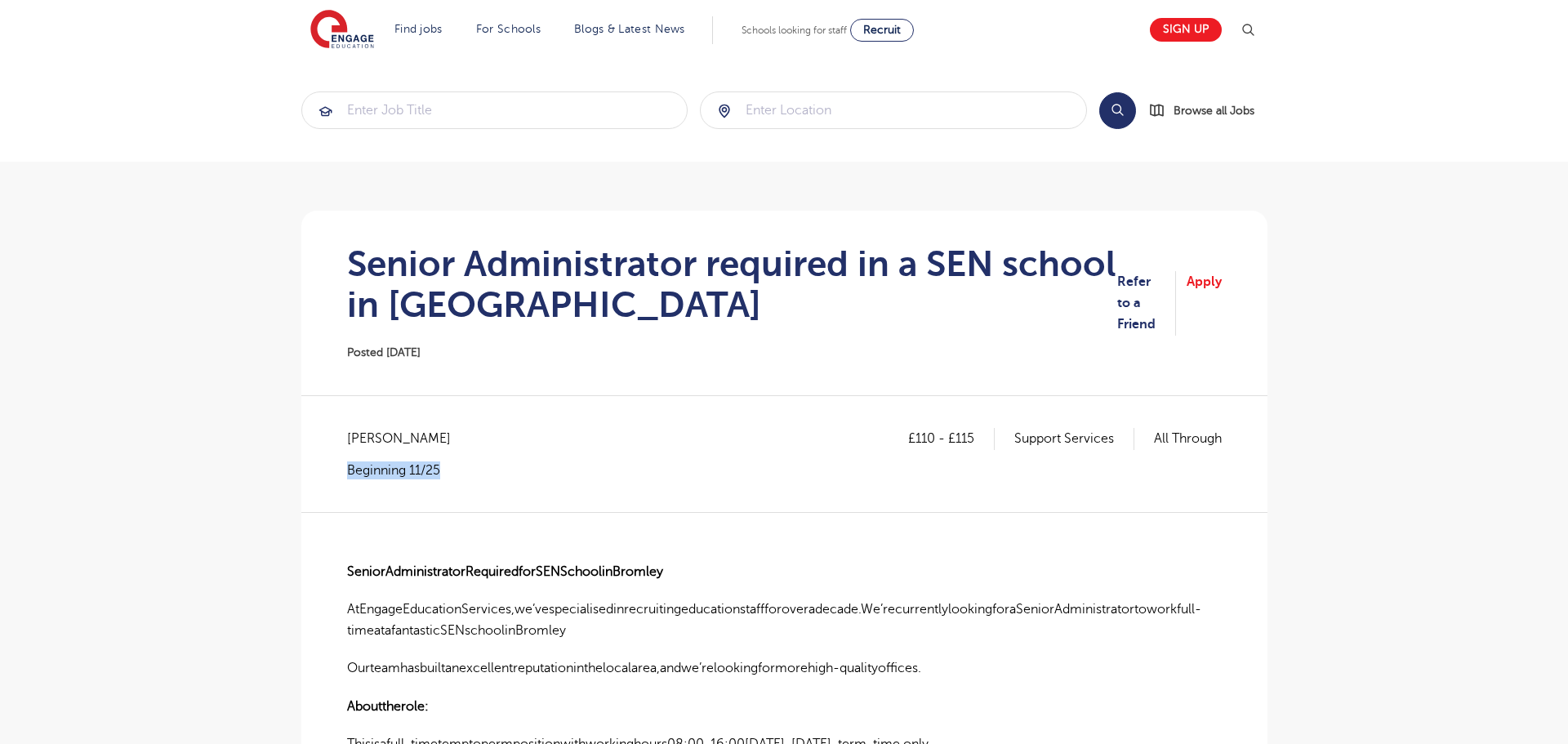
drag, startPoint x: 3, startPoint y: 492, endPoint x: -10, endPoint y: 562, distance: 71.2
drag, startPoint x: 13, startPoint y: 672, endPoint x: 3, endPoint y: 659, distance: 16.4
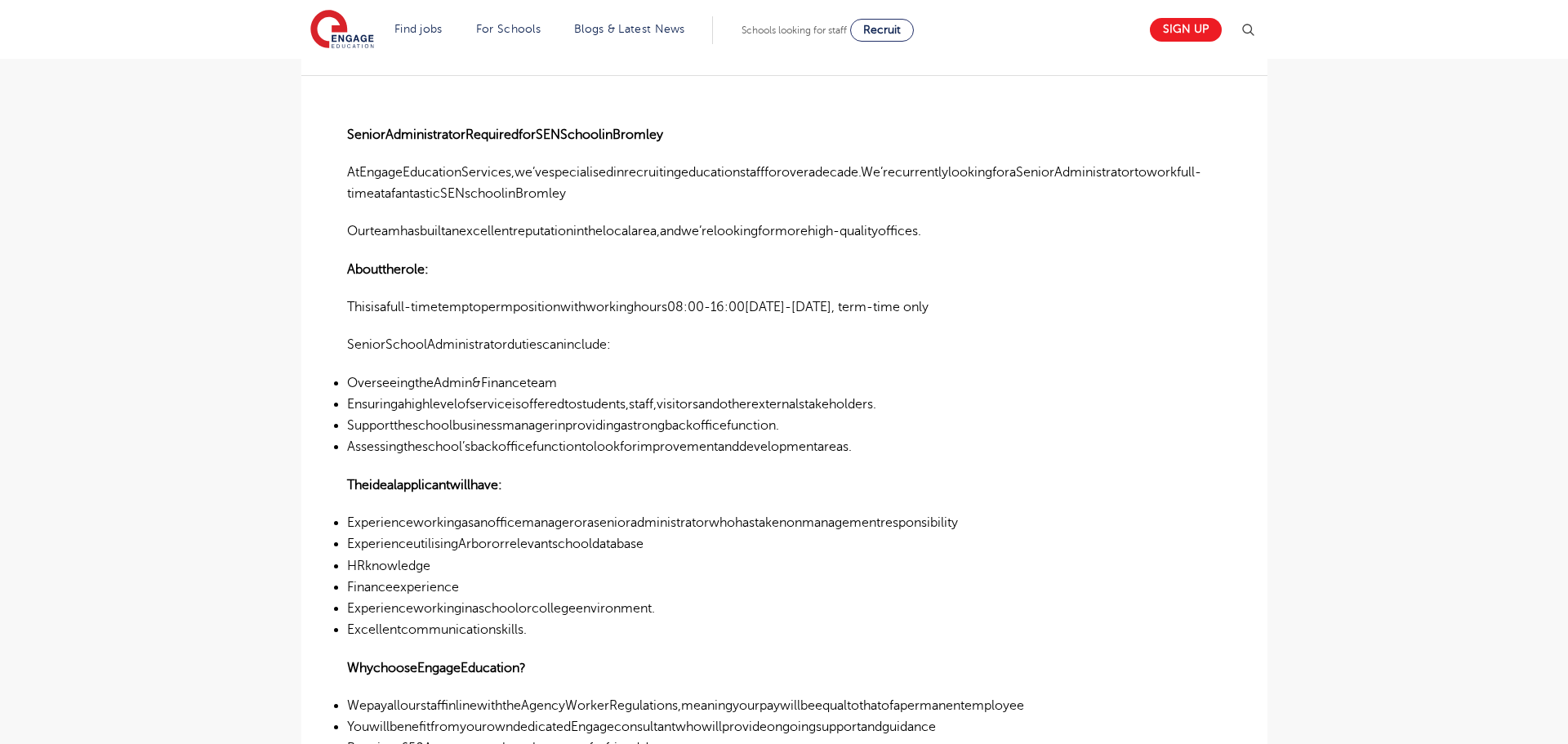
scroll to position [428, 0]
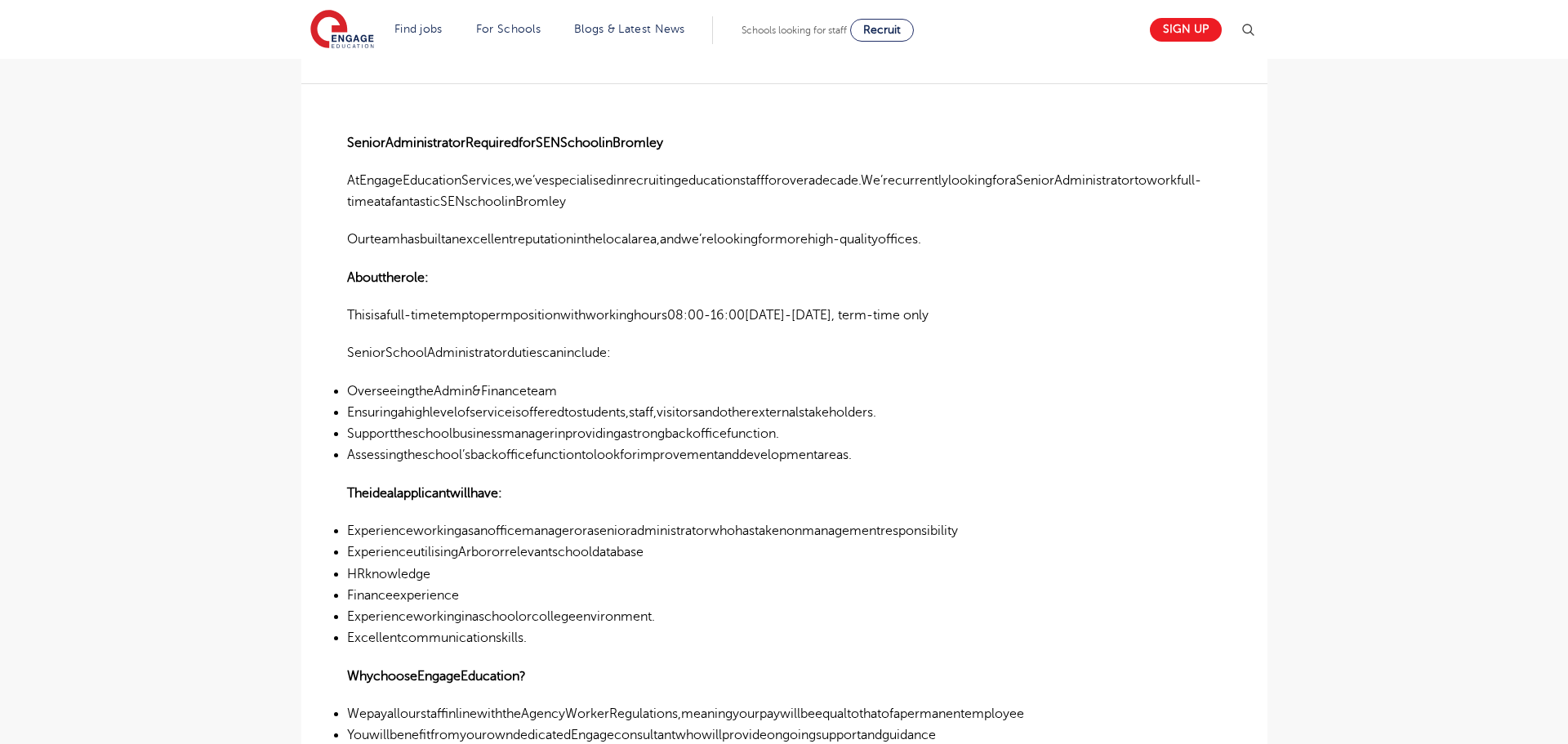
drag, startPoint x: 350, startPoint y: 181, endPoint x: 459, endPoint y: 329, distance: 183.8
click at [524, 643] on div "SeniorAdministratorRequiredforSENSchoolinBromley AtEngageEducationServices,we’v…" at bounding box center [784, 560] width 874 height 953
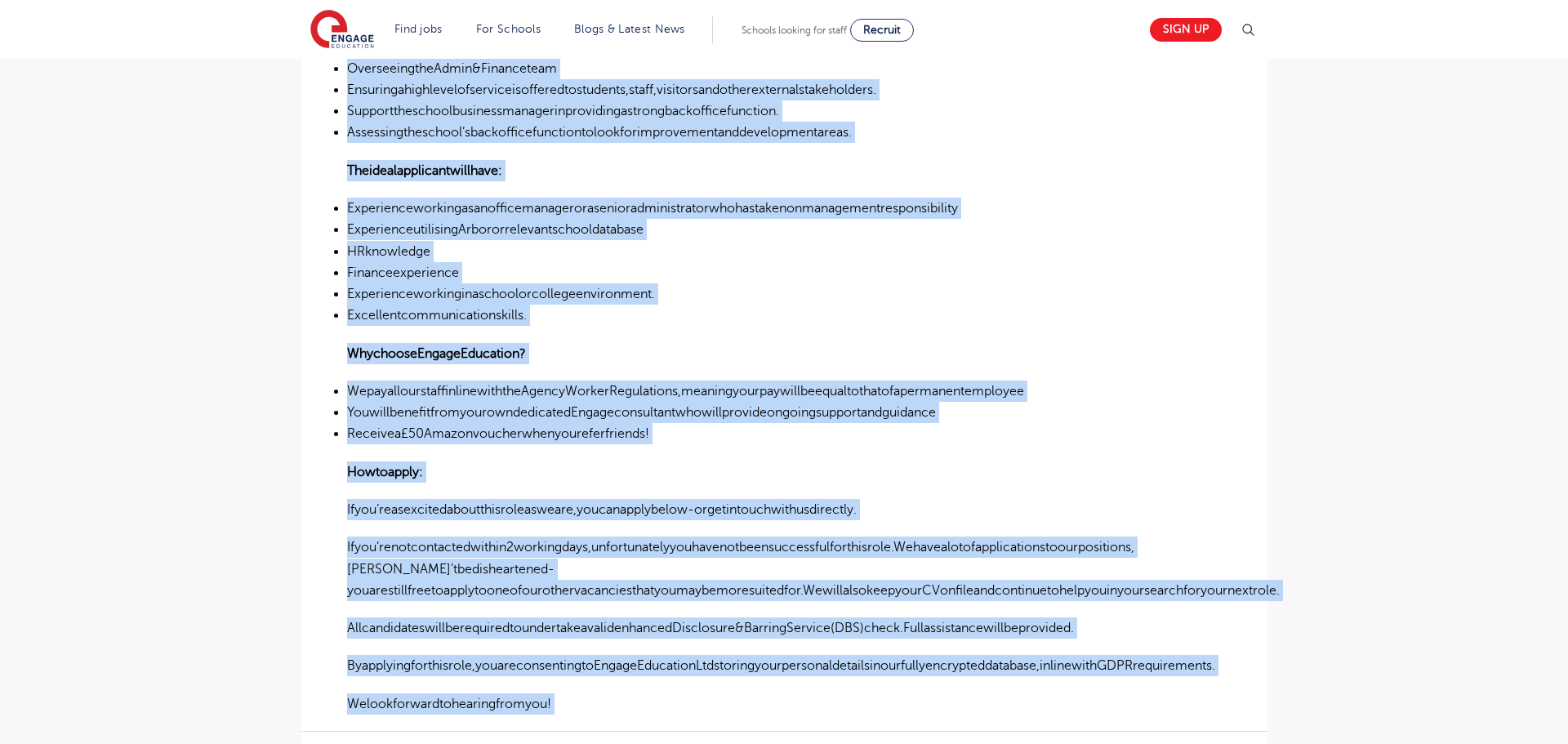
scroll to position [817, 0]
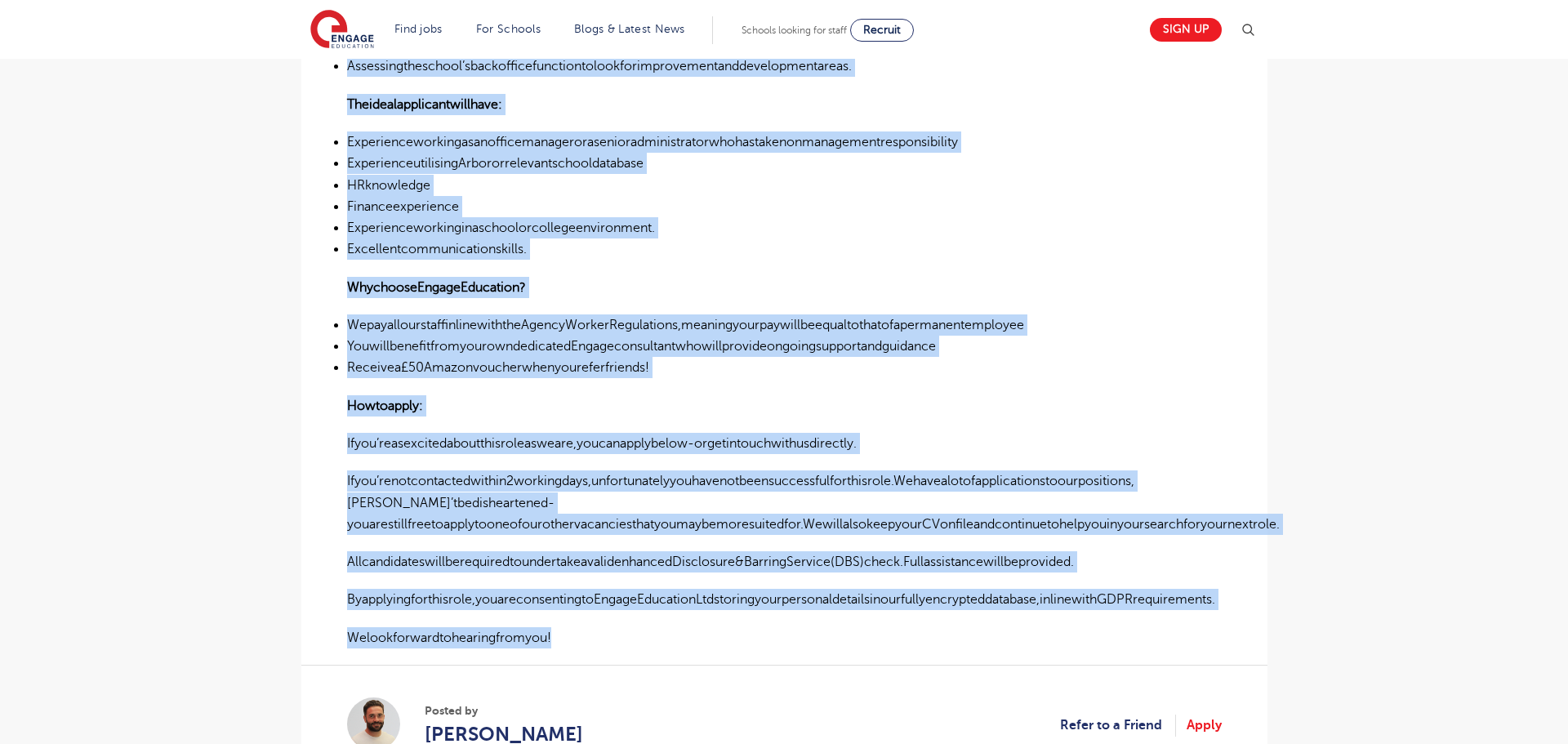
drag, startPoint x: 347, startPoint y: 181, endPoint x: 641, endPoint y: 620, distance: 528.4
click at [641, 620] on div "SeniorAdministratorRequiredforSENSchoolinBromley AtEngageEducationServices,we’v…" at bounding box center [784, 172] width 874 height 953
copy div "AtEngageEducationServices,we’vespecialisedinrecruitingeducationstaffforoveradec…"
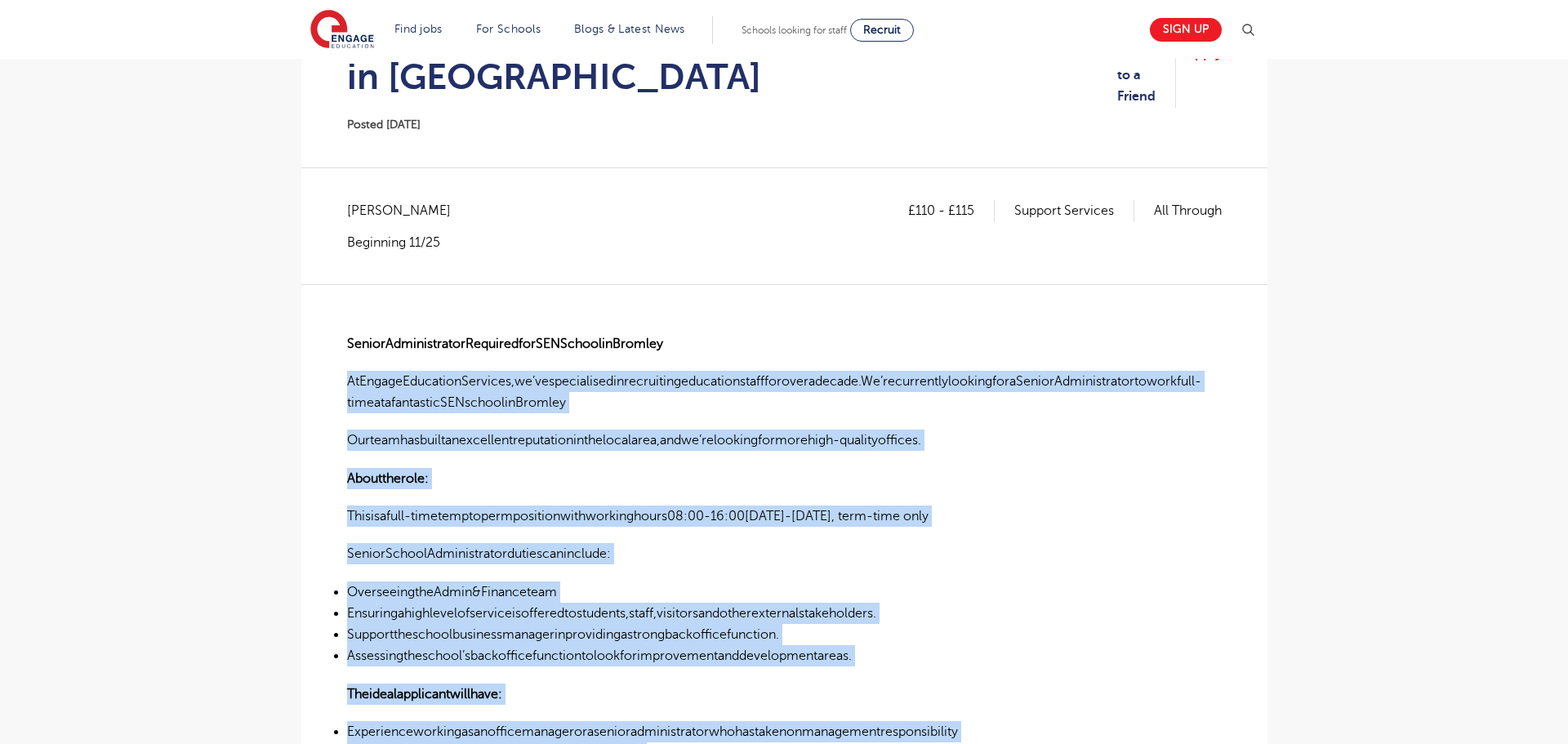
scroll to position [202, 0]
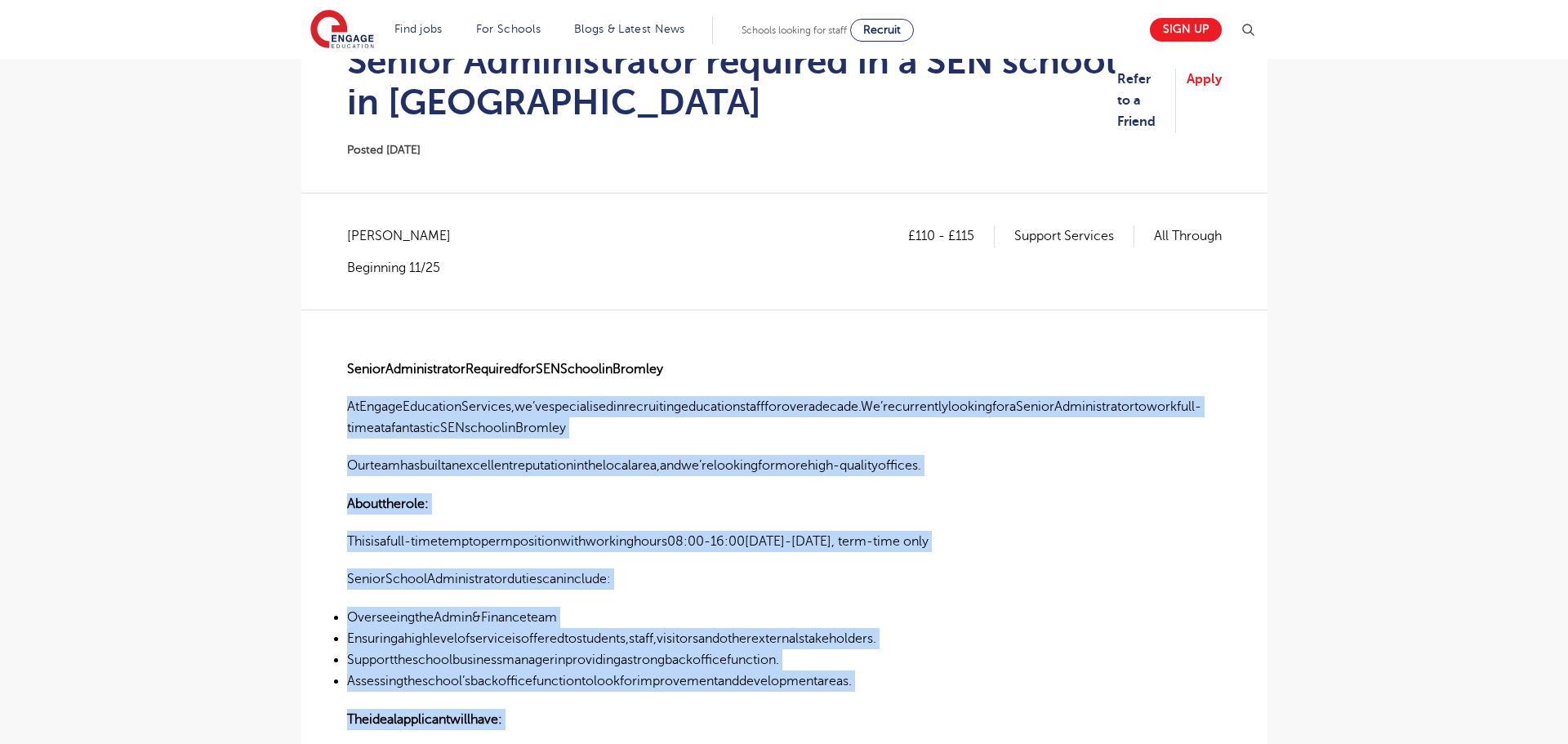
click at [854, 410] on p "AtEngageEducationServices,we’vespecialisedinrecruitingeducationstaffforoveradec…" at bounding box center [784, 417] width 874 height 43
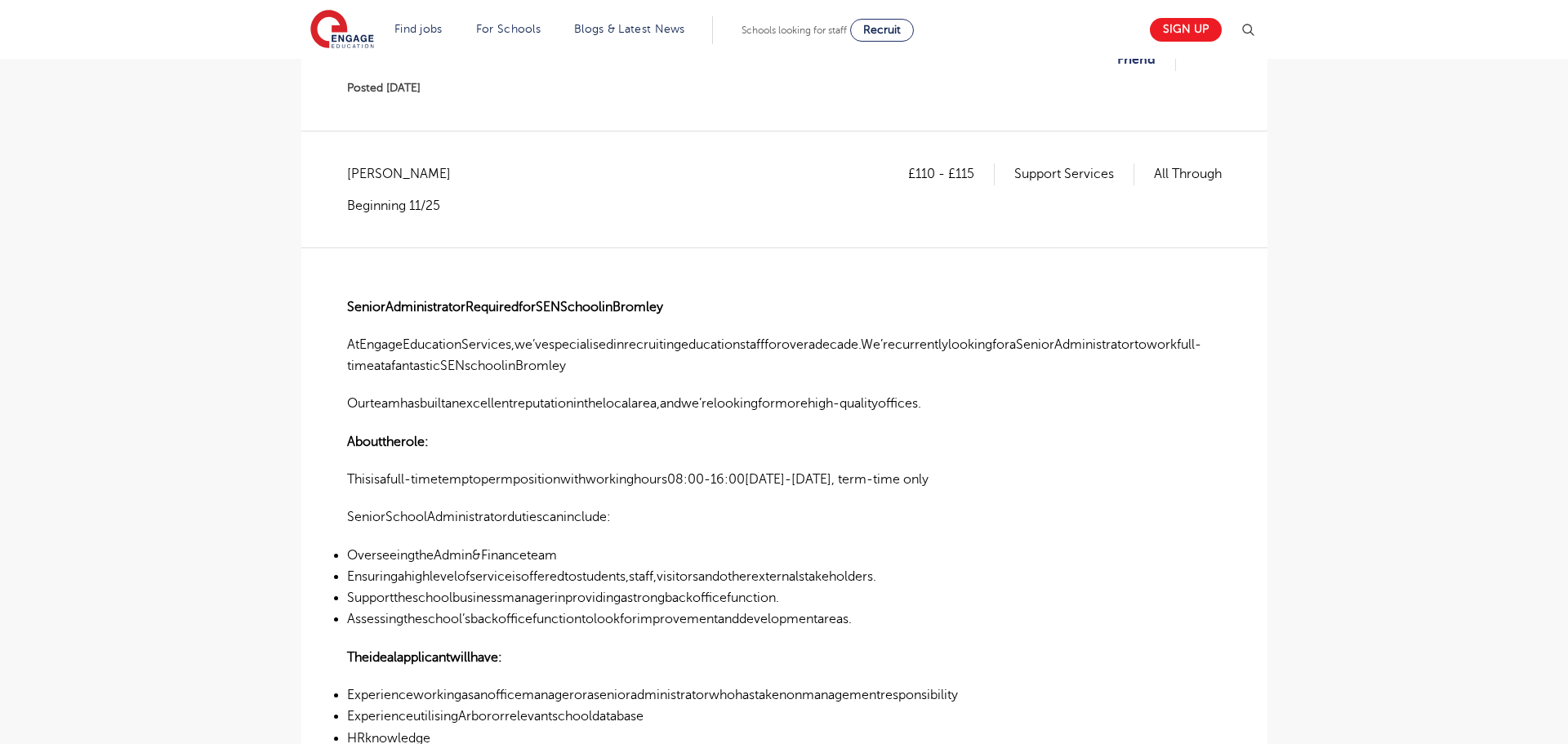
scroll to position [359, 0]
